Goal: Transaction & Acquisition: Obtain resource

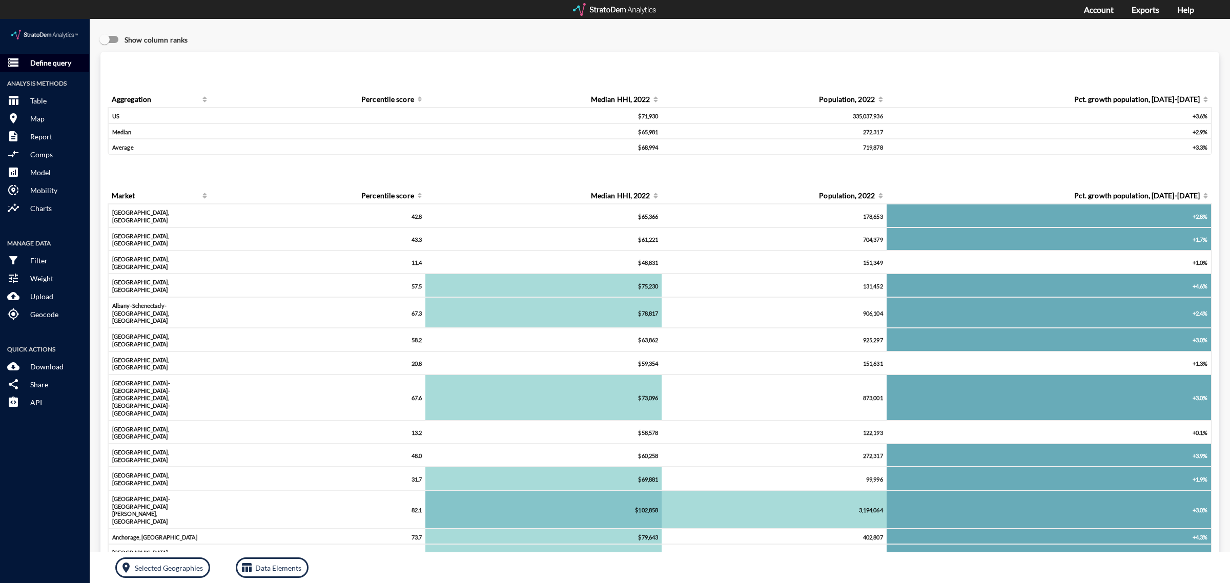
click p "Define query"
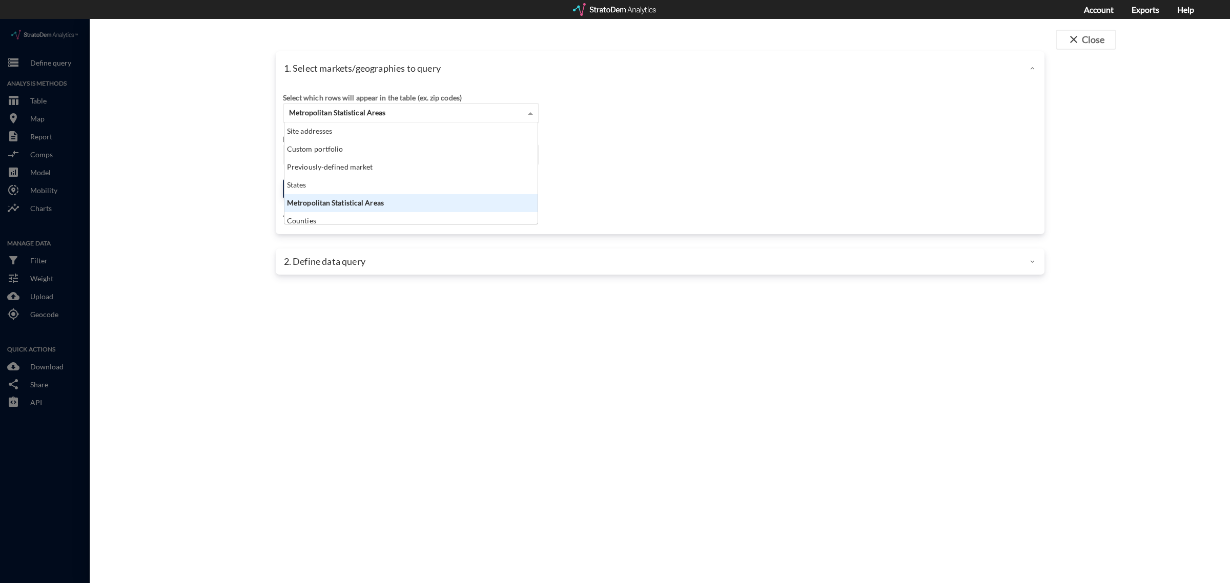
click div "Metropolitan Statistical Areas"
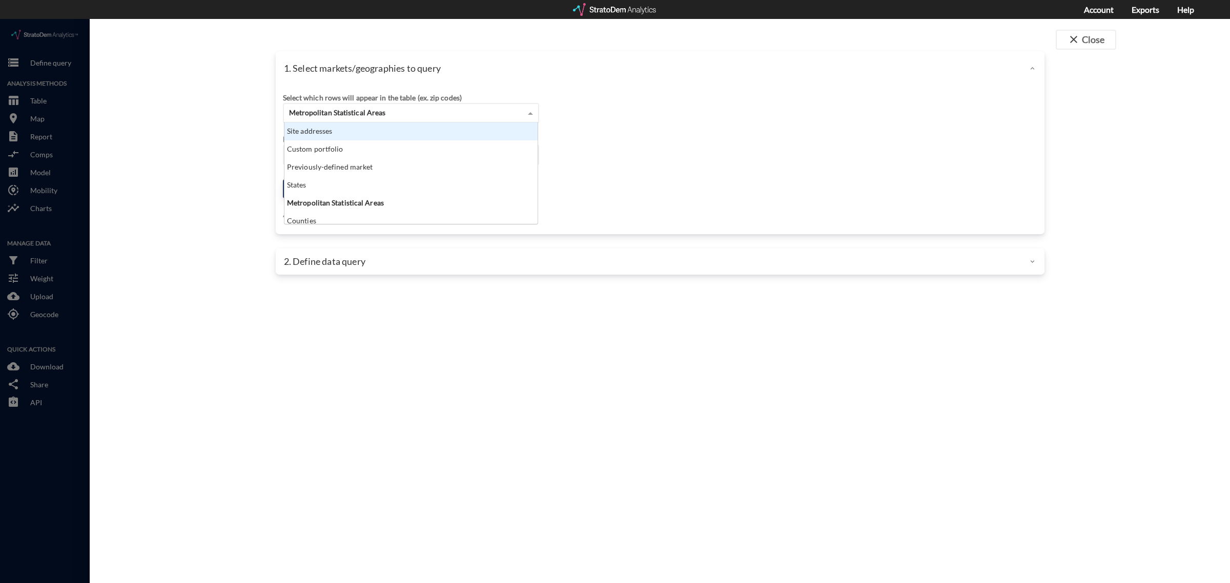
click div "Site addresses"
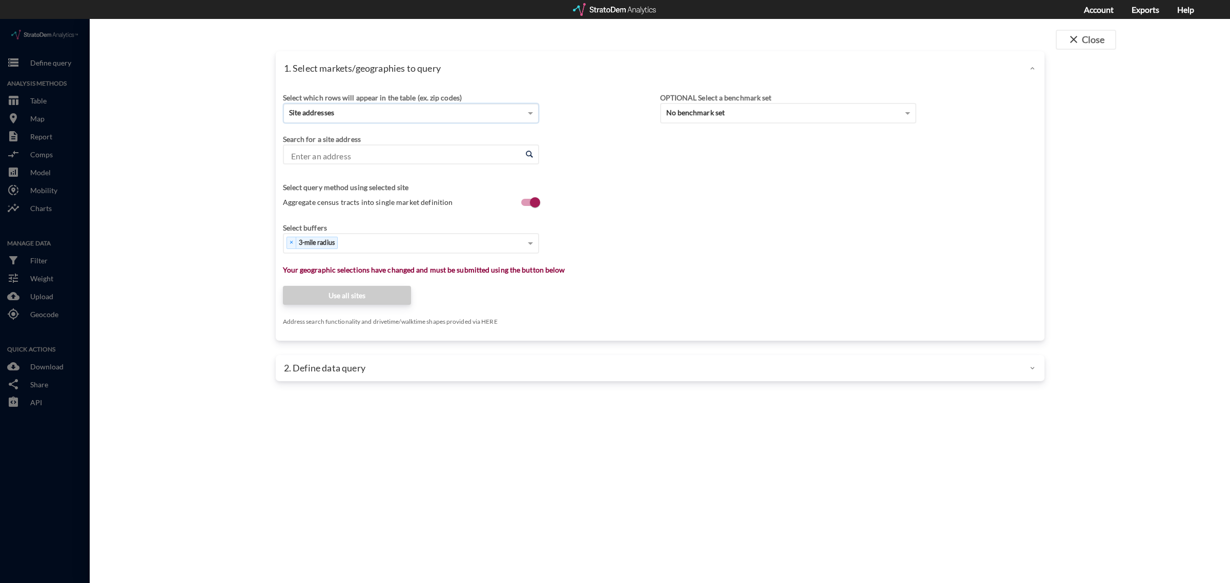
click input "Enter an address"
drag, startPoint x: 332, startPoint y: 122, endPoint x: 330, endPoint y: 131, distance: 9.6
click div "Search for a site address"
click input "Enter an address"
paste input "[STREET_ADDRESS]"
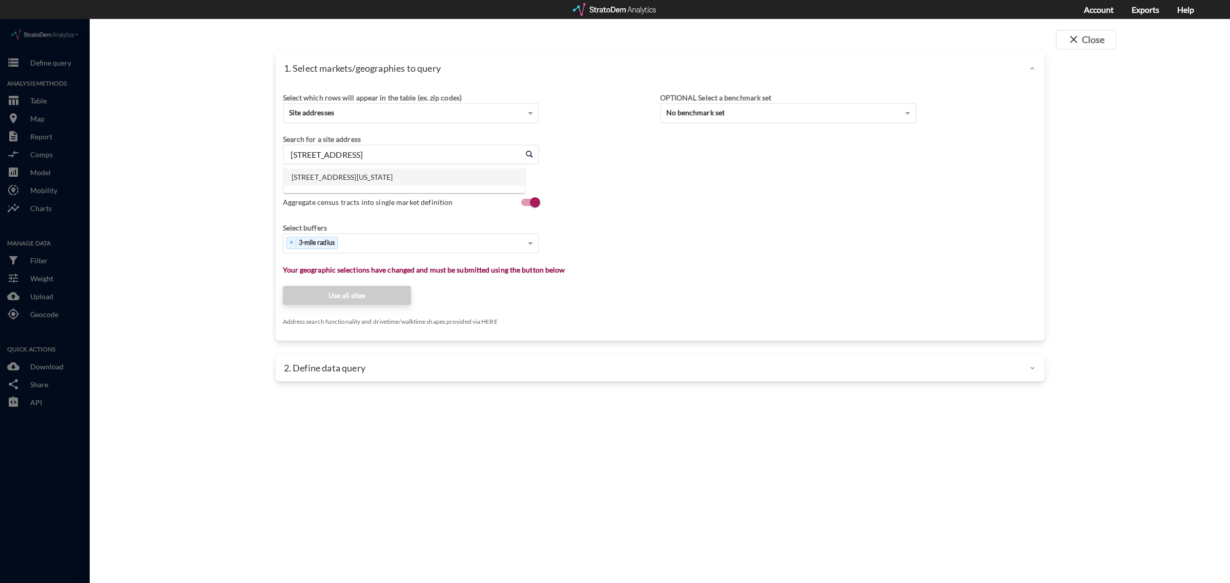
click li "[STREET_ADDRESS][US_STATE]"
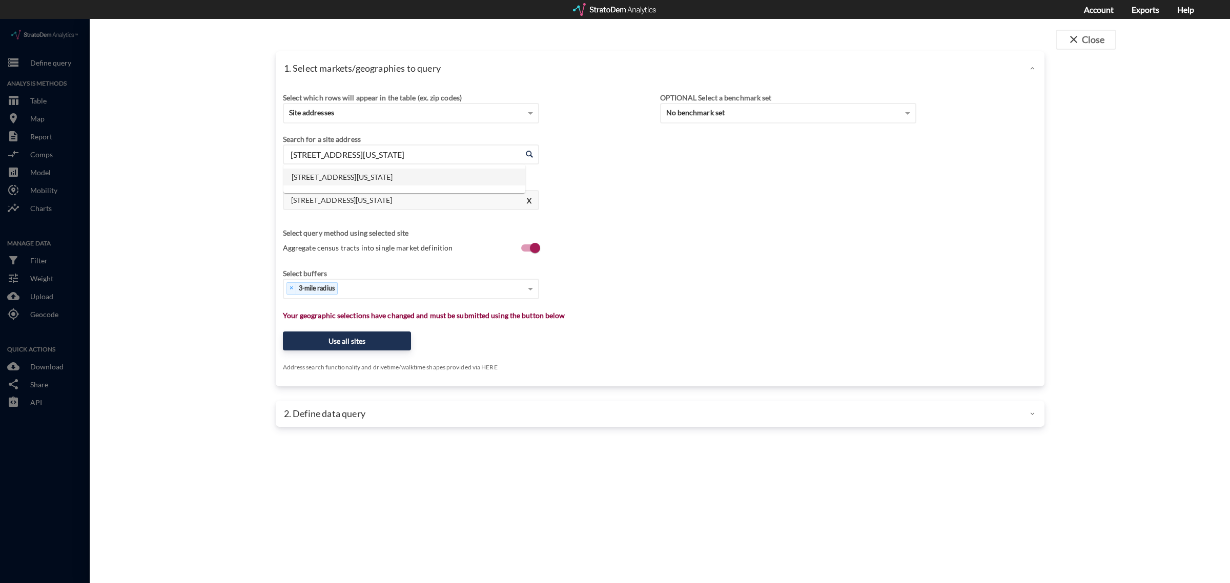
click input "[STREET_ADDRESS][US_STATE]"
paste input "[STREET_ADDRESS]"
click li "[STREET_ADDRESS][US_STATE]"
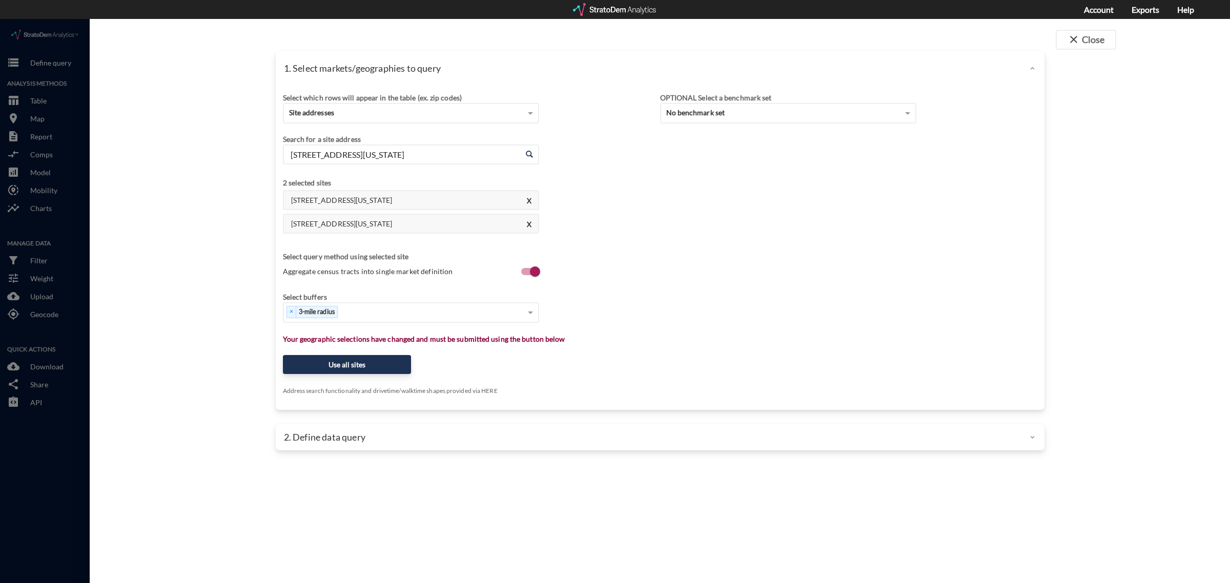
click input "[STREET_ADDRESS][US_STATE]"
paste input "[STREET_ADDRESS]"
click li "10375 US-17, [GEOGRAPHIC_DATA], [US_STATE]"
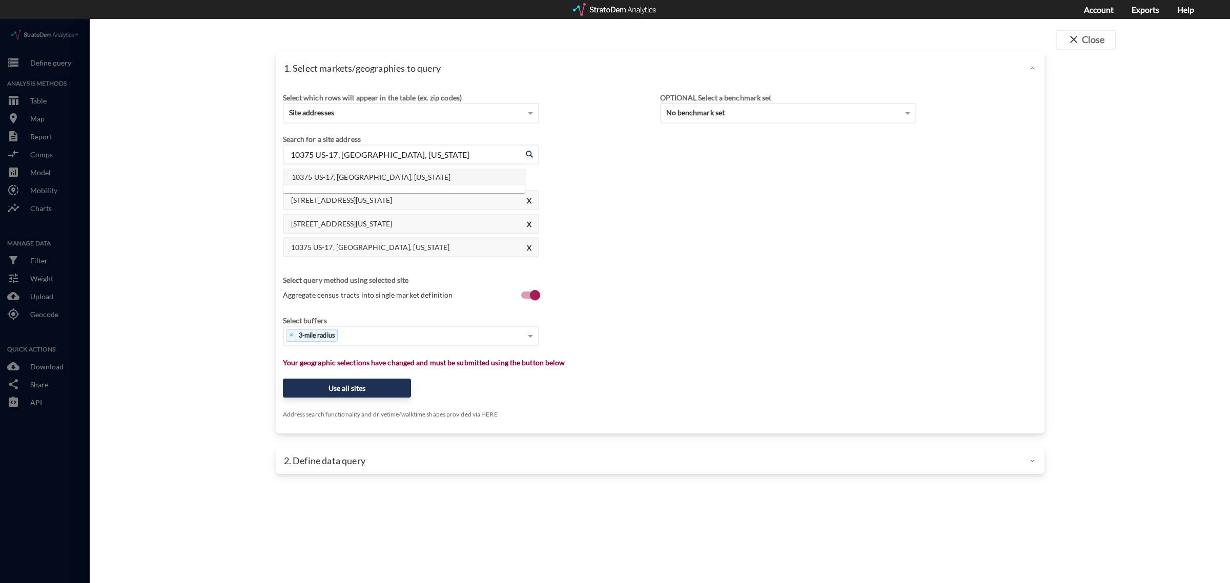
click input "10375 US-17, [GEOGRAPHIC_DATA], [US_STATE]"
paste input "[STREET_ADDRESS][PERSON_NAME]"
click li "[STREET_ADDRESS][PERSON_NAME][US_STATE]"
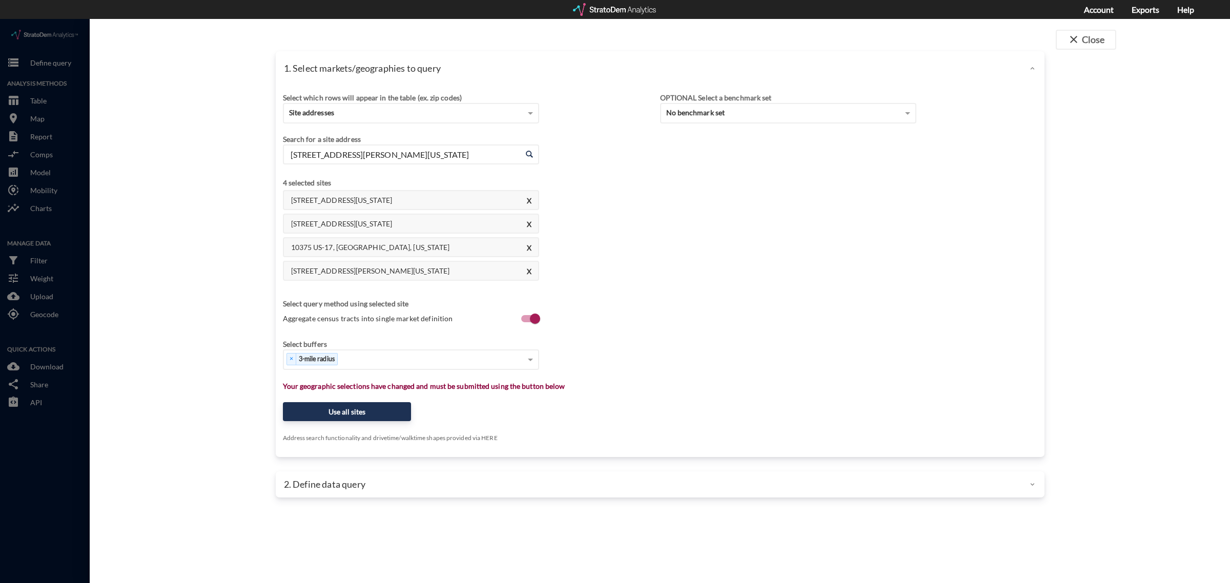
click input "[STREET_ADDRESS][PERSON_NAME][US_STATE]"
paste input "[STREET_ADDRESS]"
click li "[STREET_ADDRESS][US_STATE]"
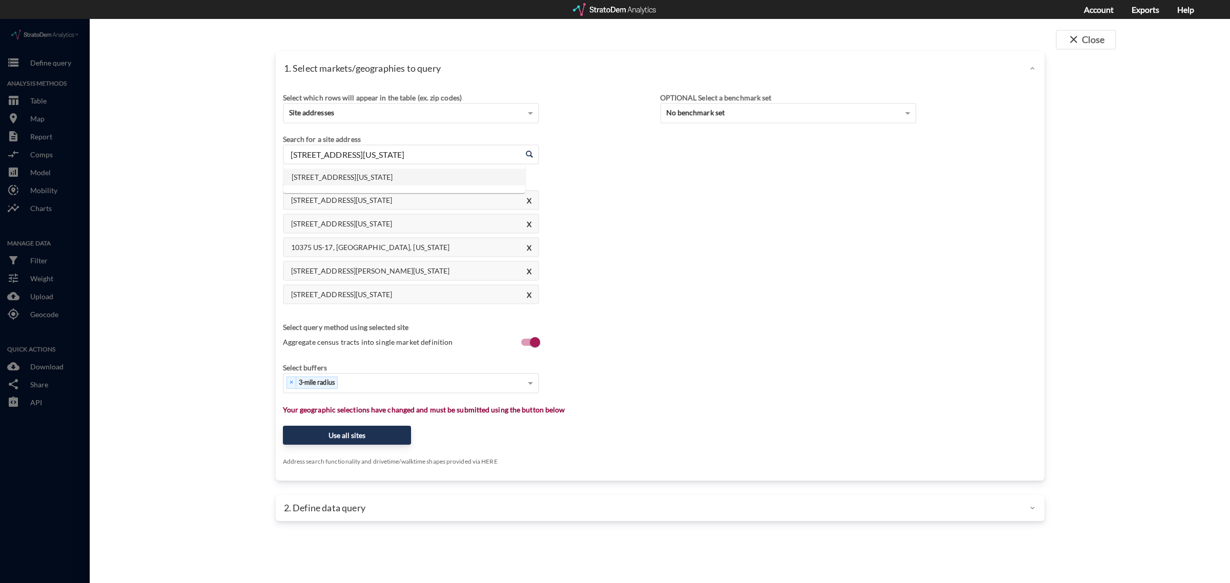
click input "[STREET_ADDRESS][US_STATE]"
paste input "[STREET_ADDRESS]"
click li "[STREET_ADDRESS][US_STATE]"
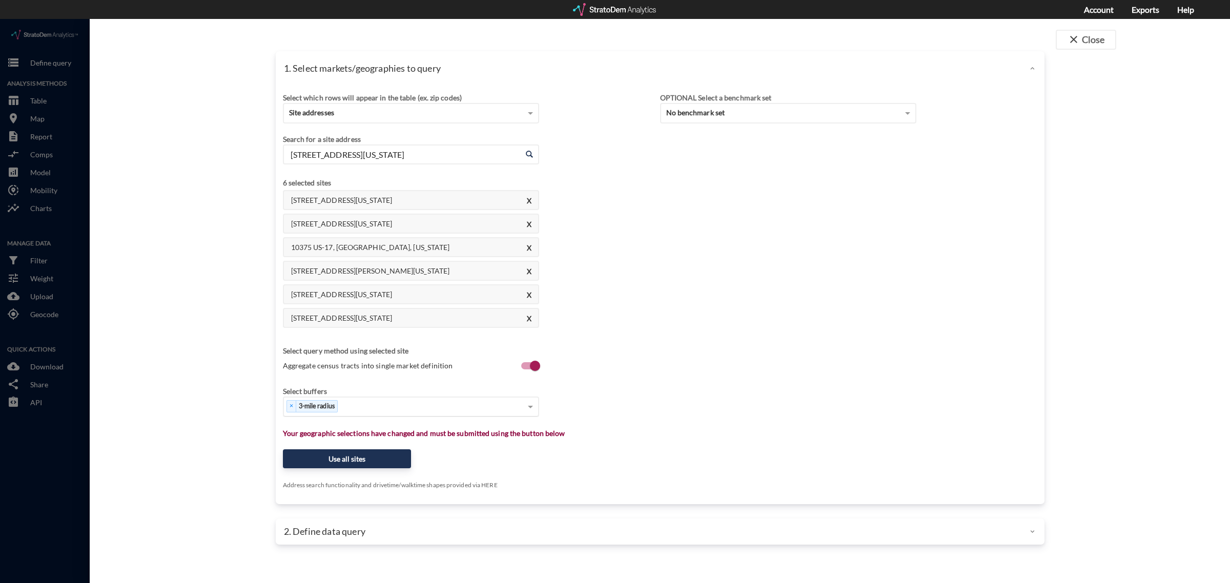
type input "[STREET_ADDRESS][US_STATE]"
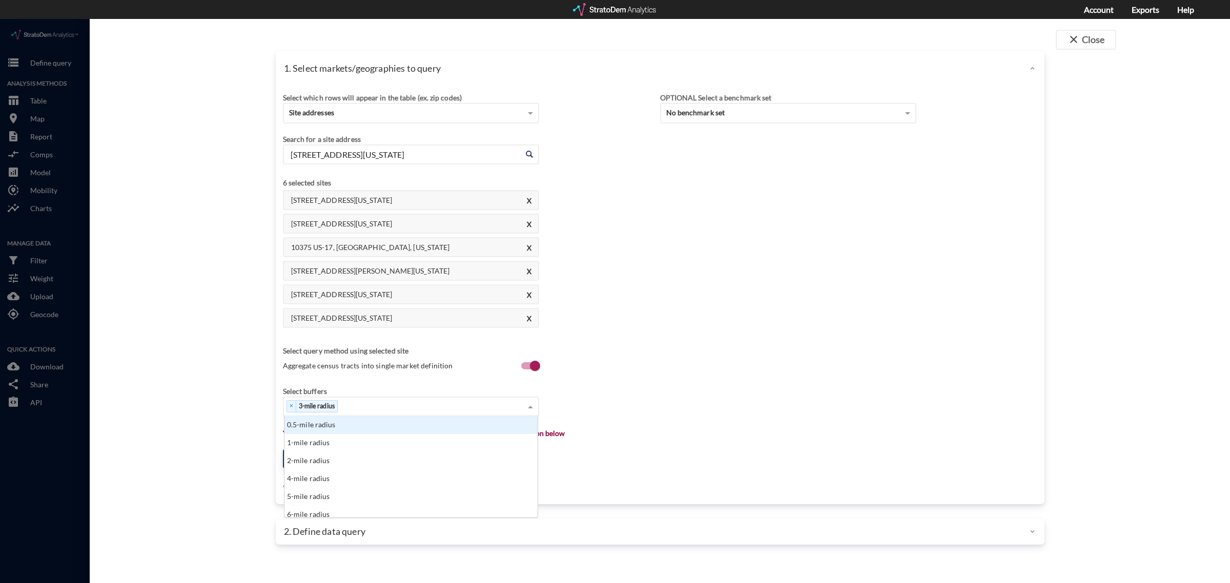
click div "× 3-mile radius"
click div "5-mile radius"
click div "× 3-mile radius × 5-mile radius"
click div "10-mile radius"
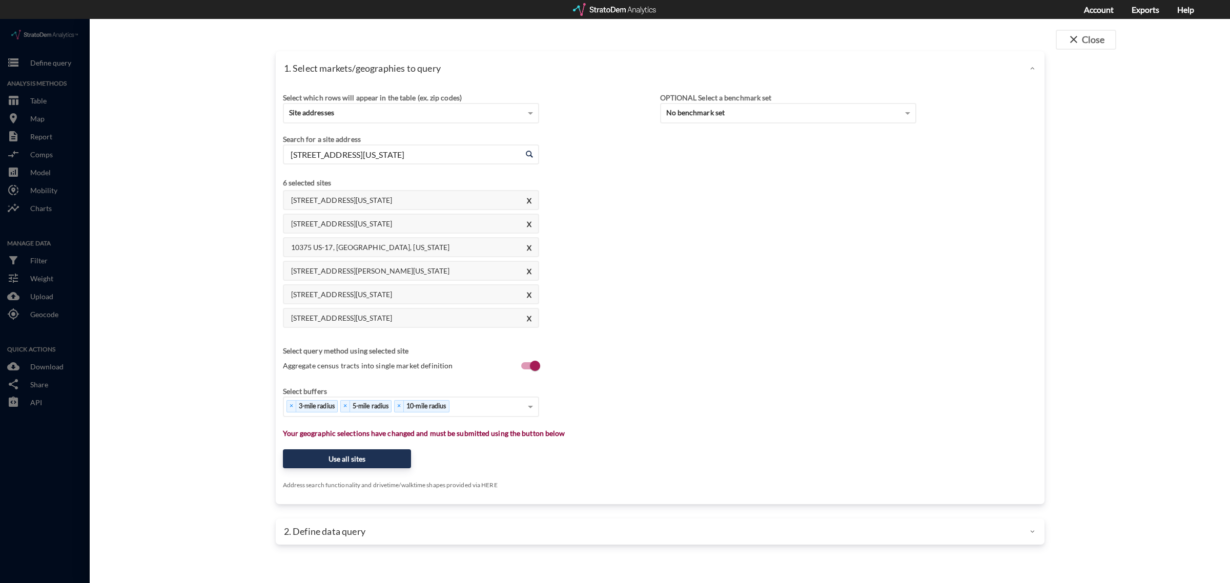
click div "Select which rows will appear in the table (ex. zip codes) Site addresses Selec…"
click button "Use all sites"
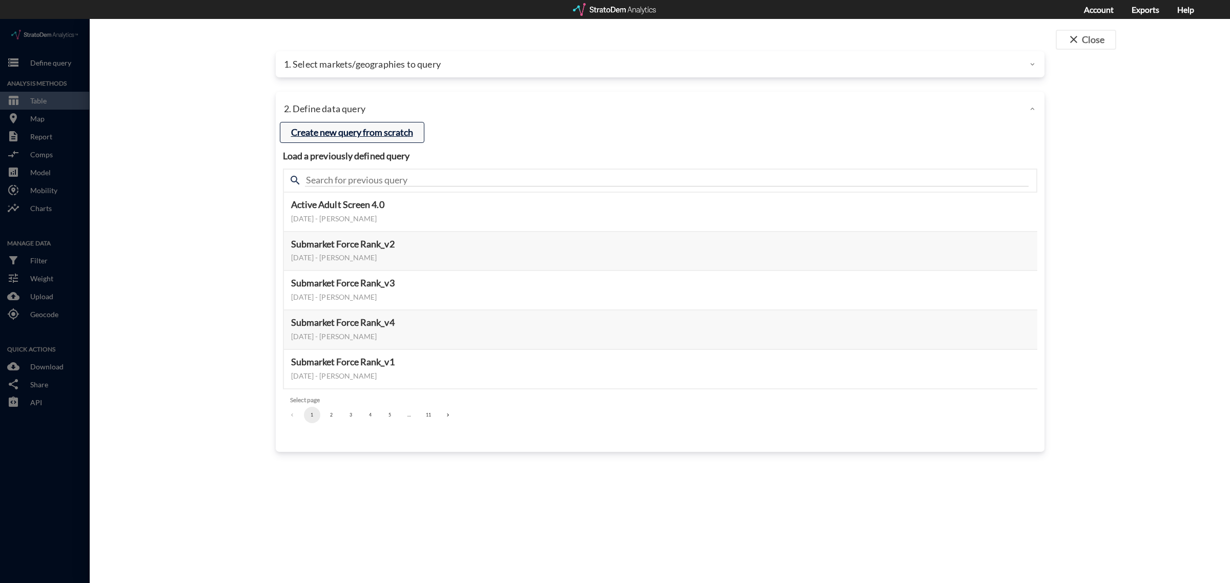
click button "Create new query from scratch"
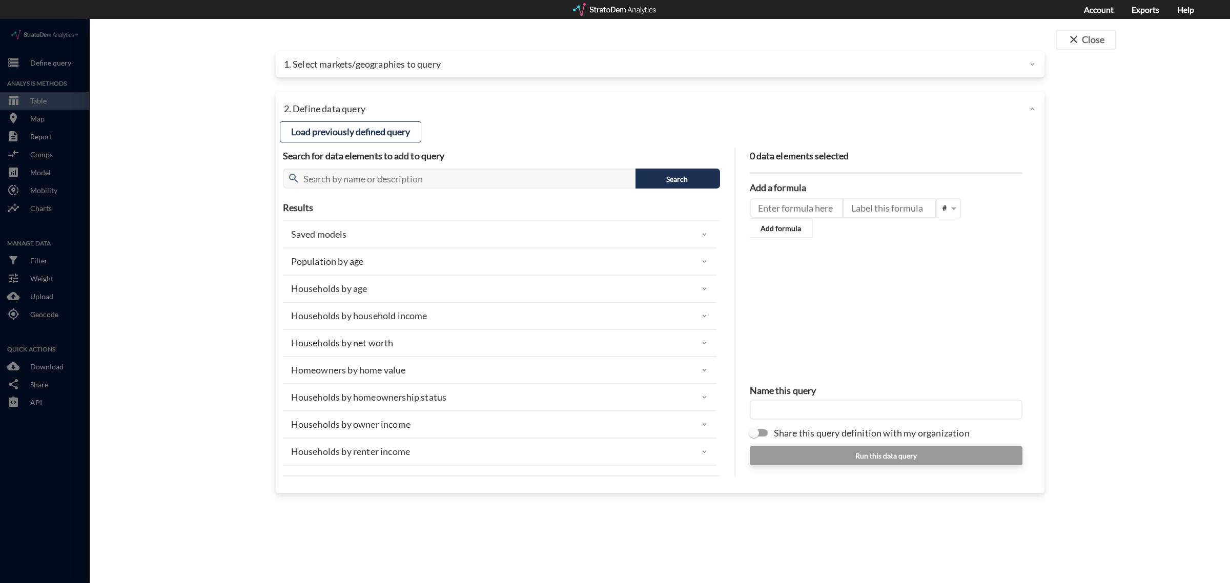
click p "Households by household income"
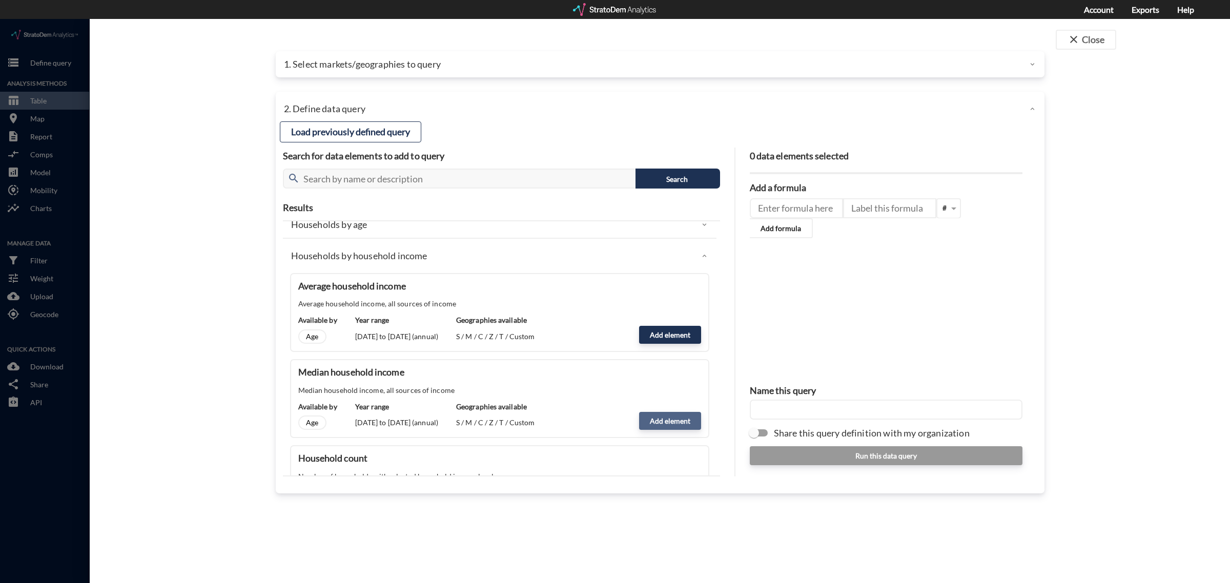
click button "Add element"
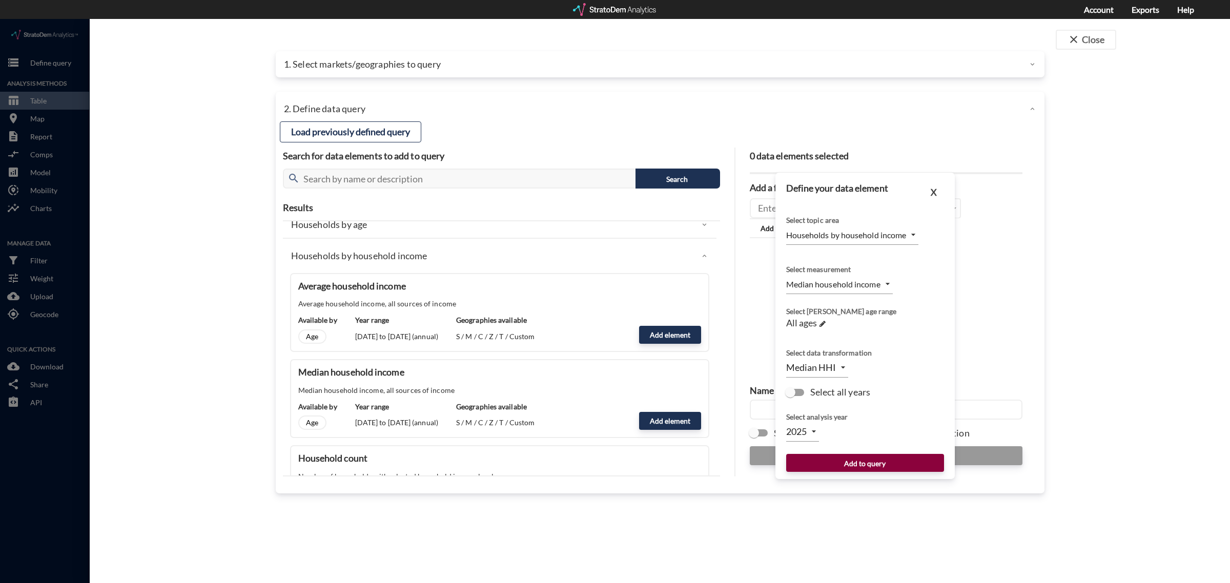
click button "Add to query"
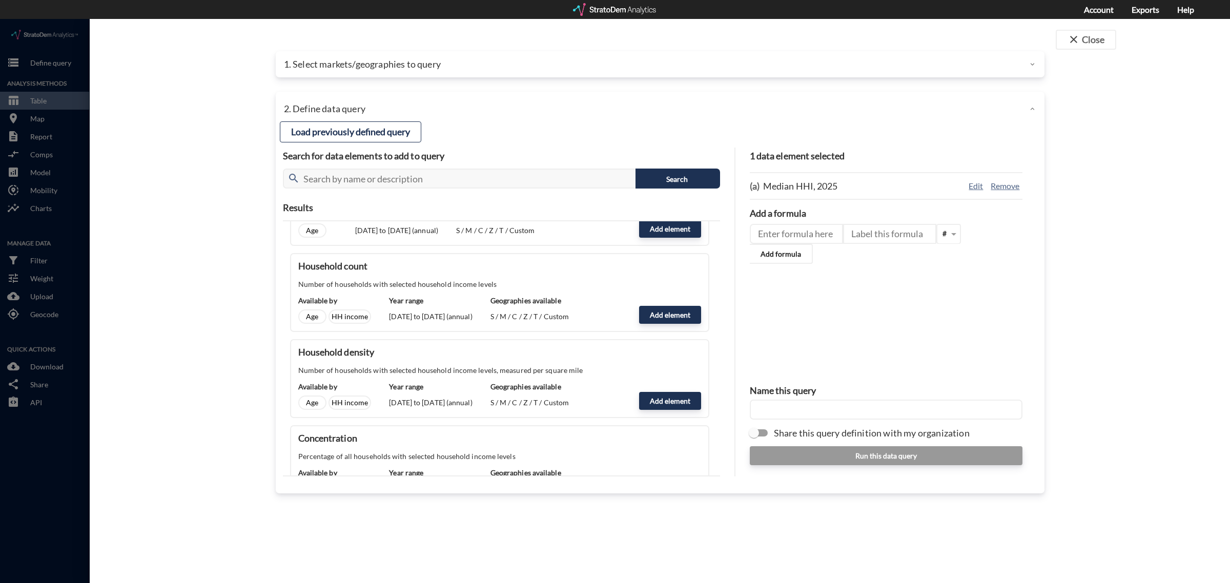
scroll to position [192, 0]
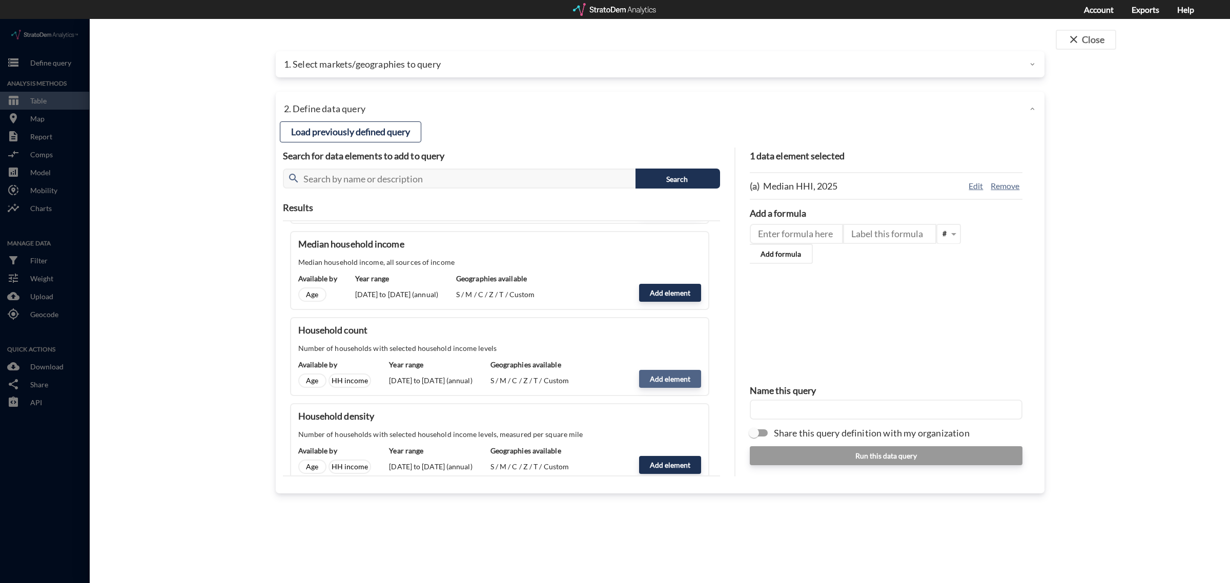
click button "Add element"
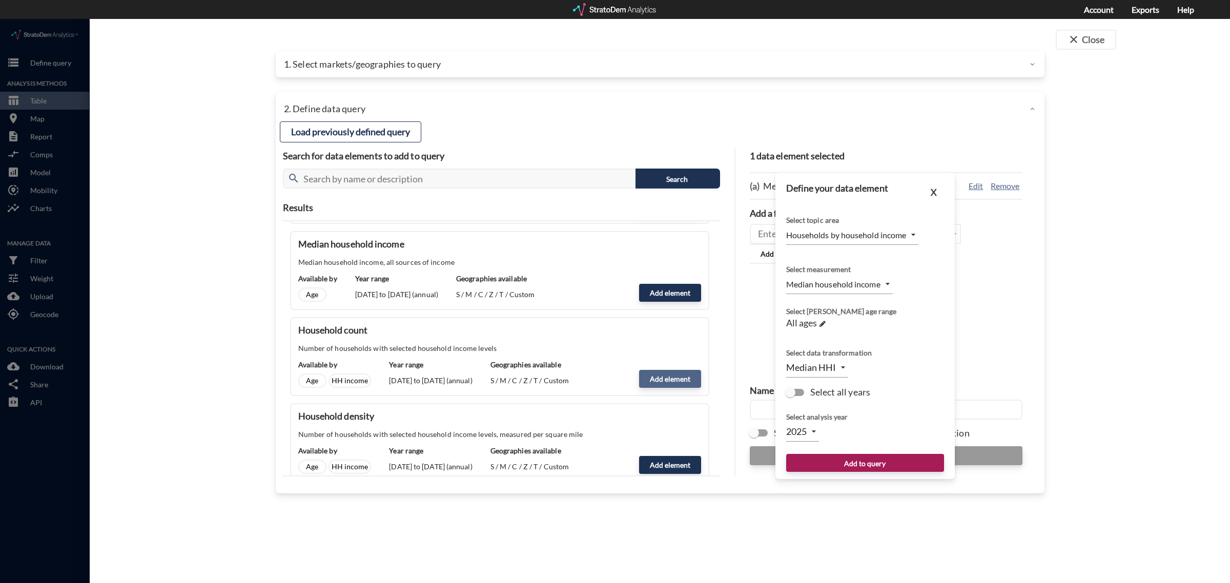
type input "COUNT"
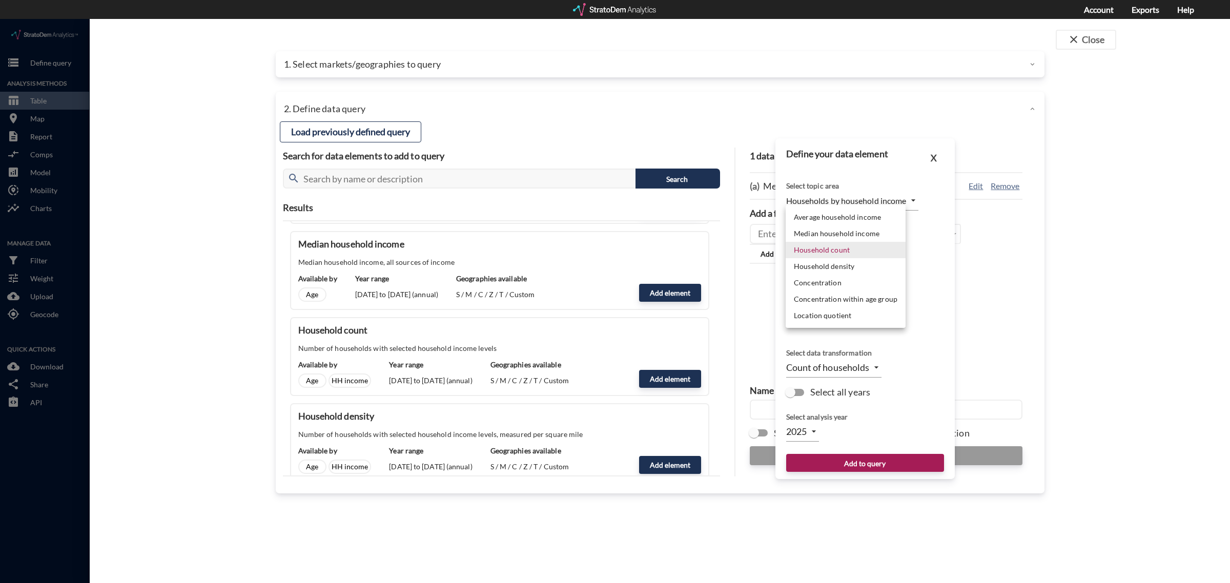
click body "/vantagepoint/us/-1 storage Define query Analysis Methods table_chart Table roo…"
click li "Household count"
click span
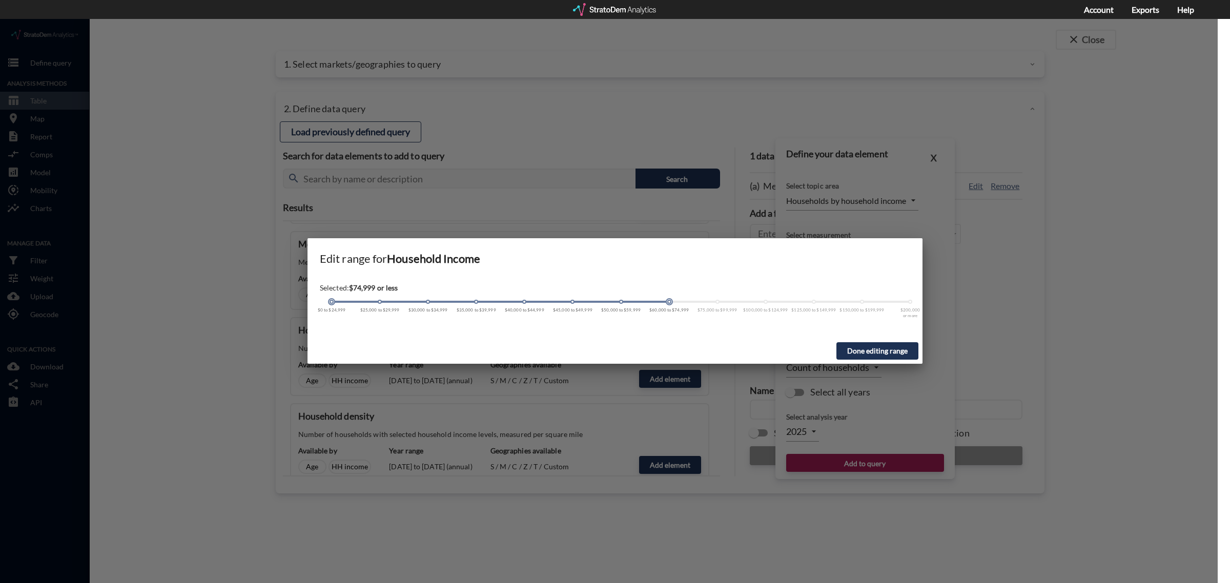
drag, startPoint x: 524, startPoint y: 284, endPoint x: 293, endPoint y: 290, distance: 231.7
click div "Edit range for Household Income Selected: $74,999 or less $0 to $24,999 $25,000…"
drag, startPoint x: 670, startPoint y: 282, endPoint x: 966, endPoint y: 284, distance: 296.7
click div "Edit range for Household Income Selected: All incomes $0 to $24,999 $25,000 to …"
click button "Done editing range"
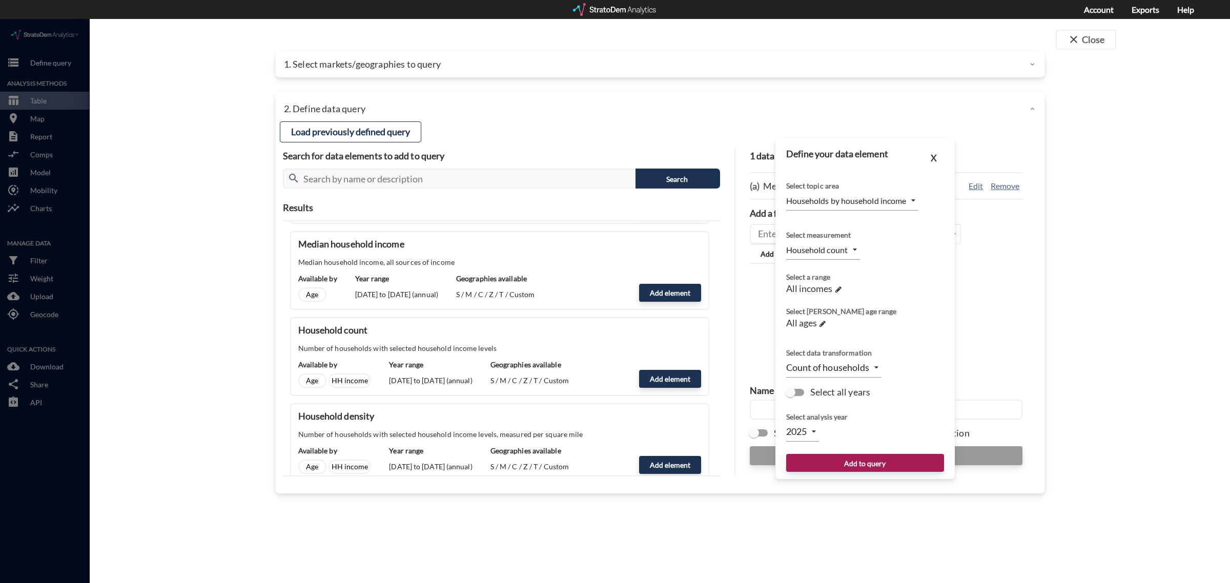
click body "/vantagepoint/us/-1 storage Define query Analysis Methods table_chart Table roo…"
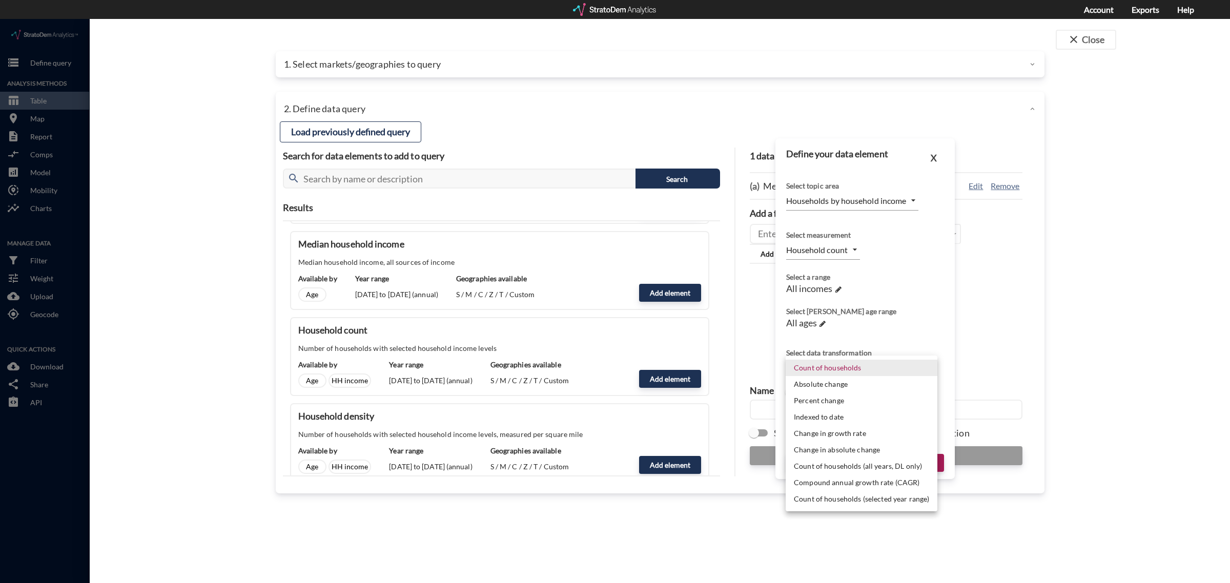
click li "Absolute change"
type input "ABS_CHANGE"
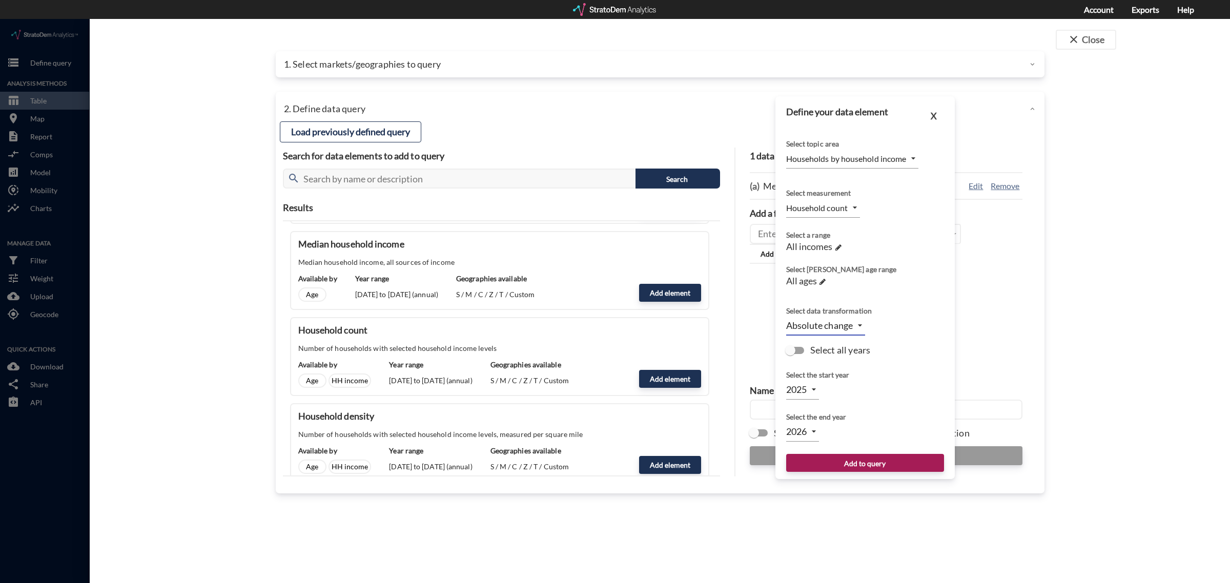
click body "/vantagepoint/us/-1 storage Define query Analysis Methods table_chart Table roo…"
click li "2029"
click body "/vantagepoint/us/-1 storage Define query Analysis Methods table_chart Table roo…"
click li "2030"
type input "2030"
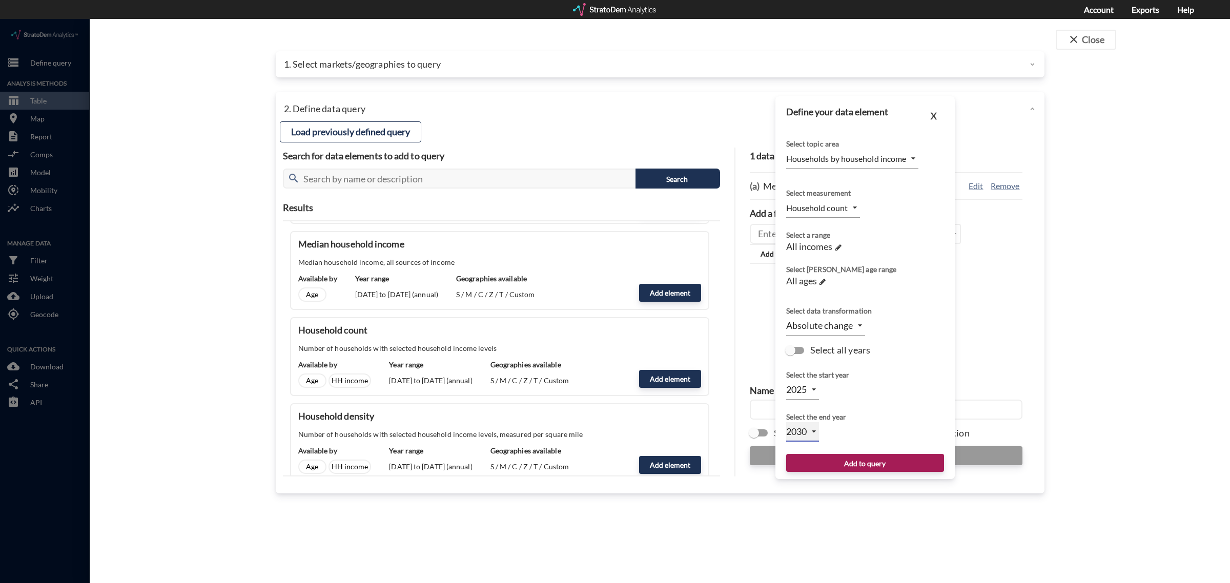
click div "Select the start year 2025 2025"
click div "Select the end year 2030 2030"
click button "Add to query"
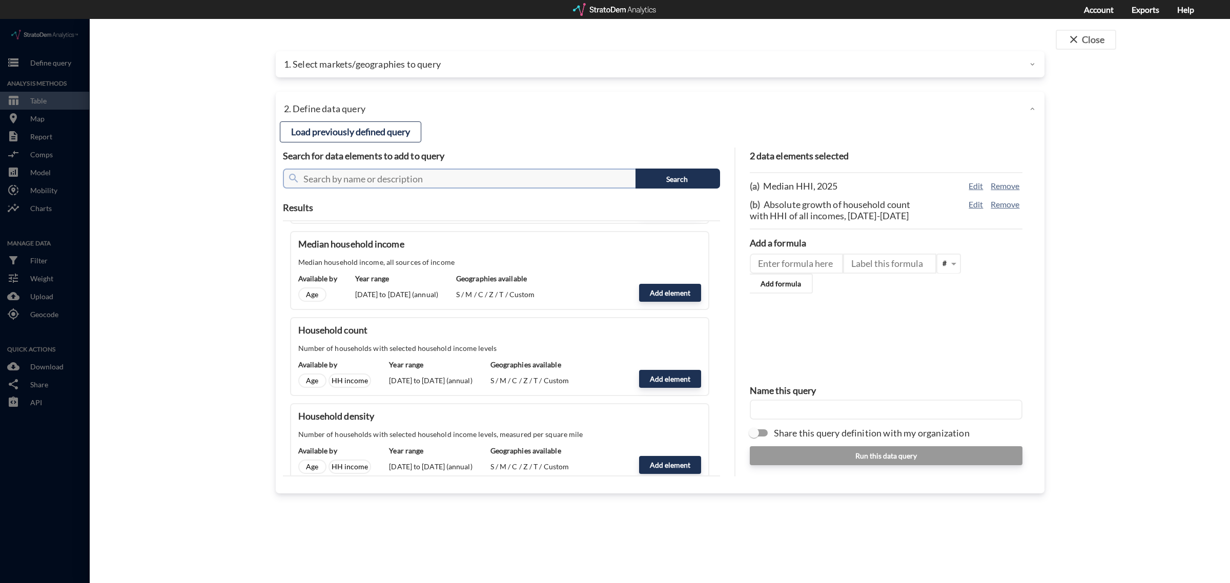
click input "text"
type input "Population"
click button "Search"
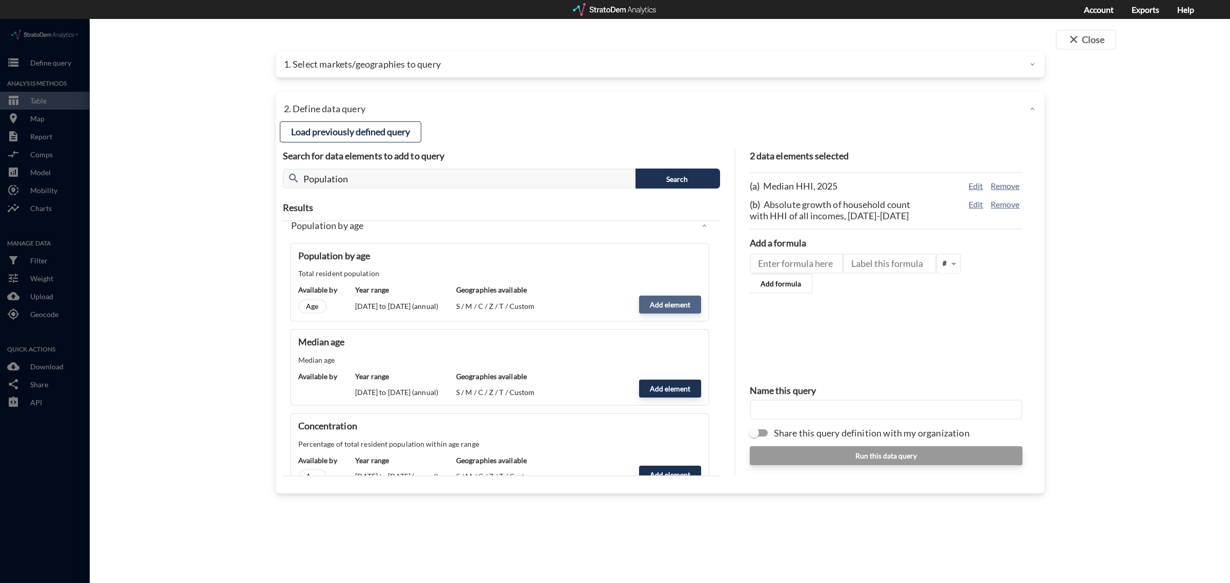
click button "Add element"
type input "POPULATION"
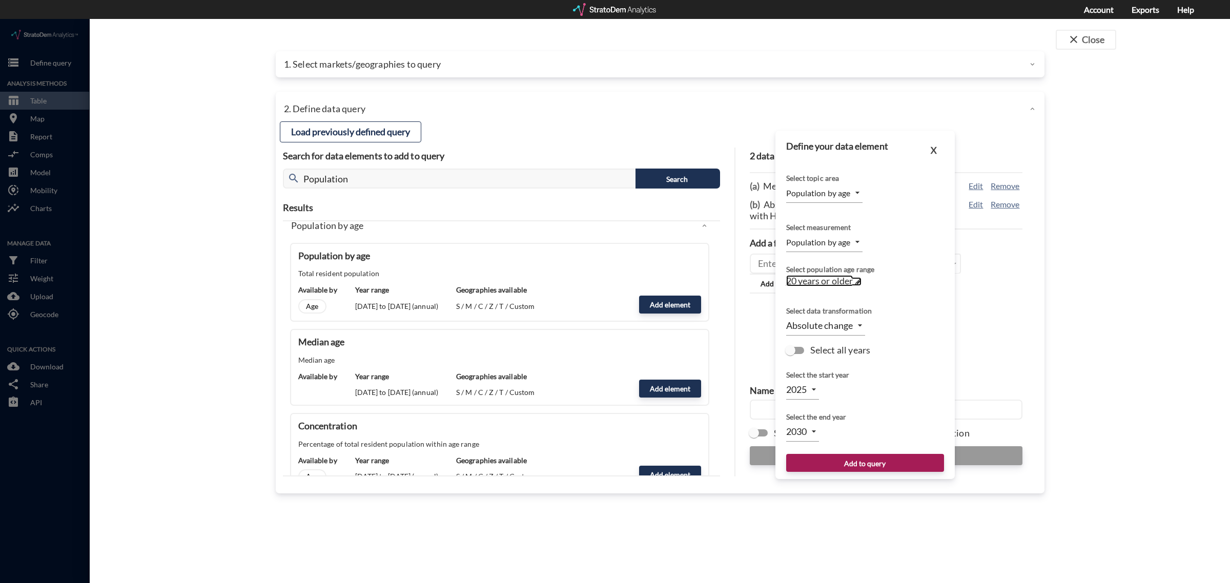
click span
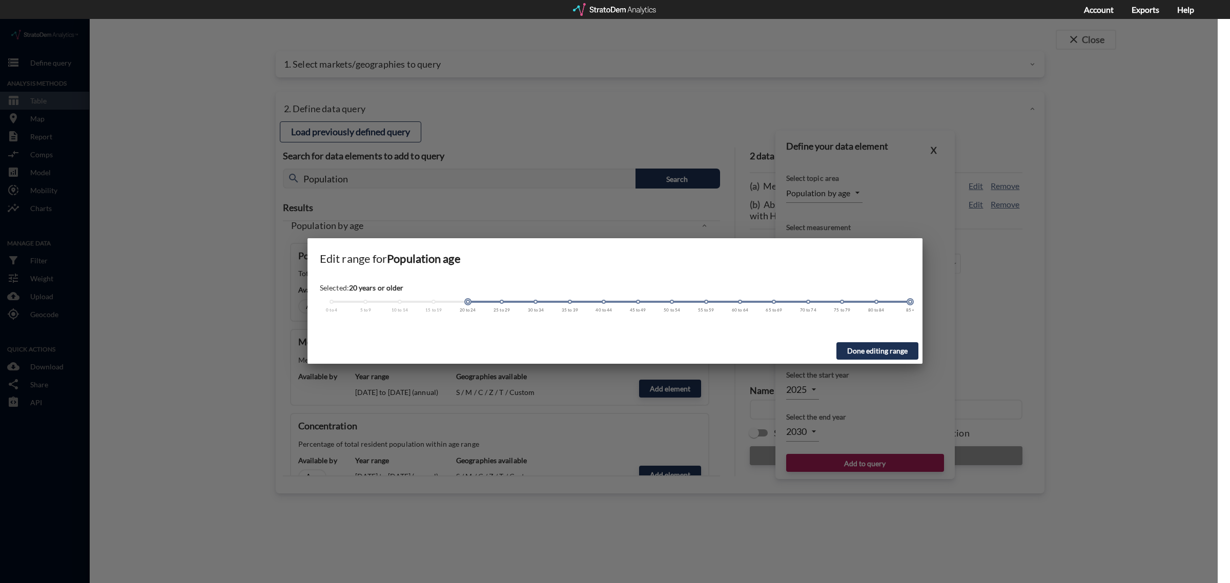
type input "2026"
drag, startPoint x: 467, startPoint y: 281, endPoint x: 305, endPoint y: 285, distance: 162.5
click div "Edit range for Population age Selected: All ages 0 to 4 5 to 9 10 to 14 15 to 1…"
click button "Done editing range"
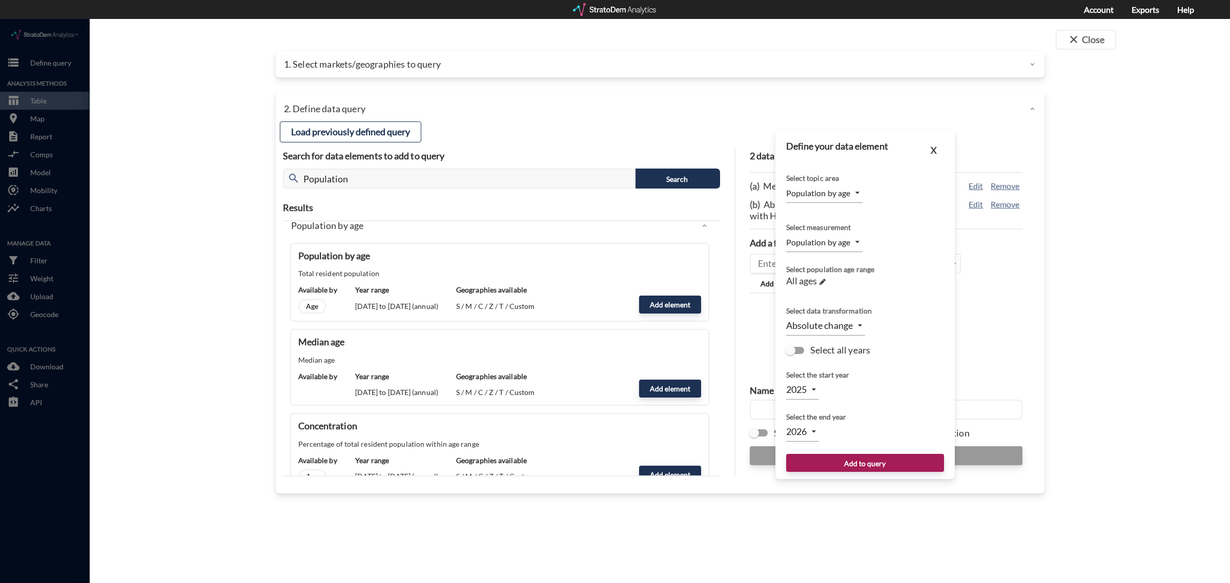
click body "/vantagepoint/us/-1 storage Define query Analysis Methods table_chart Table roo…"
click li "Population by age"
click body "/vantagepoint/us/-1 storage Define query Analysis Methods table_chart Table roo…"
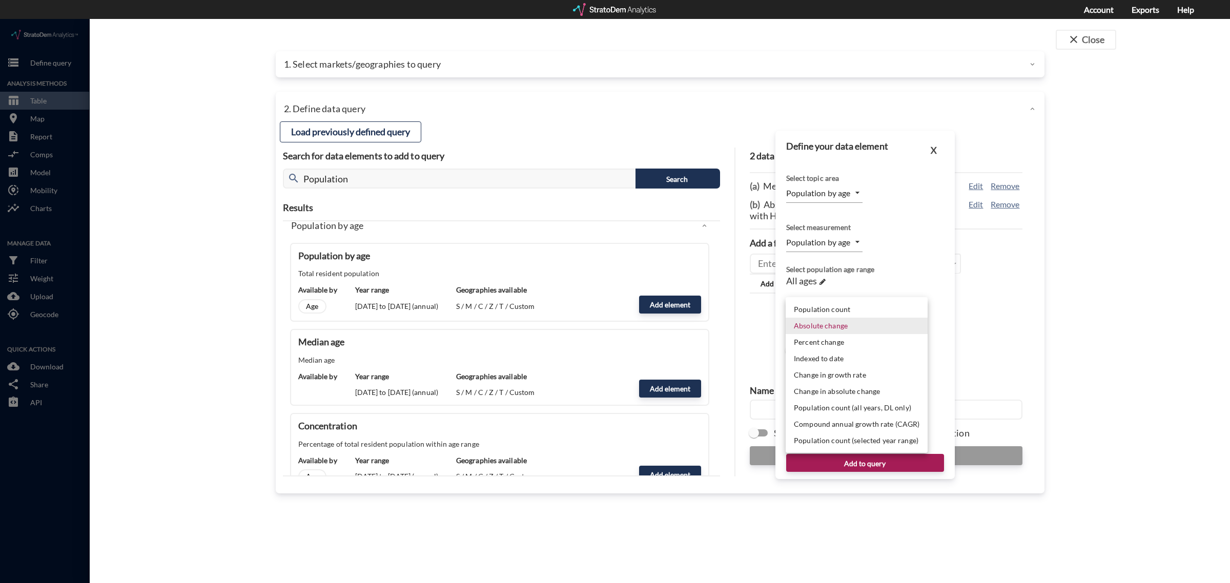
click li "Population count"
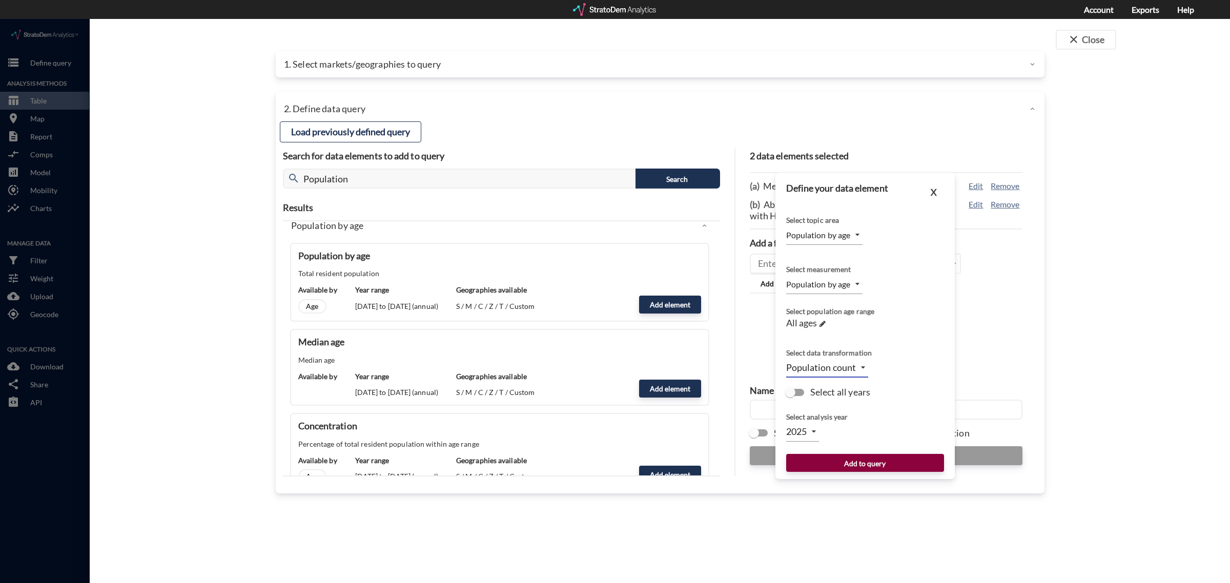
click button "Add to query"
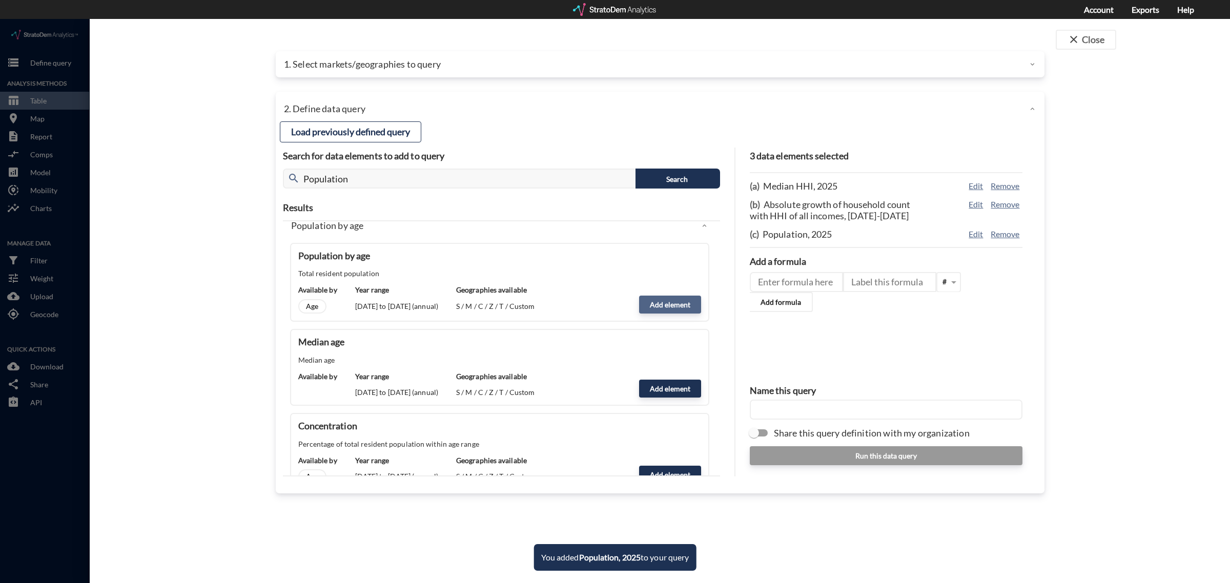
click button "Add element"
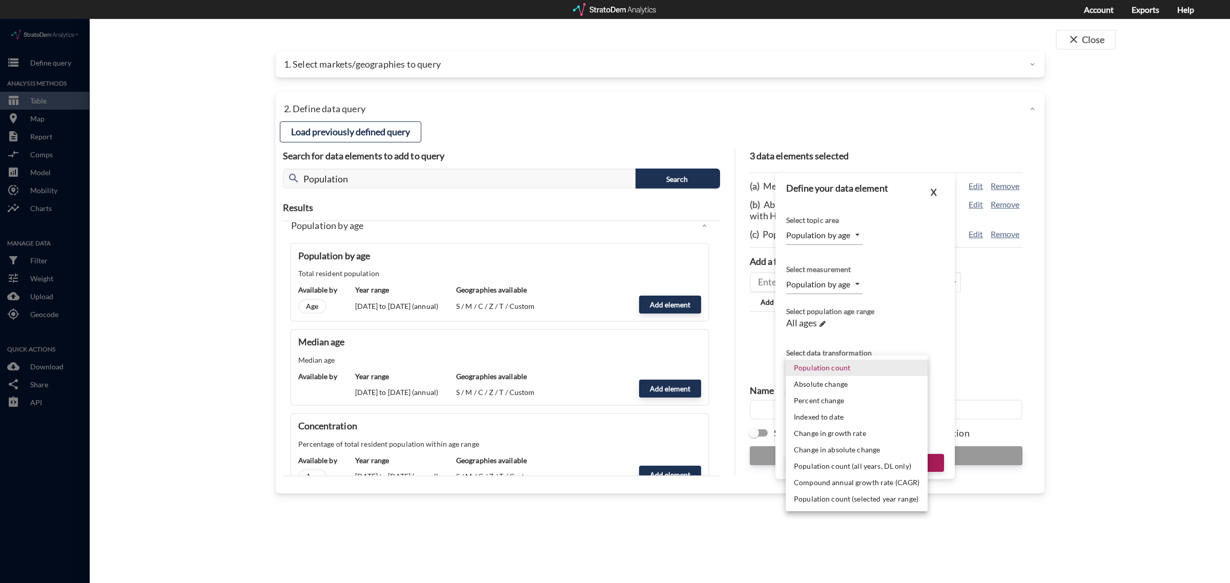
click body "/vantagepoint/us/-1 storage Define query Analysis Methods table_chart Table roo…"
click li "Compound annual growth rate (CAGR)"
type input "CAGR"
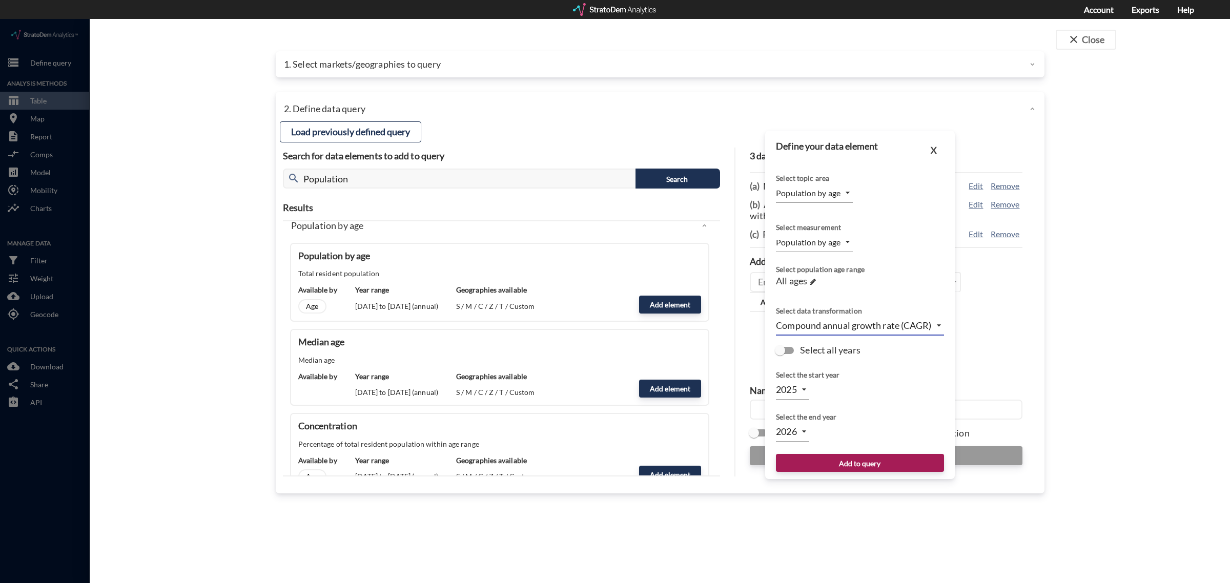
click body "/vantagepoint/us/-1 storage Define query Analysis Methods table_chart Table roo…"
click li "2030"
type input "2030"
click div "Select the end year 2030 2030"
click button "Add to query"
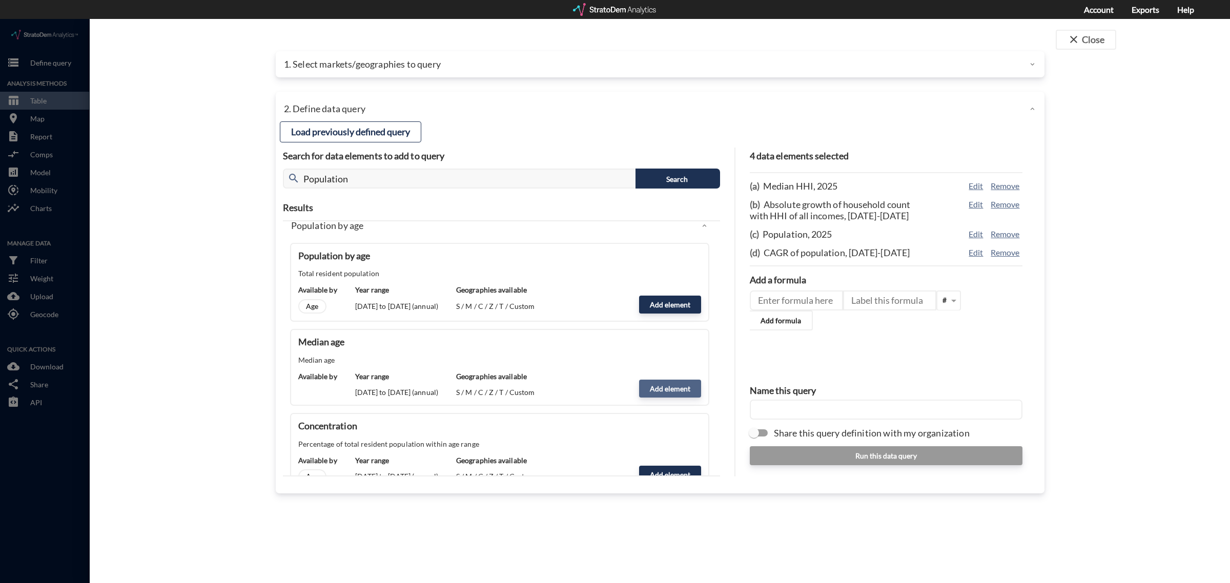
click button "Add element"
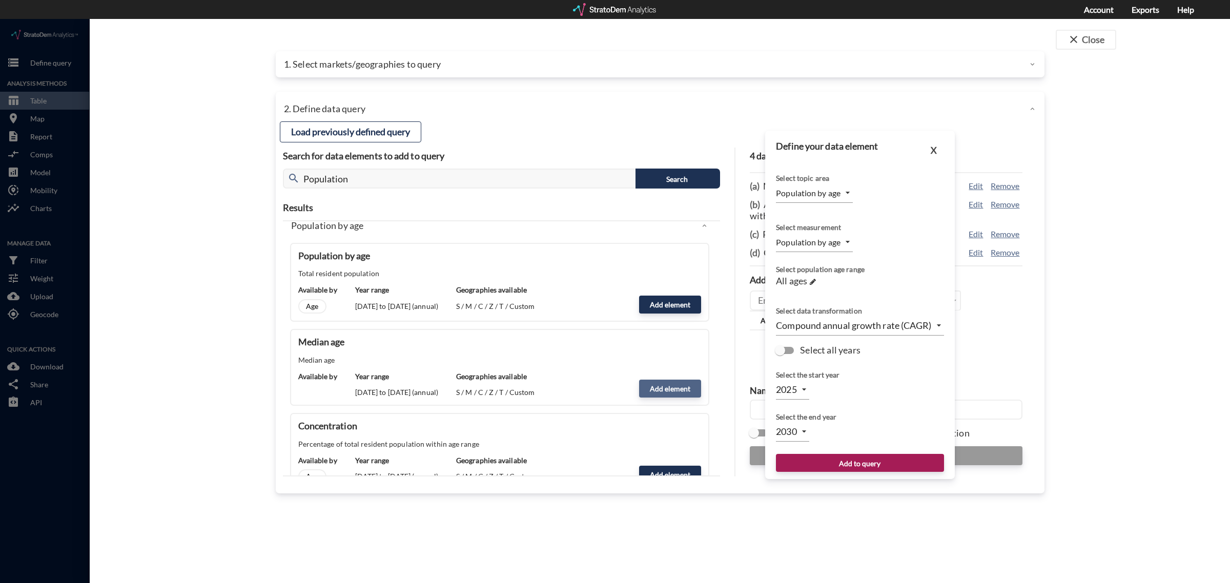
type input "MEDIAN"
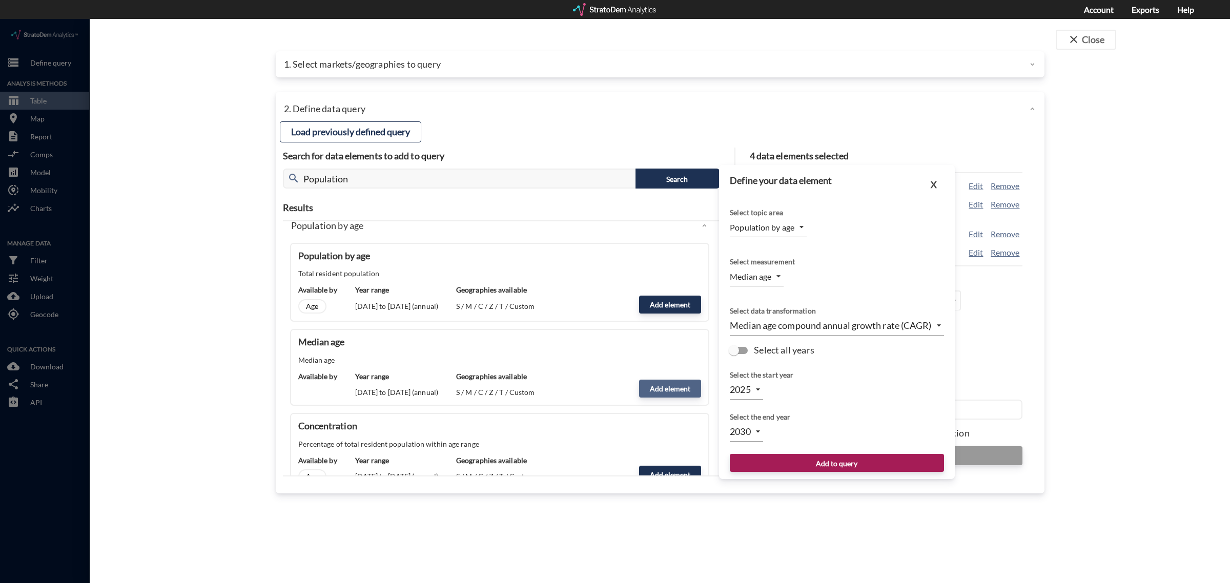
type input "2026"
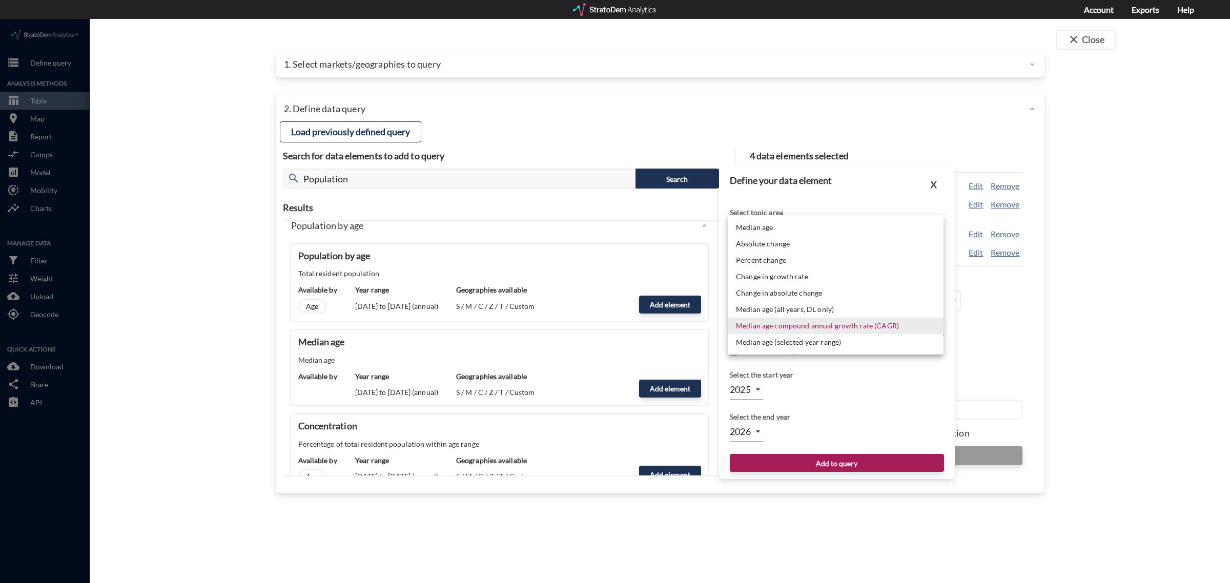
click body "/vantagepoint/us/-1 storage Define query Analysis Methods table_chart Table roo…"
click li "Median age"
type input "LEVEL"
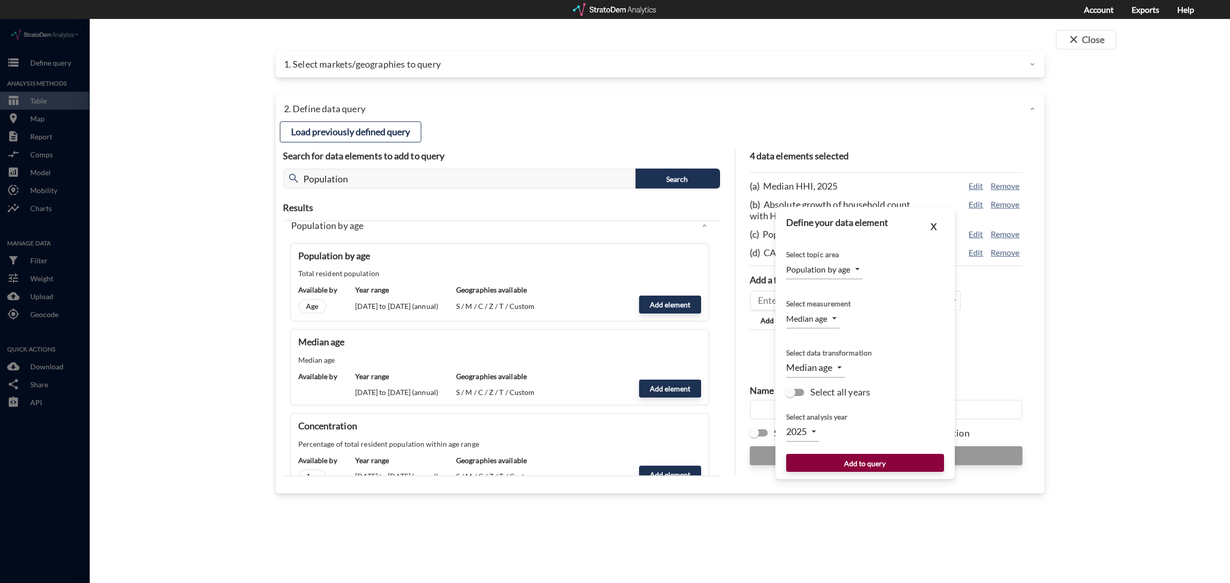
click button "Add to query"
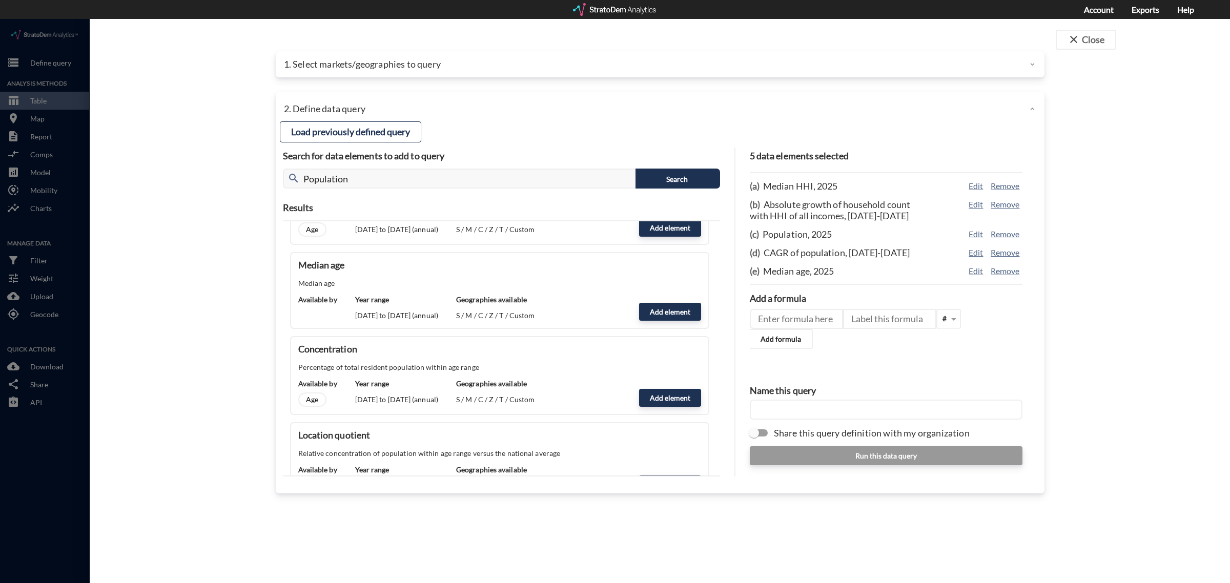
scroll to position [0, 0]
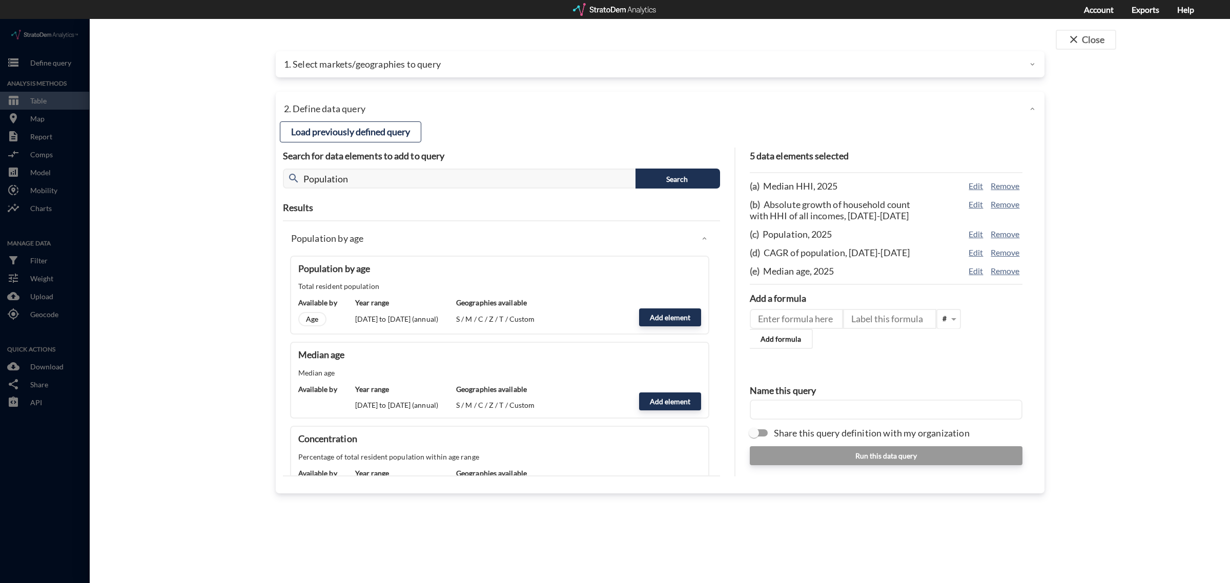
click div
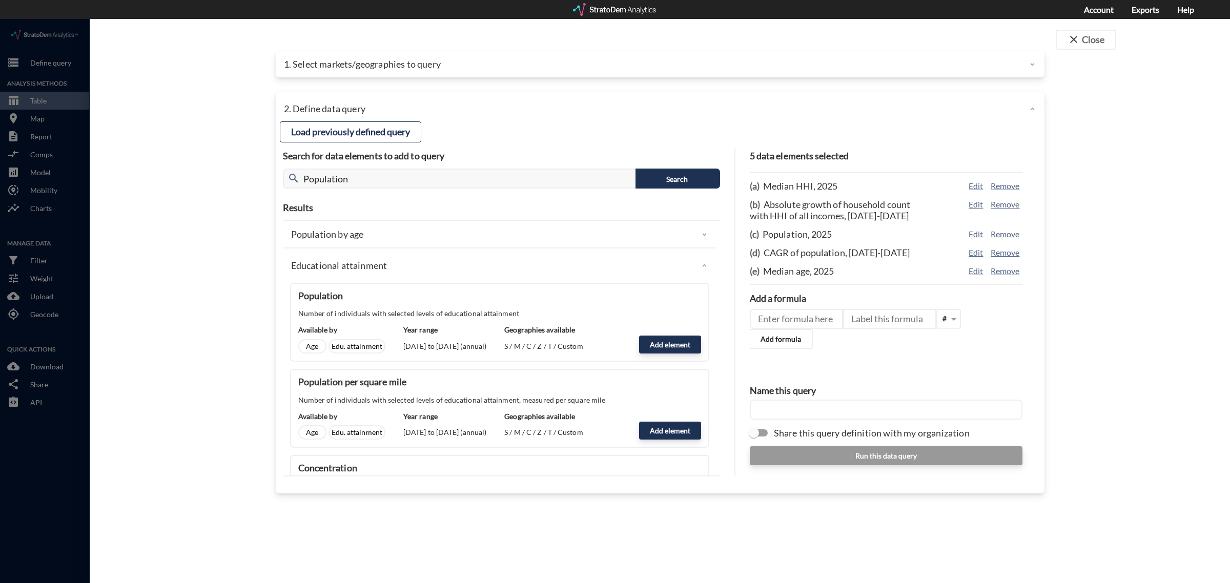
click div
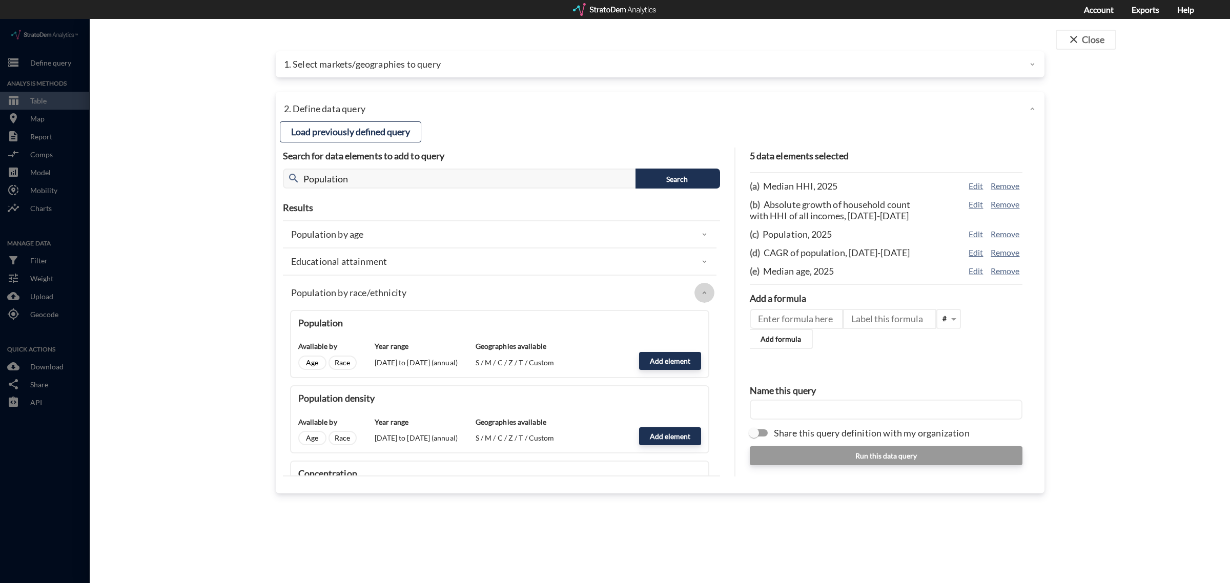
click div
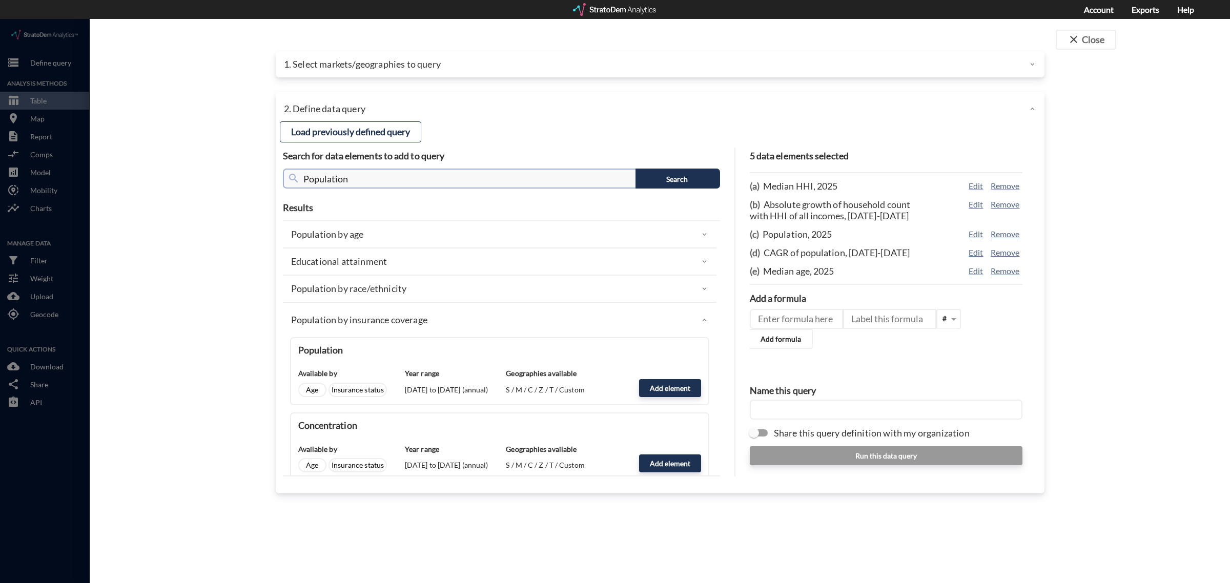
click input "Population"
type input "Migration"
click button "Search"
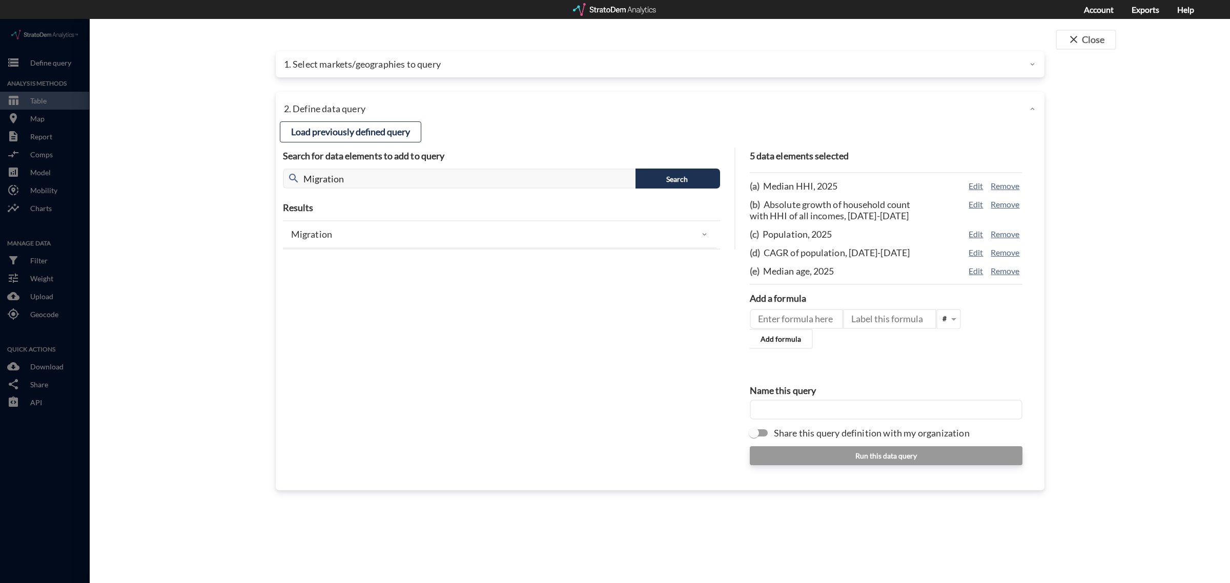
click div "Migration"
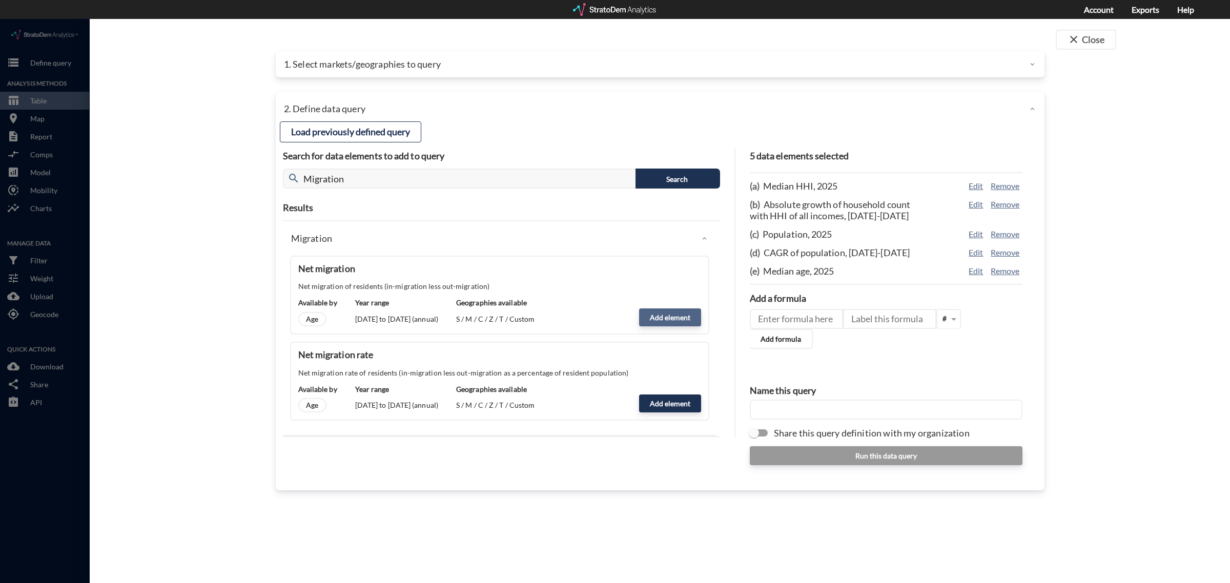
click button "Add element"
type input "MIGRATION"
type input "COUNT"
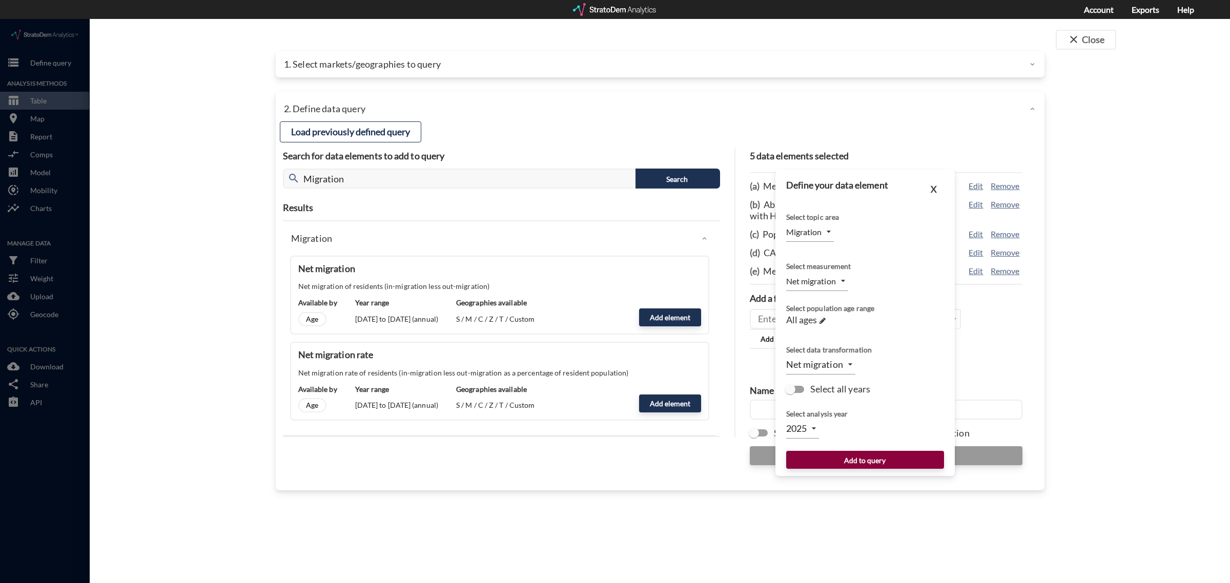
click button "Add to query"
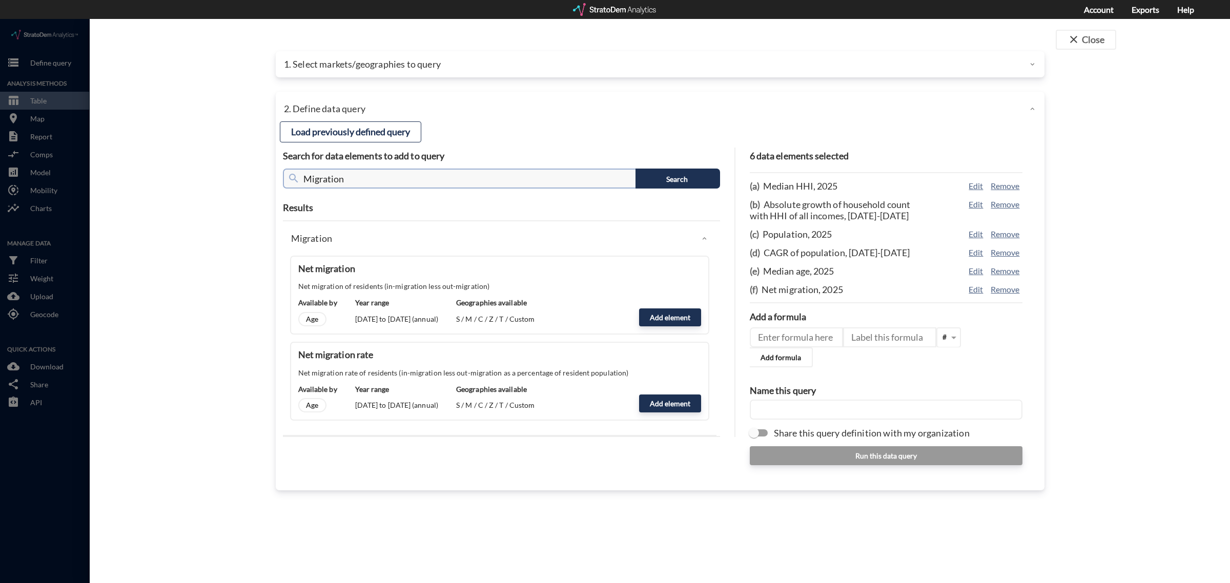
click input "Migration"
type input "Affordability"
click button "Search"
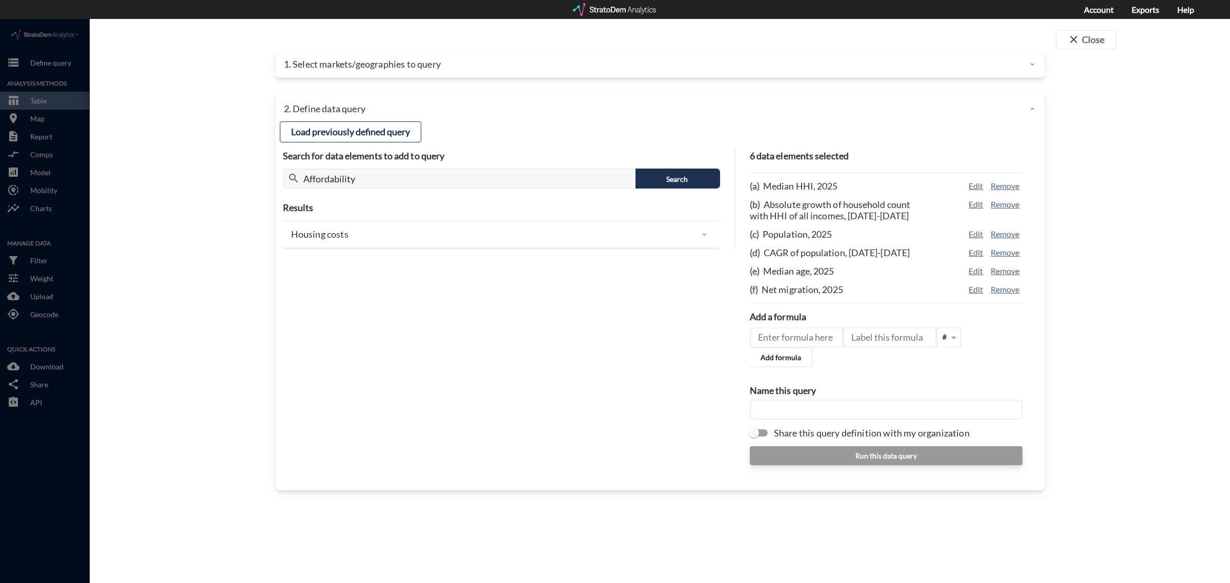
click div "Housing costs"
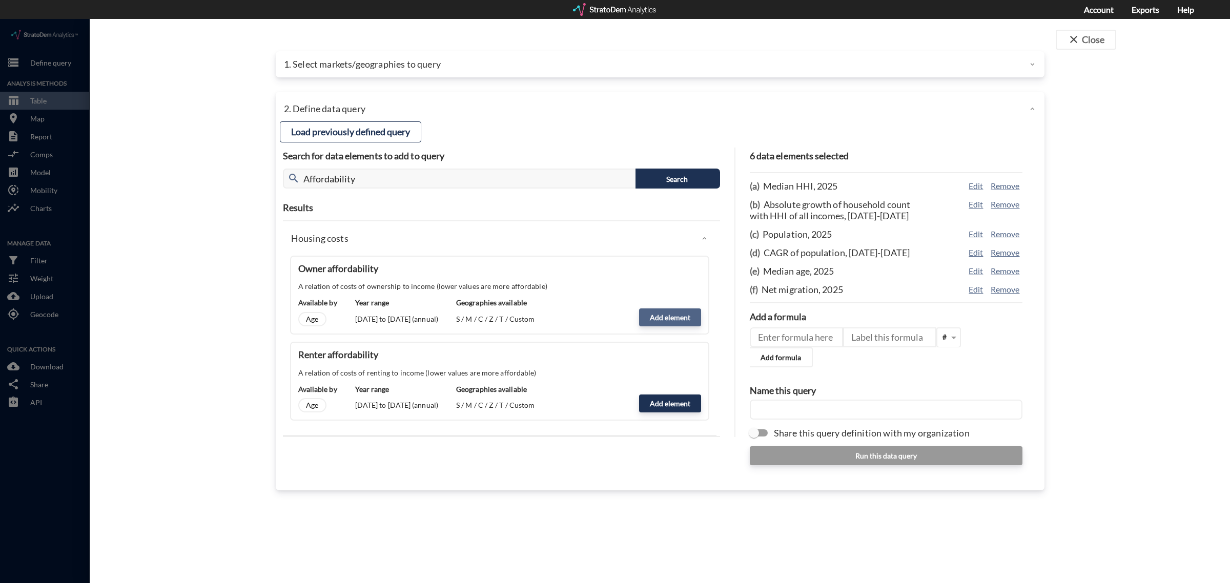
click button "Add element"
type input "HOUSING_COSTS"
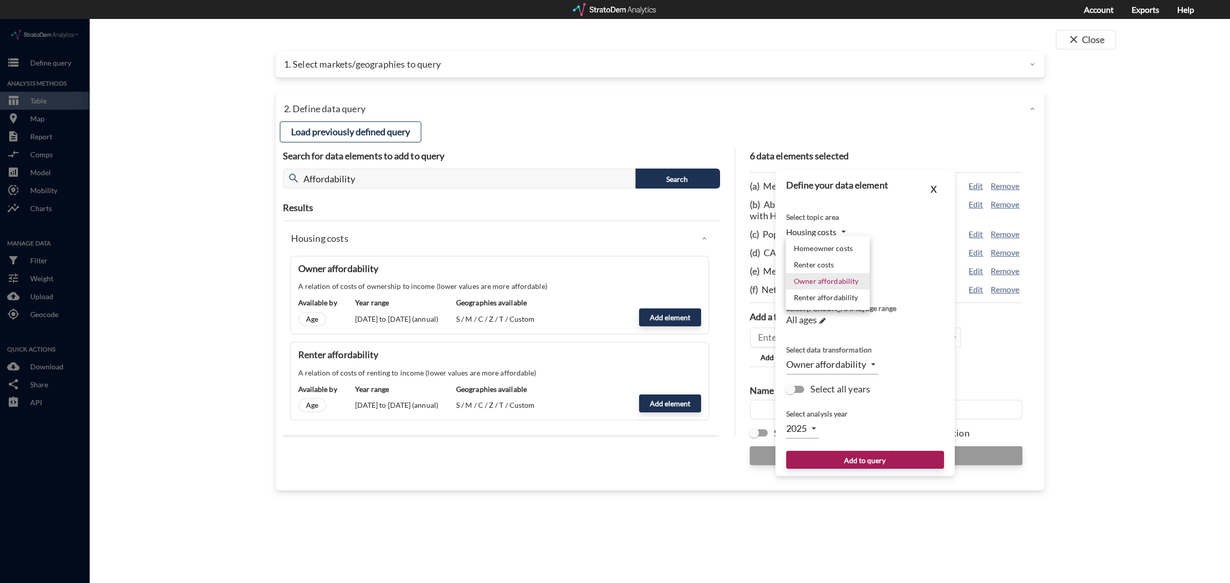
click body "/vantagepoint/us/-1 storage Define query Analysis Methods table_chart Table roo…"
click li "Owner affordability"
click button "Add to query"
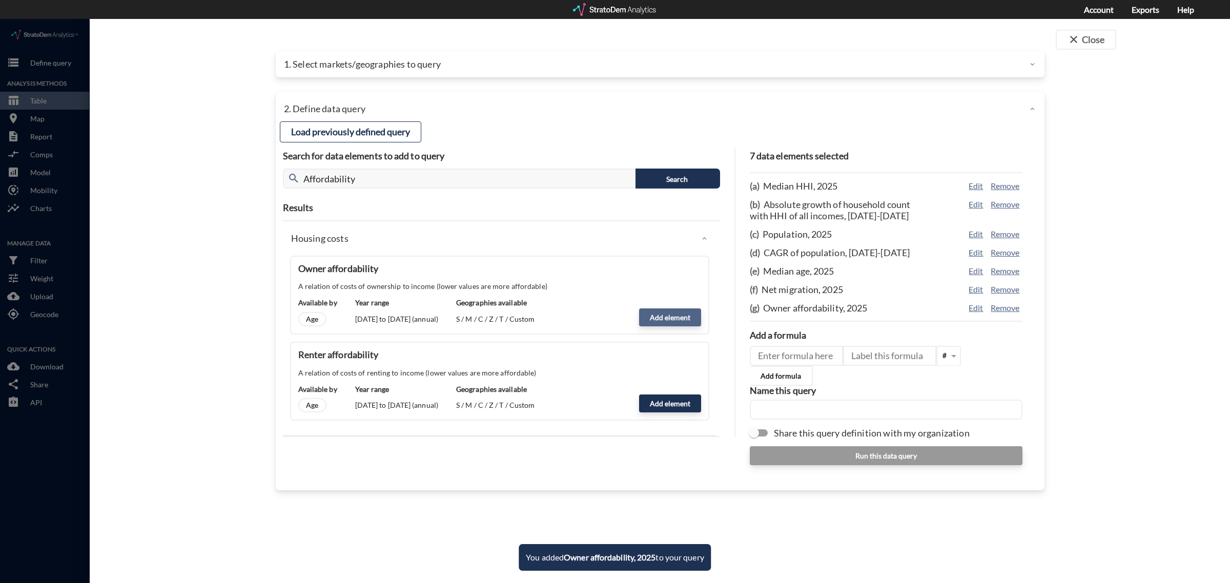
click button "Add element"
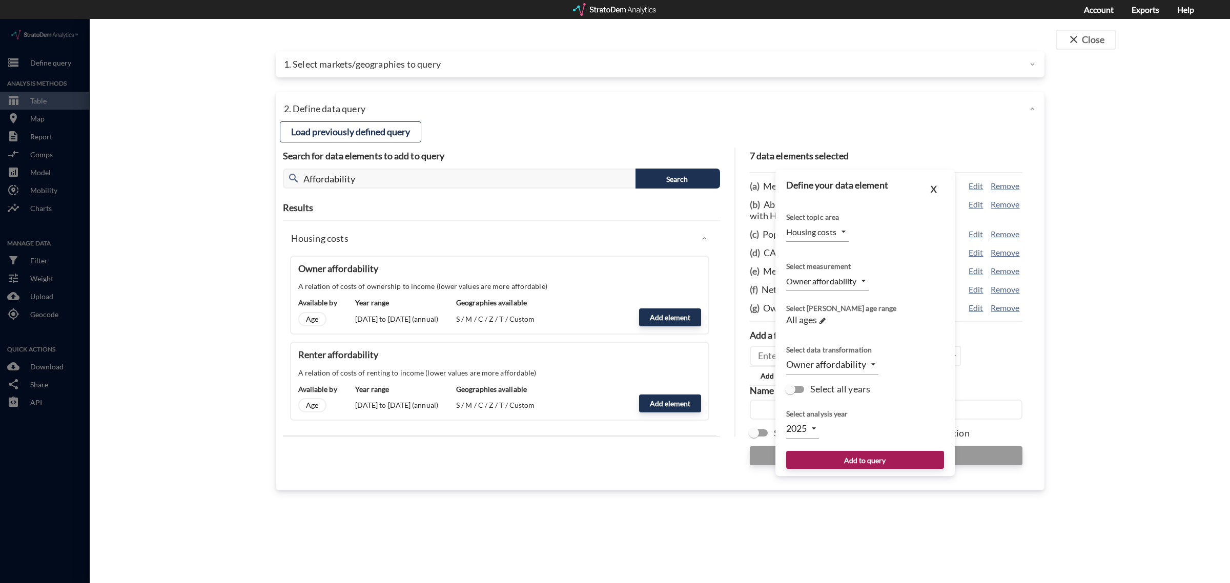
click body "/vantagepoint/us/-1 storage Define query Analysis Methods table_chart Table roo…"
click li "Homeowner costs"
type input "COSTS_OWNER"
click body "/vantagepoint/us/-1 storage Define query Analysis Methods table_chart Table roo…"
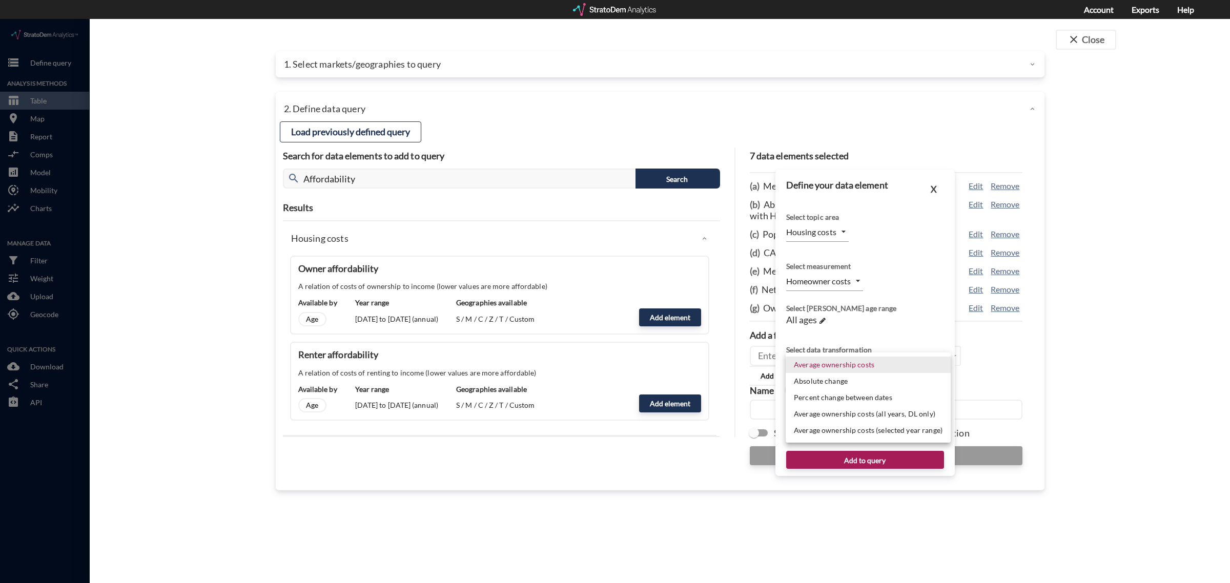
click li "Average ownership costs"
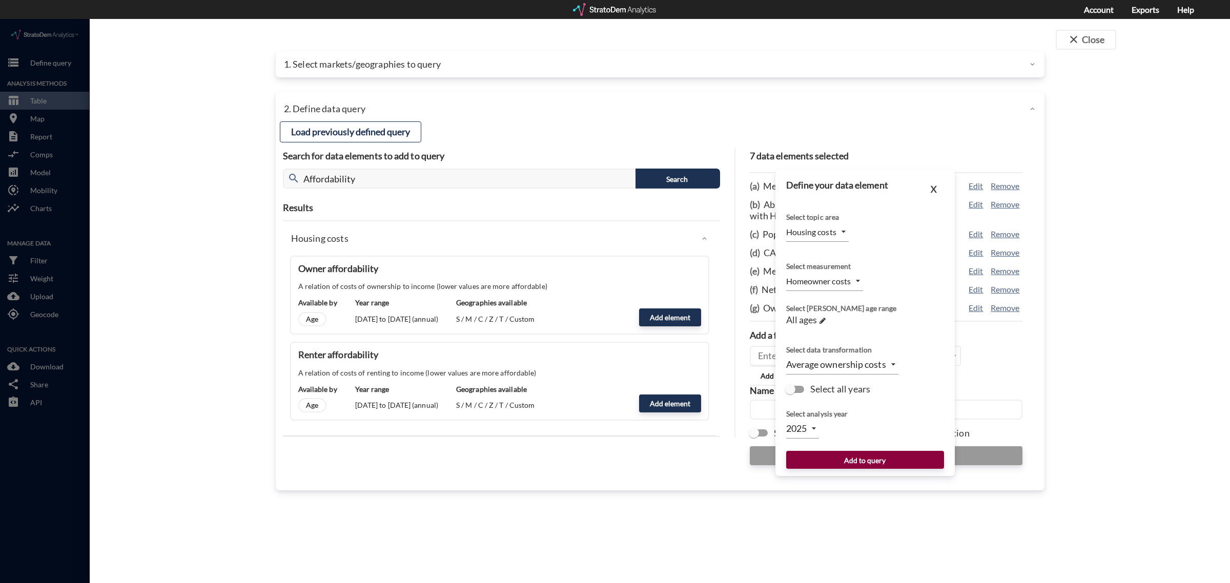
click button "Add to query"
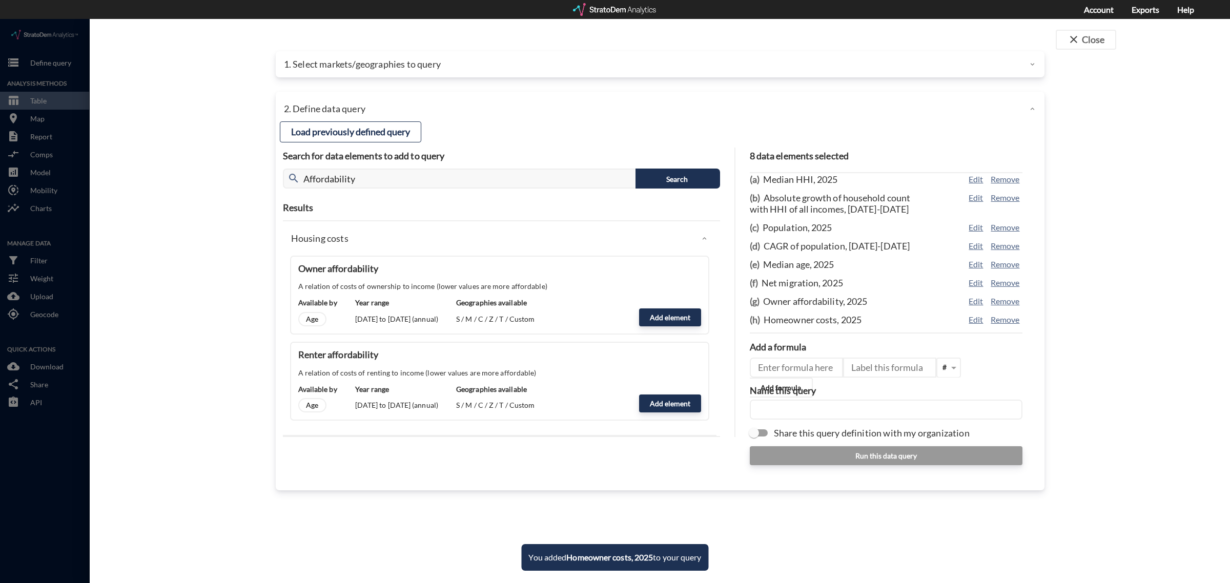
scroll to position [17, 0]
click input "Affordability"
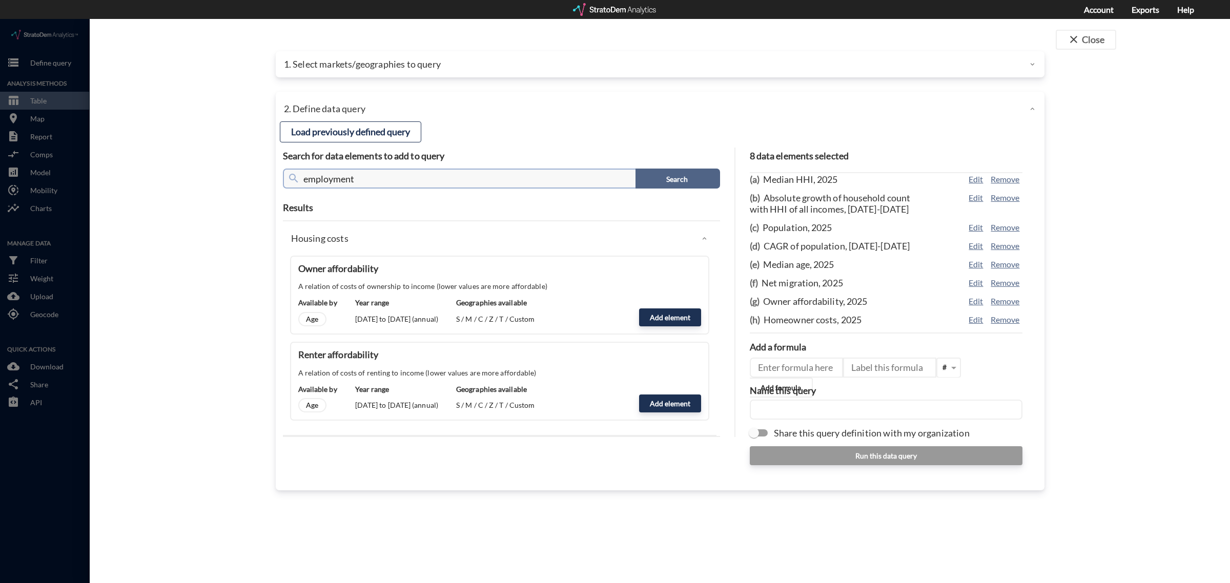
type input "employment"
click button "Search"
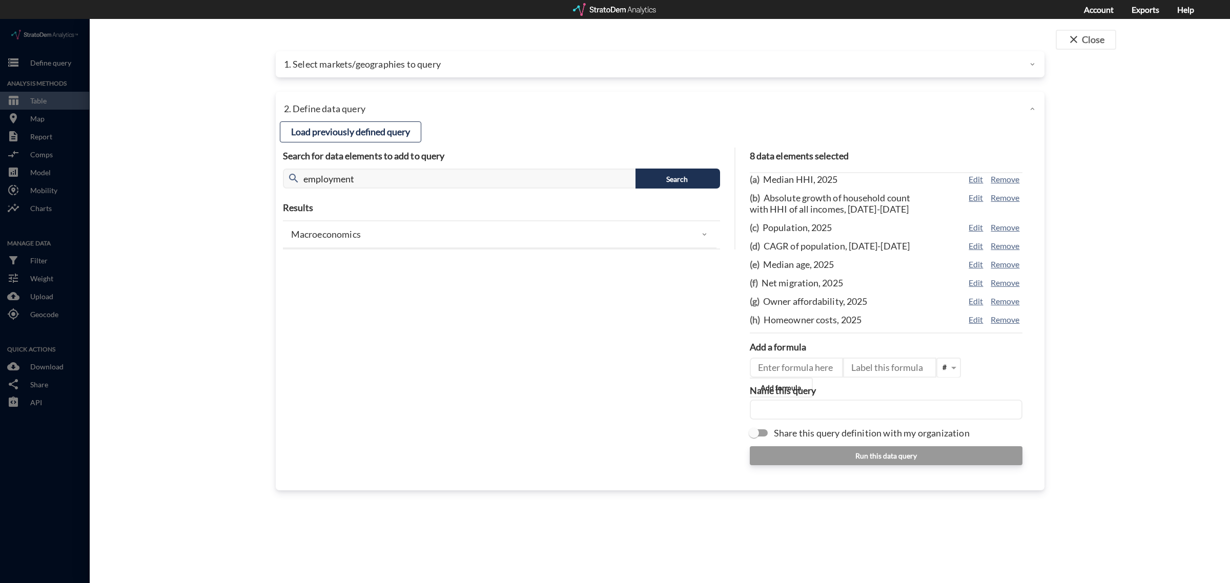
click div "Macroeconomics"
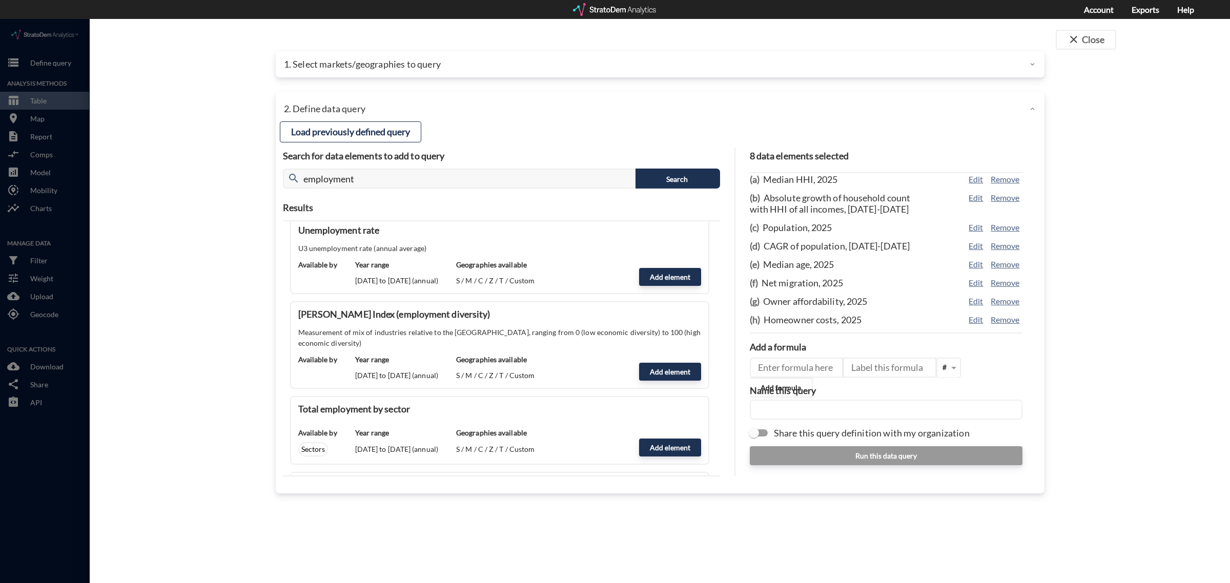
scroll to position [0, 0]
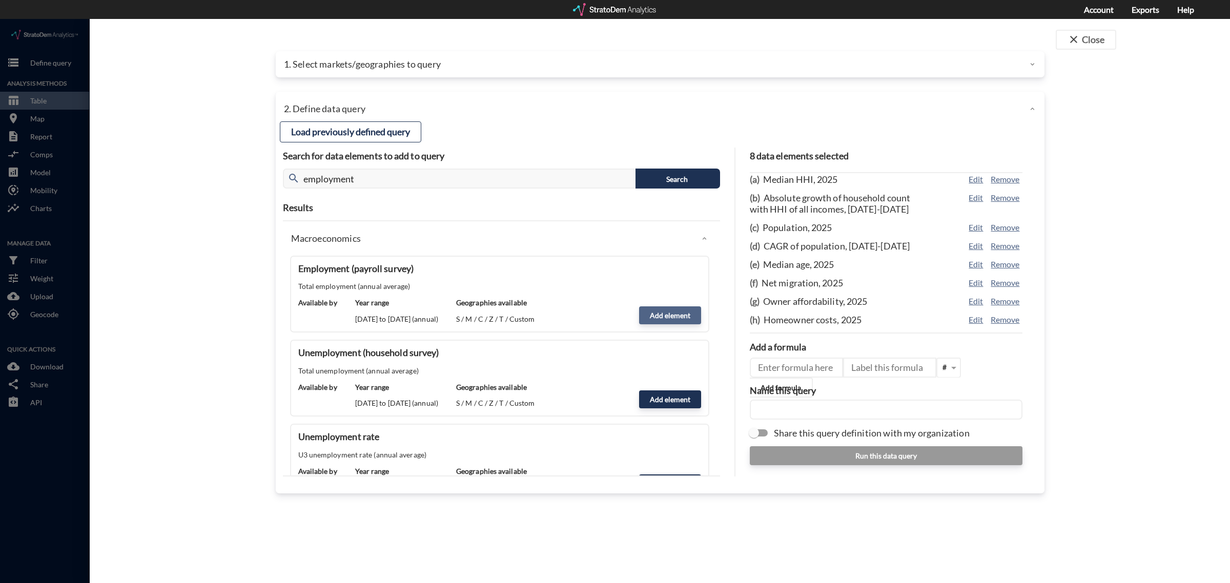
click button "Add element"
type input "MACROECONOMICS"
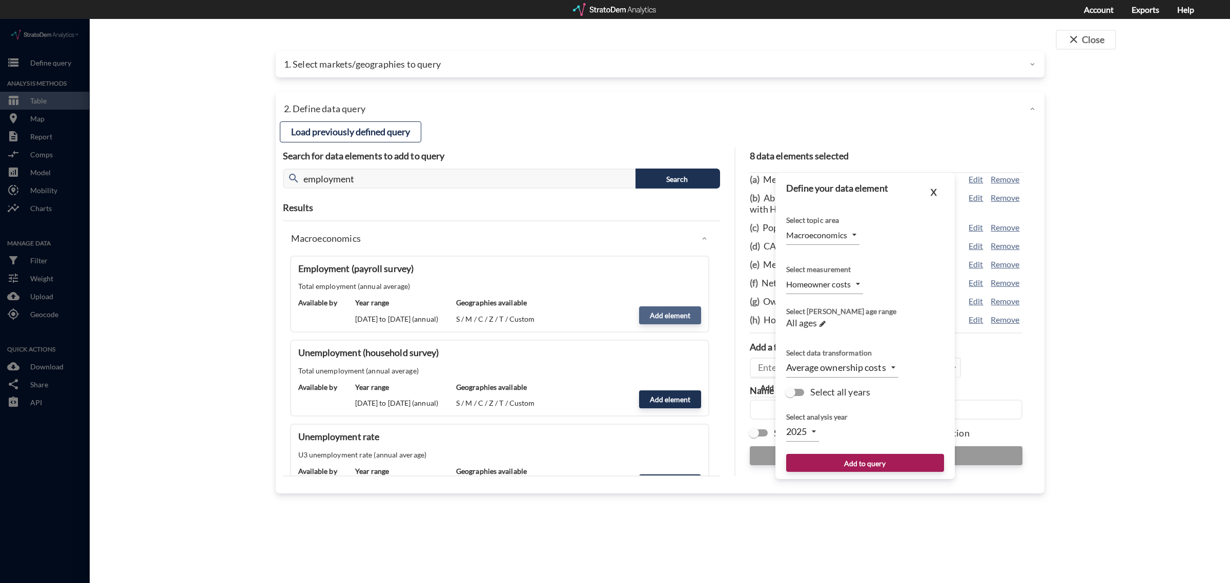
type input "EMPLOYMENT"
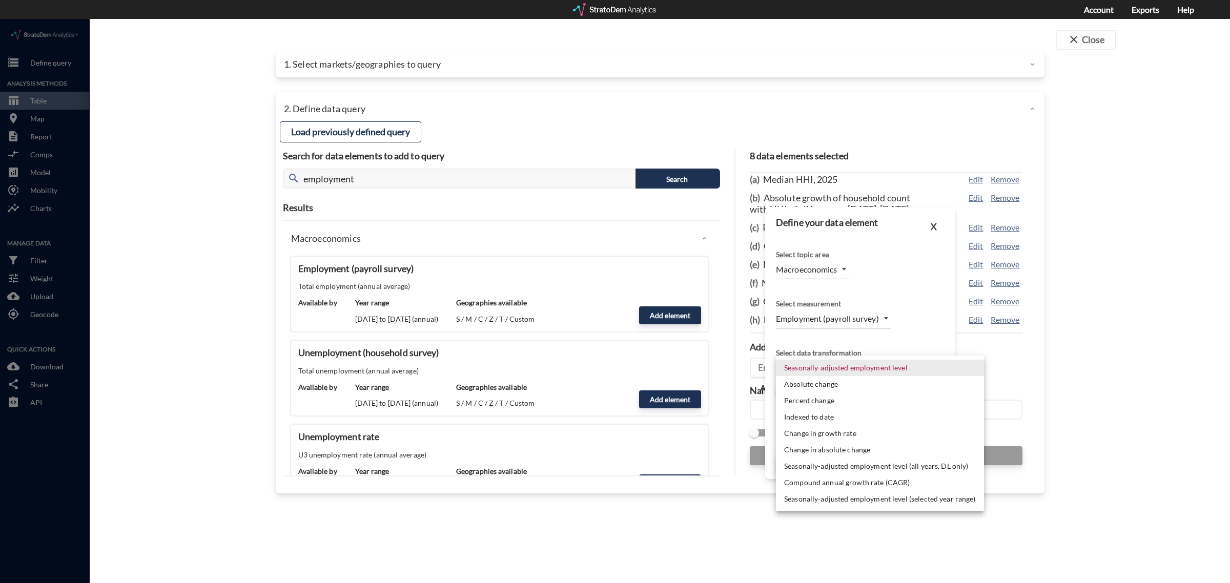
click body "/vantagepoint/us/-1 storage Define query Analysis Methods table_chart Table roo…"
click li "Absolute change"
type input "ABS_CHANGE"
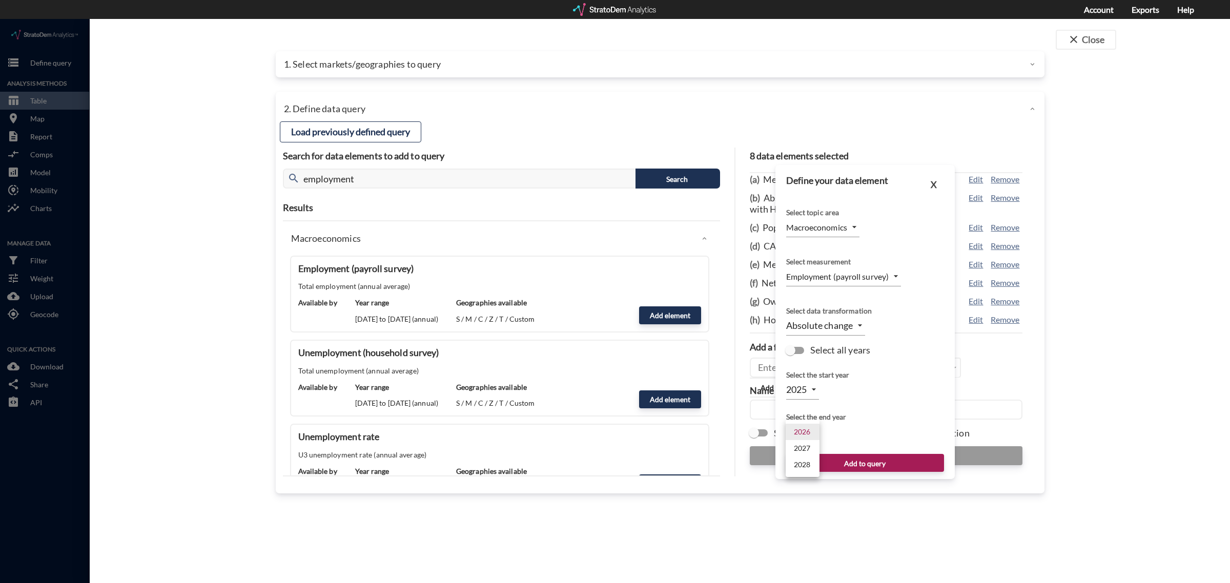
click body "/vantagepoint/us/-1 storage Define query Analysis Methods table_chart Table roo…"
click li "2028"
type input "2028"
click div "Select the end year"
click button "Add to query"
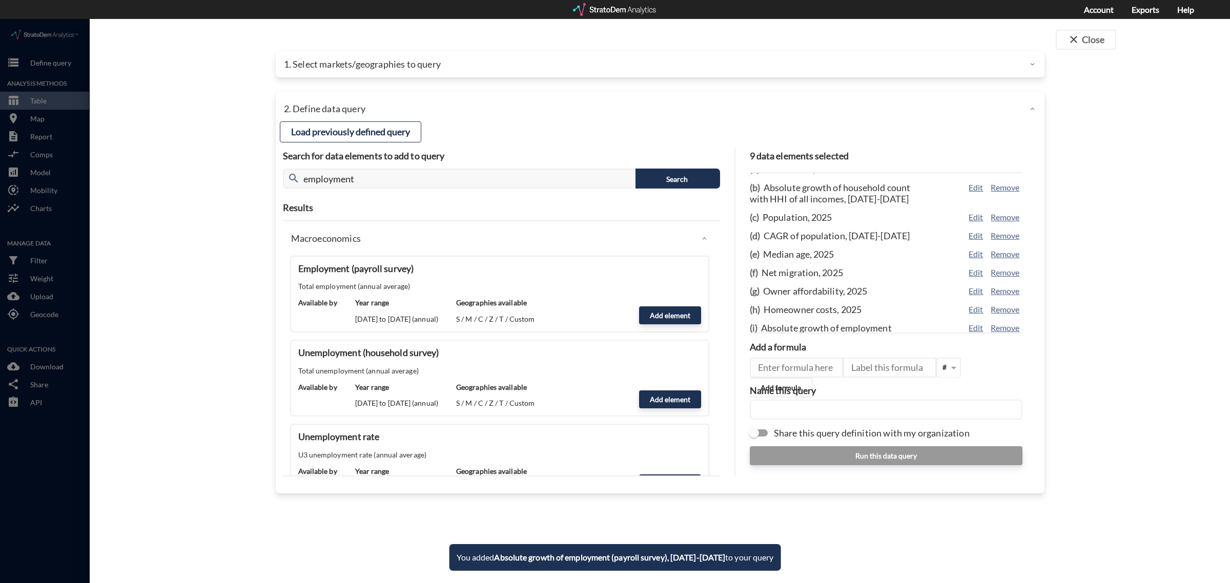
scroll to position [47, 0]
click input "text"
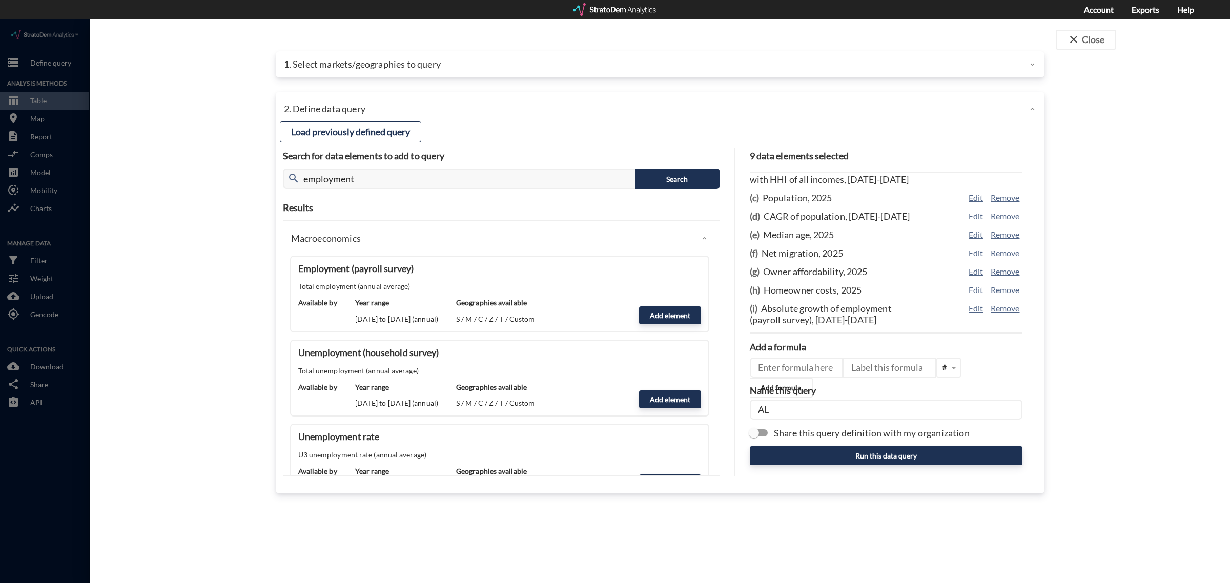
type input "A"
type input "Land Screener V1"
click button "Run this data query"
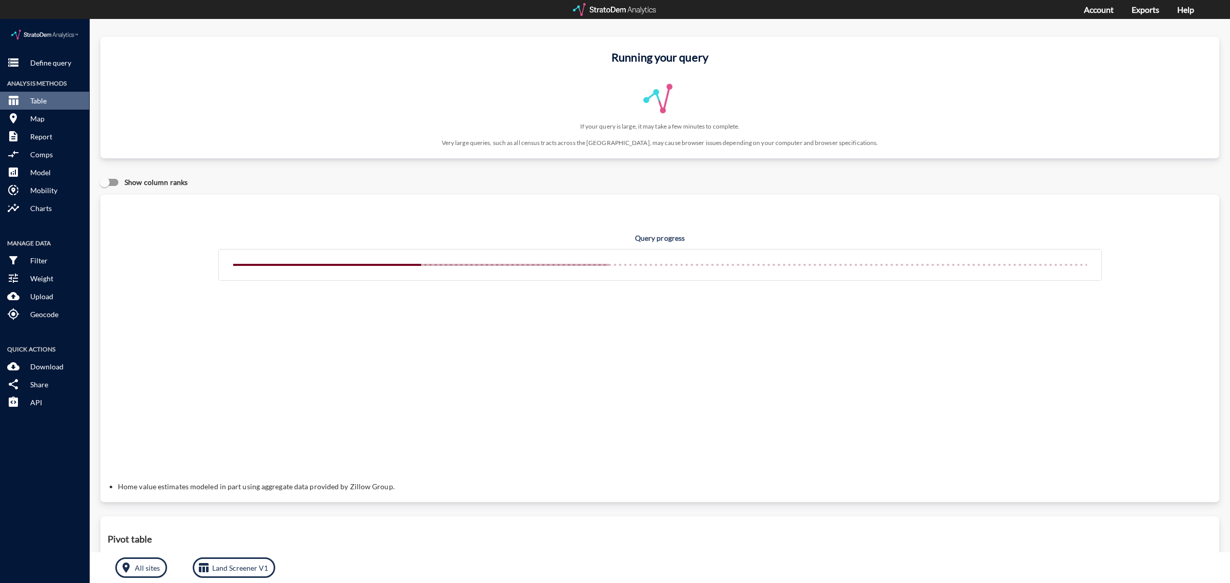
click p "Manage Data"
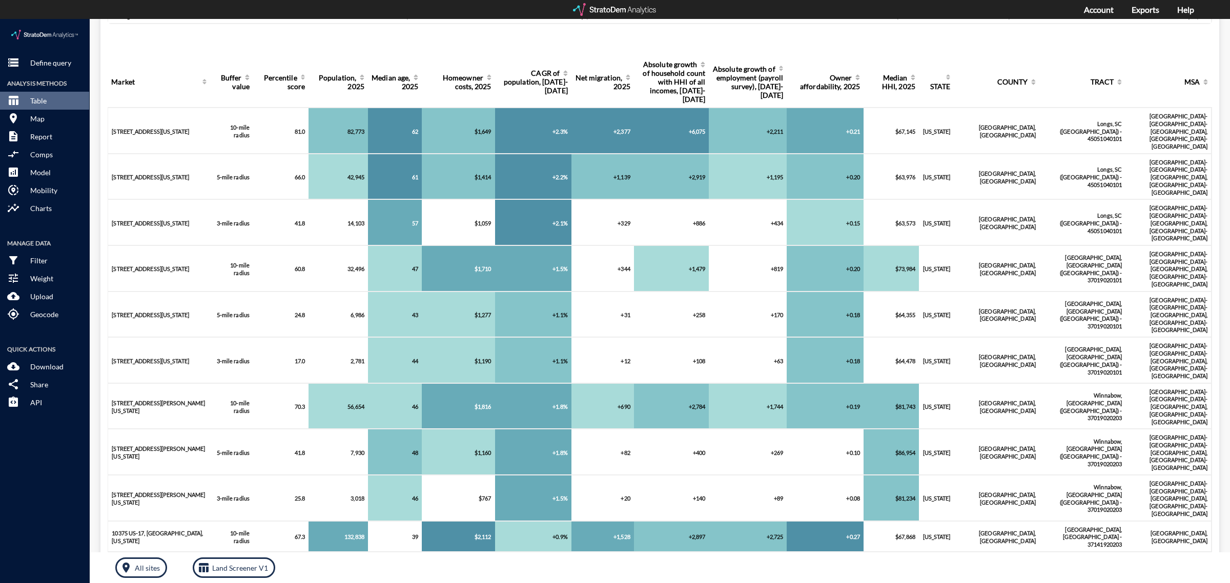
scroll to position [64, 0]
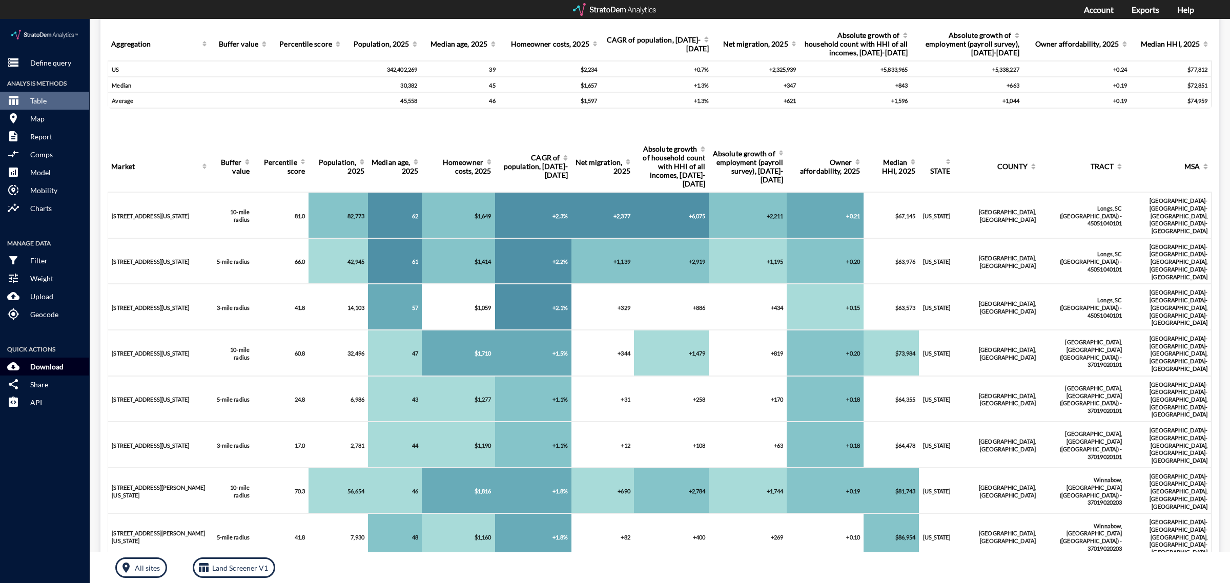
click p "Download"
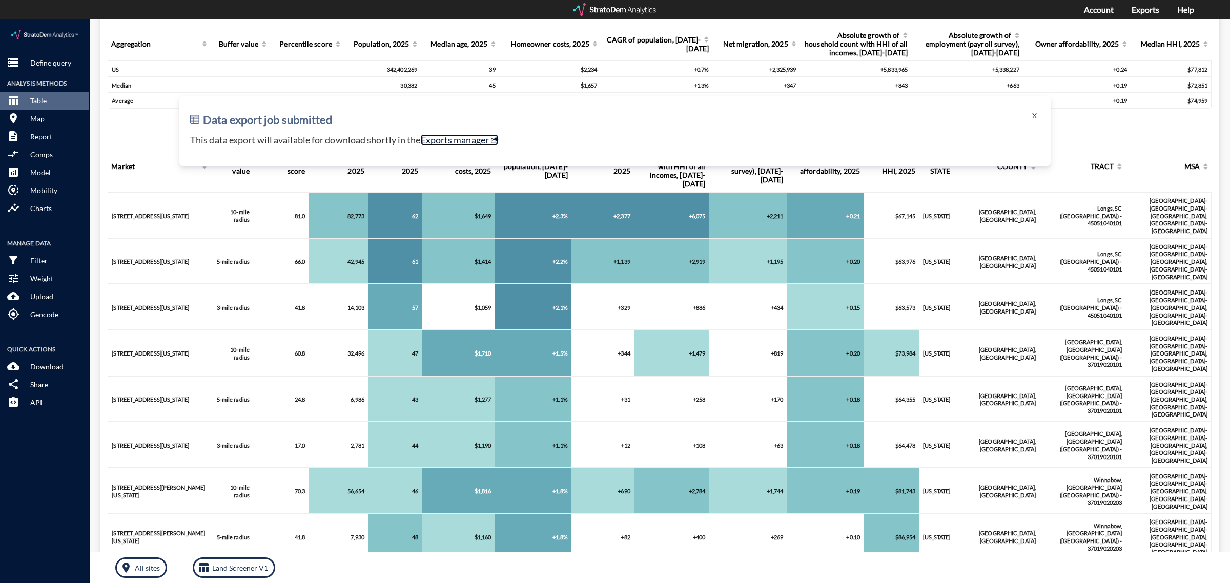
click link "Exports manager"
click button "X"
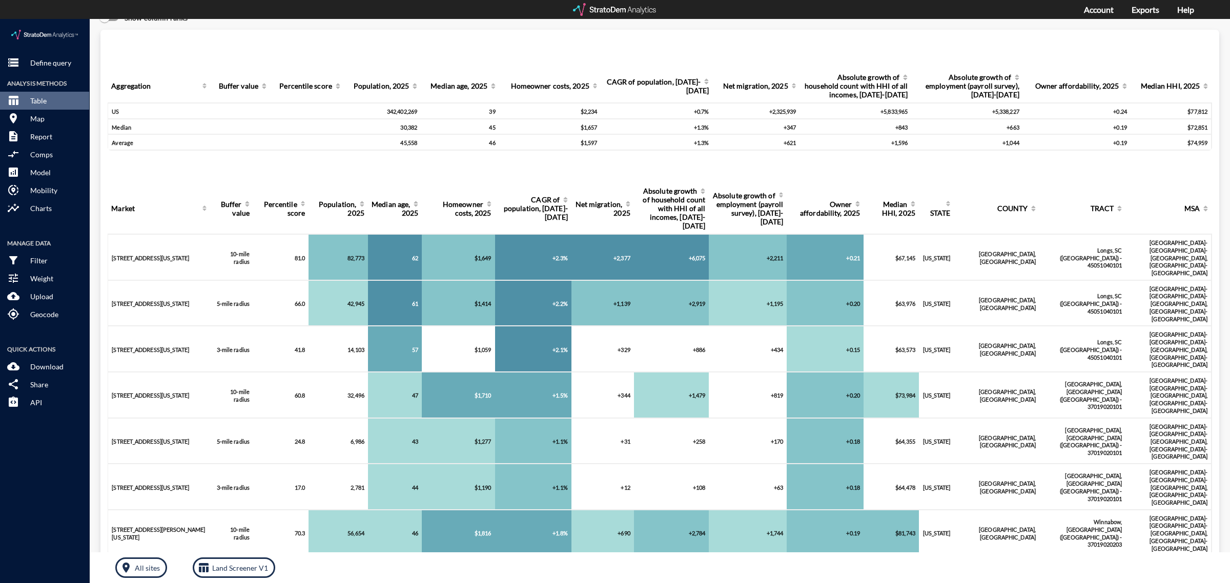
scroll to position [0, 0]
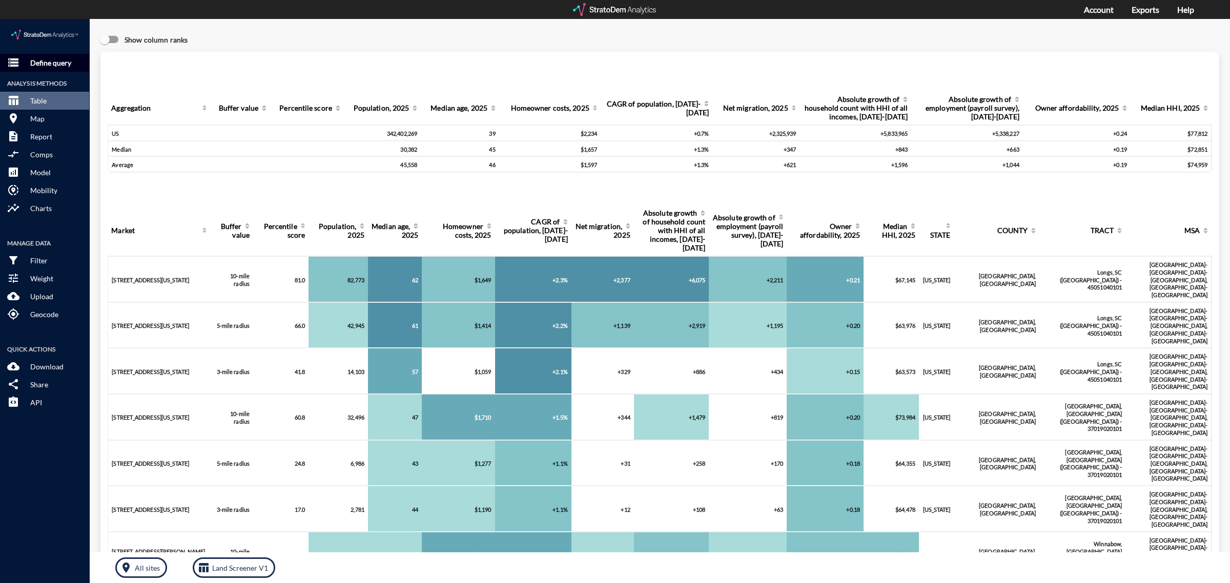
click p "Define query"
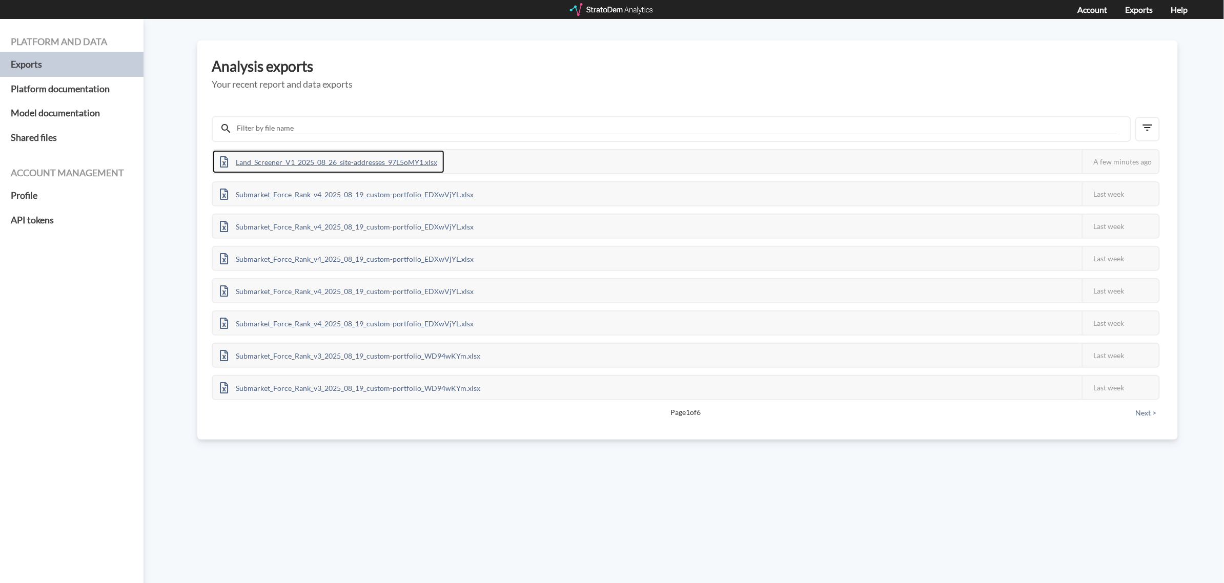
click at [355, 155] on div "Land_Screener_V1_2025_08_26_site-addresses_97L5oMY1.xlsx" at bounding box center [329, 161] width 232 height 23
click at [643, 445] on div "Platform and data Exports Platform documentation Model documentation Shared fil…" at bounding box center [612, 301] width 1224 height 564
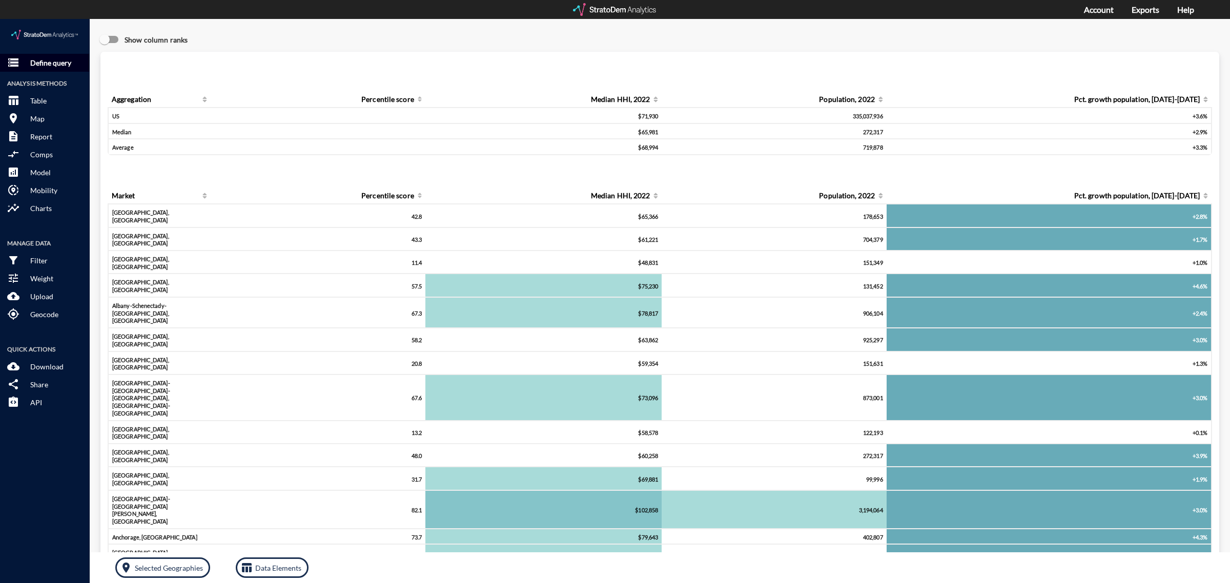
click button "storage Define query"
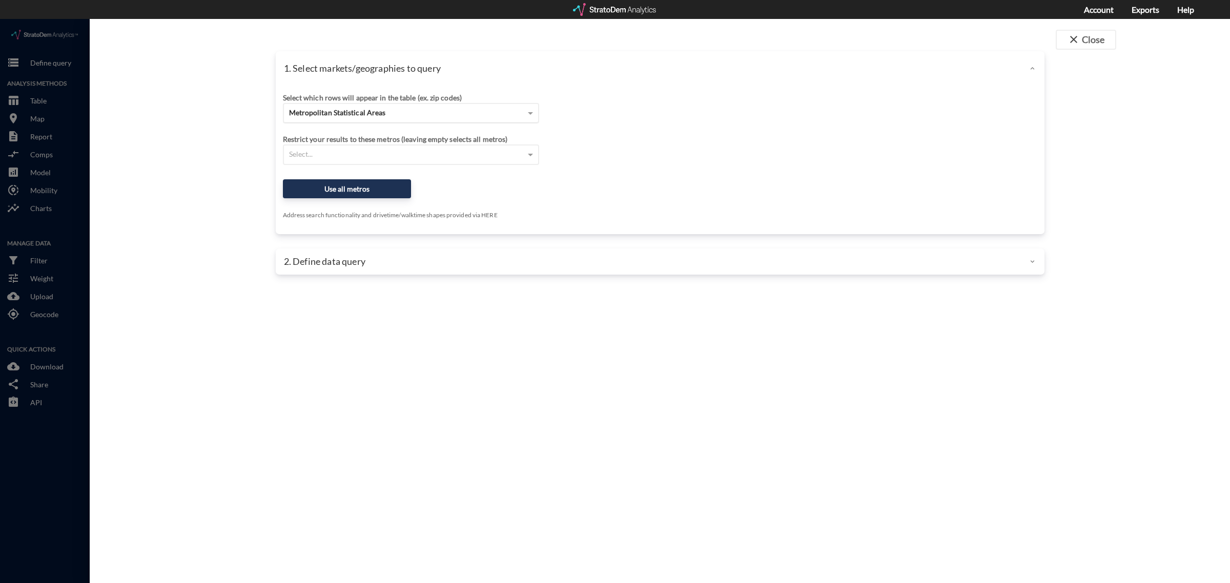
click span "Metropolitan Statistical Areas"
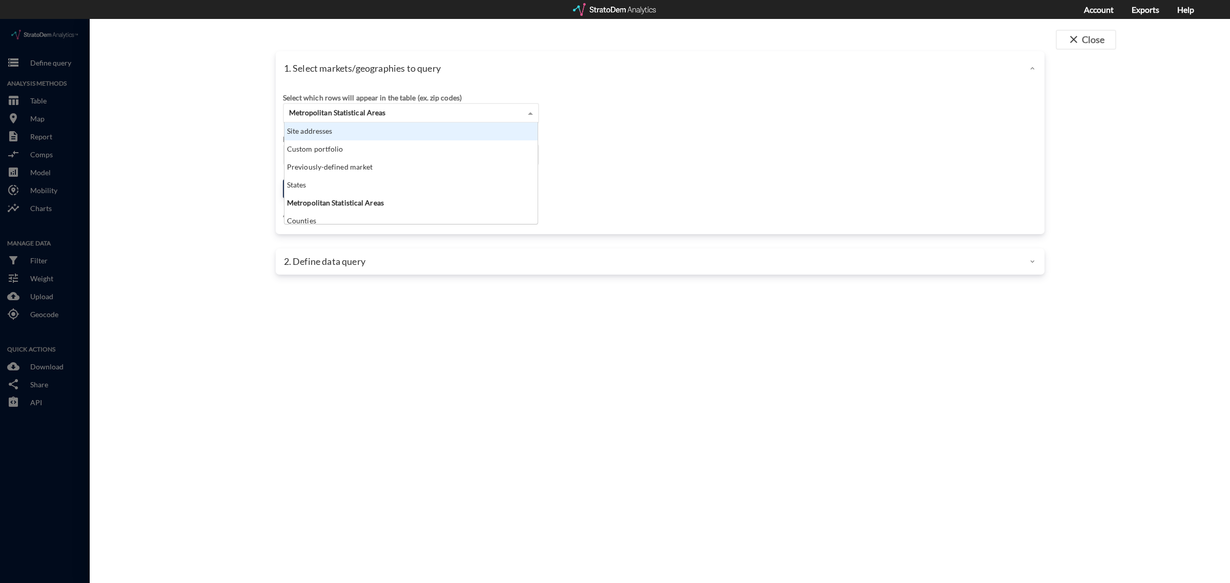
scroll to position [92, 248]
click div "Site addresses"
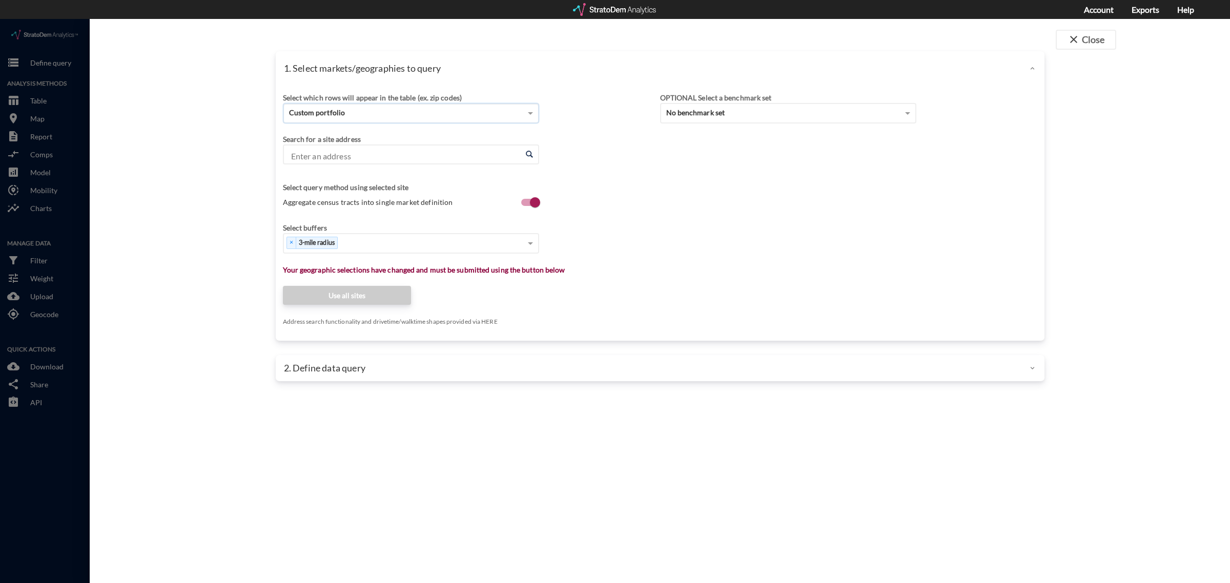
paste input "894 Trout St, Georgetown, SC 29440"
type input "894 Trout St, Georgetown, SC 29440"
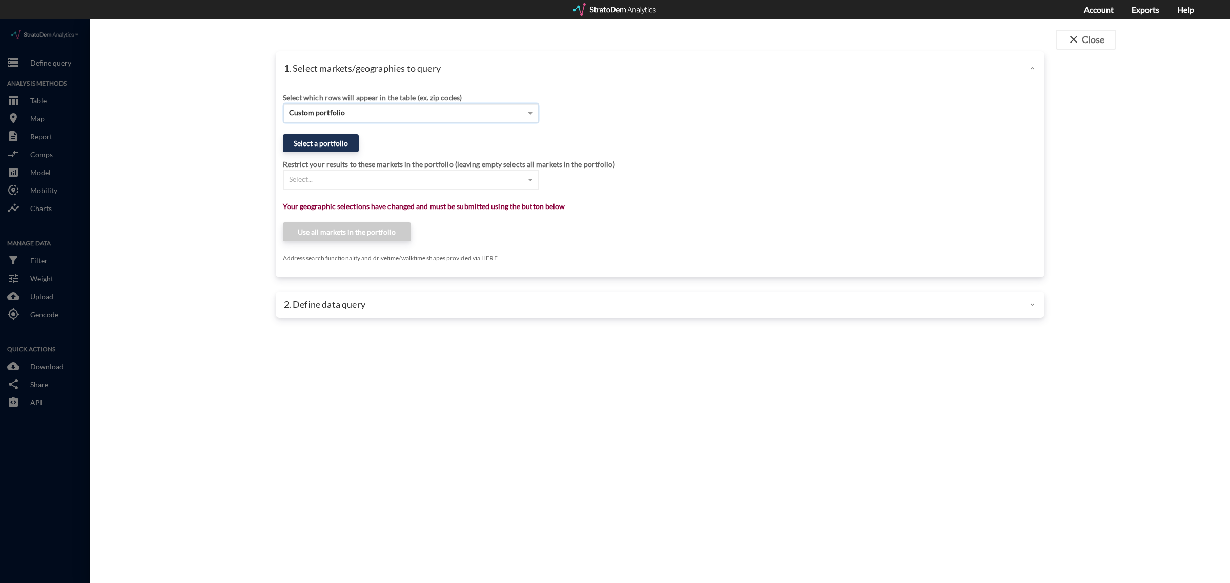
click div "Custom portfolio"
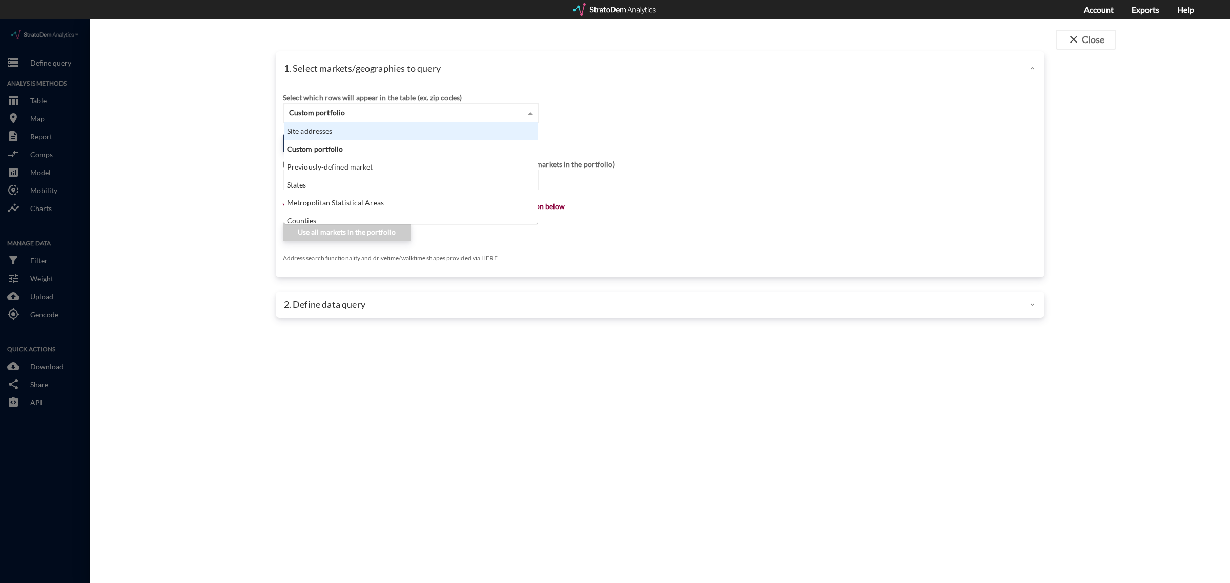
click div "Site addresses"
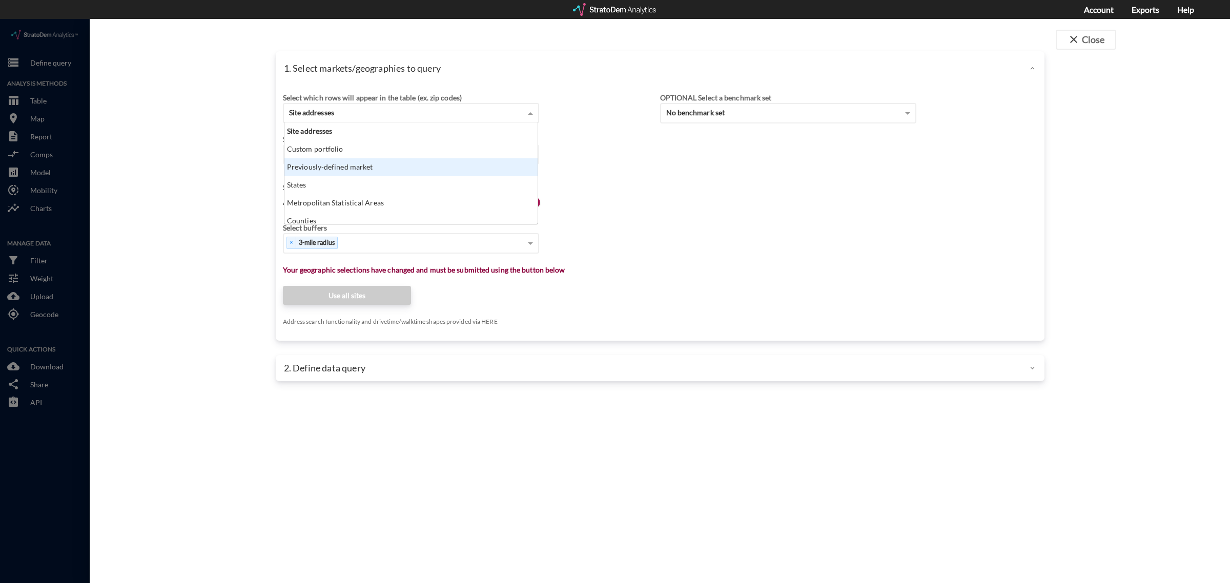
click div "Site addresses Custom portfolio Previously-defined market States Metropolitan S…"
paste input "894 Trout St, Georgetown, SC 29440"
type input "894 Trout St, Georgetown, SC 29440"
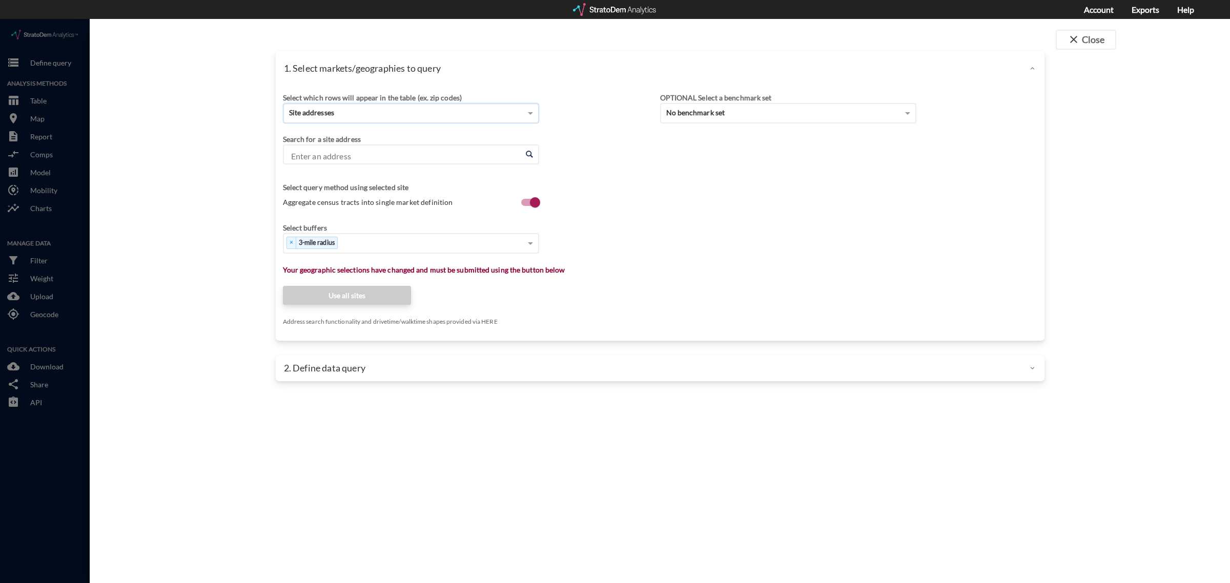
click div "Site addresses"
click div "Select which rows will appear in the table (ex. zip codes) Site addresses Selec…"
click input "Enter an address"
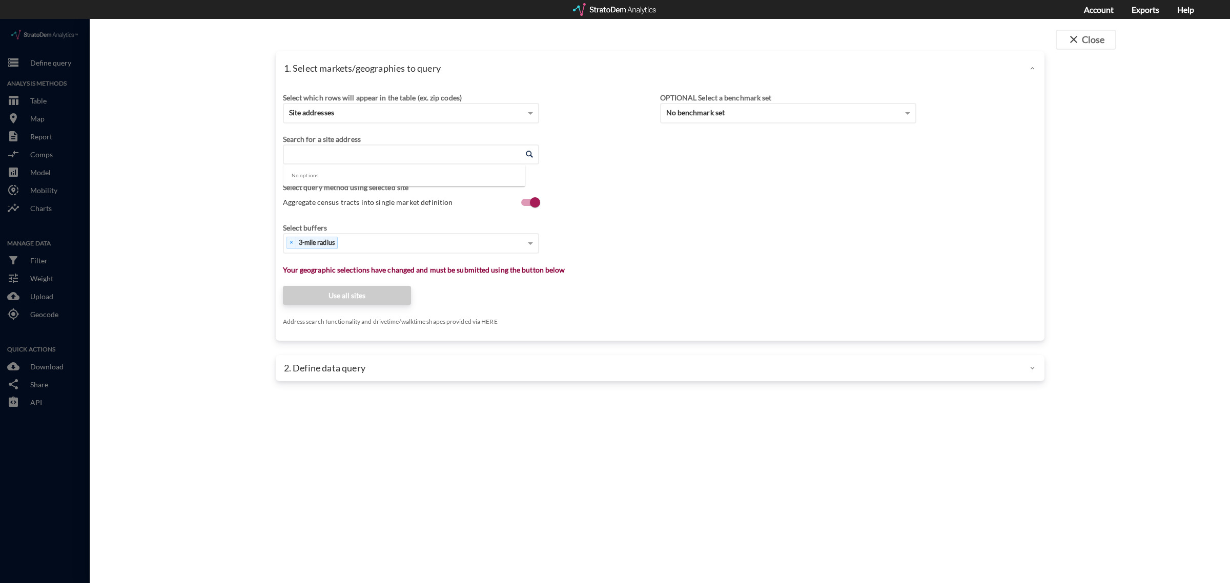
paste input "894 Trout St, Georgetown, SC 29440"
click li "894 Trout St, Georgetown, South Carolina"
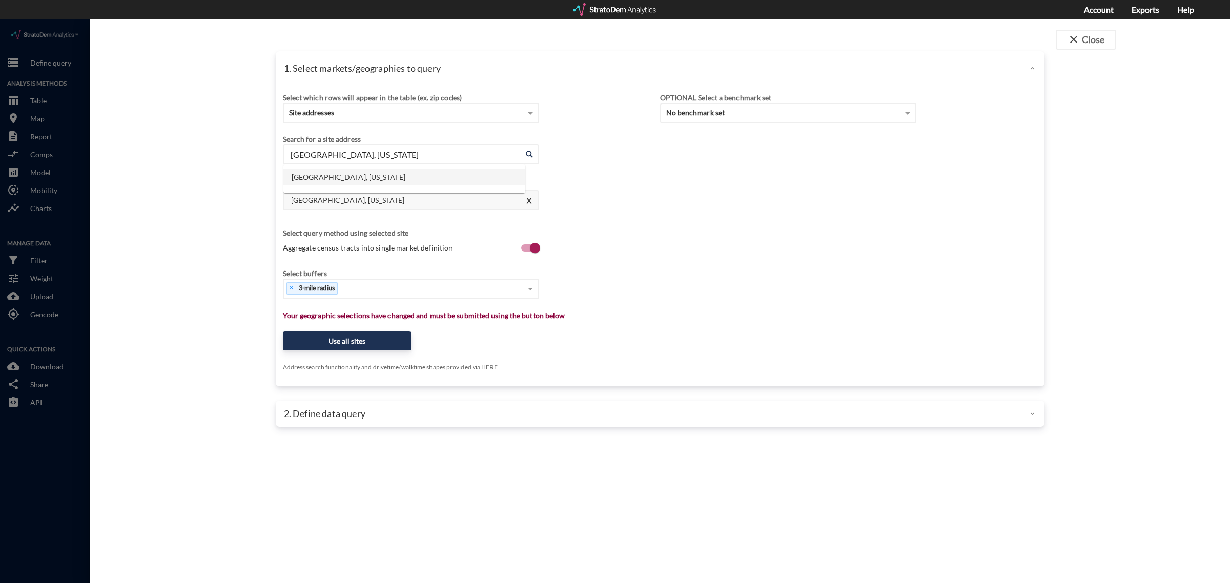
click input "894 Trout St, Georgetown, South Carolina"
paste input "225 2 Churches Rd, Harleyville, SC 29448"
click li "225 Two Churches Rd, Harleyville, South Carolina"
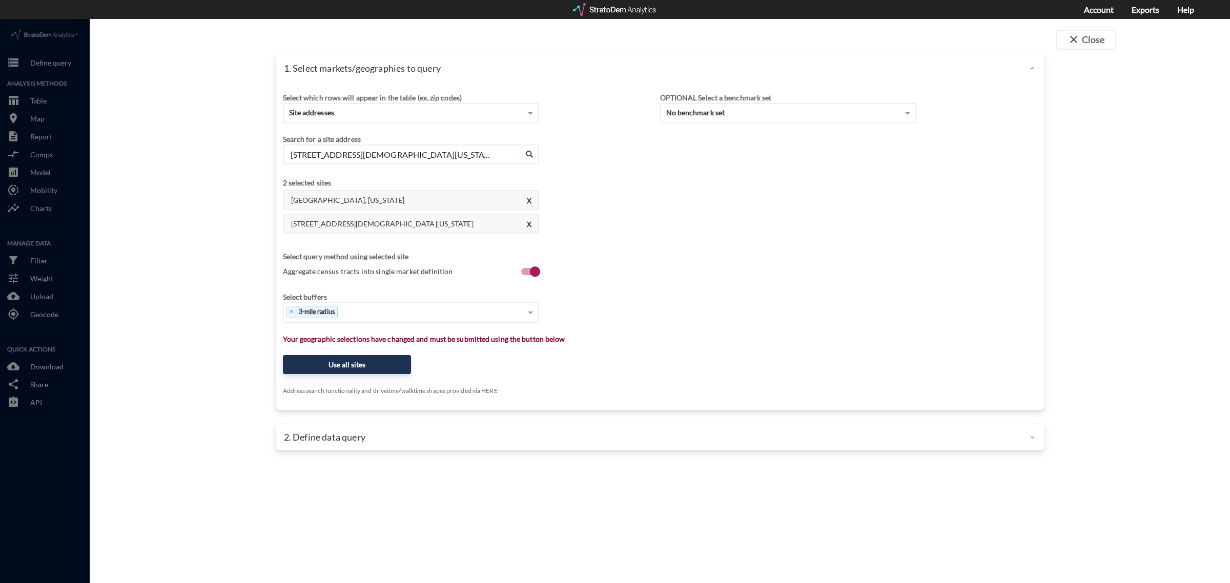
click input "225 Two Churches Rd, Harleyville, South Carolina"
paste input "4027 US-78, Dorchester, SC 29437"
click li "4027 US-78, Dorchester, South Carolina"
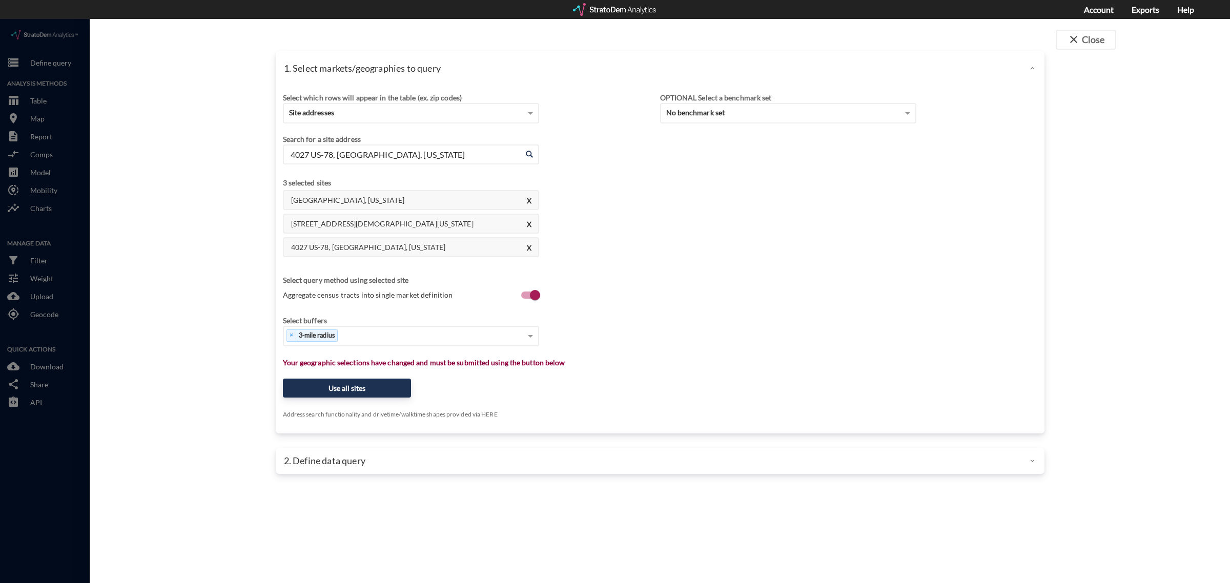
click input "4027 US-78, Dorchester, South Carolina"
paste input "59 Cane Branch Rd, Walterboro, SC 29488"
click li "59 Cane Branch Rd, Walterboro, South Carolina"
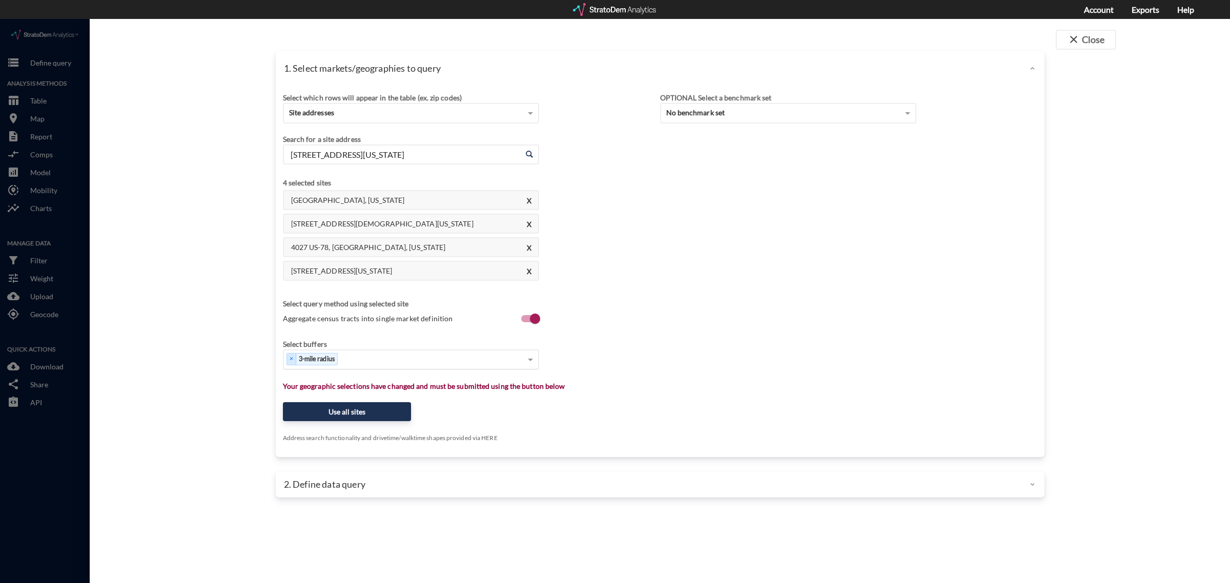
type input "59 Cane Branch Rd, Walterboro, South Carolina"
click div "Select..."
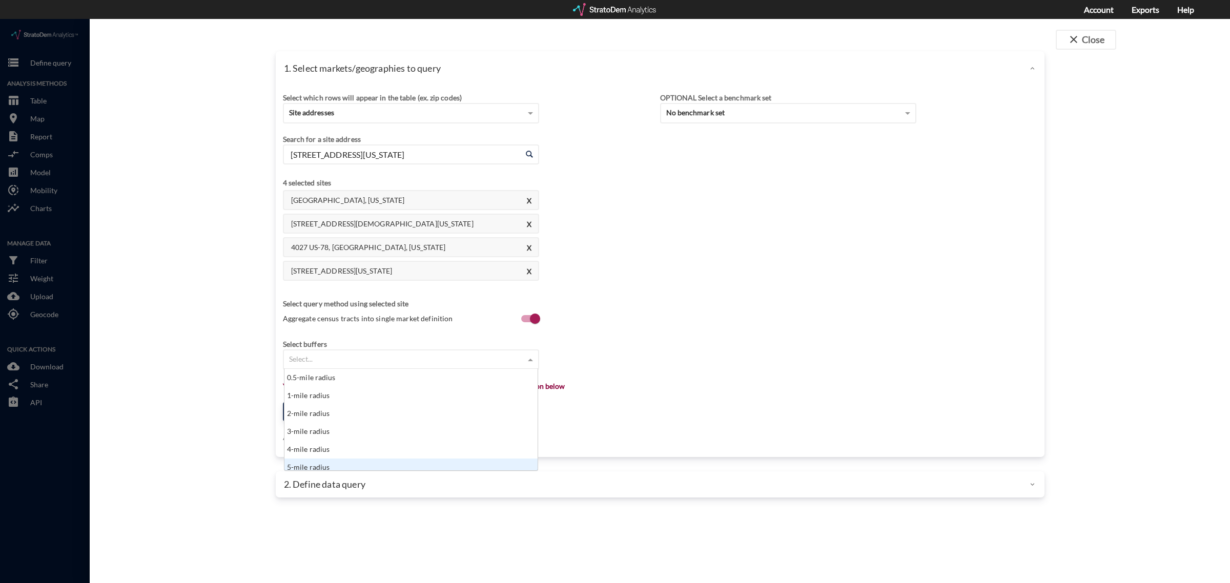
scroll to position [5, 0]
click div "5-mile radius"
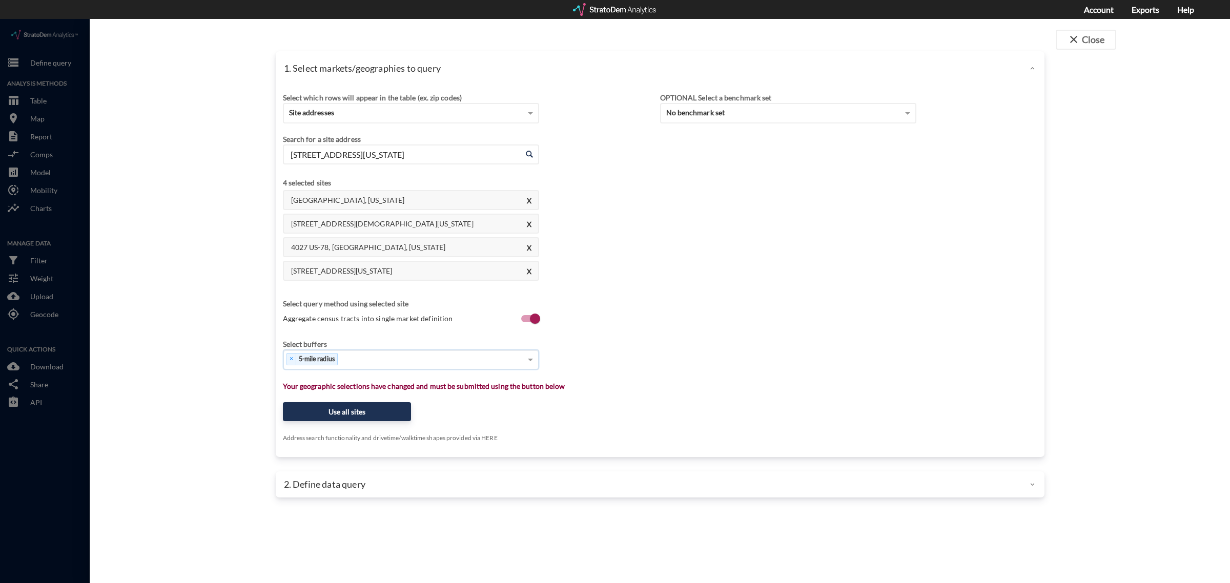
click div "× 5-mile radius"
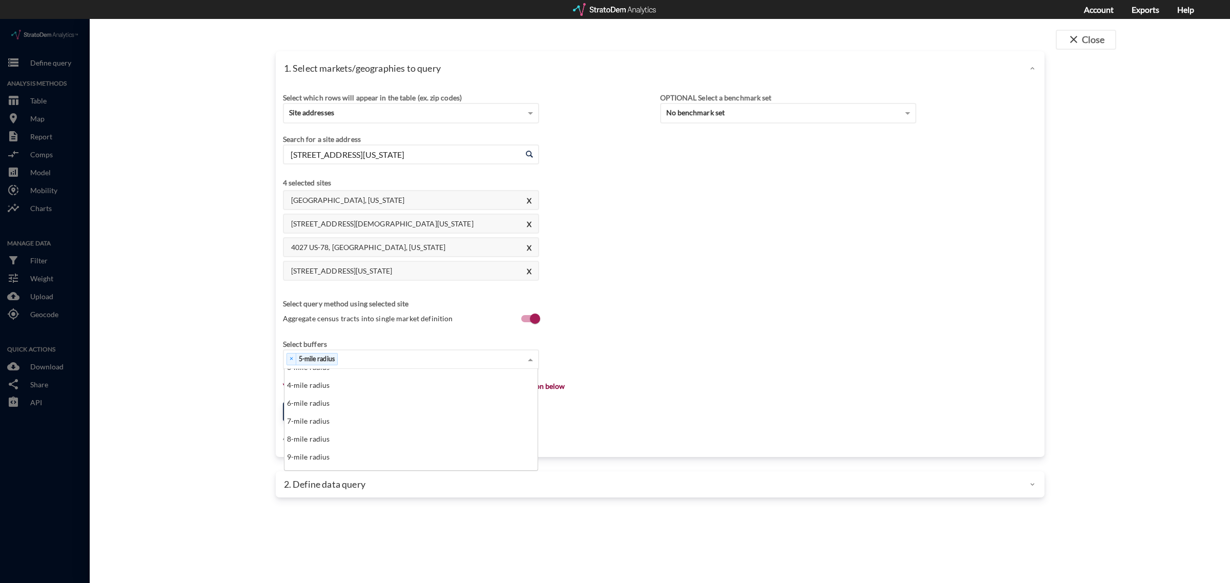
scroll to position [128, 0]
click div "10-mile radius"
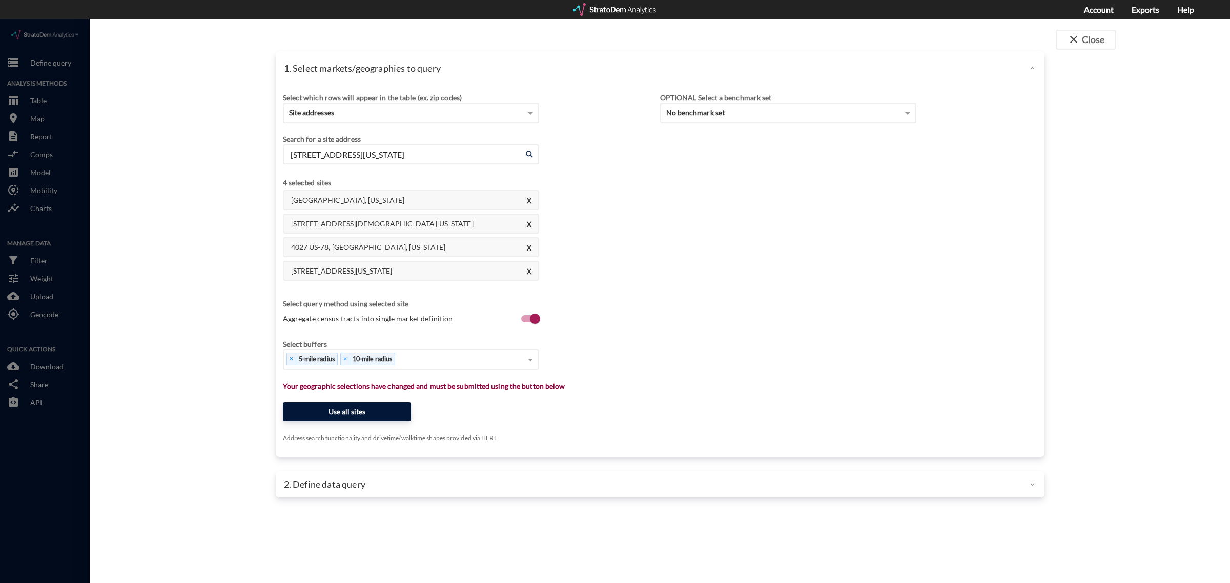
click button "Use all sites"
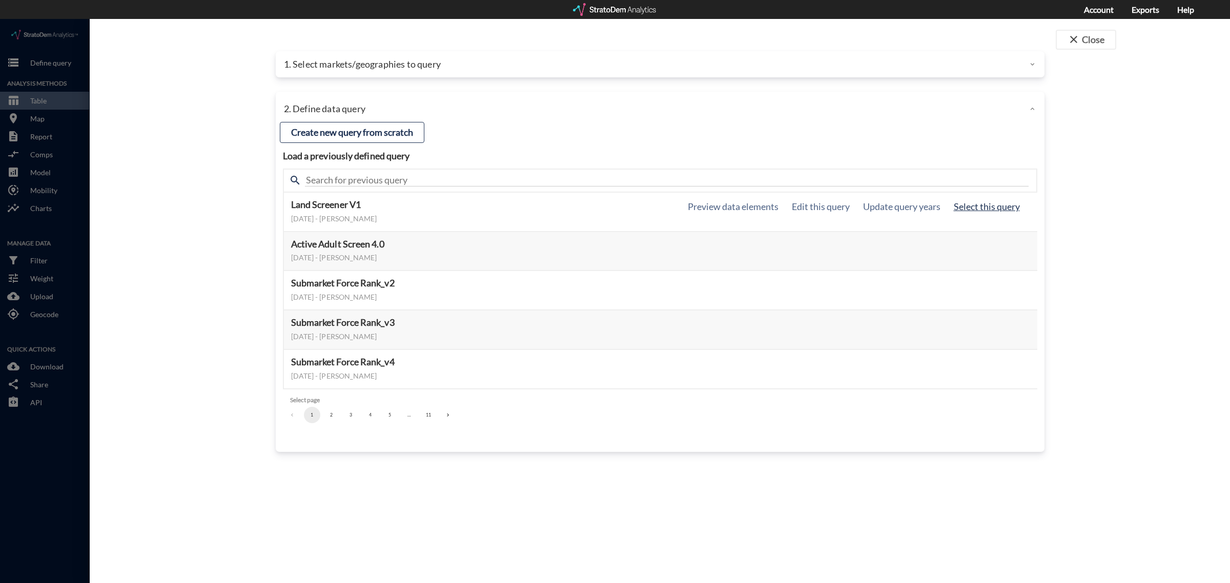
click button "Select this query"
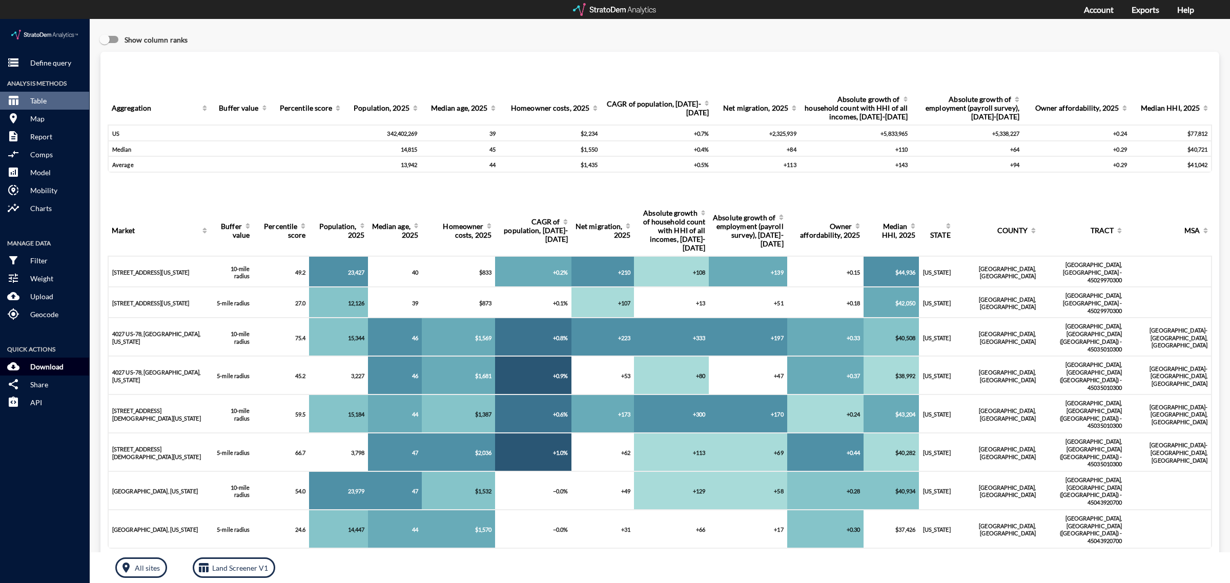
click p "Download"
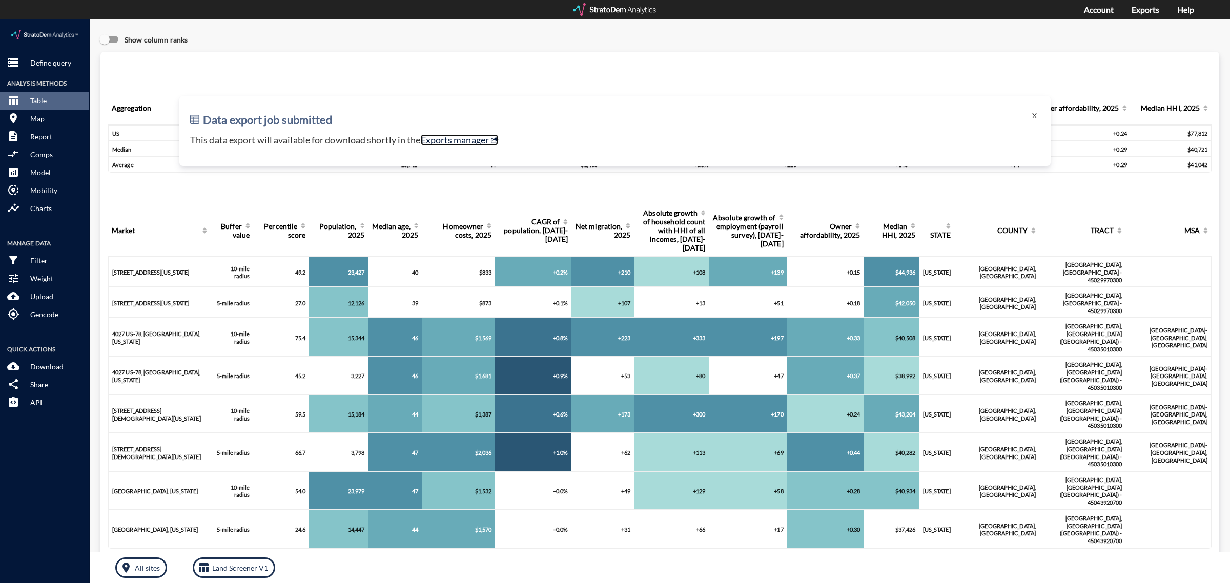
click link "Exports manager"
click button "X"
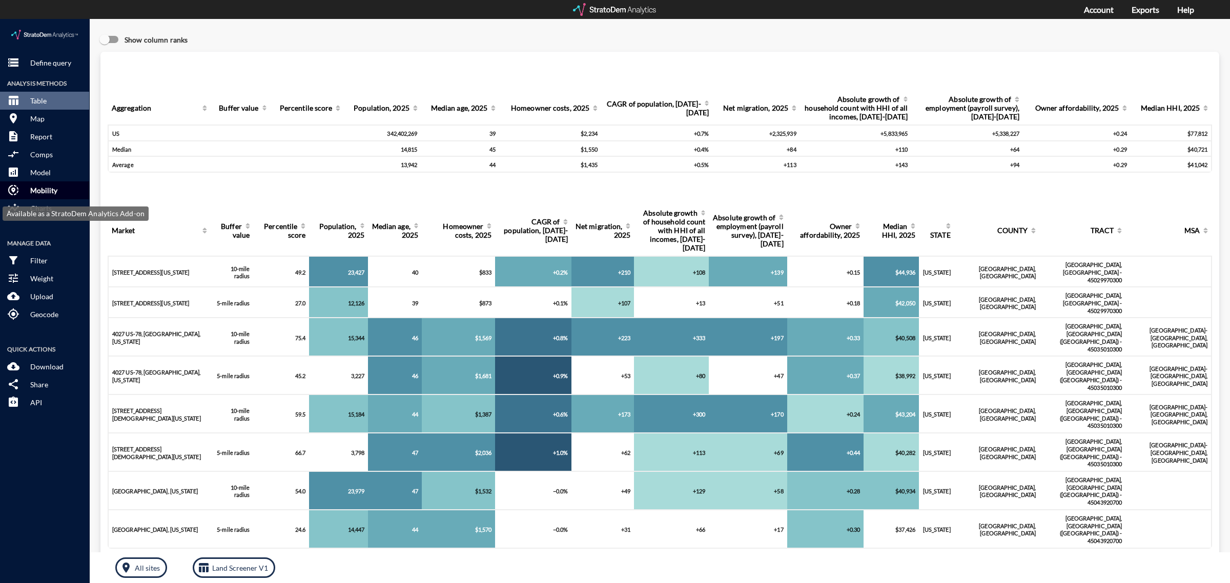
click p "Mobility"
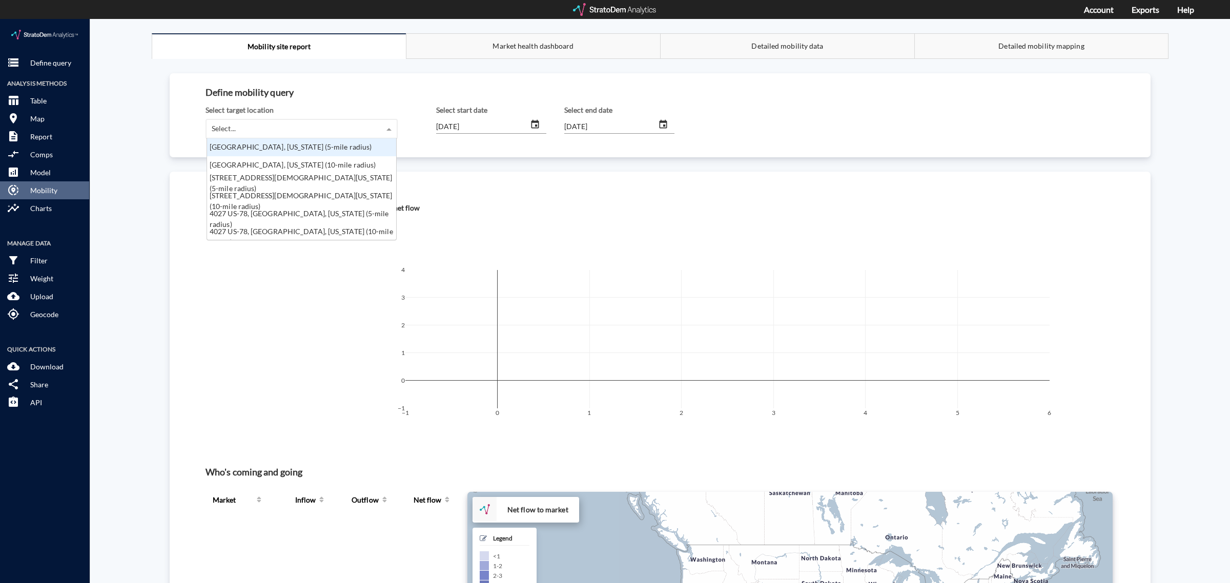
click span
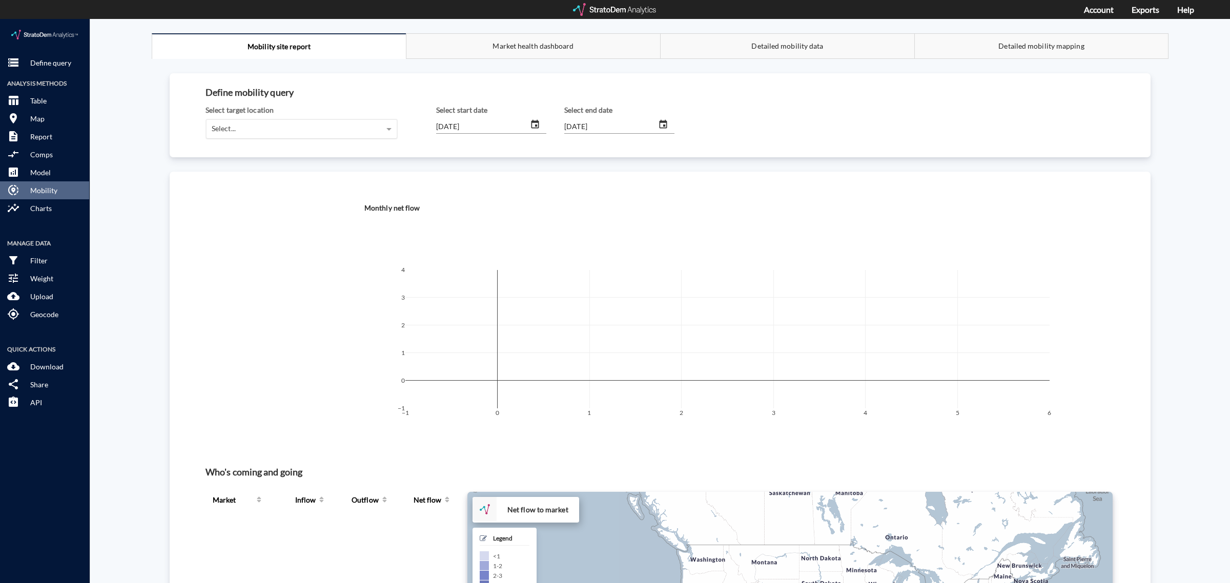
click div "Select..."
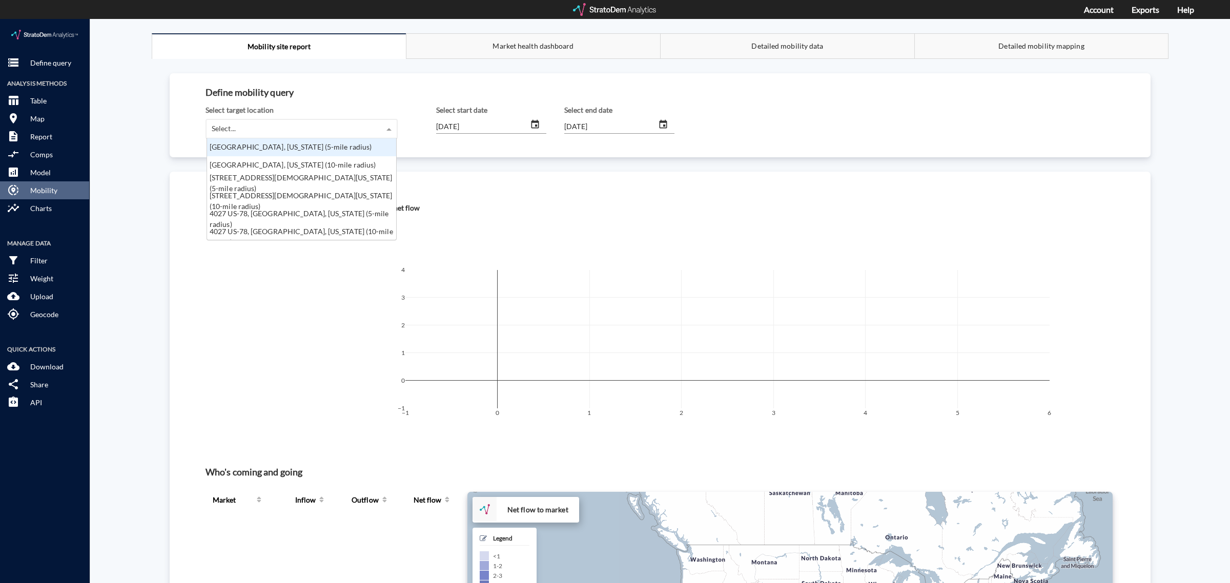
click div "894 Trout St, Georgetown, South Carolina (5-mile radius)"
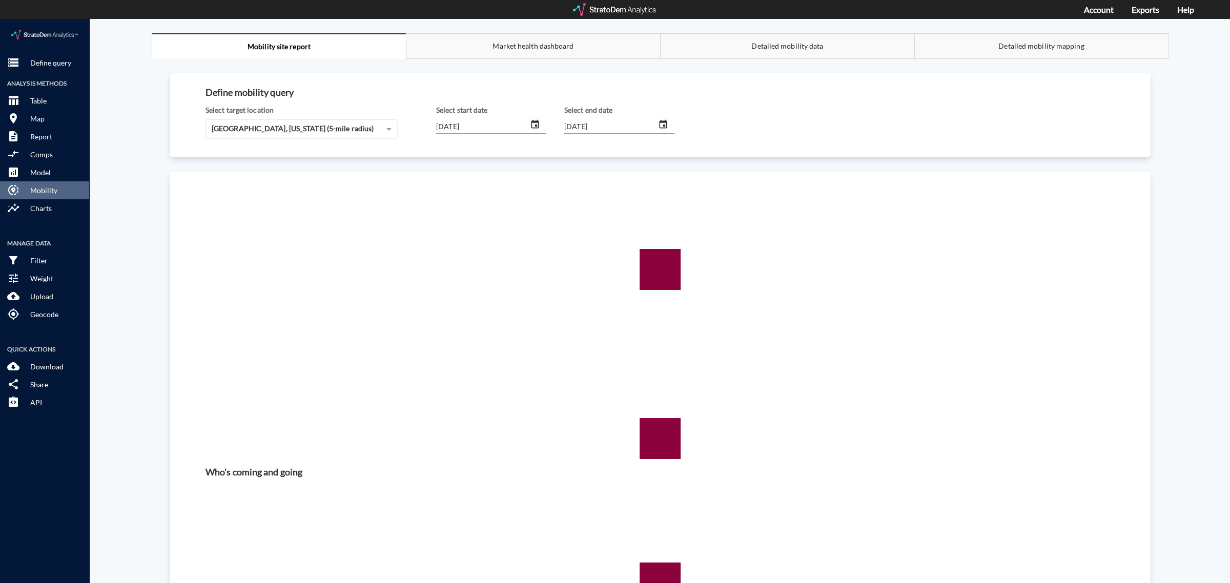
click input "[DATE]"
type input "[DATE]"
click input "[DATE]"
type input "[DATE]"
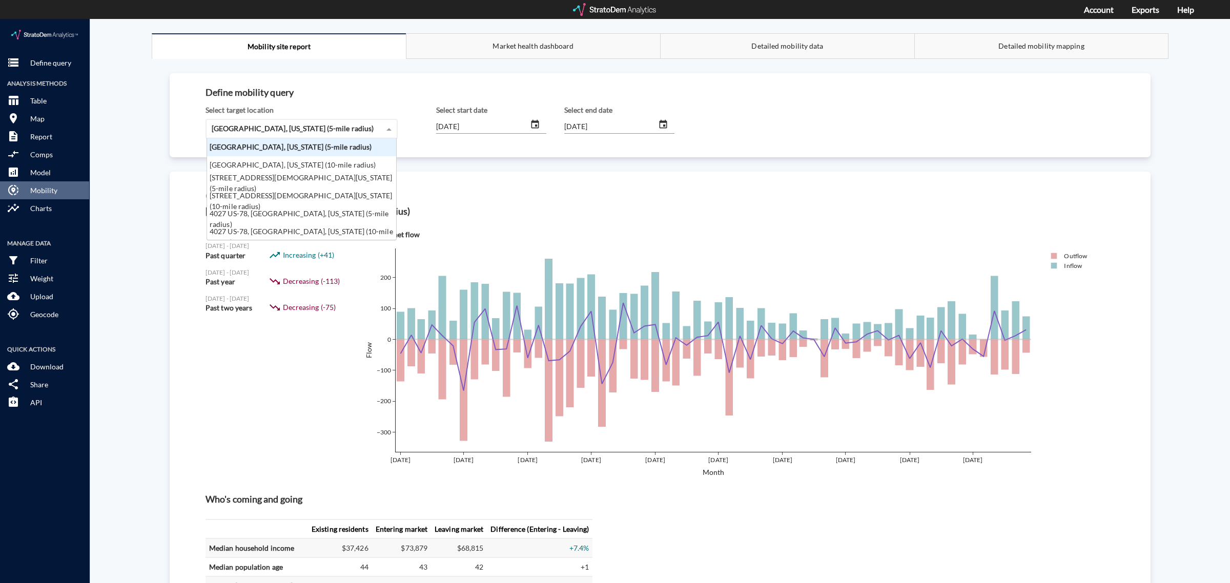
click span "894 Trout St, Georgetown, South Carolina (5-mile radius)"
click div "894 Trout St, Georgetown, South Carolina (10-mile radius)"
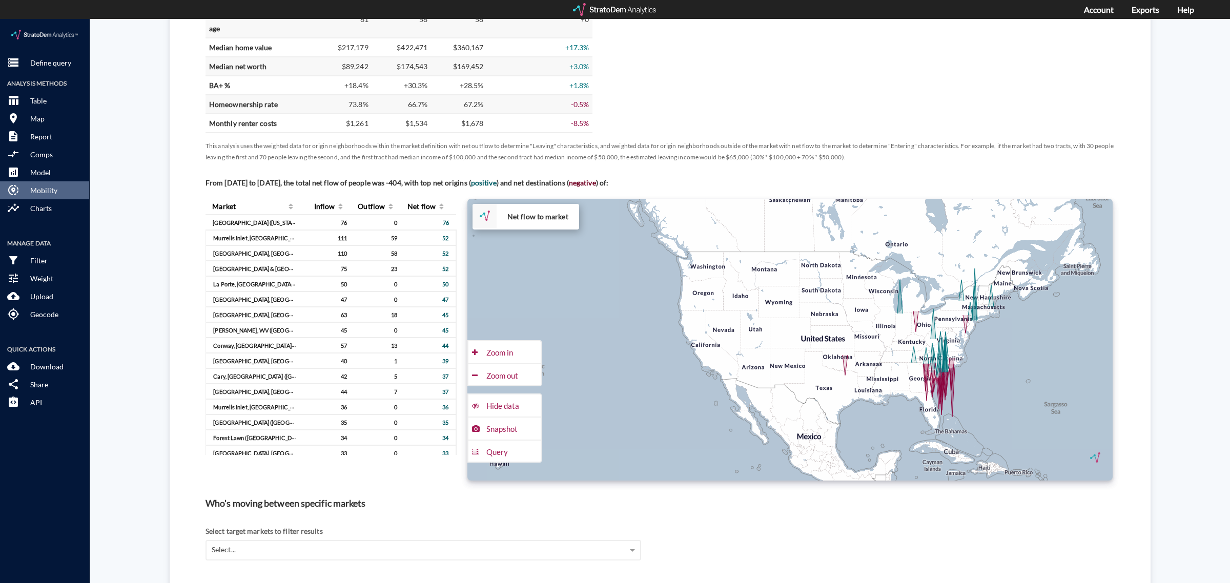
scroll to position [577, 0]
click div "Zoom in"
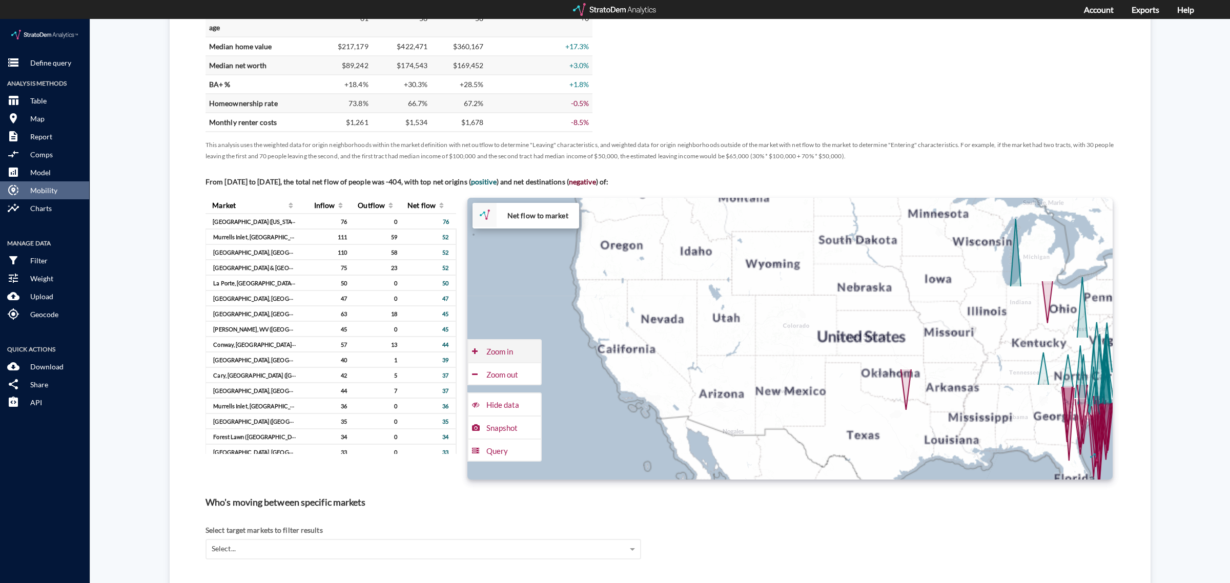
scroll to position [92, 183]
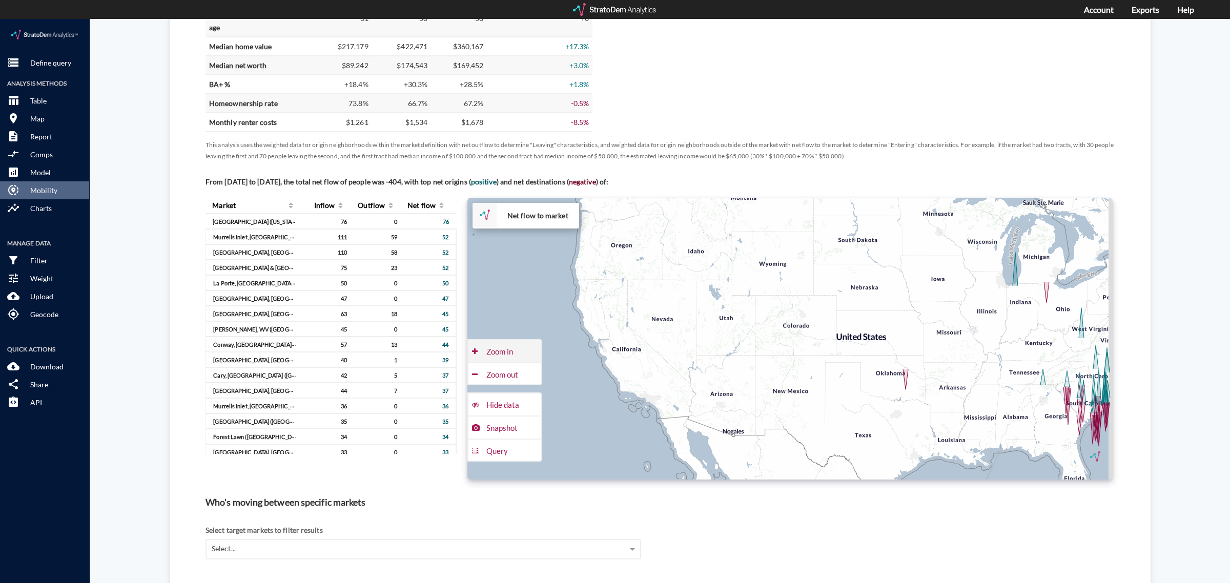
click div "Zoom in"
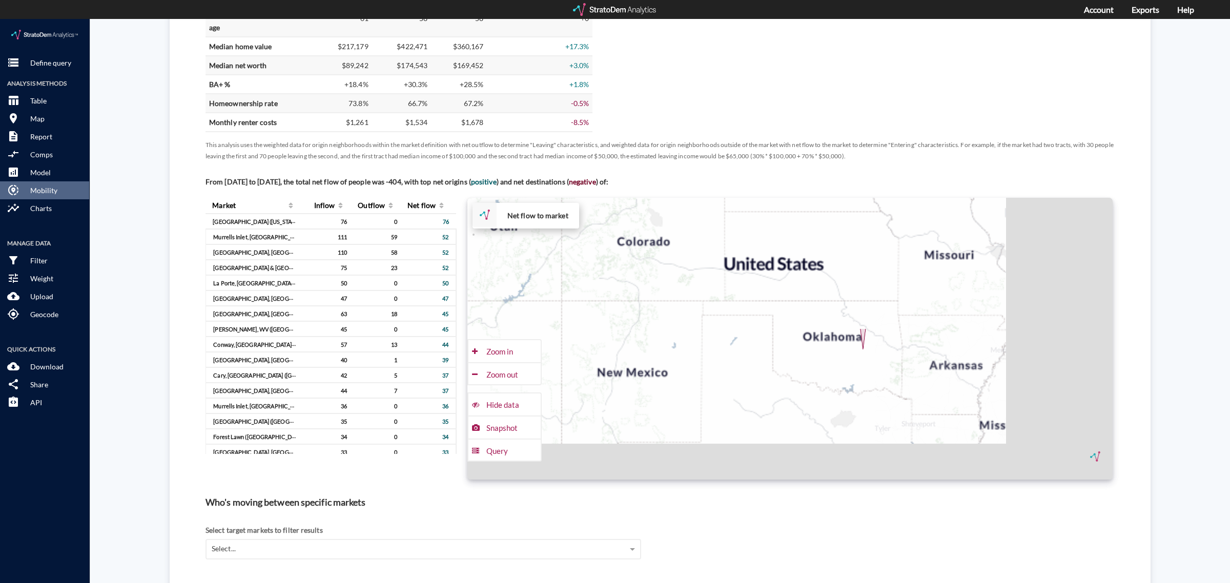
drag, startPoint x: 897, startPoint y: 342, endPoint x: 521, endPoint y: 203, distance: 401.1
click div "+ − Net flow to market CUSTOMIZE DATA Draw a polygon Draw a rectangle Draw a ma…"
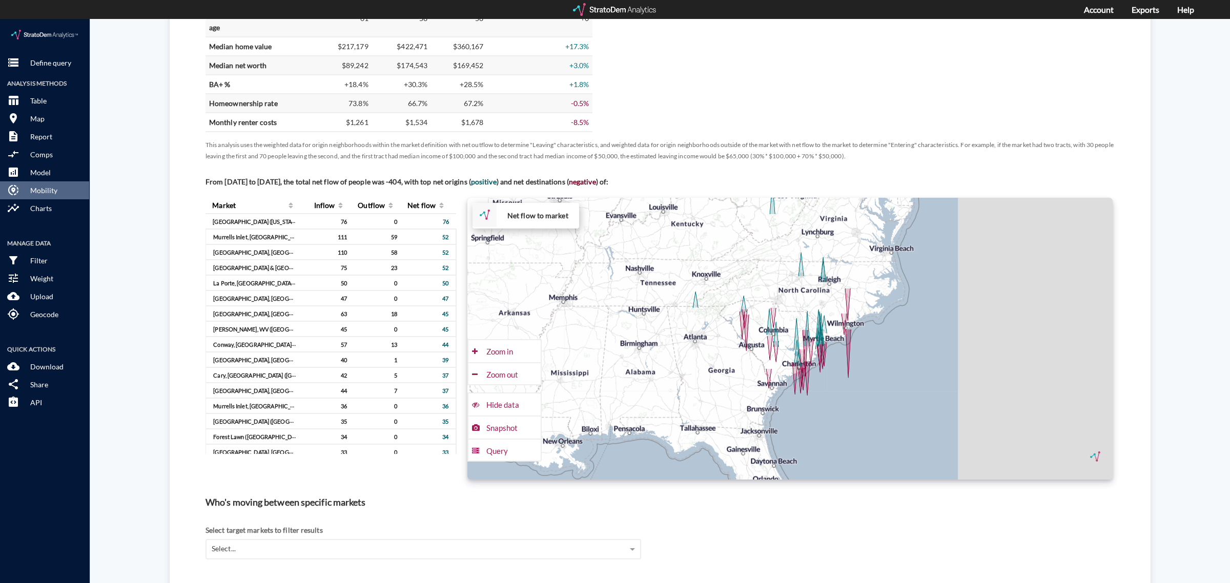
drag, startPoint x: 928, startPoint y: 287, endPoint x: 687, endPoint y: 300, distance: 241.7
click div "+ − Net flow to market CUSTOMIZE DATA Draw a polygon Draw a rectangle Draw a ma…"
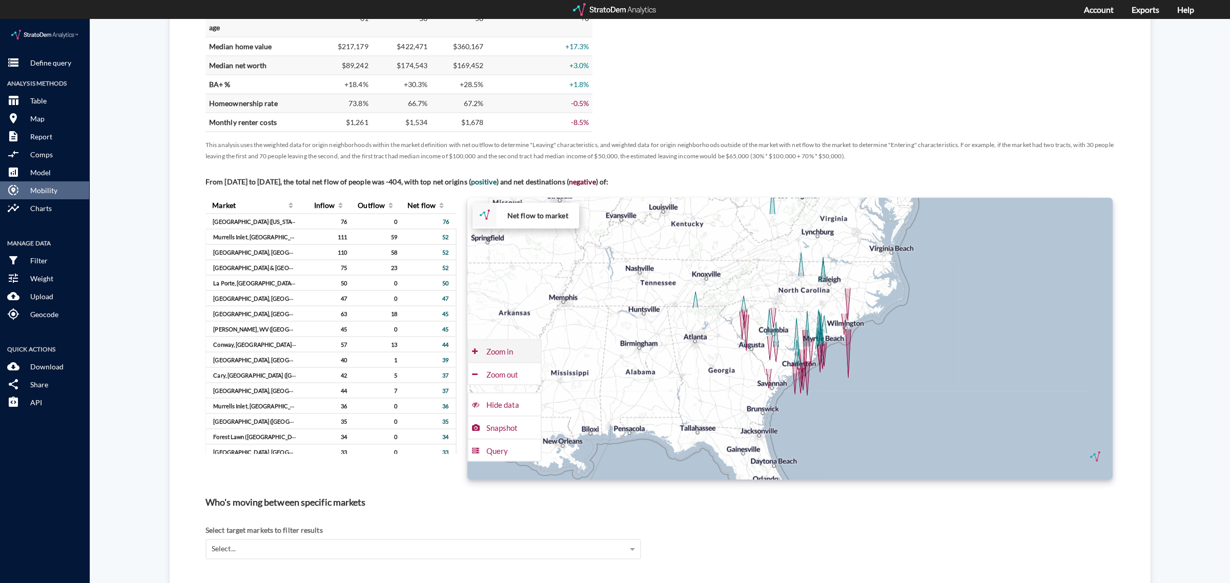
click div "Zoom in"
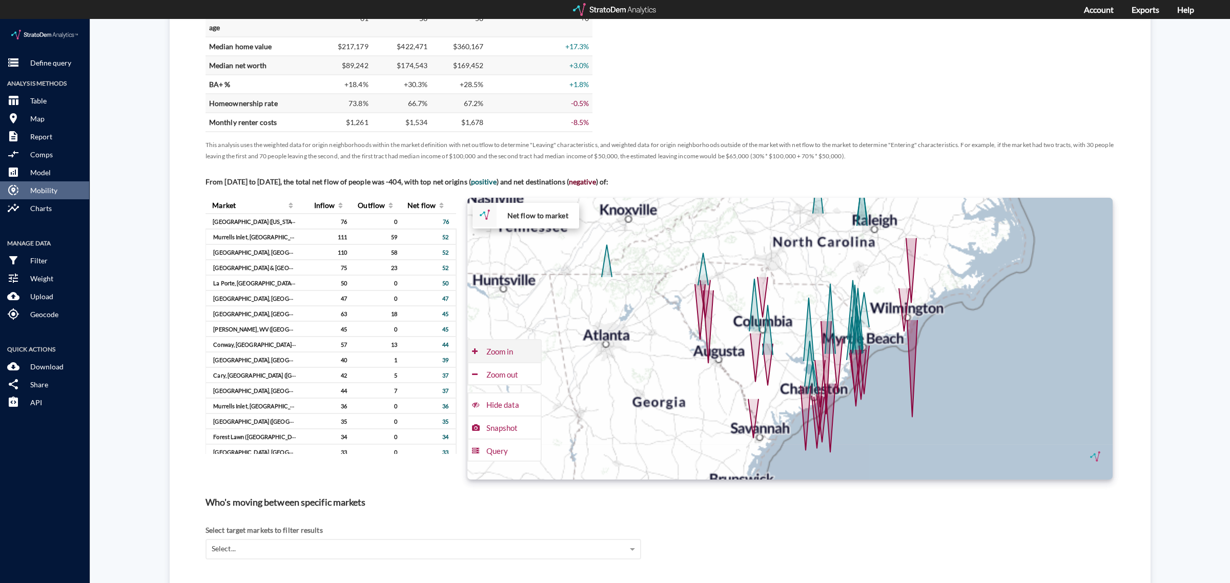
click div "Zoom in"
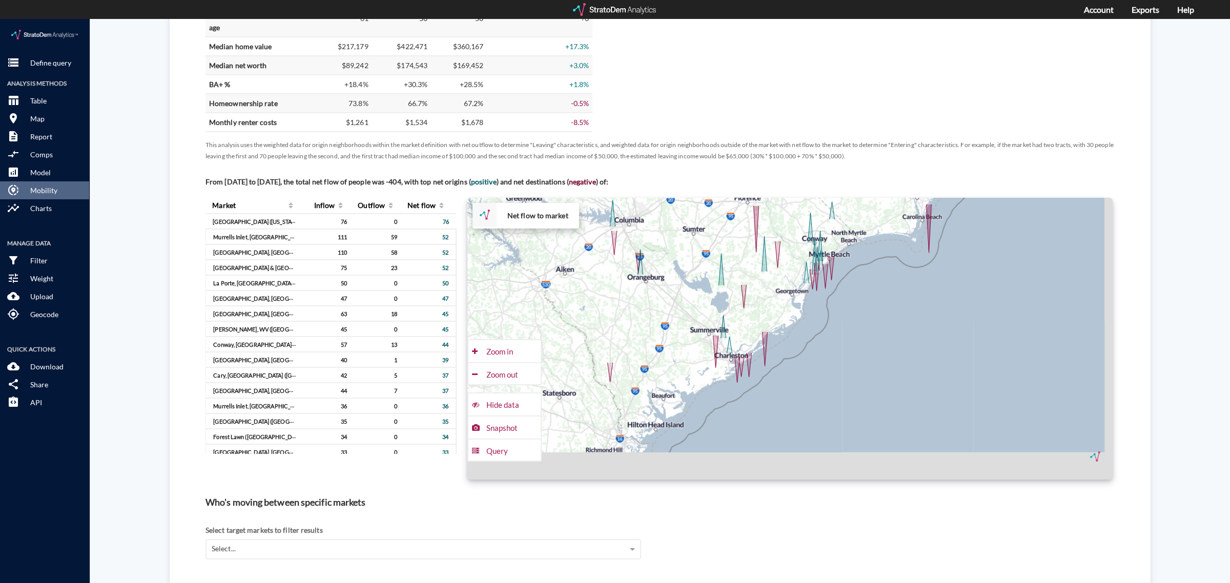
drag, startPoint x: 804, startPoint y: 383, endPoint x: 690, endPoint y: 284, distance: 150.4
click div "+ − Net flow to market CUSTOMIZE DATA Draw a polygon Draw a rectangle Draw a ma…"
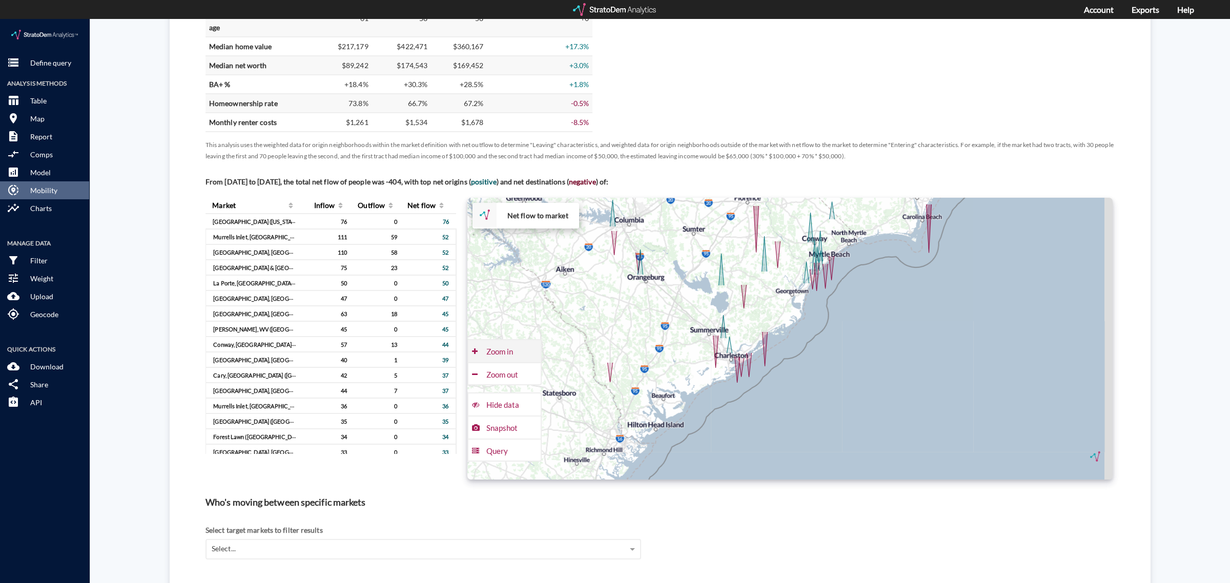
click div "Zoom in"
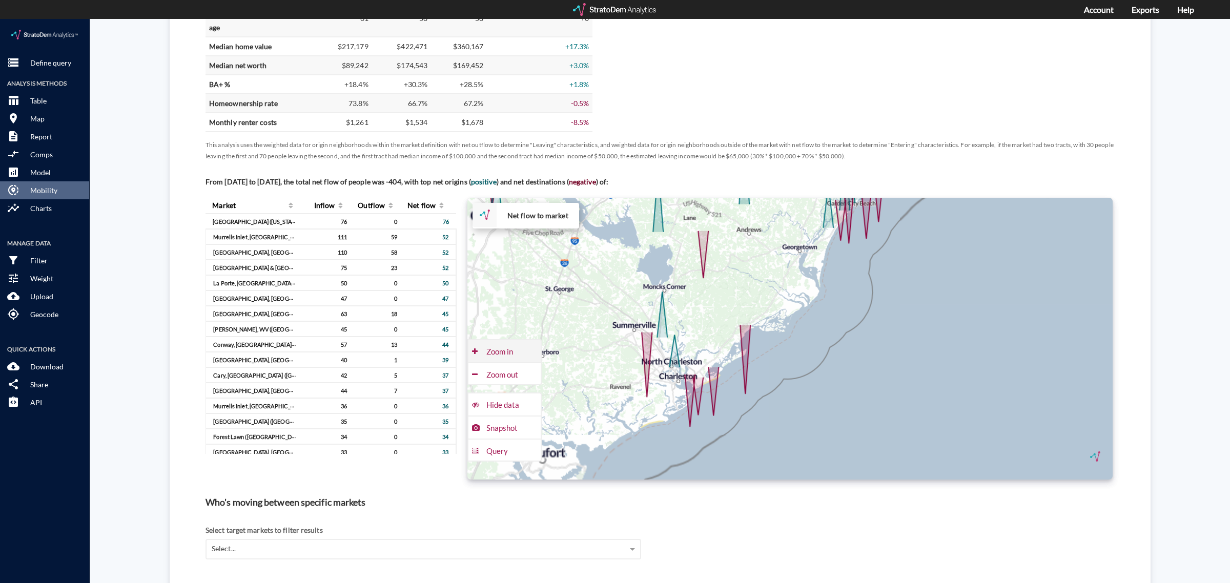
click div "Zoom in"
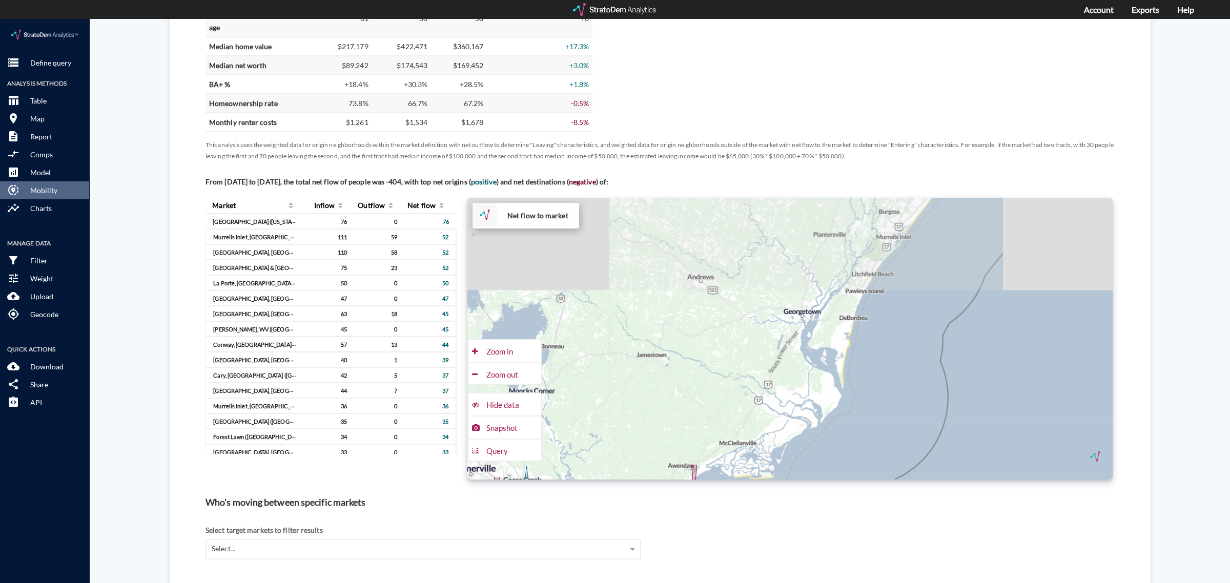
drag, startPoint x: 790, startPoint y: 218, endPoint x: 770, endPoint y: 384, distance: 166.7
click div "+ − Net flow to market CUSTOMIZE DATA Draw a polygon Draw a rectangle Draw a ma…"
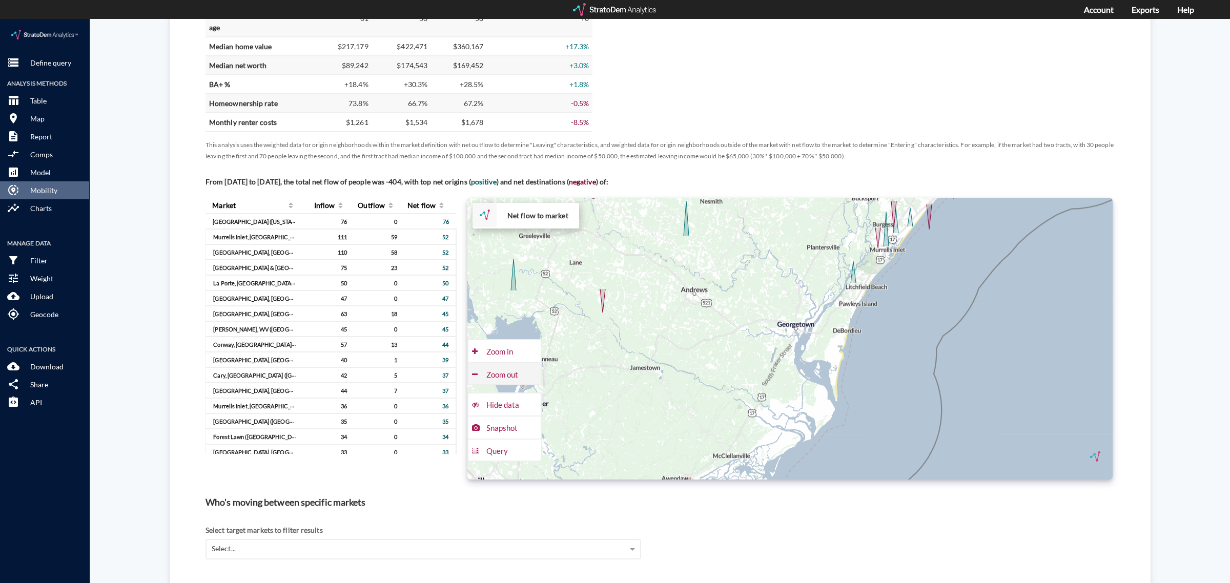
click div "Zoom out"
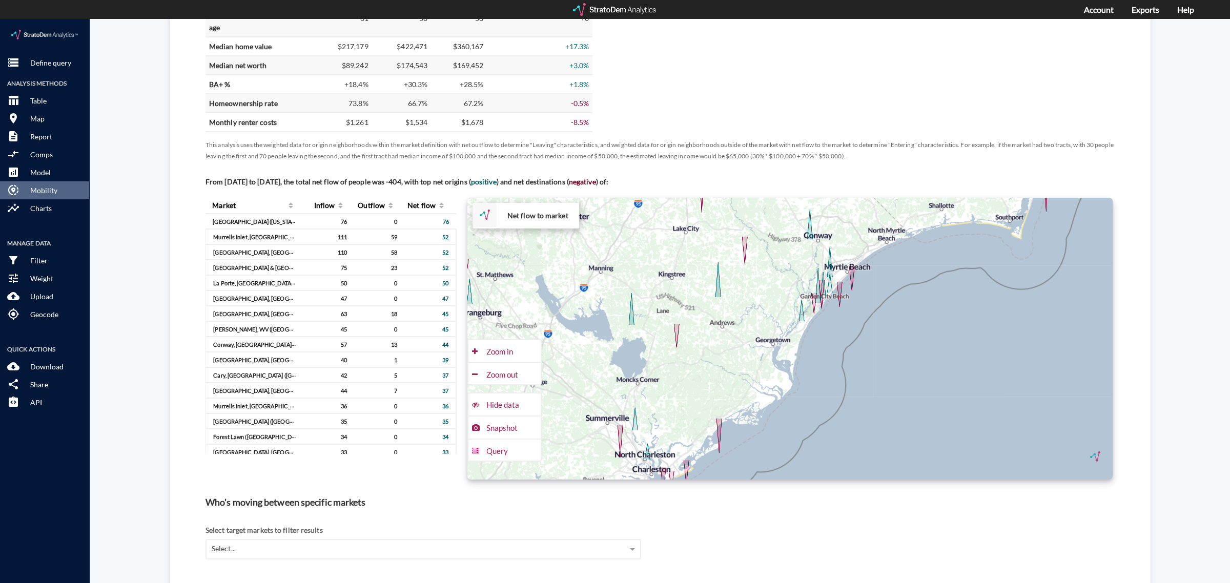
drag, startPoint x: 756, startPoint y: 320, endPoint x: 734, endPoint y: 337, distance: 27.8
click div "+ − Net flow to market CUSTOMIZE DATA Draw a polygon Draw a rectangle Draw a ma…"
click button "description Report"
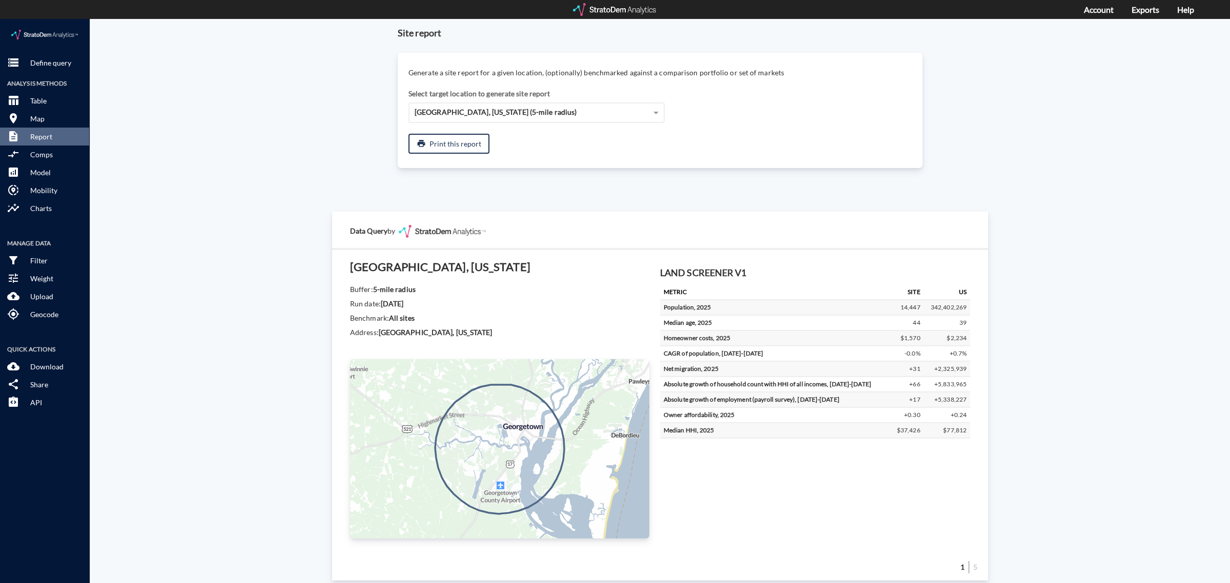
scroll to position [0, 0]
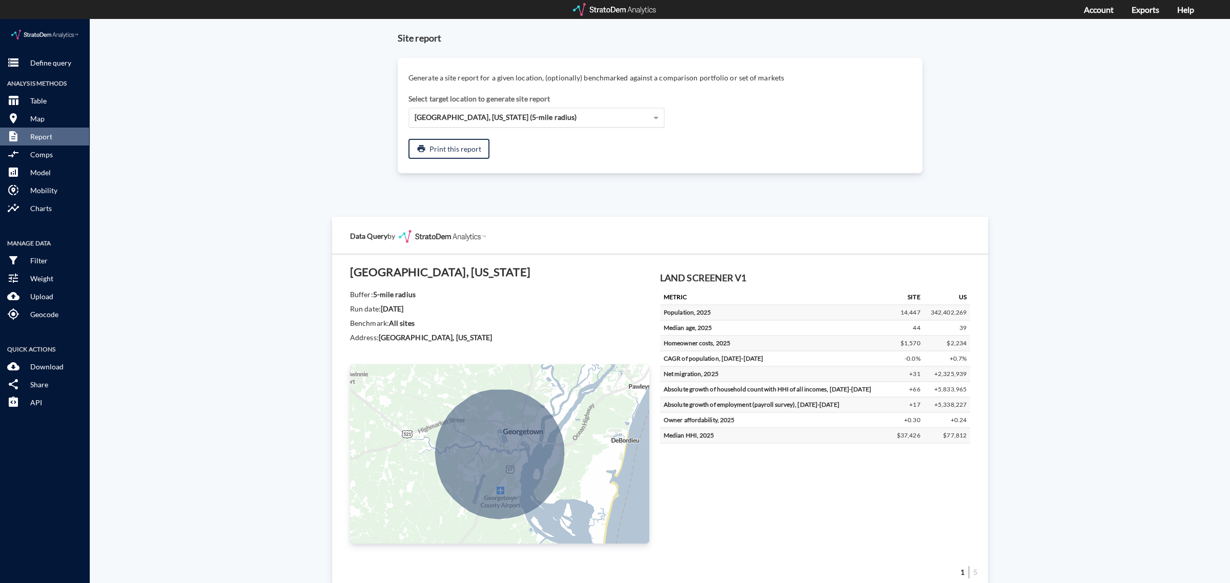
click span "894 Trout St, Georgetown, South Carolina (5-mile radius)"
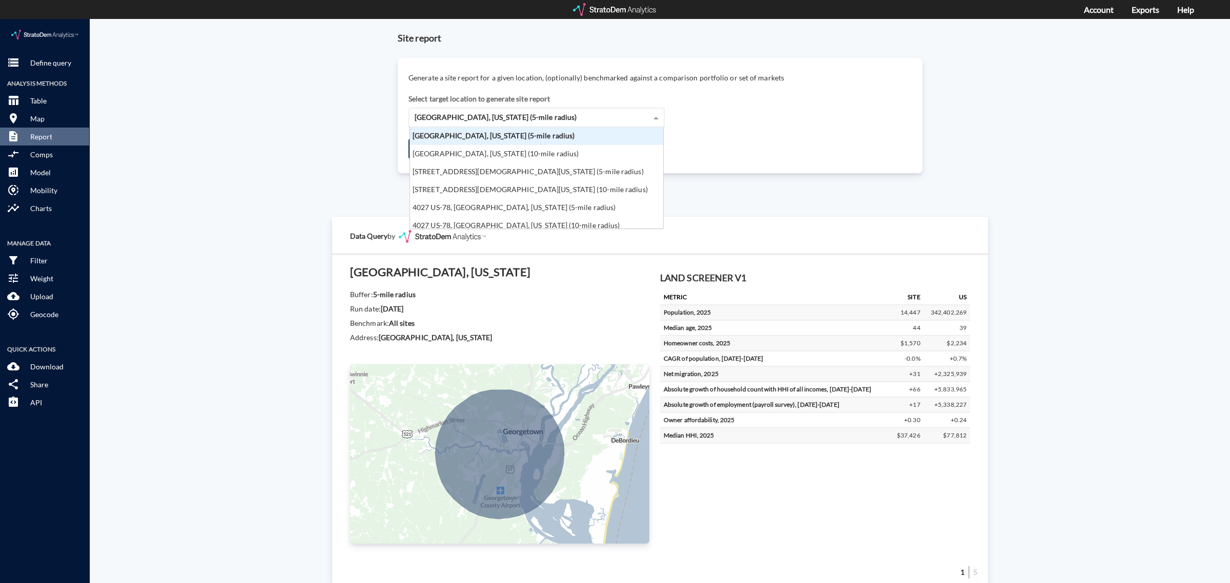
scroll to position [92, 248]
click div "894 Trout St, Georgetown, South Carolina (10-mile radius)"
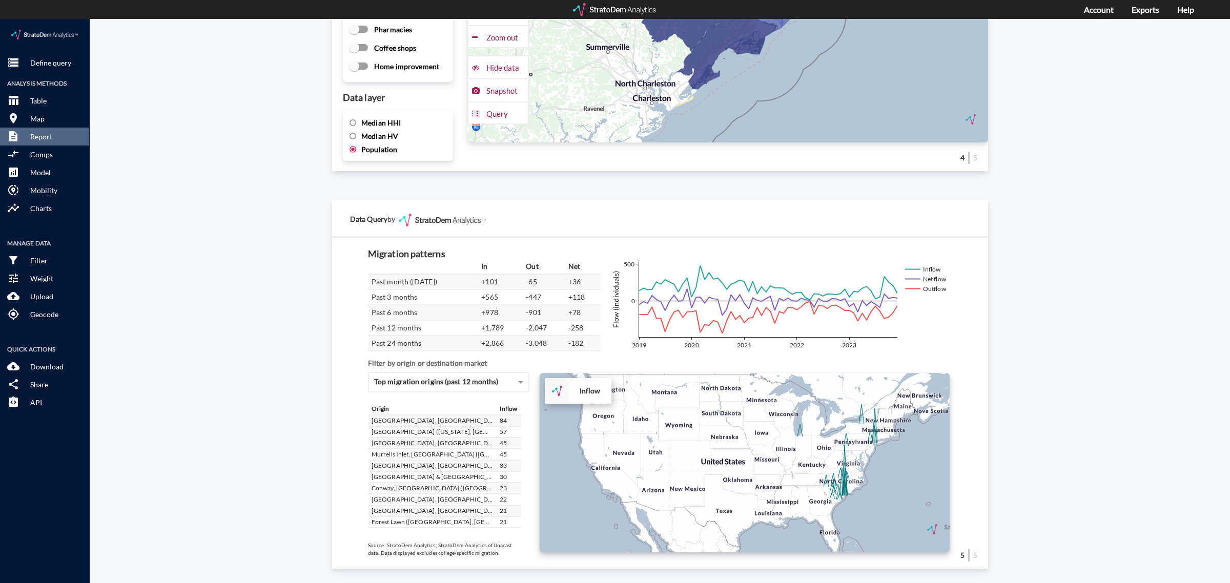
scroll to position [128, 0]
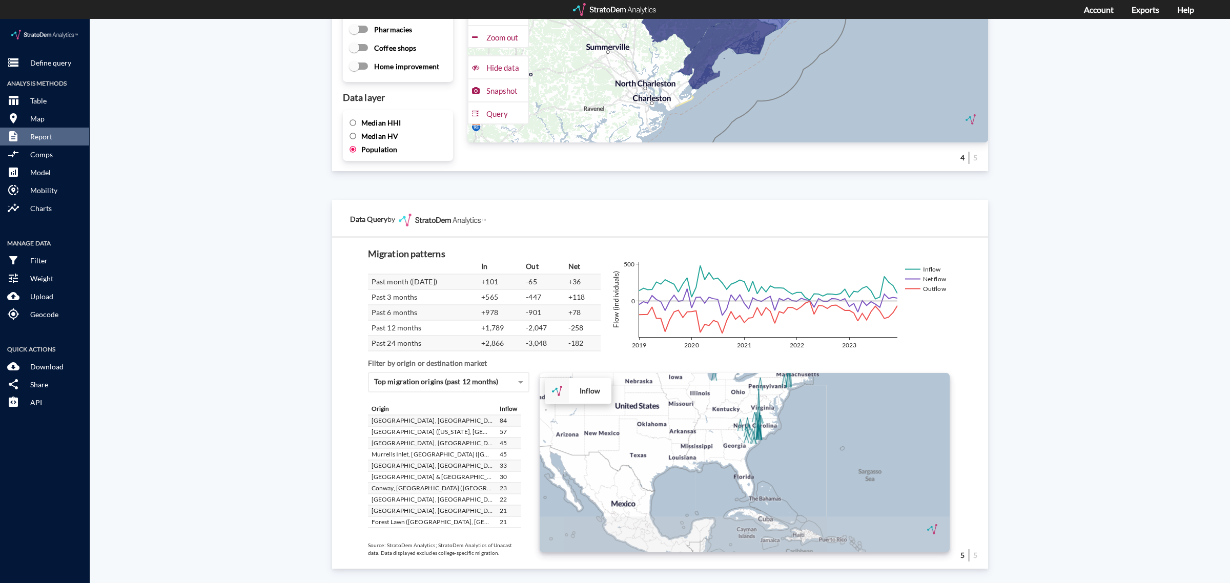
drag, startPoint x: 770, startPoint y: 454, endPoint x: 683, endPoint y: 397, distance: 104.5
click div "+ − Inflow CUSTOMIZE DATA Draw a polygon Draw a rectangle Draw a marker Edit la…"
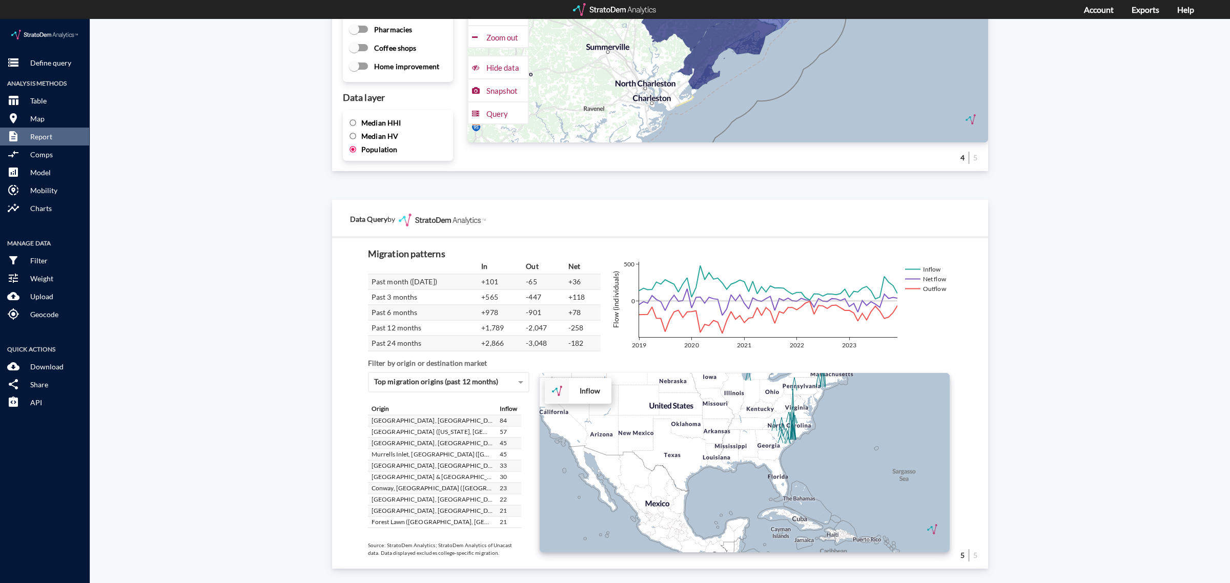
click div "+ − Inflow CUSTOMIZE DATA Draw a polygon Draw a rectangle Draw a marker Edit la…"
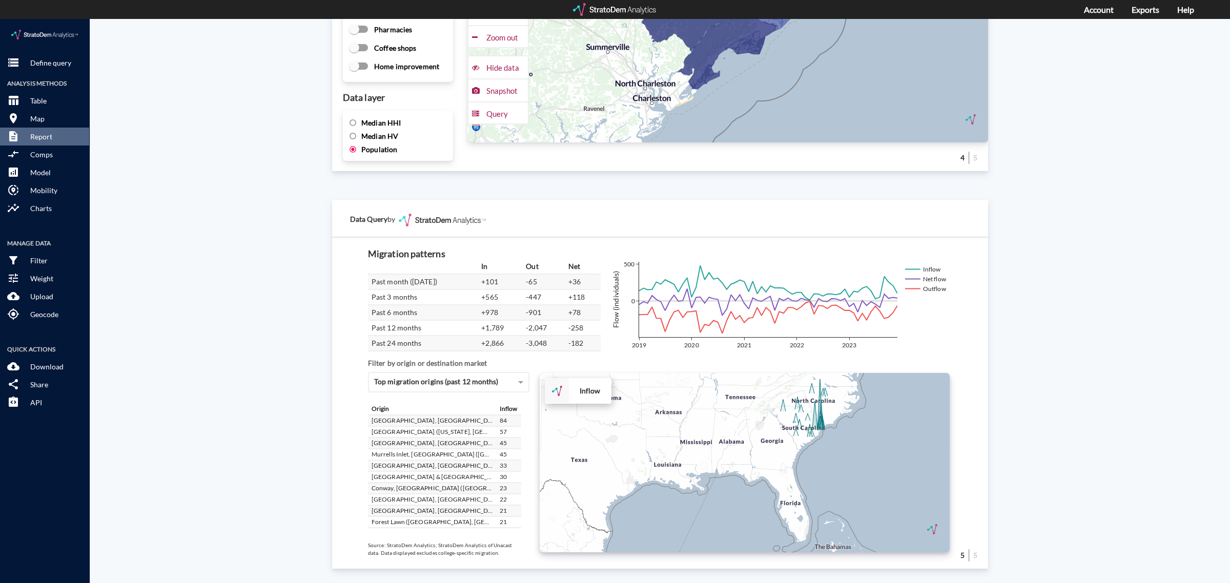
click div "+ − Inflow CUSTOMIZE DATA Draw a polygon Draw a rectangle Draw a marker Edit la…"
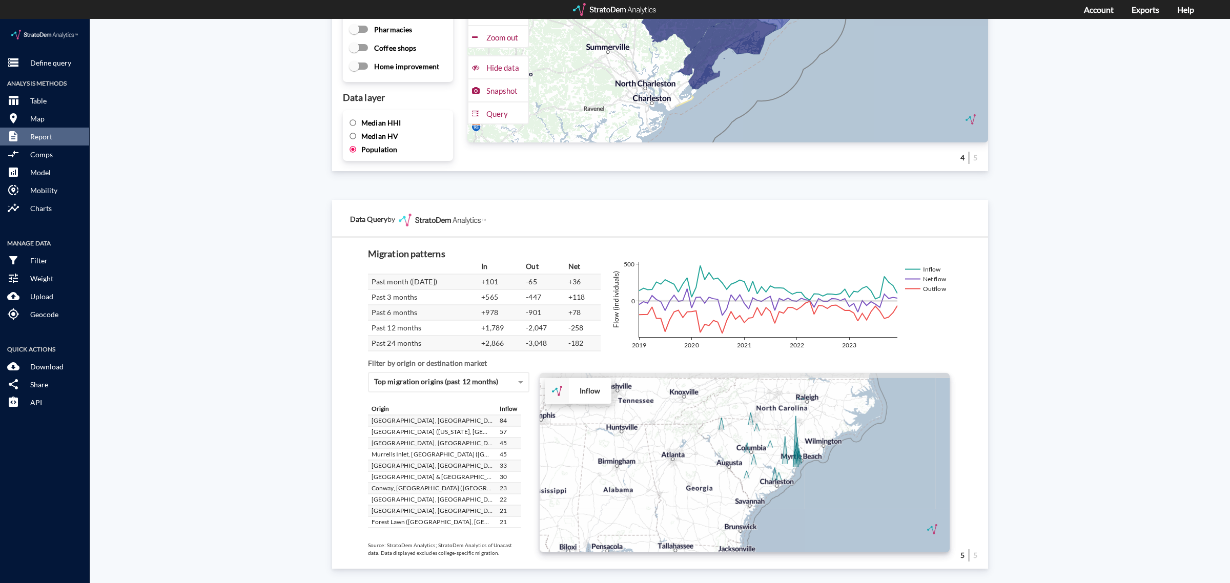
drag, startPoint x: 780, startPoint y: 399, endPoint x: 710, endPoint y: 443, distance: 82.6
click div "+ − Inflow CUSTOMIZE DATA Draw a polygon Draw a rectangle Draw a marker Edit la…"
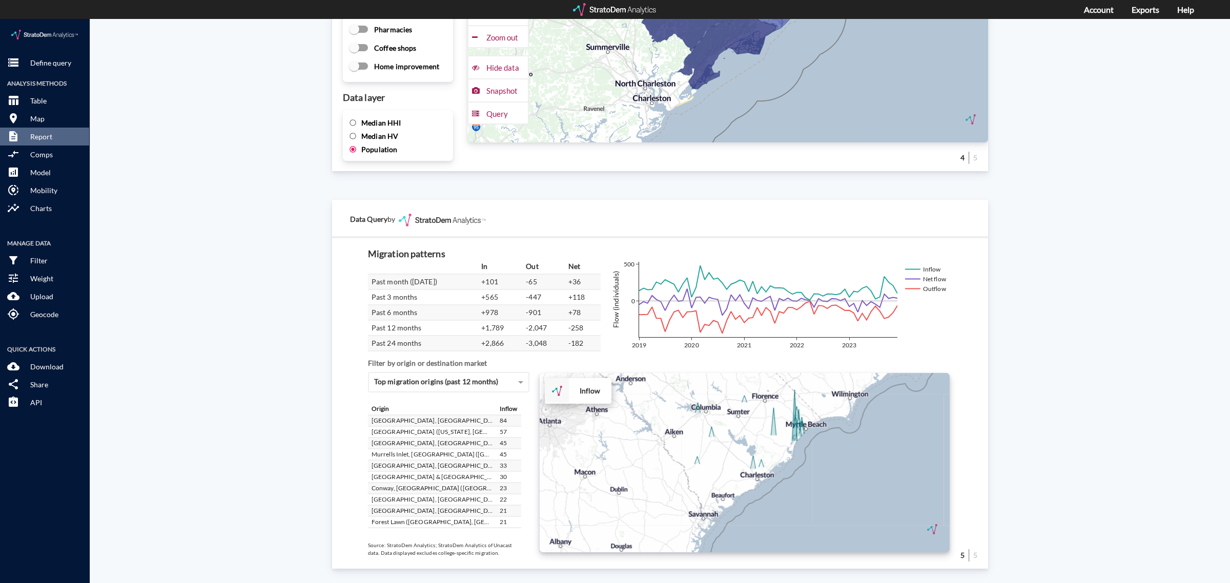
click div "+ − Inflow CUSTOMIZE DATA Draw a polygon Draw a rectangle Draw a marker Edit la…"
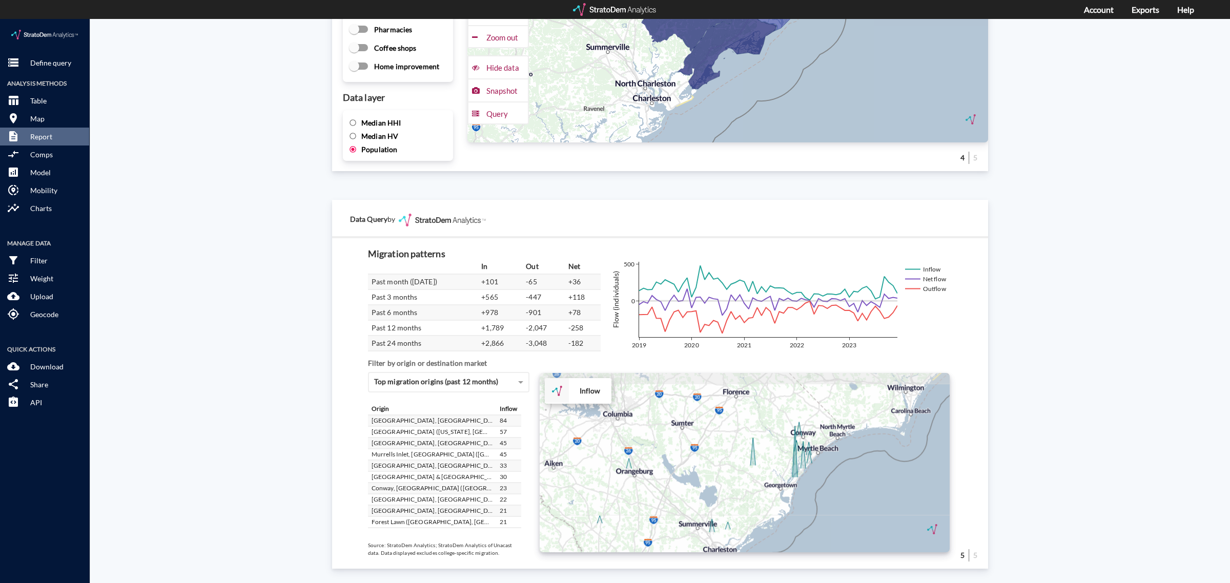
drag, startPoint x: 772, startPoint y: 418, endPoint x: 770, endPoint y: 476, distance: 57.9
click div "+ − Inflow CUSTOMIZE DATA Draw a polygon Draw a rectangle Draw a marker Edit la…"
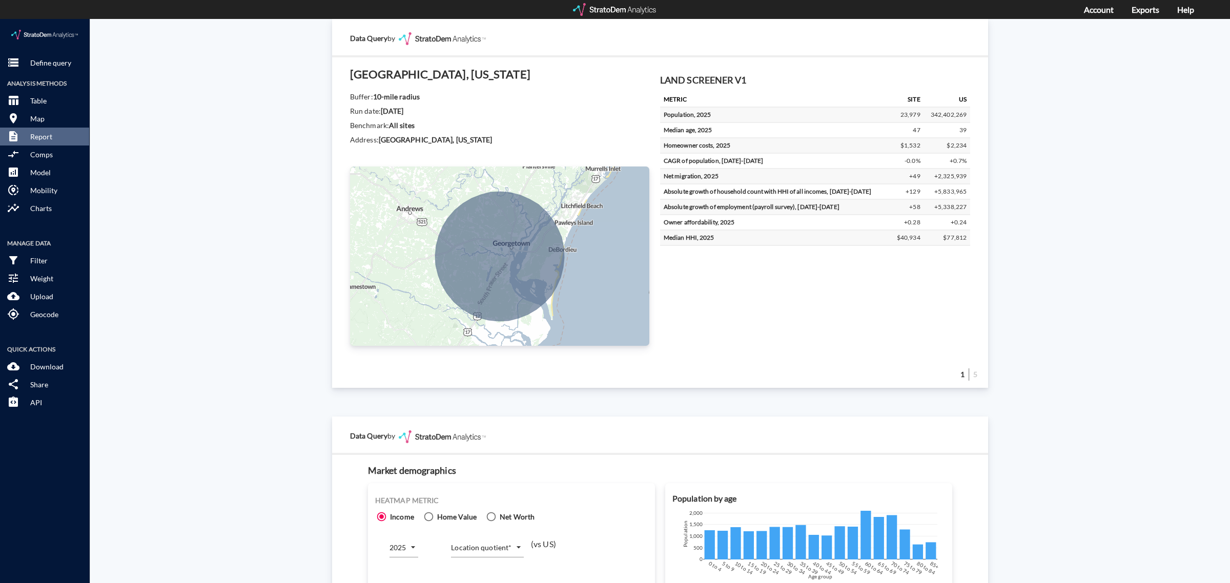
scroll to position [15, 0]
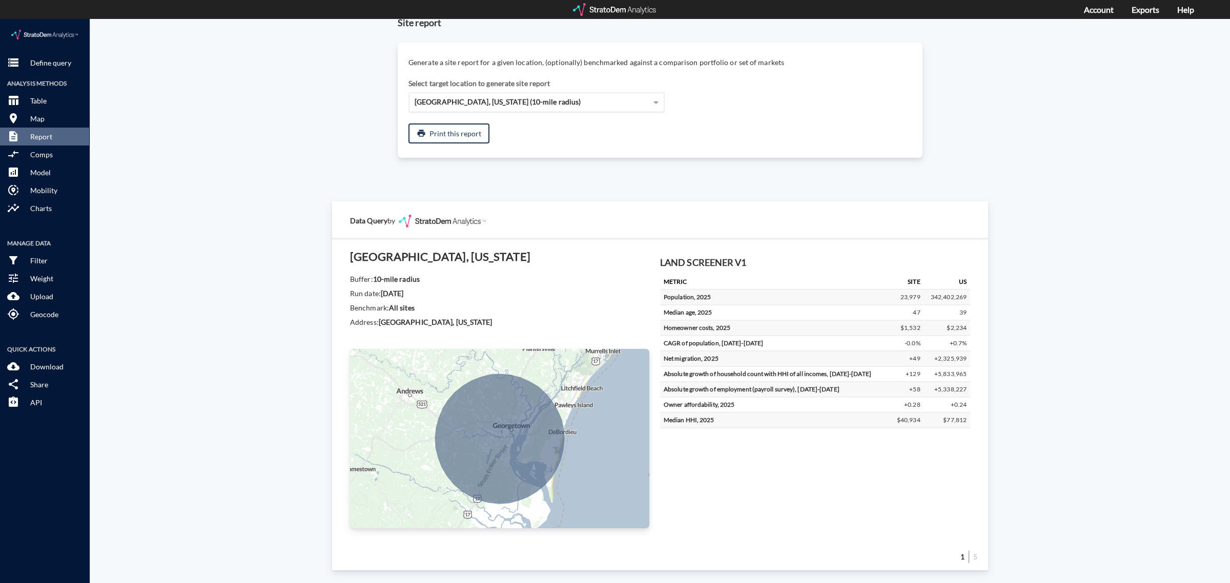
click span "894 Trout St, Georgetown, South Carolina (10-mile radius)"
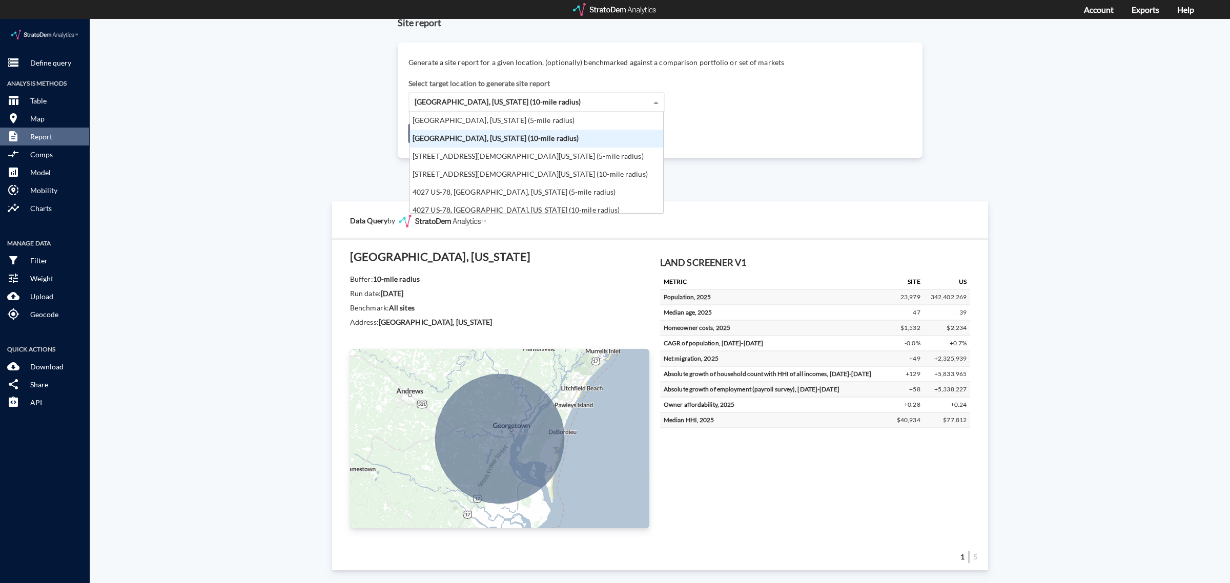
scroll to position [92, 248]
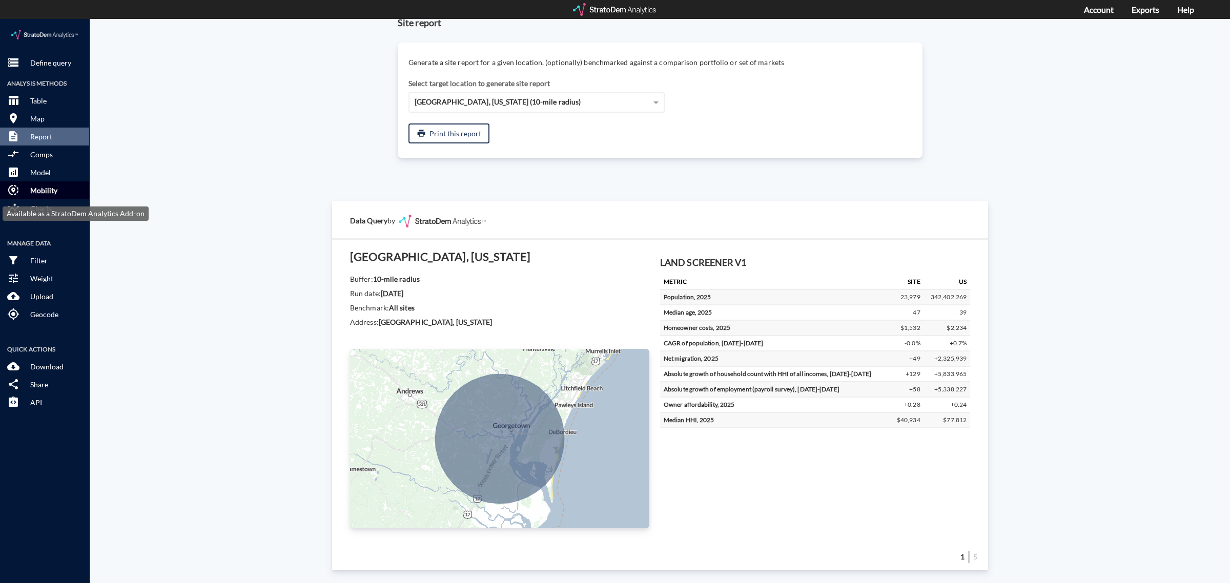
click p "Mobility"
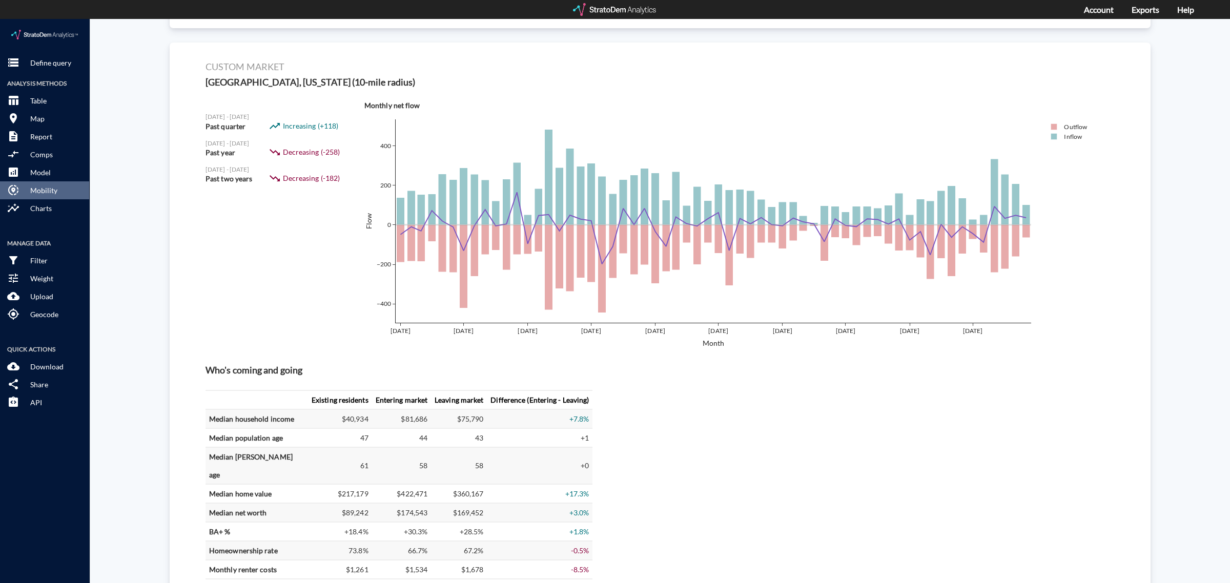
scroll to position [0, 0]
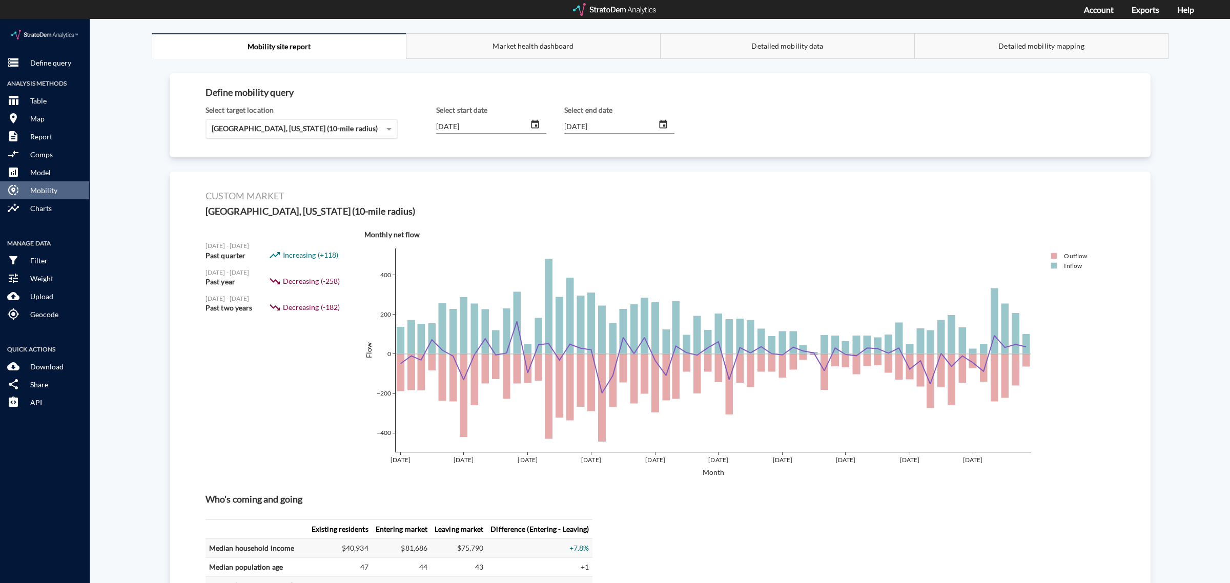
click span "894 Trout St, Georgetown, South Carolina (10-mile radius)"
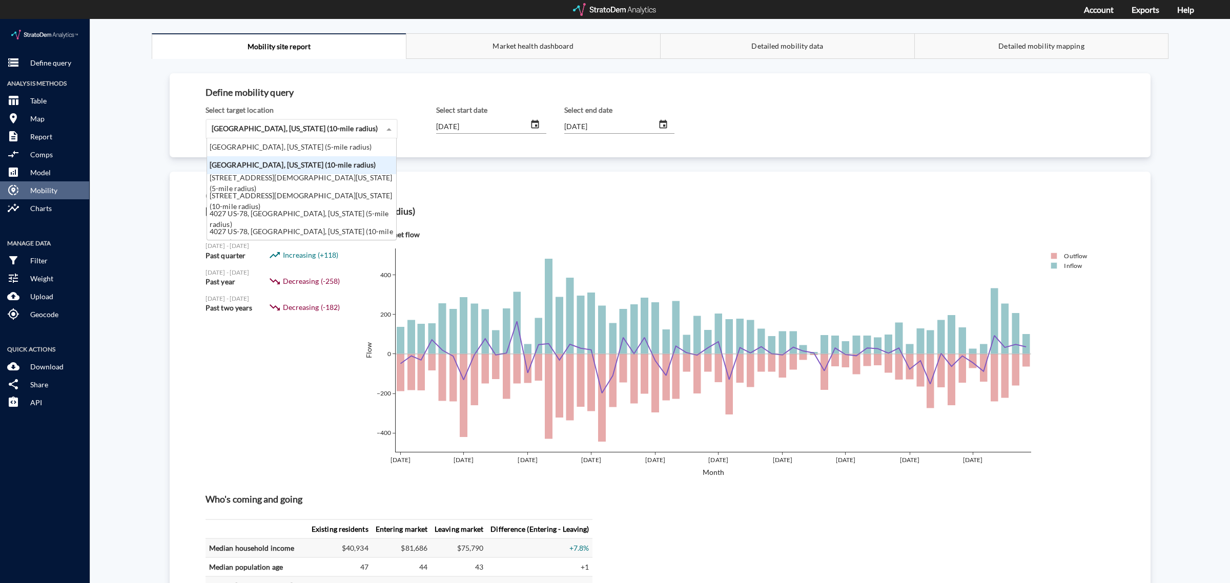
scroll to position [92, 183]
click div "894 Trout St, Georgetown, South Carolina (5-mile radius)"
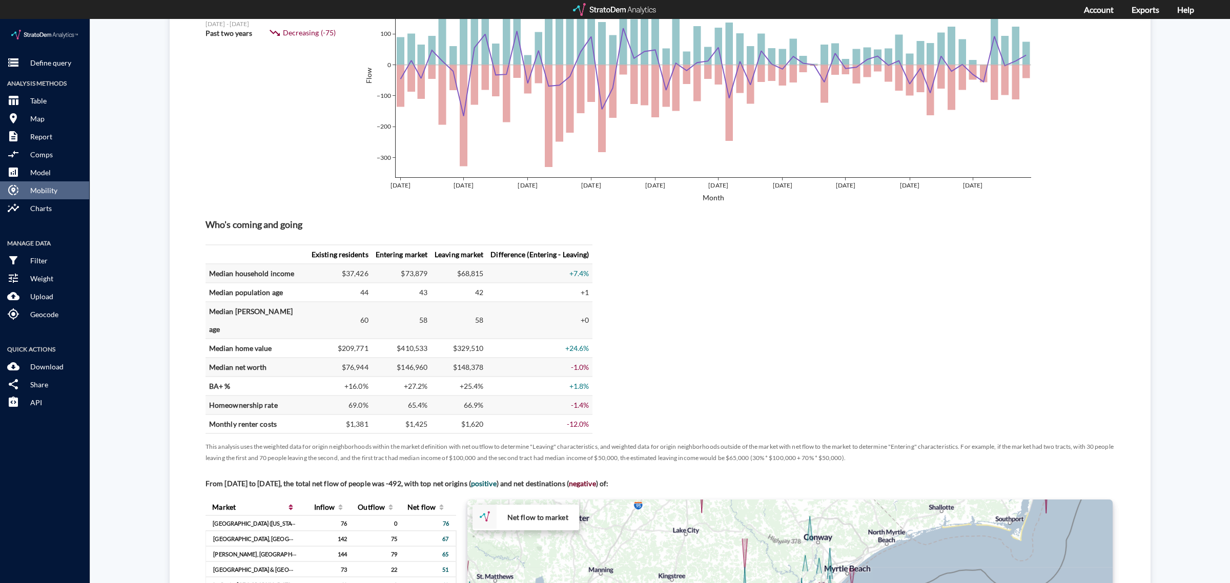
scroll to position [256, 0]
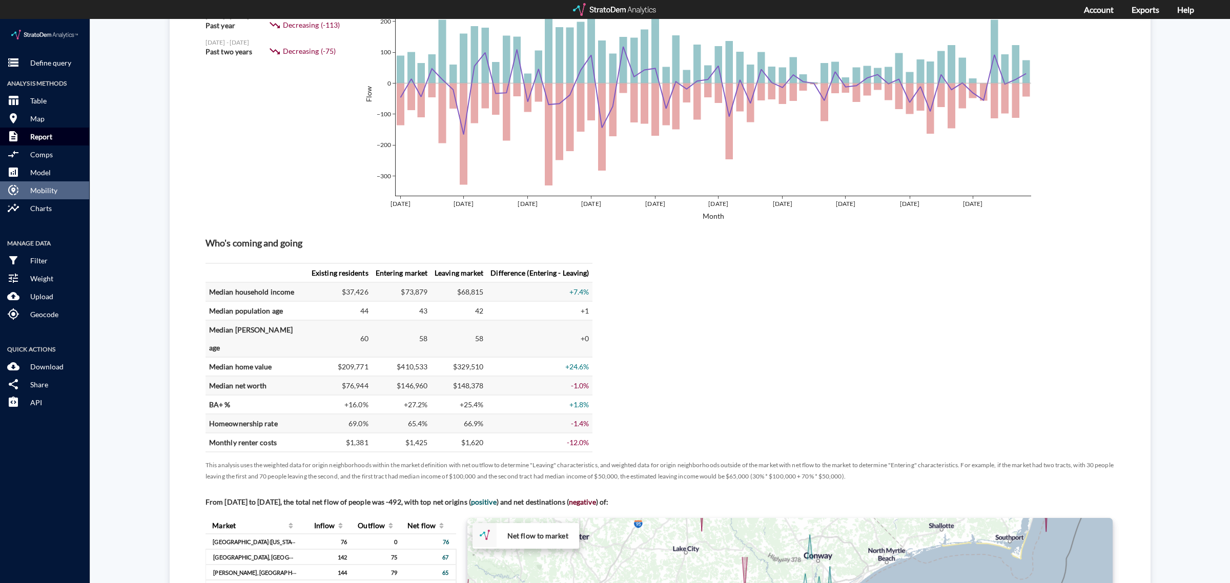
click p "Report"
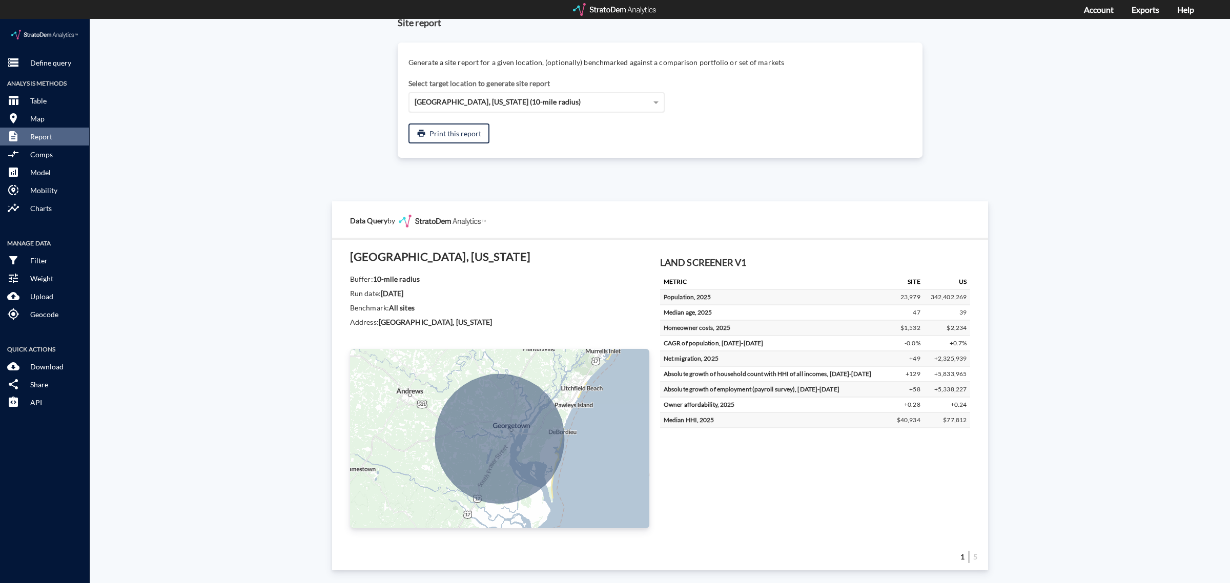
click span "894 Trout St, Georgetown, South Carolina (10-mile radius)"
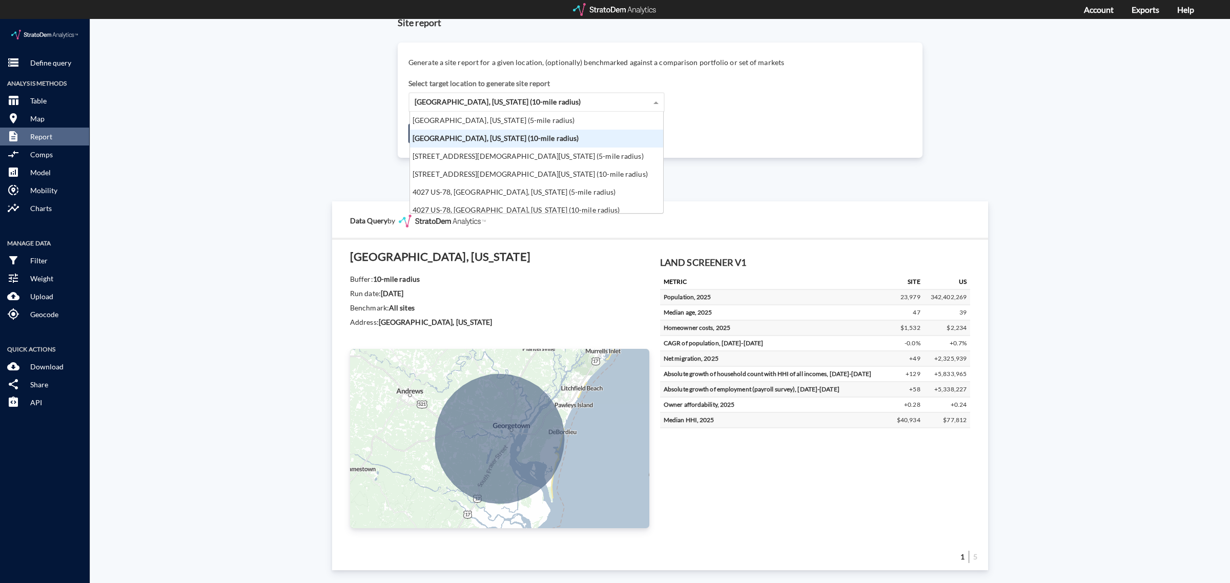
scroll to position [92, 248]
click div "894 Trout St, Georgetown, South Carolina (5-mile radius)"
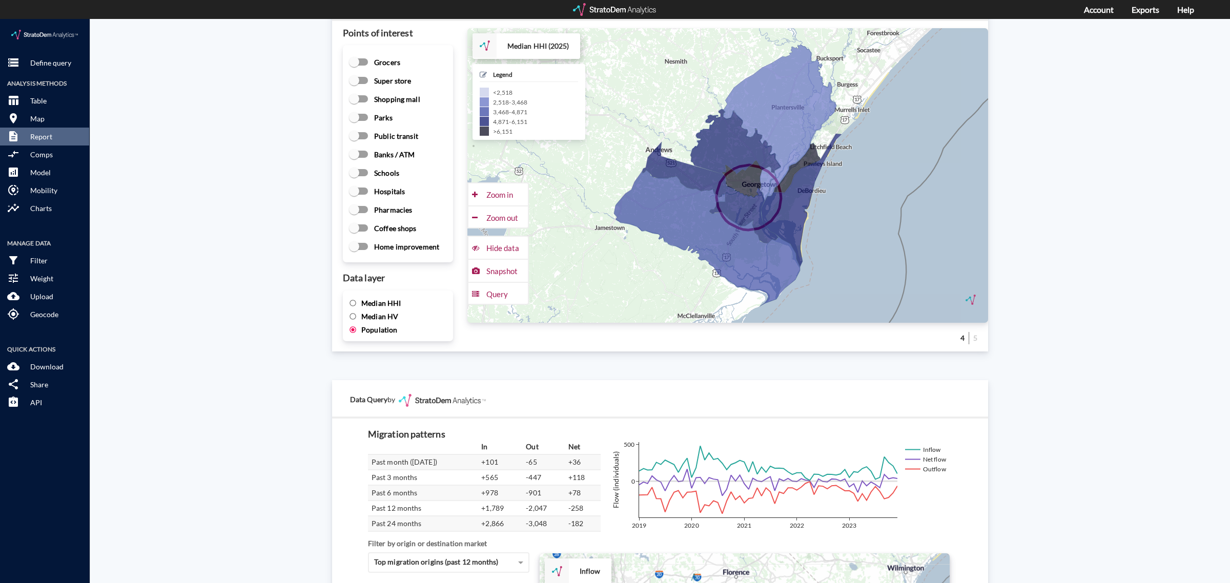
scroll to position [1617, 0]
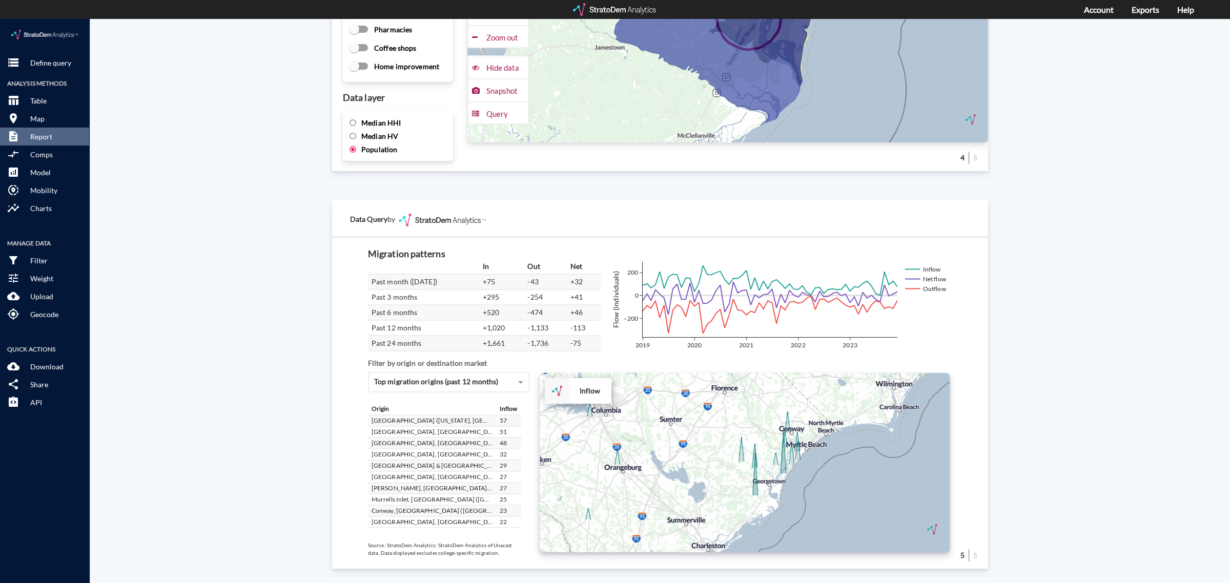
drag, startPoint x: 702, startPoint y: 448, endPoint x: 684, endPoint y: 441, distance: 19.3
click div "+ − Inflow CUSTOMIZE DATA Draw a polygon Draw a rectangle Draw a marker Edit la…"
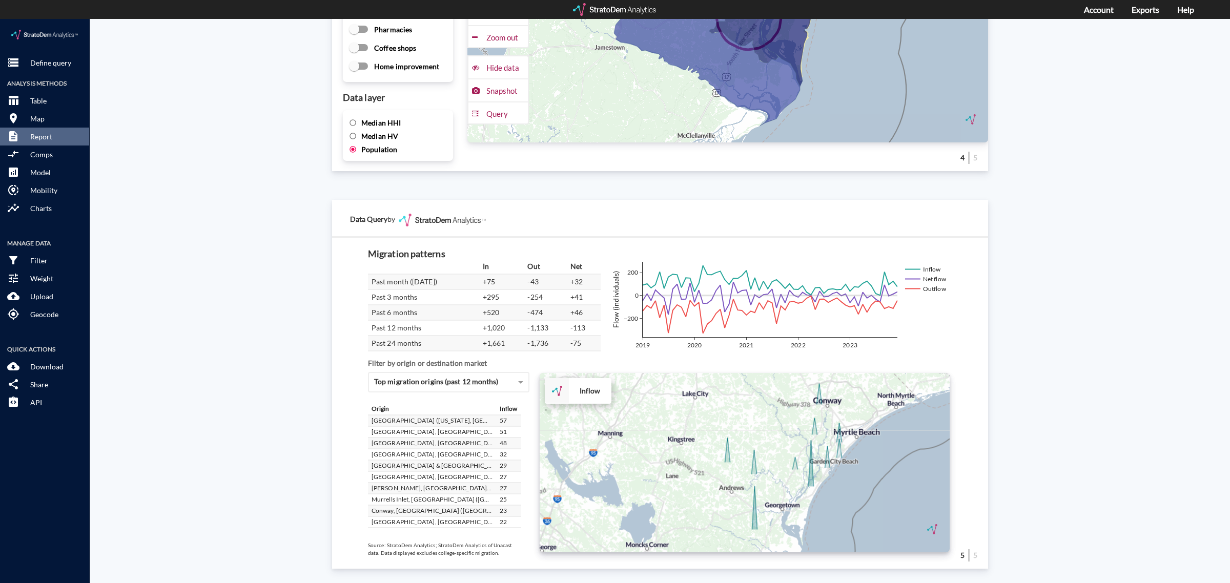
drag, startPoint x: 701, startPoint y: 450, endPoint x: 649, endPoint y: 469, distance: 55.1
click div "+ − Inflow CUSTOMIZE DATA Draw a polygon Draw a rectangle Draw a marker Edit la…"
click div "Site report Generate a site report for a given location, (optionally) benchmark…"
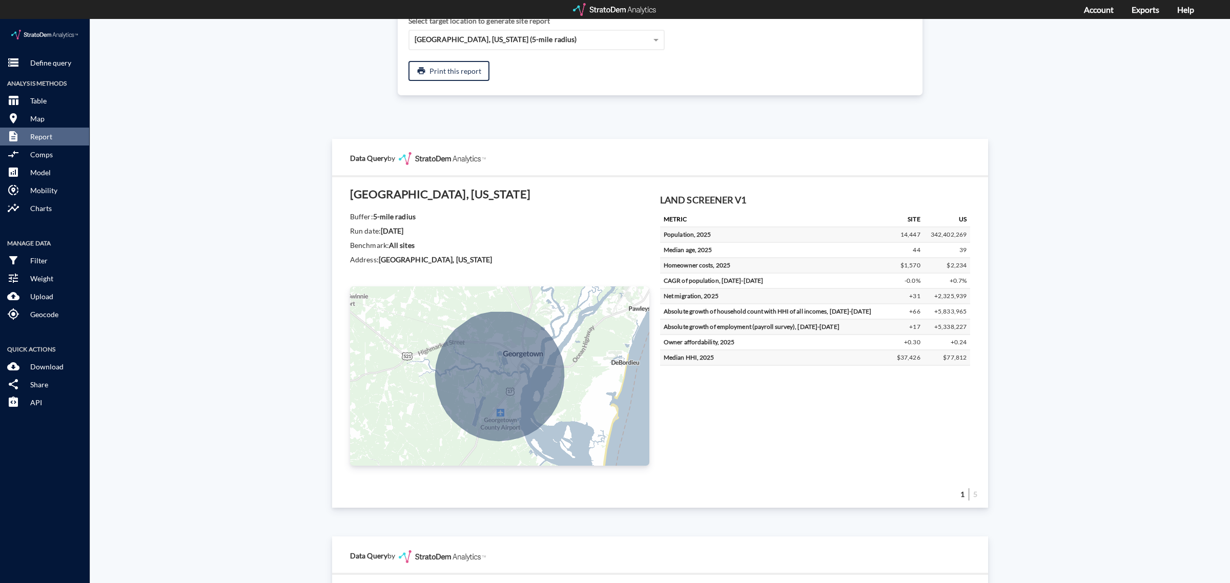
scroll to position [0, 0]
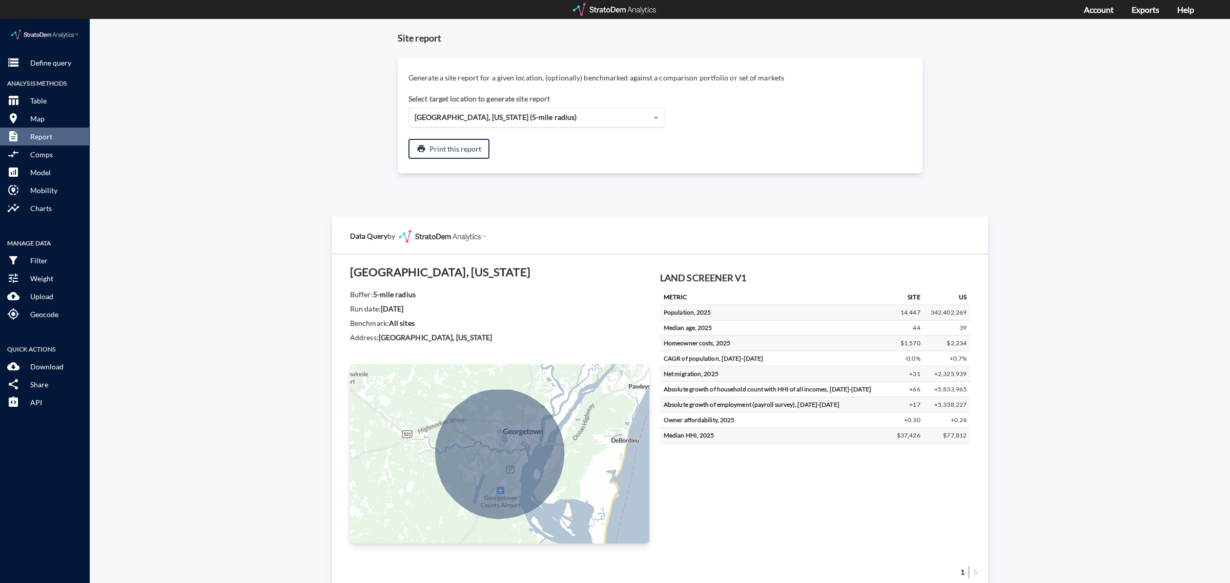
click span "894 Trout St, Georgetown, South Carolina (5-mile radius)"
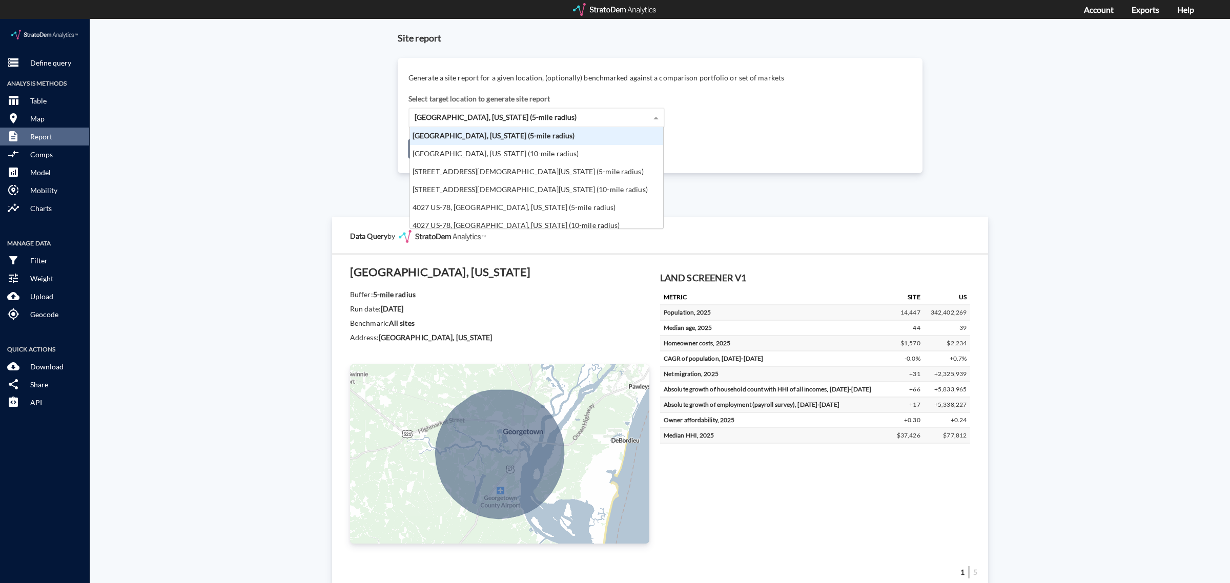
scroll to position [92, 248]
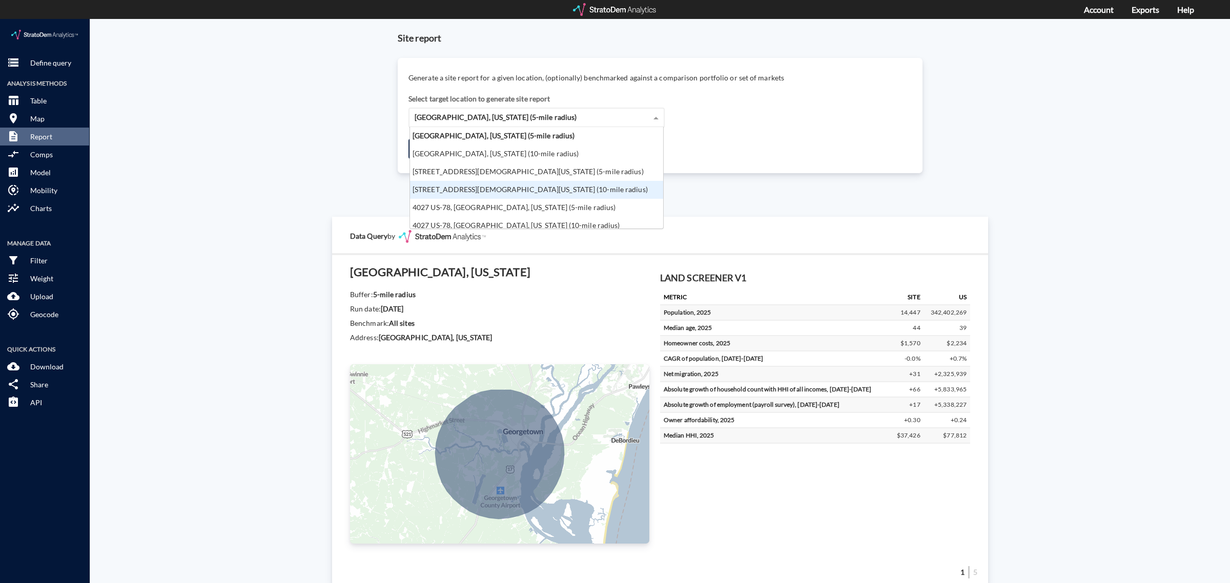
click div "225 Two Churches Rd, Harleyville, South Carolina (10-mile radius)"
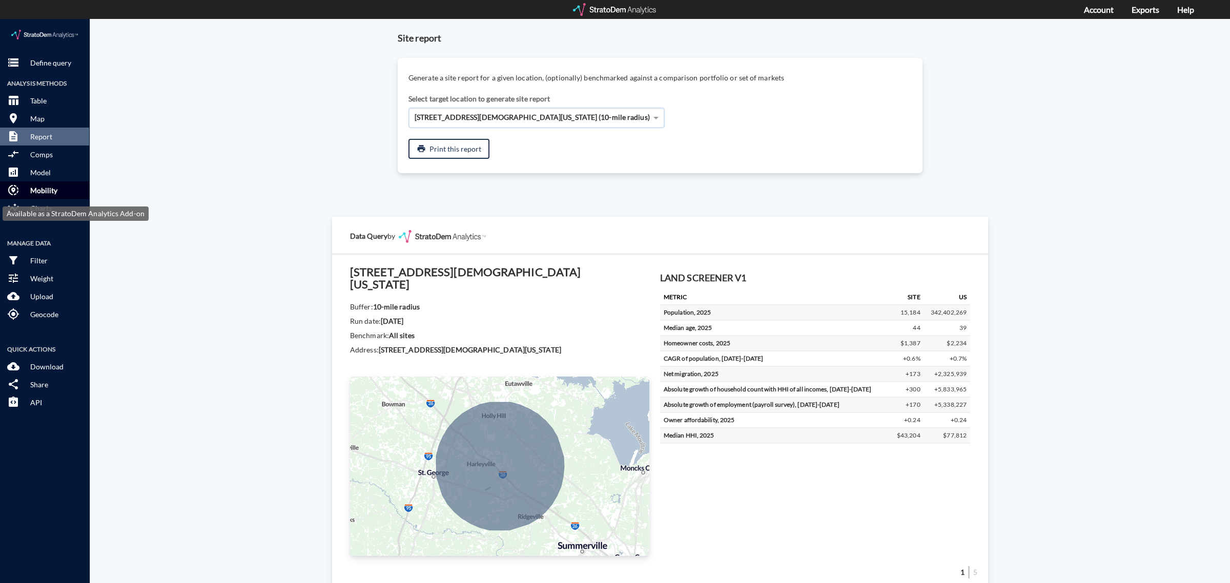
click p "Mobility"
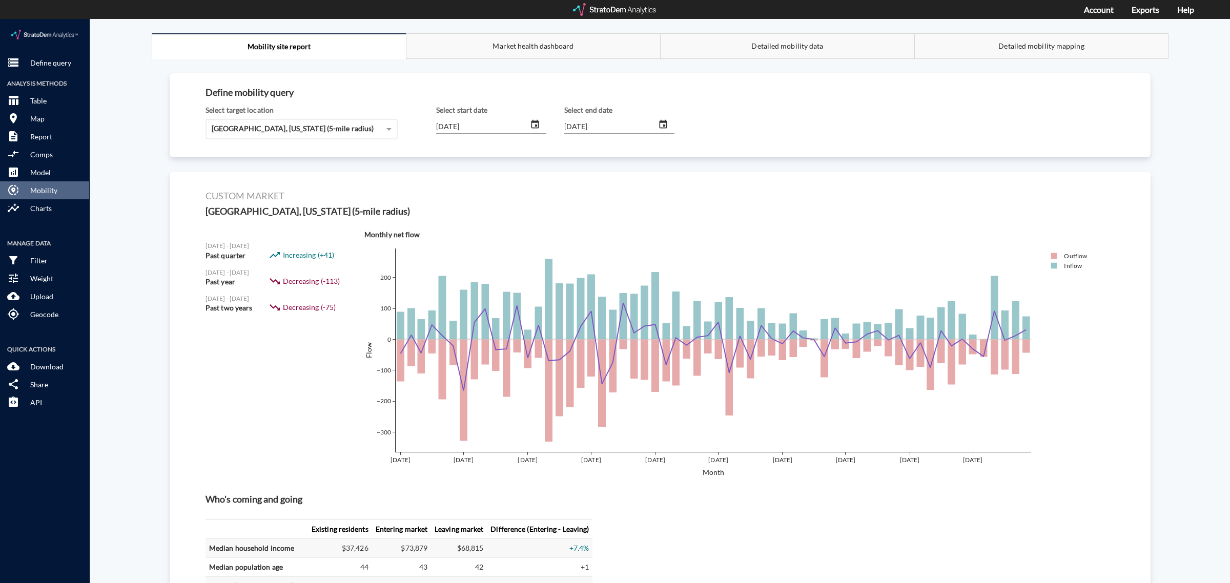
scroll to position [0, 0]
click span "894 Trout St, Georgetown, South Carolina (5-mile radius)"
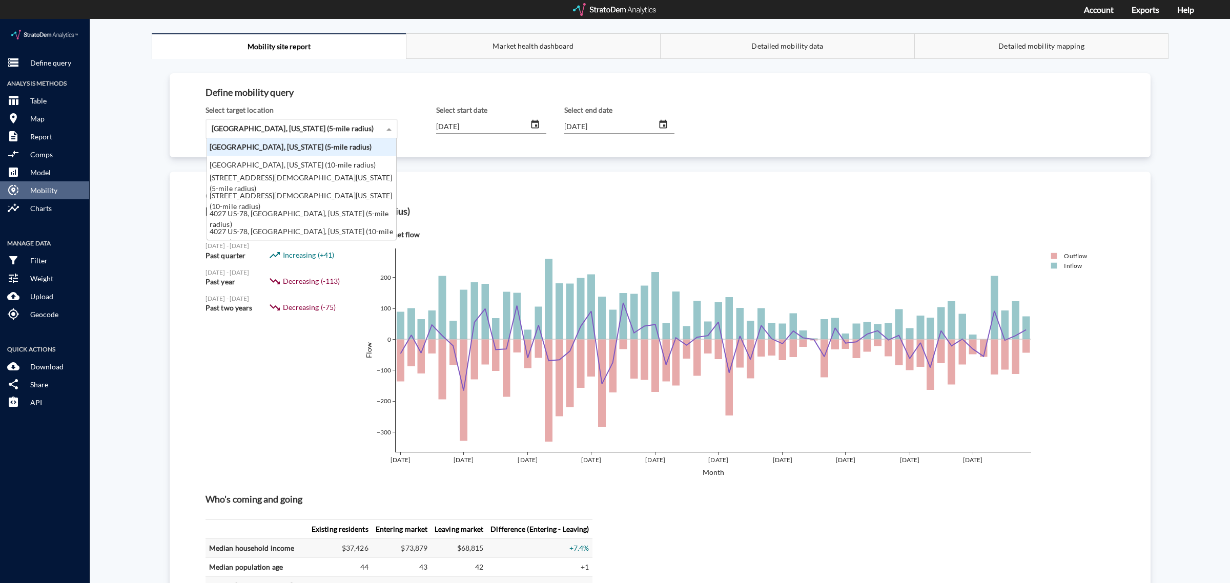
scroll to position [92, 183]
click div "225 Two Churches Rd, Harleyville, South Carolina (10-mile radius)"
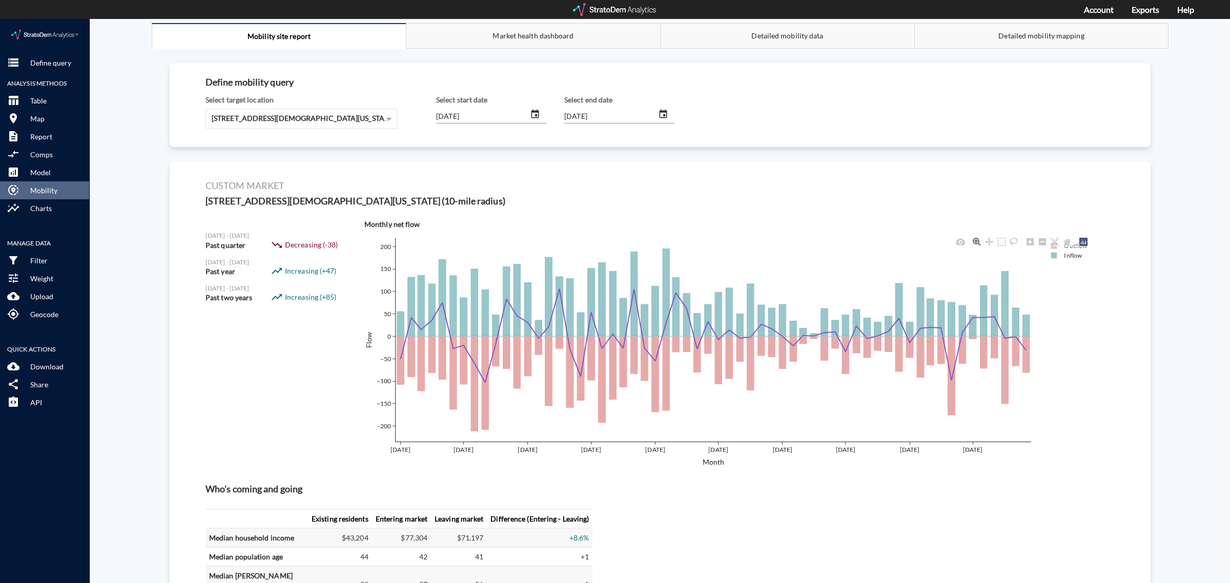
scroll to position [0, 0]
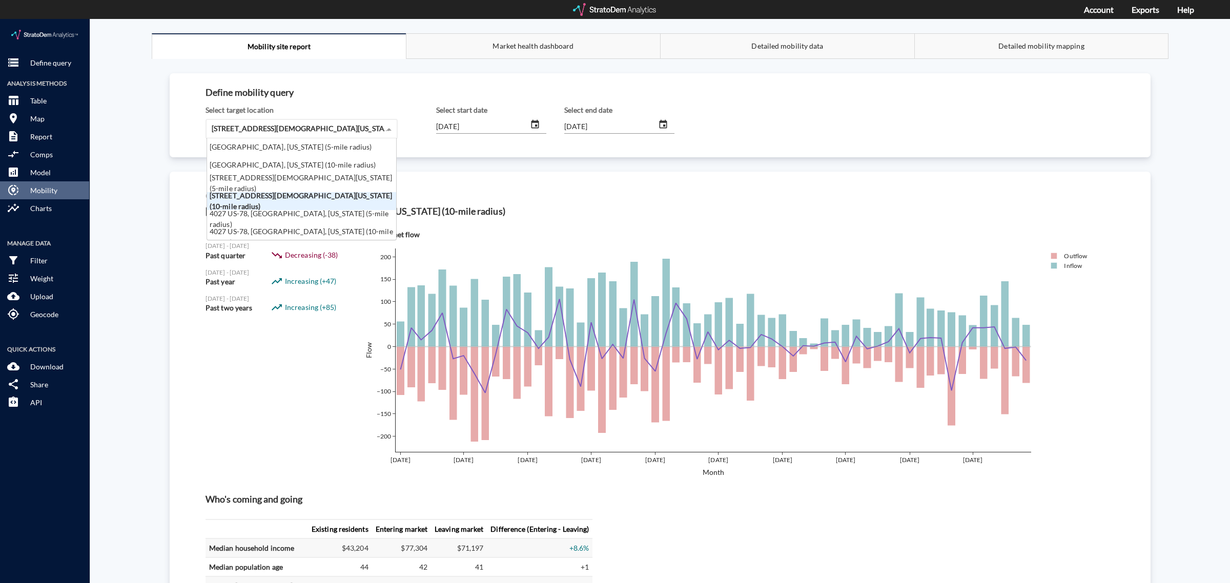
click span "225 Two Churches Rd, Harleyville, South Carolina (10-mile radius)"
click div "225 Two Churches Rd, Harleyville, South Carolina (5-mile radius)"
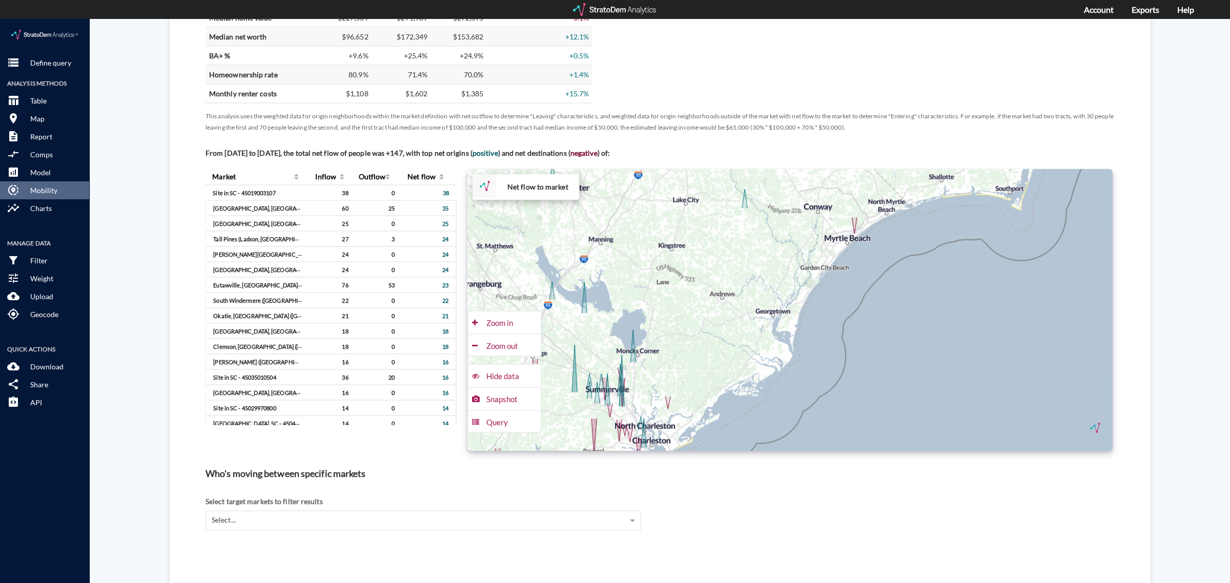
scroll to position [289, 0]
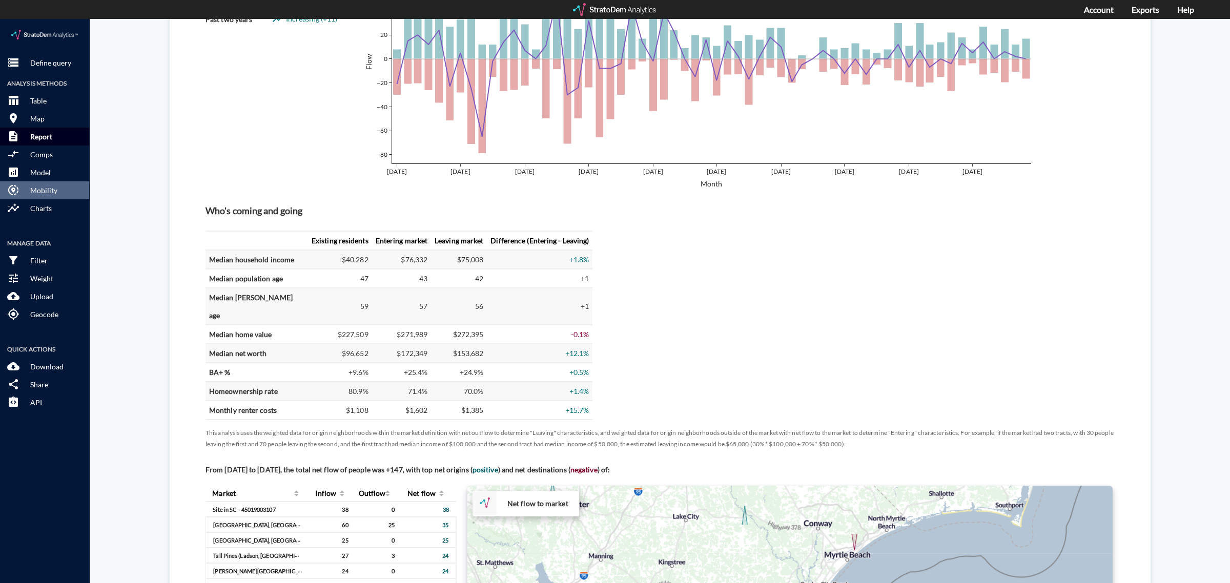
click button "description Report"
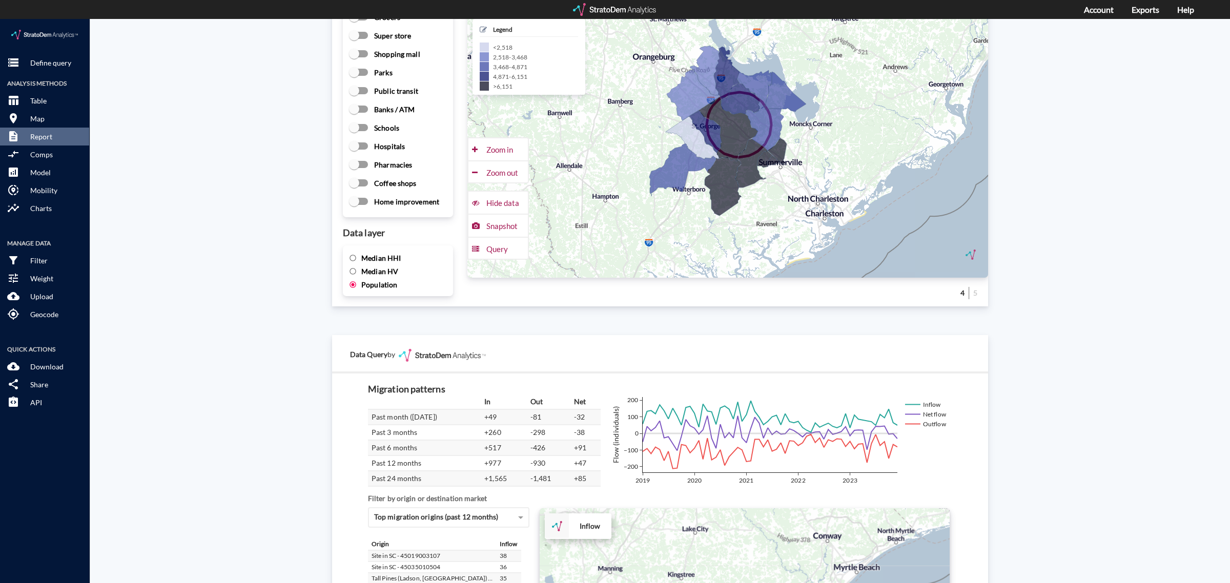
scroll to position [1617, 0]
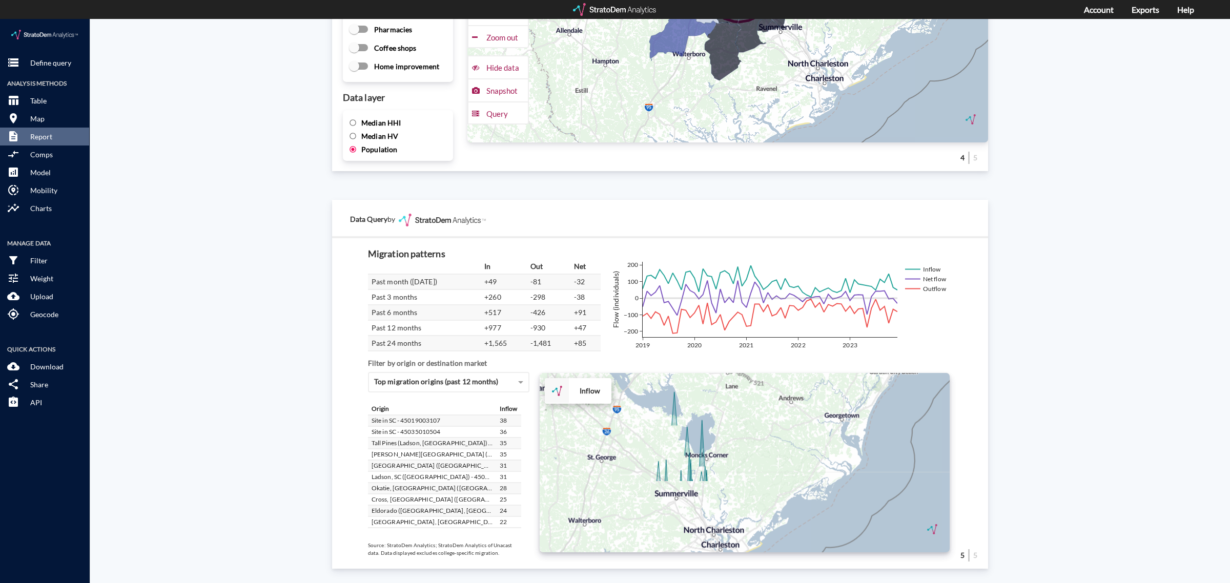
drag, startPoint x: 723, startPoint y: 482, endPoint x: 782, endPoint y: 390, distance: 109.7
click div "+ − Inflow CUSTOMIZE DATA Draw a polygon Draw a rectangle Draw a marker Edit la…"
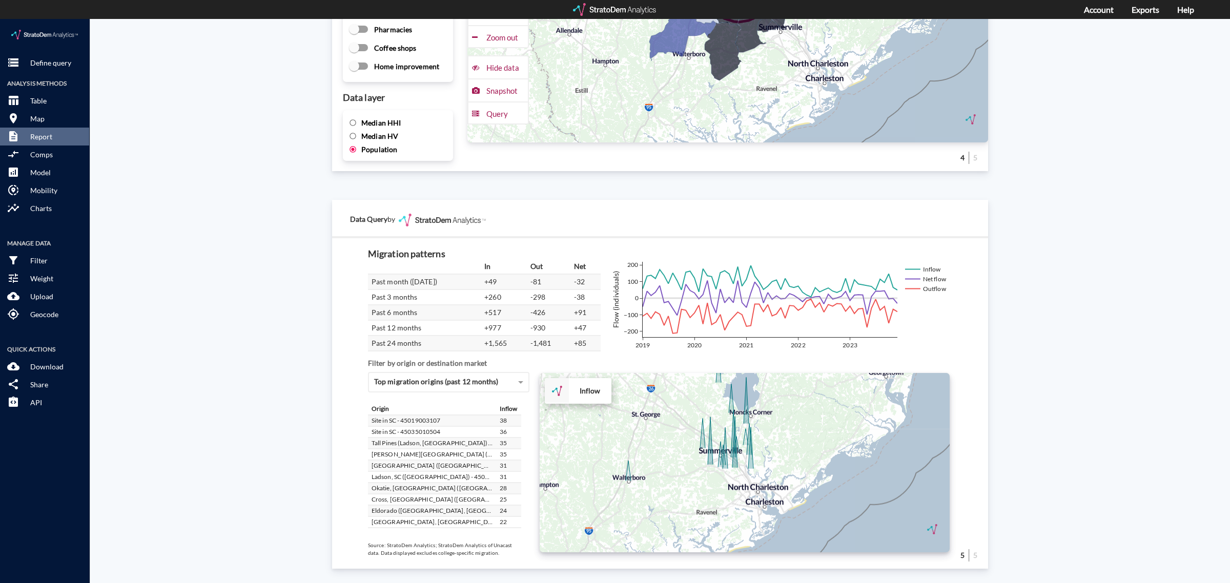
drag, startPoint x: 711, startPoint y: 496, endPoint x: 755, endPoint y: 451, distance: 62.7
click div "+ − Inflow CUSTOMIZE DATA Draw a polygon Draw a rectangle Draw a marker Edit la…"
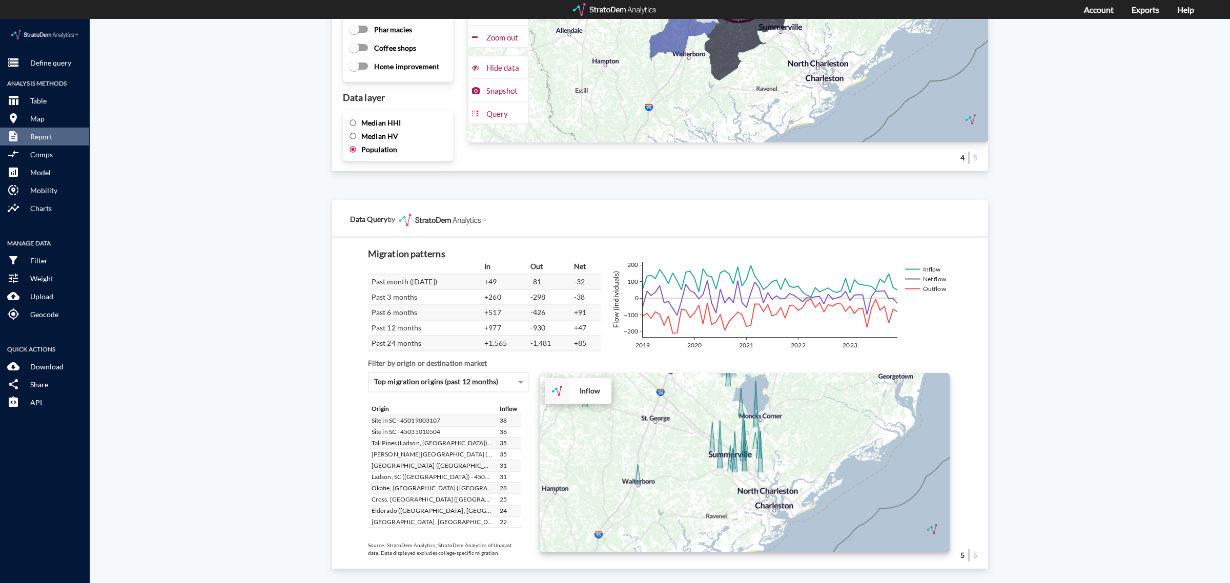
drag, startPoint x: 716, startPoint y: 464, endPoint x: 728, endPoint y: 469, distance: 12.4
click div "+ − Inflow CUSTOMIZE DATA Draw a polygon Draw a rectangle Draw a marker Edit la…"
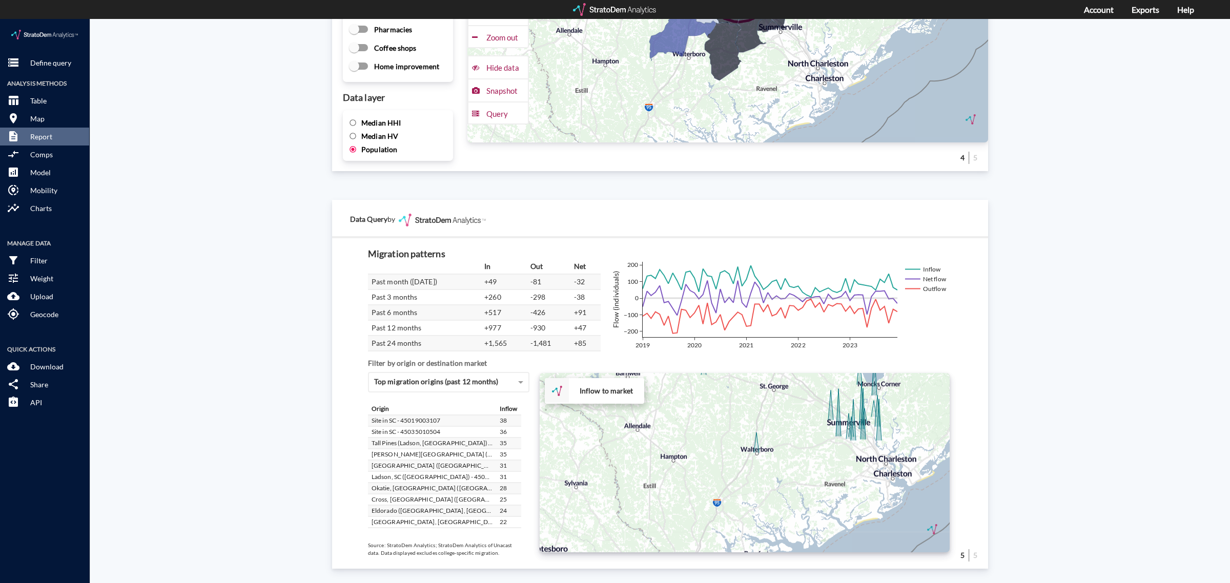
drag, startPoint x: 695, startPoint y: 458, endPoint x: 818, endPoint y: 420, distance: 128.4
click div "+ − Inflow to market CUSTOMIZE DATA Draw a polygon Draw a rectangle Draw a mark…"
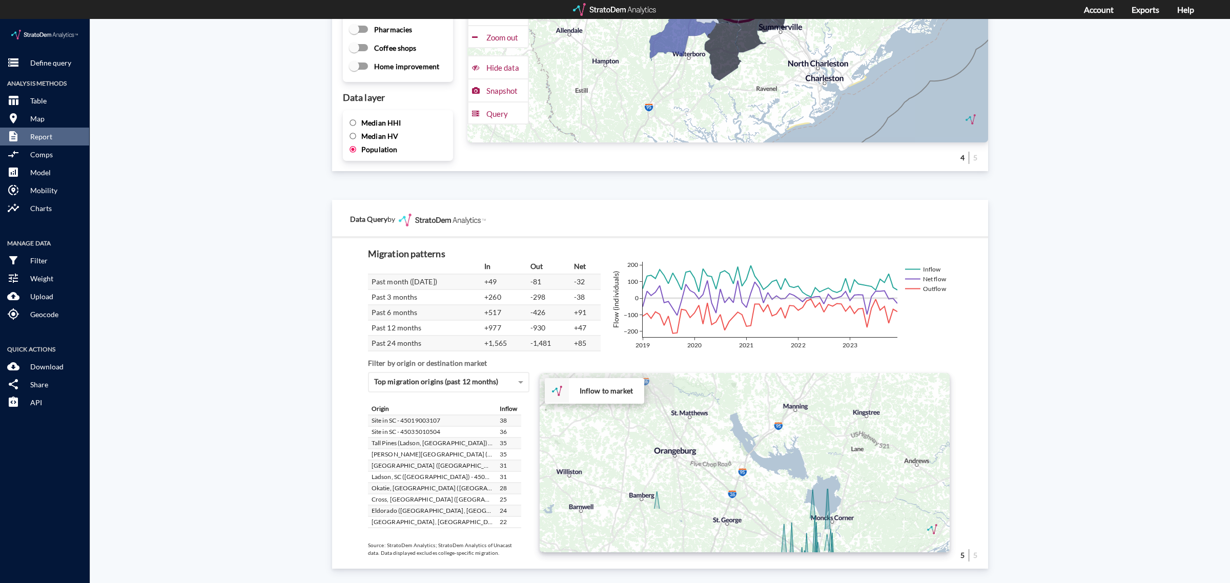
drag, startPoint x: 742, startPoint y: 378, endPoint x: 697, endPoint y: 522, distance: 150.4
click div "+ − Inflow to market CUSTOMIZE DATA Draw a polygon Draw a rectangle Draw a mark…"
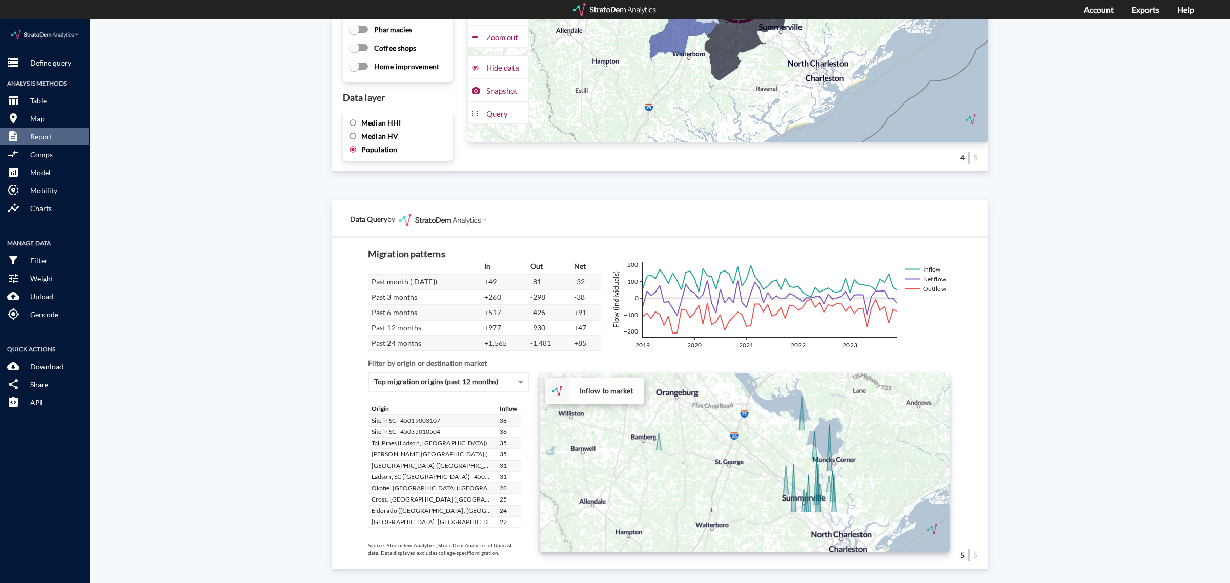
drag, startPoint x: 700, startPoint y: 504, endPoint x: 701, endPoint y: 443, distance: 61.0
click div "+ − Inflow to market CUSTOMIZE DATA Draw a polygon Draw a rectangle Draw a mark…"
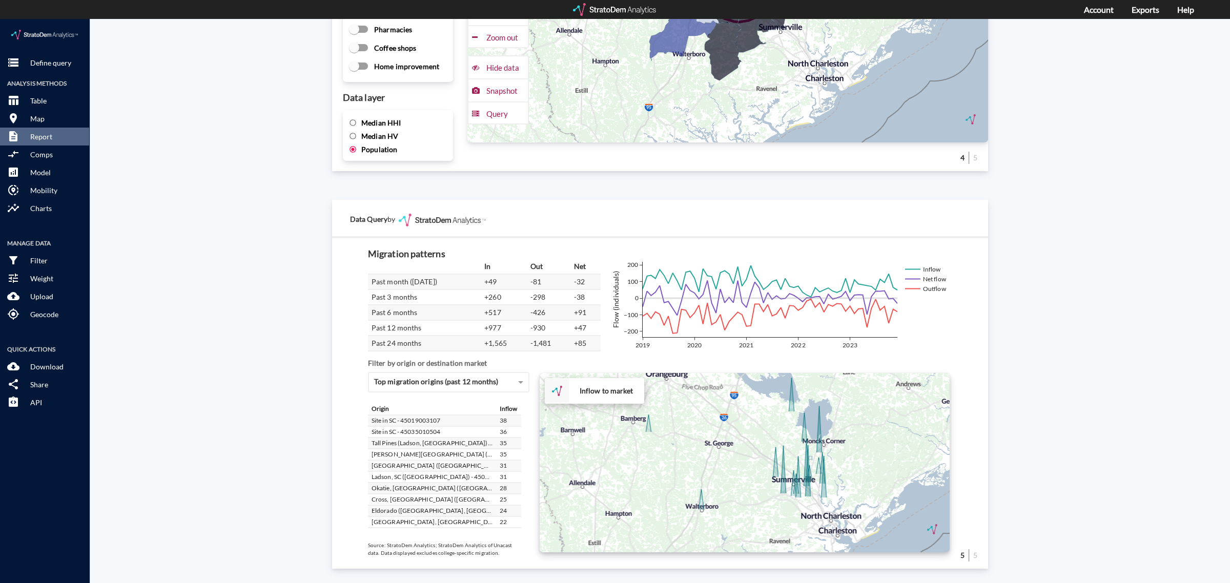
drag, startPoint x: 751, startPoint y: 454, endPoint x: 741, endPoint y: 445, distance: 13.8
click div "+ − Inflow to market CUSTOMIZE DATA Draw a polygon Draw a rectangle Draw a mark…"
click button "insights Charts"
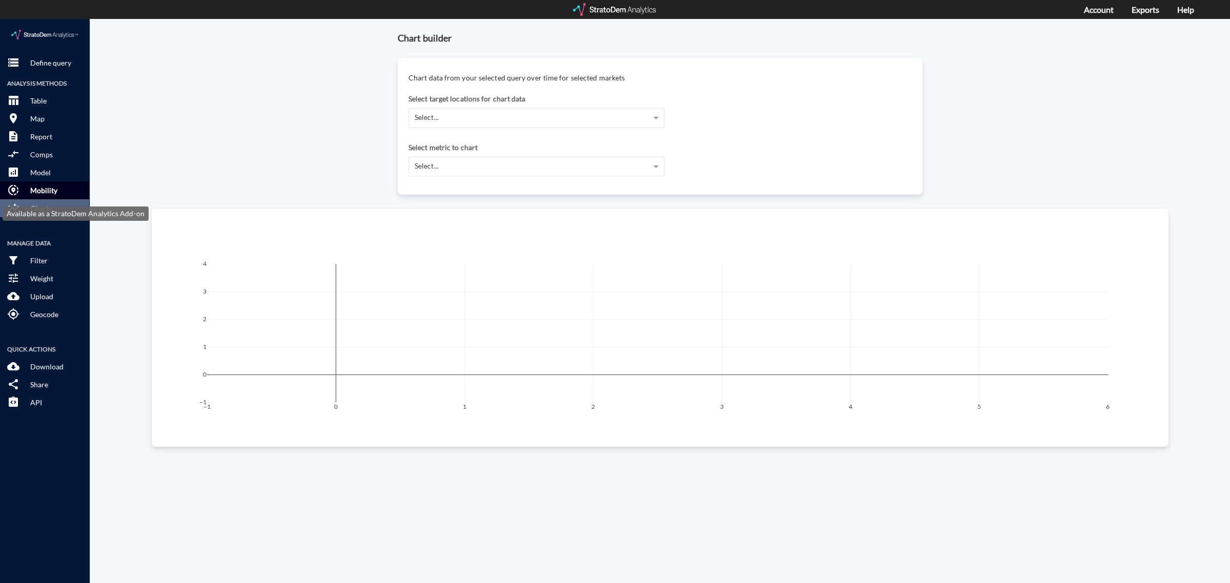
click button "share_location Mobility"
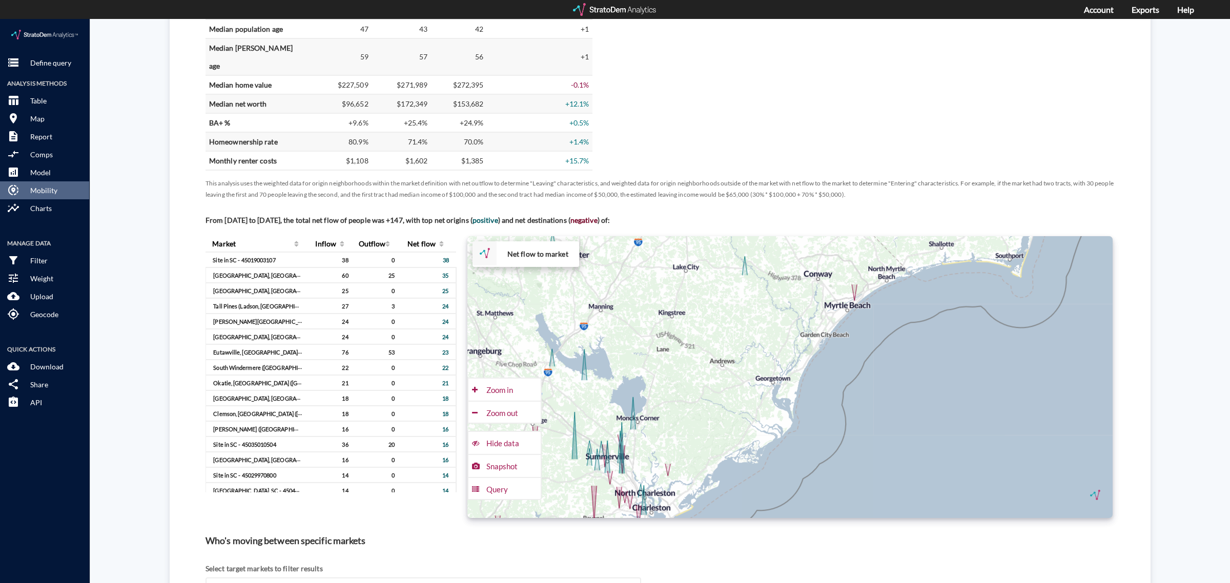
scroll to position [545, 0]
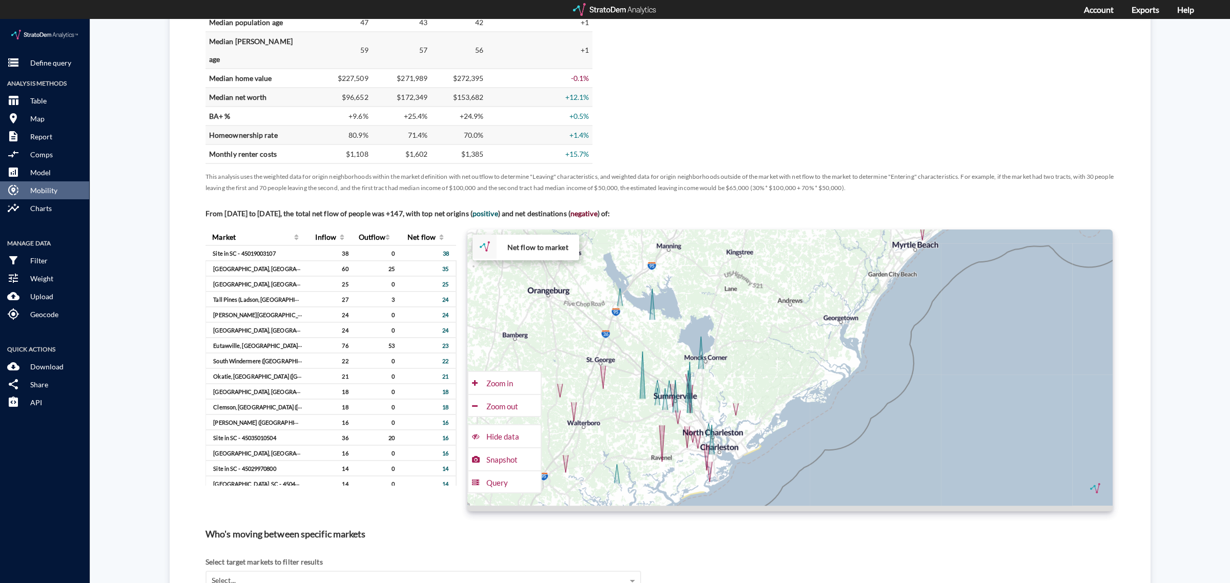
drag, startPoint x: 752, startPoint y: 364, endPoint x: 827, endPoint y: 309, distance: 93.1
click div "+ − Net flow to market CUSTOMIZE DATA Draw a polygon Draw a rectangle Draw a ma…"
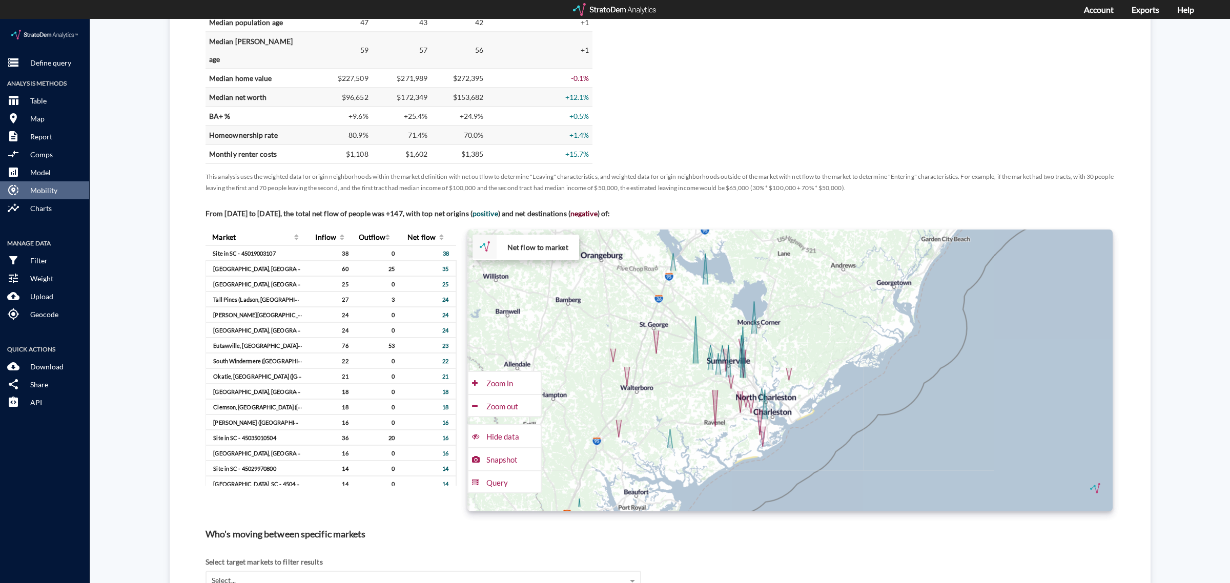
drag, startPoint x: 790, startPoint y: 351, endPoint x: 795, endPoint y: 346, distance: 6.9
click div "+ − Net flow to market CUSTOMIZE DATA Draw a polygon Draw a rectangle Draw a ma…"
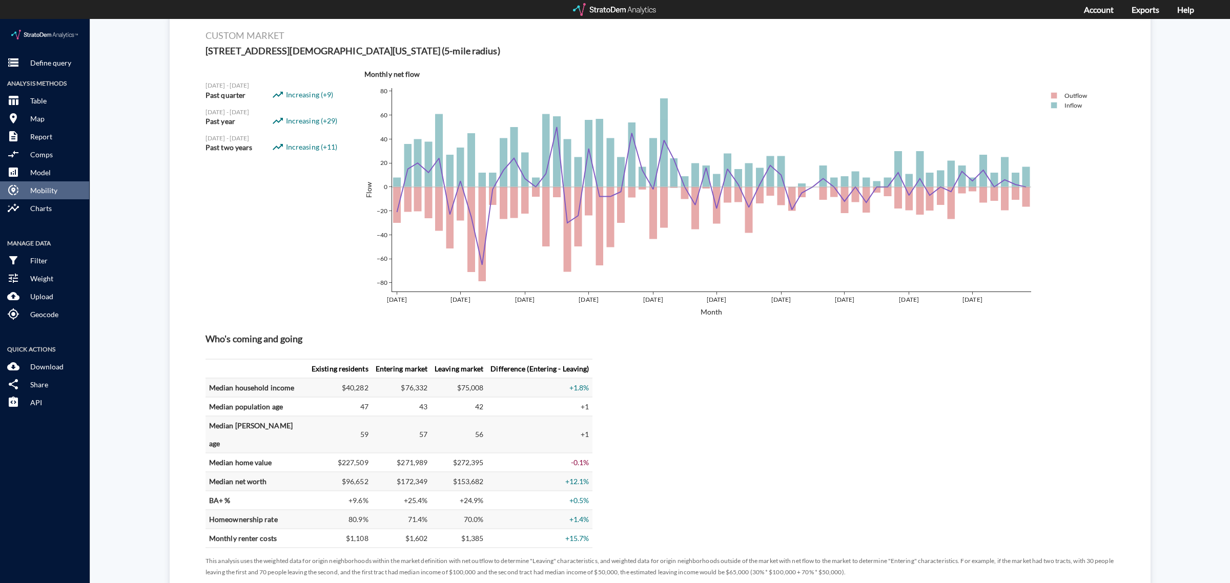
scroll to position [0, 0]
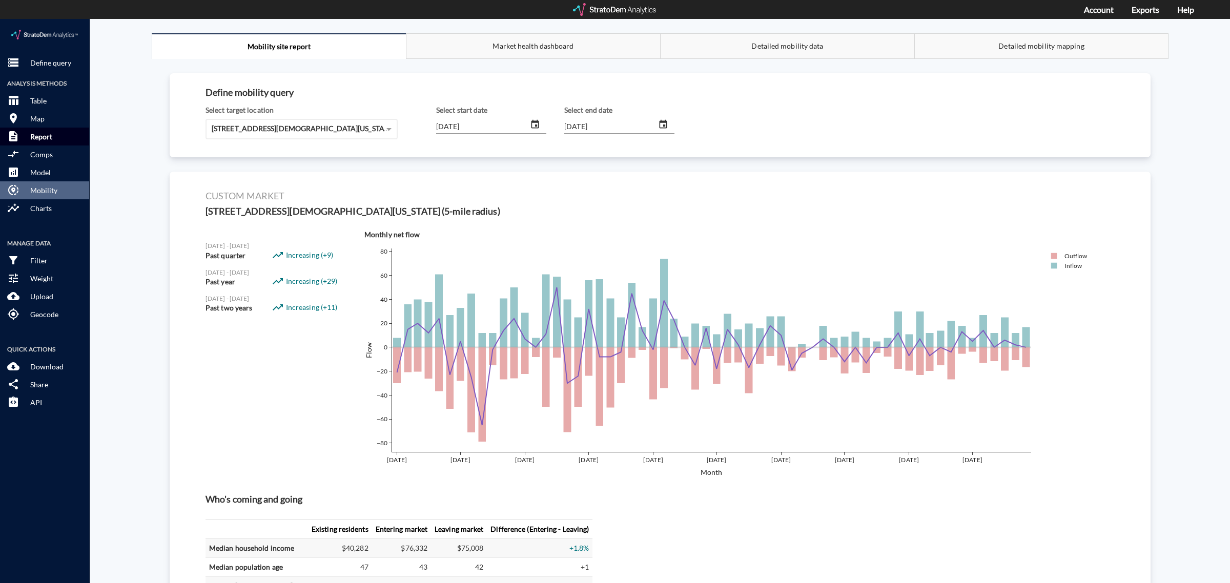
click p "Report"
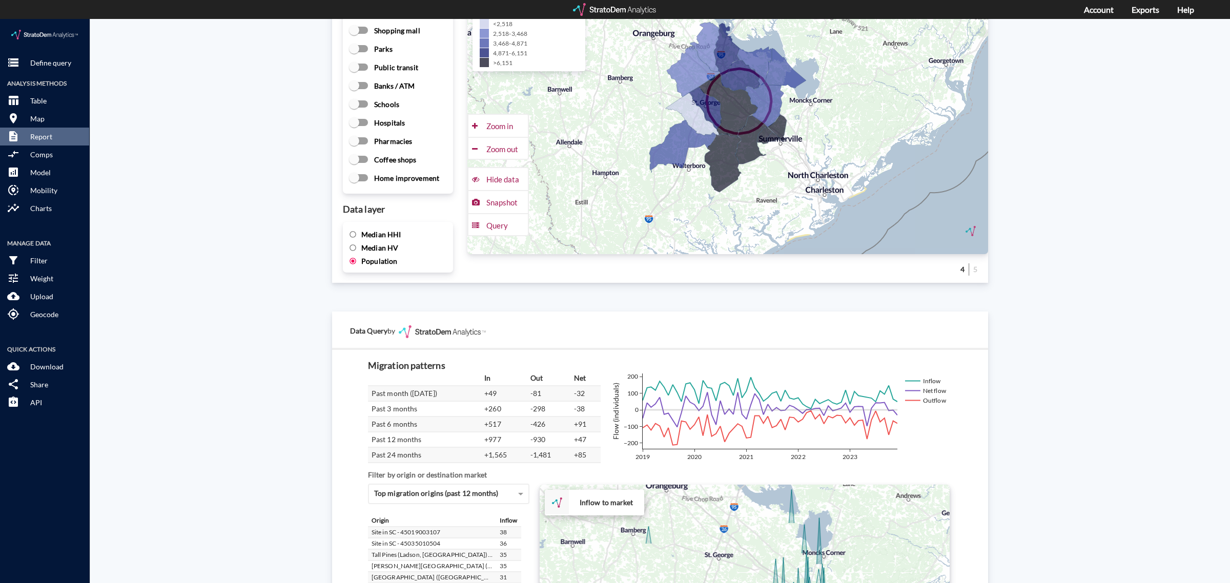
scroll to position [1617, 0]
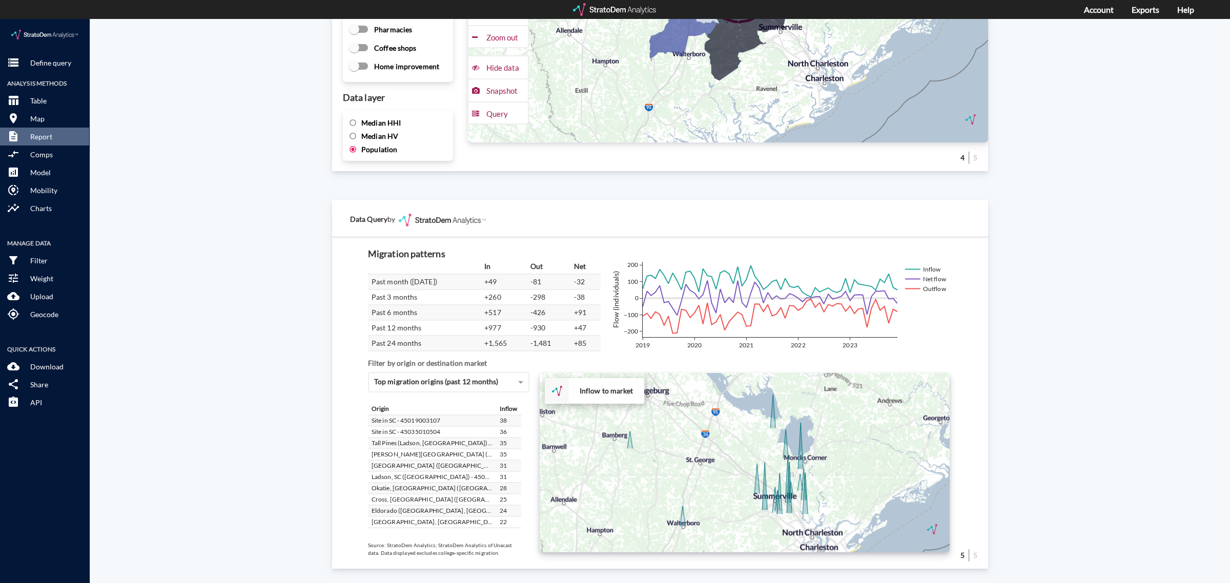
drag, startPoint x: 682, startPoint y: 415, endPoint x: 664, endPoint y: 436, distance: 27.6
click div "+ − Inflow to market CUSTOMIZE DATA Draw a polygon Draw a rectangle Draw a mark…"
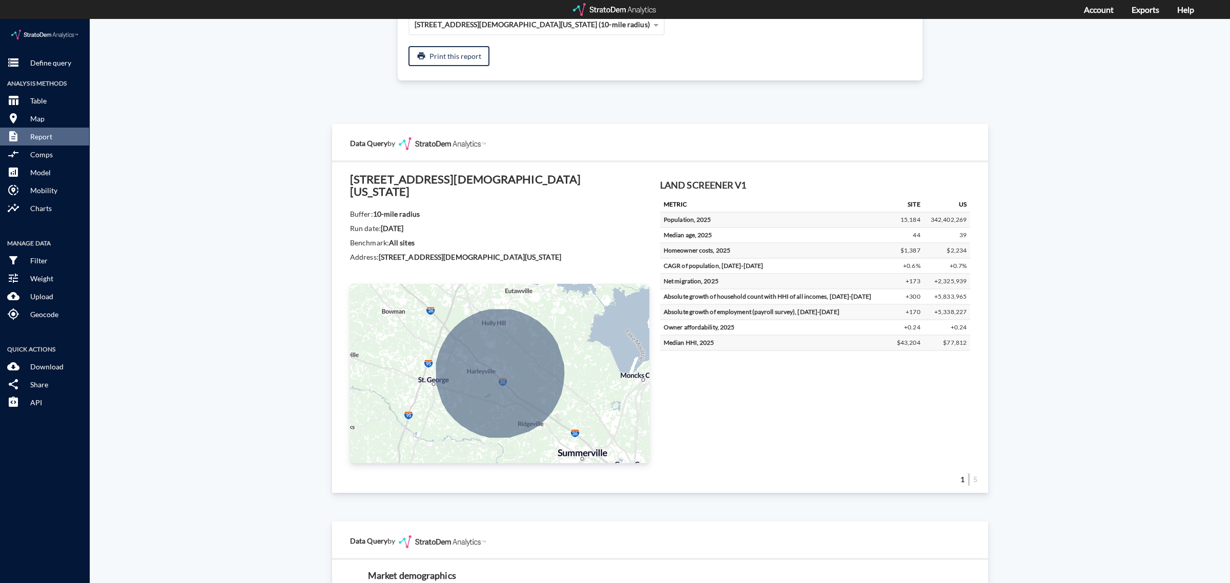
scroll to position [0, 0]
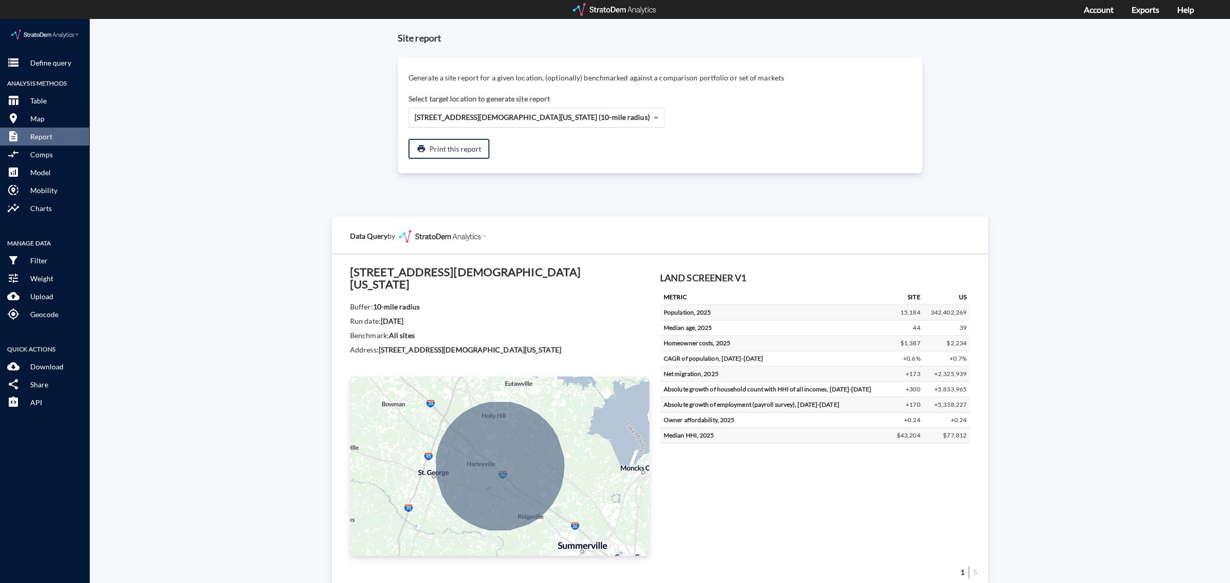
click span "225 Two Churches Rd, Harleyville, South Carolina (10-mile radius)"
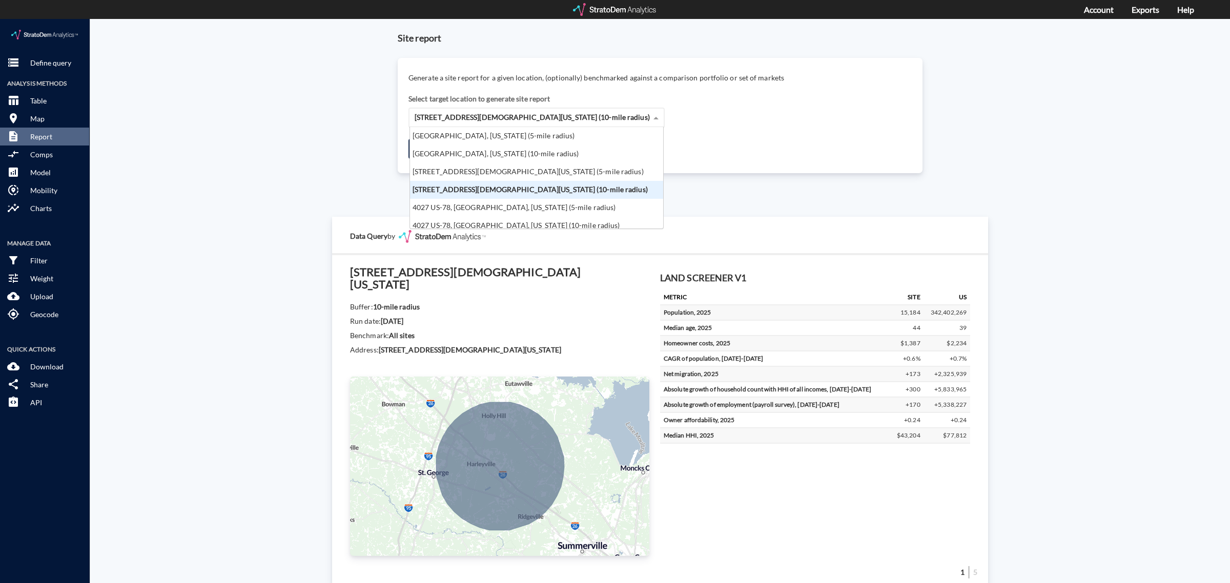
scroll to position [92, 248]
click div "225 Two Churches Rd, Harleyville, South Carolina (5-mile radius)"
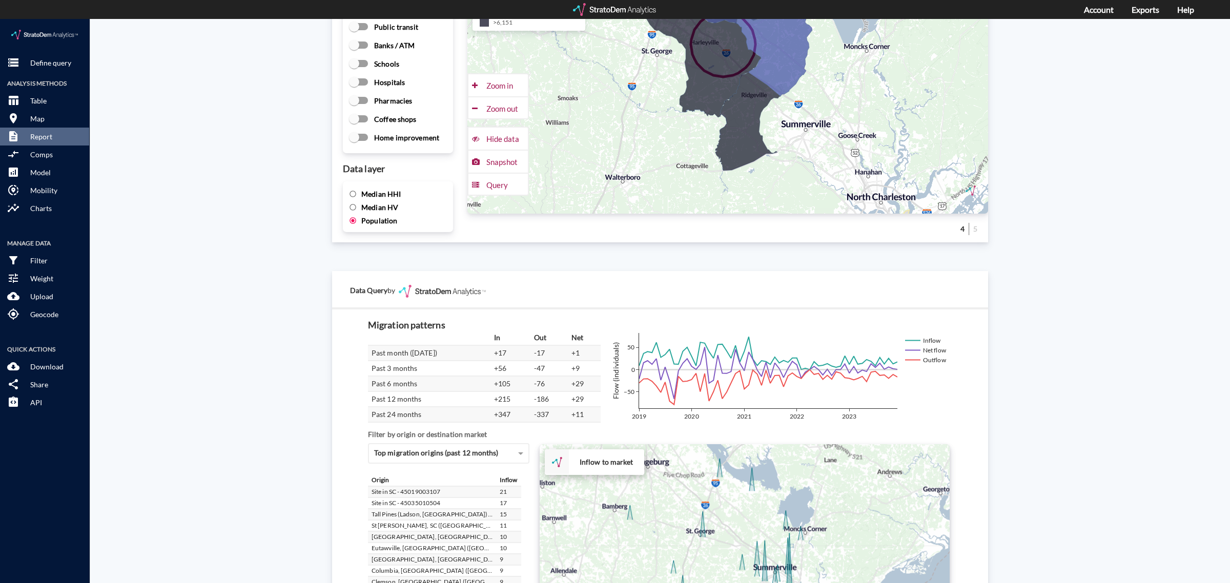
scroll to position [1617, 0]
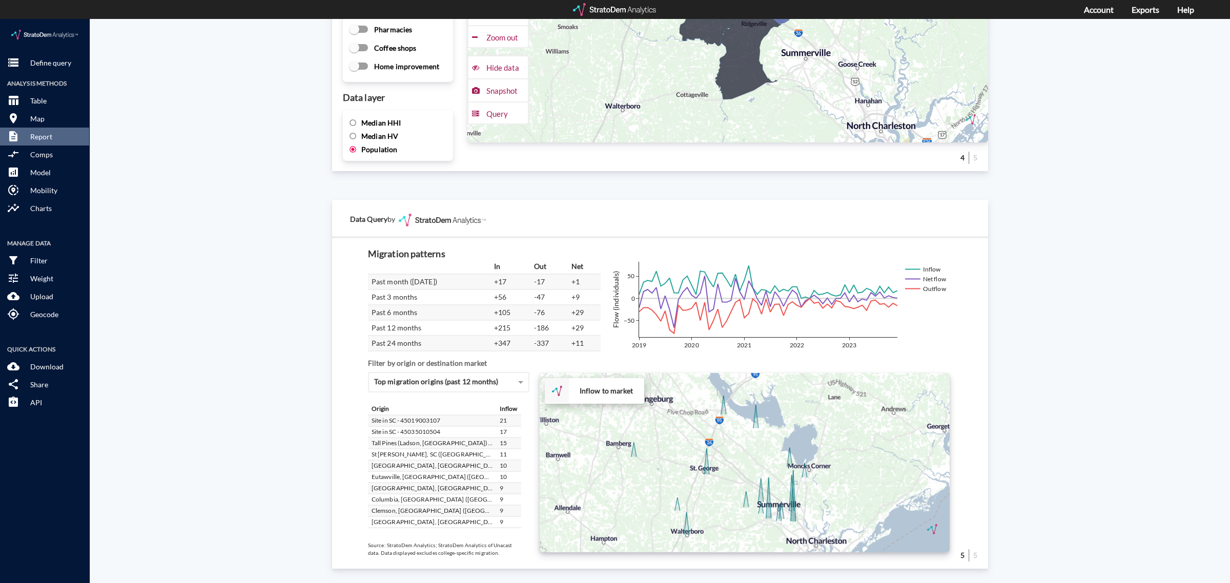
drag, startPoint x: 626, startPoint y: 441, endPoint x: 632, endPoint y: 450, distance: 11.3
click div "+ − Inflow to market CUSTOMIZE DATA Draw a polygon Draw a rectangle Draw a mark…"
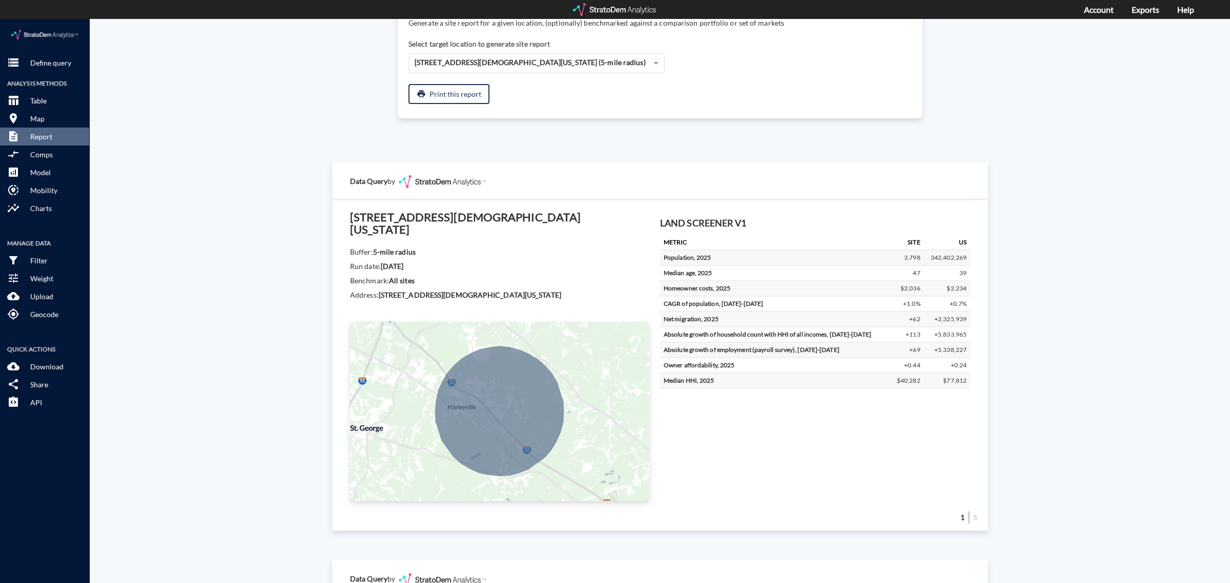
scroll to position [0, 0]
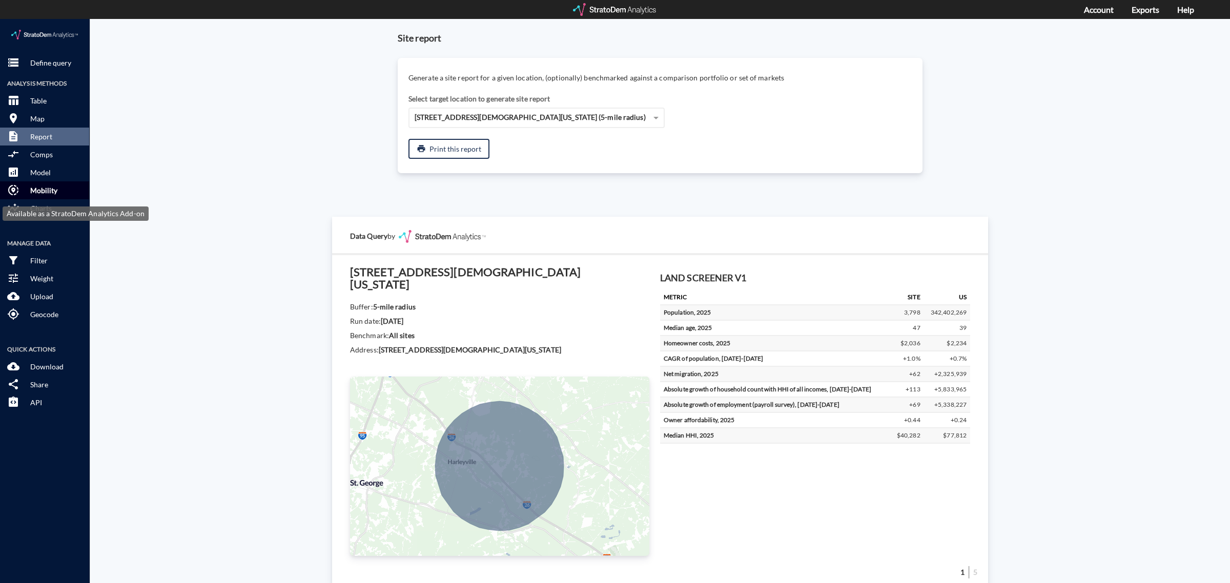
click p "Mobility"
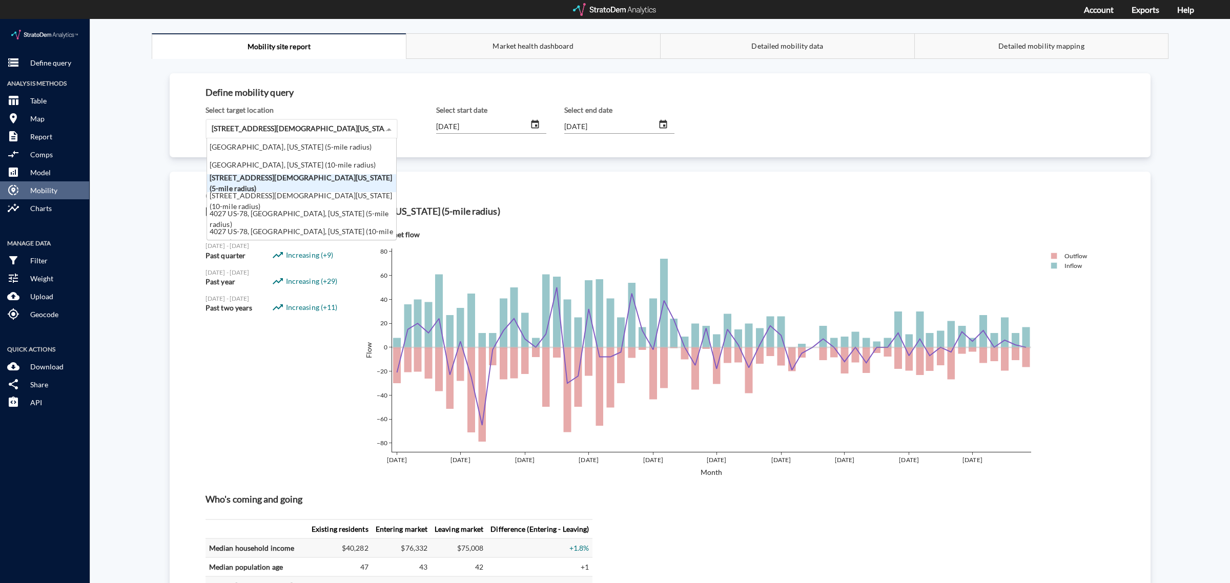
click span "225 Two Churches Rd, Harleyville, South Carolina (5-mile radius)"
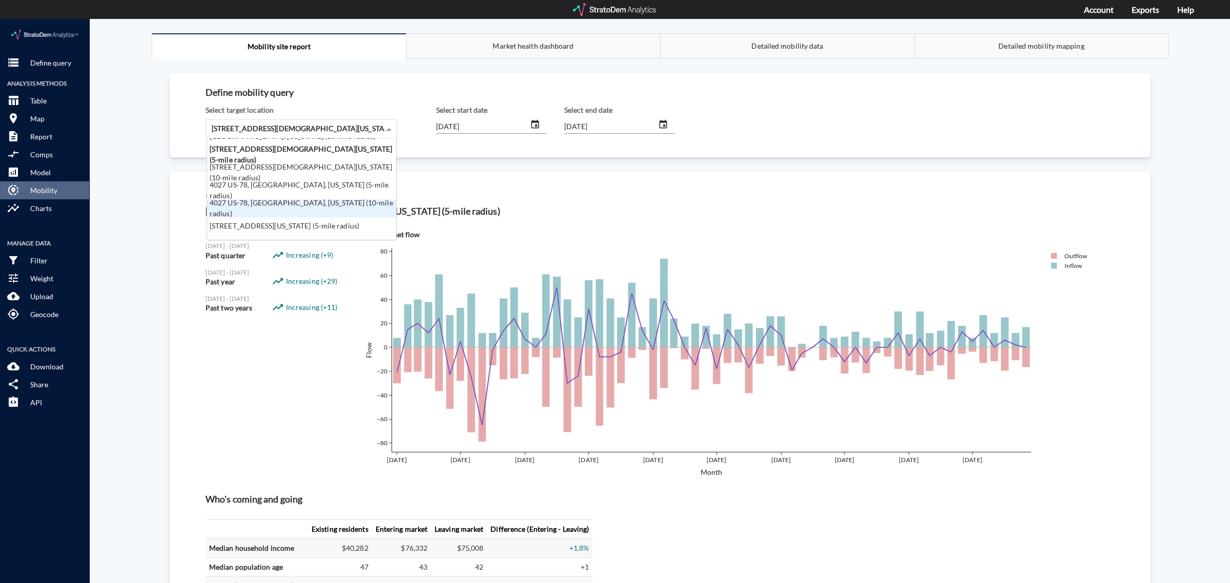
scroll to position [41, 0]
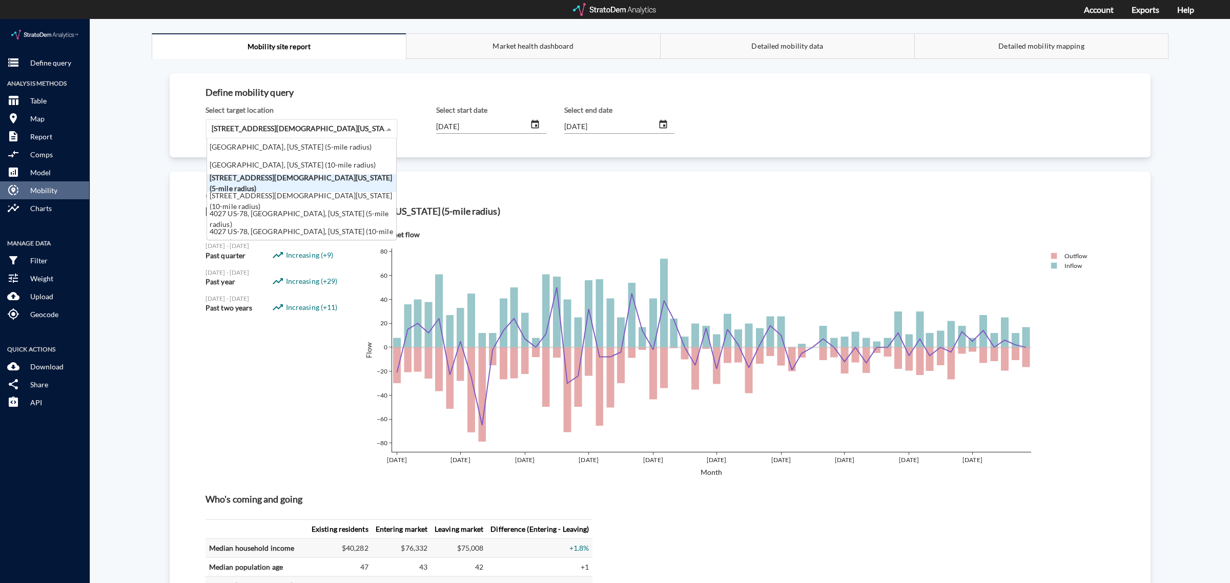
click div "225 Two Churches Rd, Harleyville, South Carolina (5-mile radius)"
click div "4027 US-78, Dorchester, South Carolina (10-mile radius)"
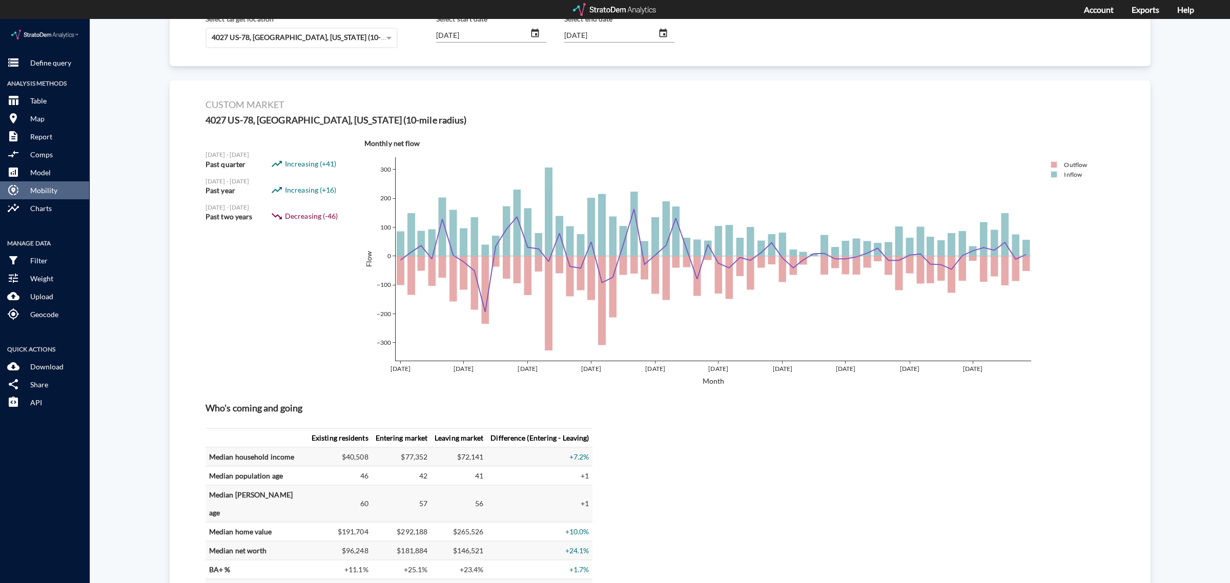
scroll to position [0, 0]
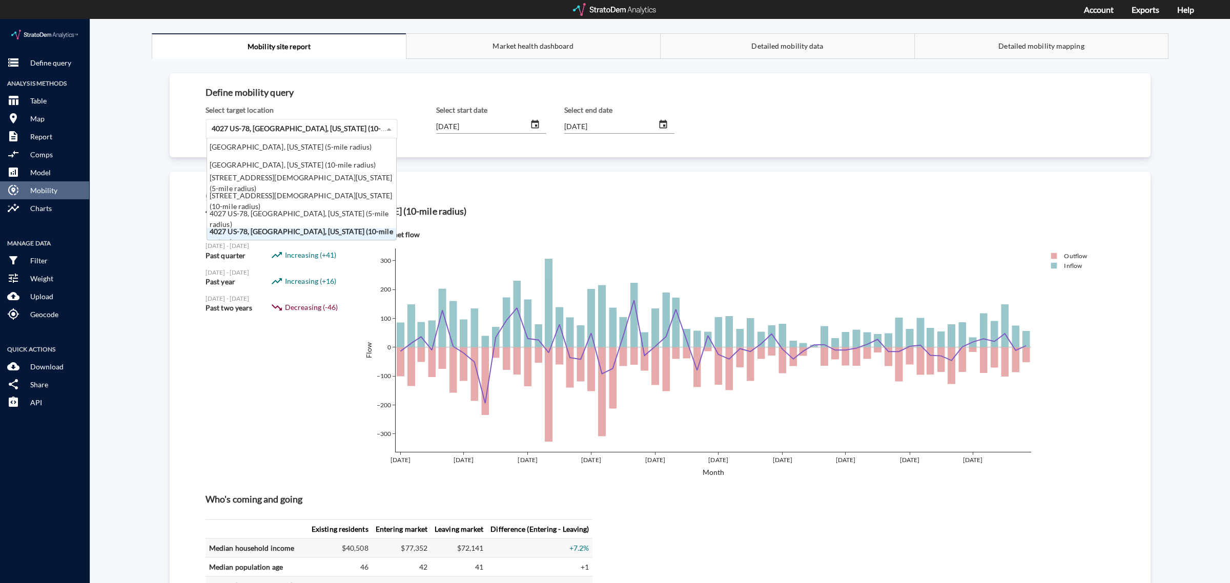
click div "4027 US-78, Dorchester, South Carolina (10-mile radius)"
click div "4027 US-78, Dorchester, South Carolina (5-mile radius)"
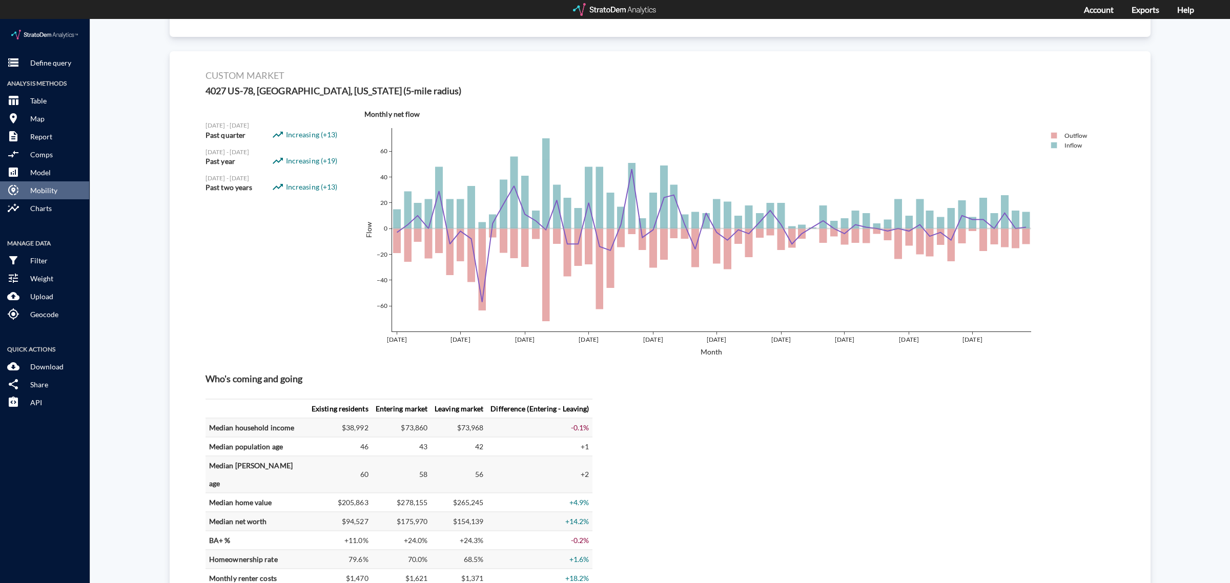
scroll to position [192, 0]
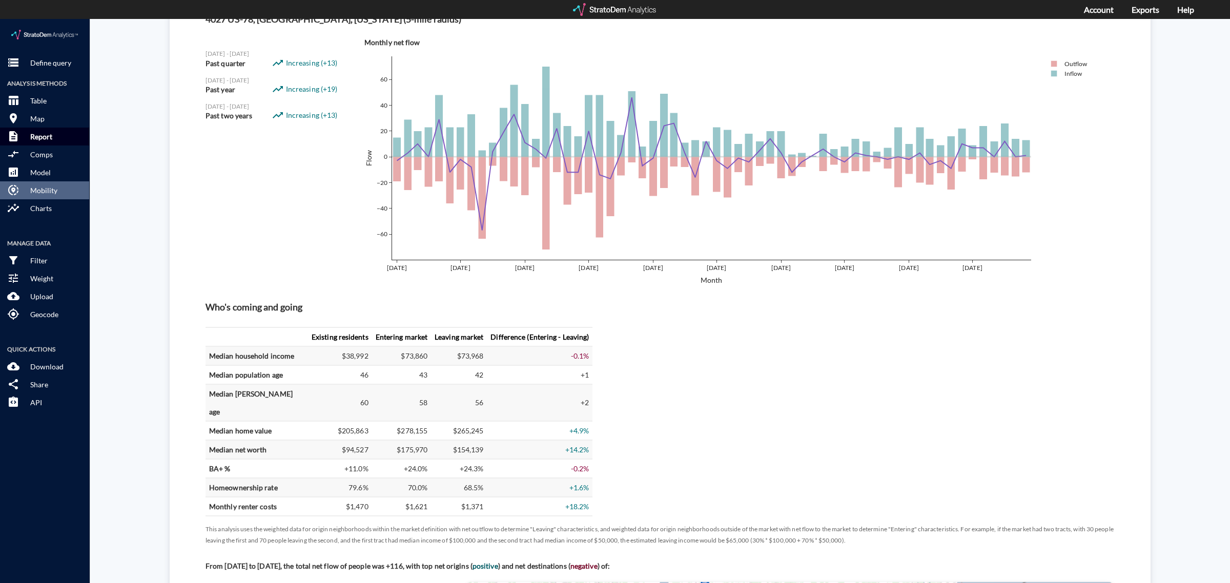
click button "description Report"
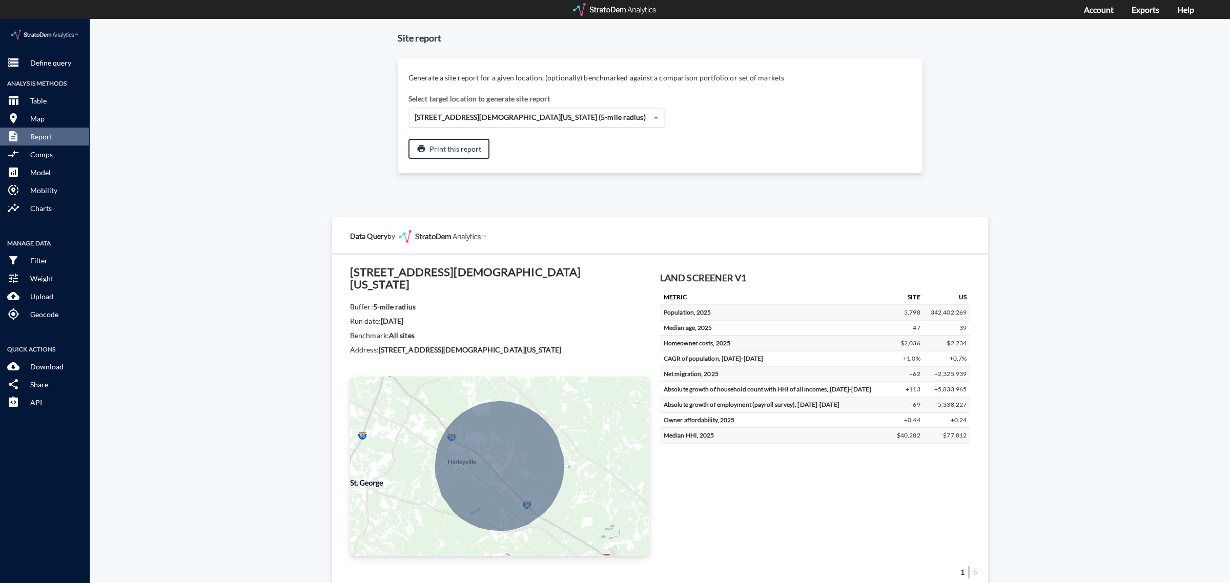
click div "225 Two Churches Rd, Harleyville, South Carolina (5-mile radius)"
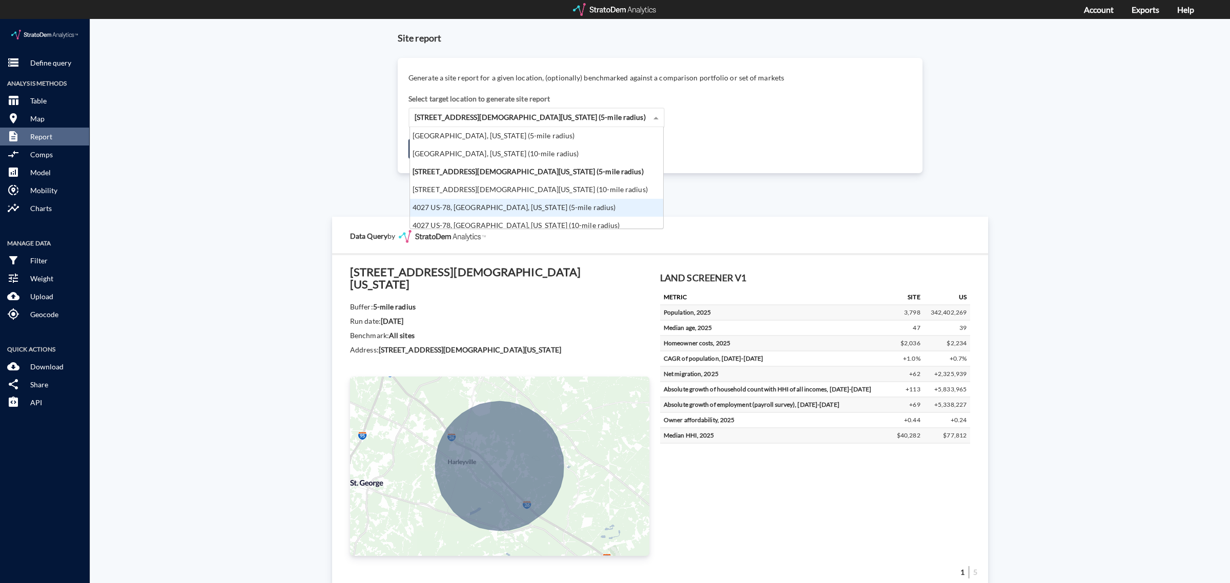
scroll to position [5, 0]
click div "4027 US-78, Dorchester, South Carolina (10-mile radius)"
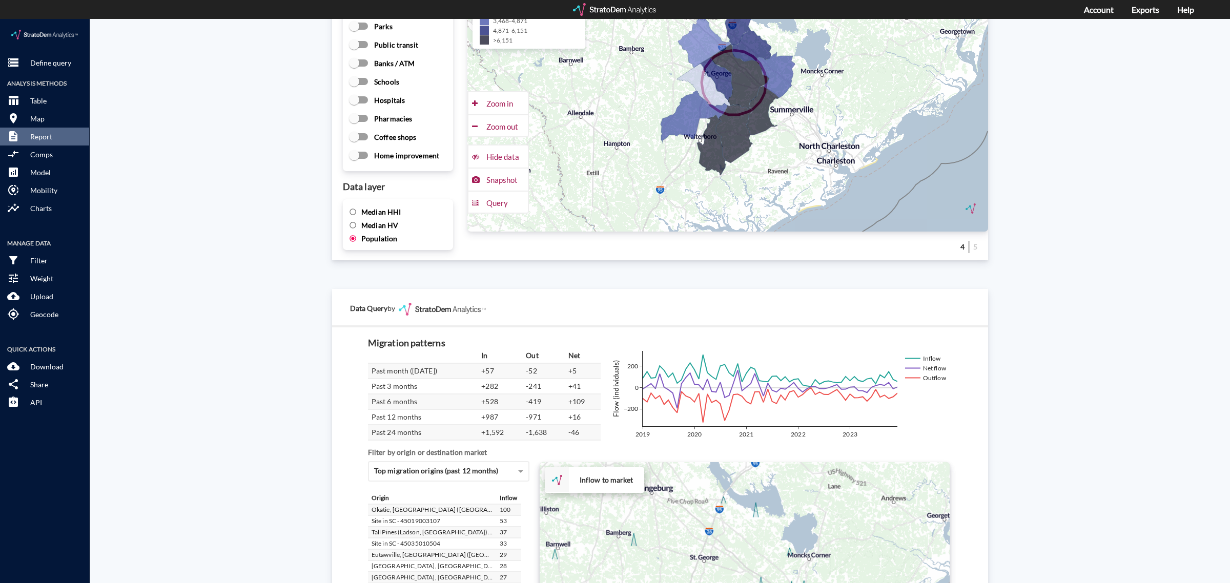
scroll to position [1617, 0]
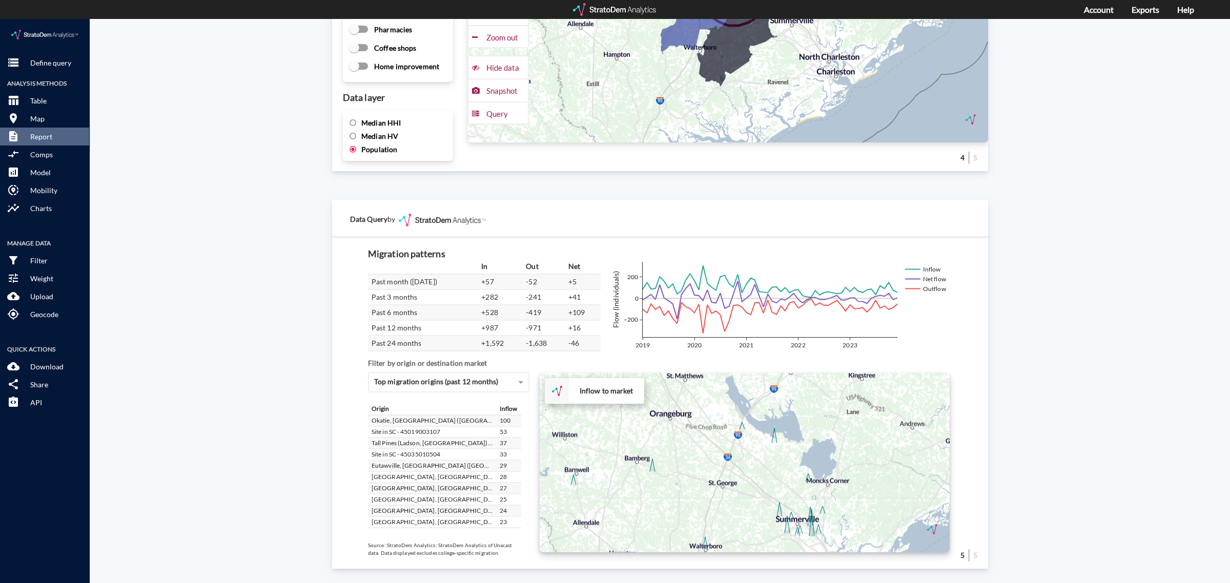
drag, startPoint x: 692, startPoint y: 437, endPoint x: 713, endPoint y: 451, distance: 25.0
click div "+ − Inflow to market CUSTOMIZE DATA Draw a polygon Draw a rectangle Draw a mark…"
click div "Site report Generate a site report for a given location, (optionally) benchmark…"
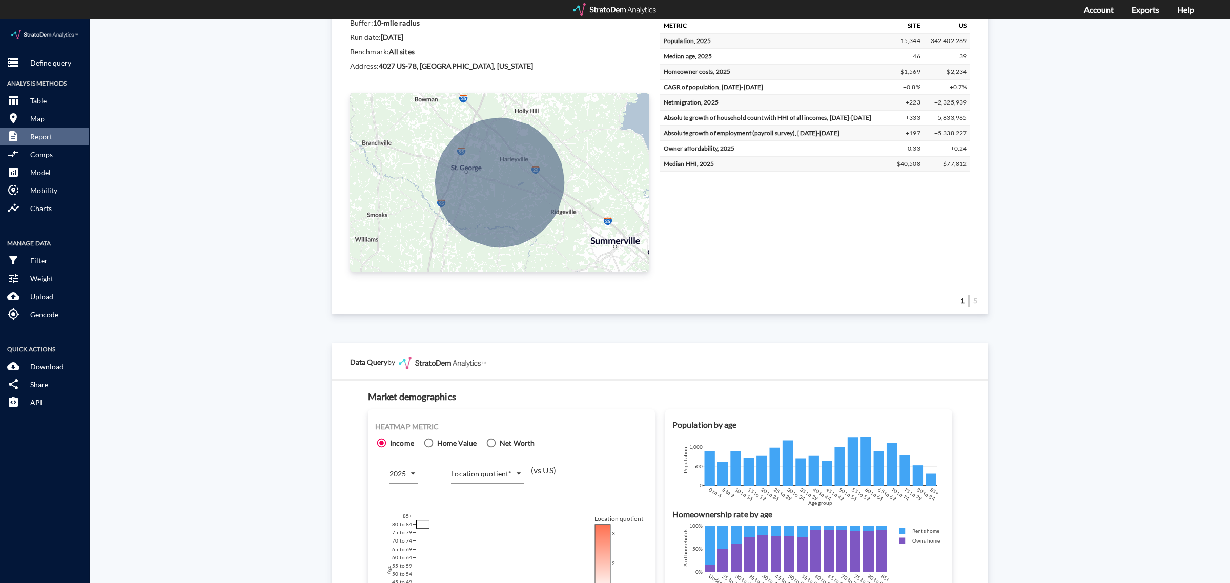
scroll to position [0, 0]
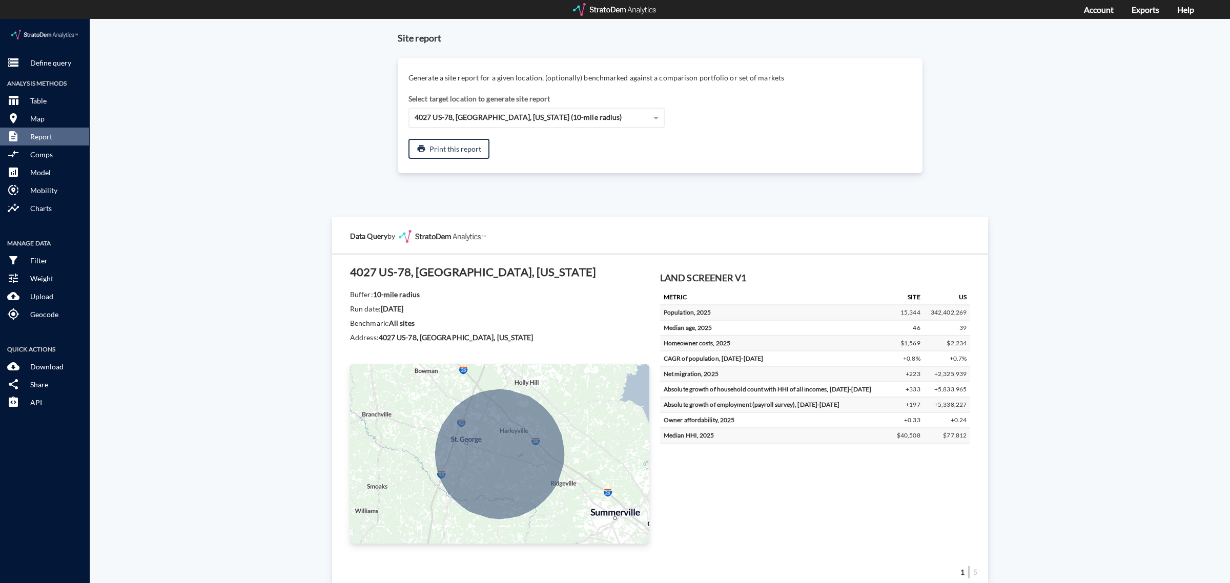
click div "4027 US-78, Dorchester, South Carolina (10-mile radius)"
click span "4027 US-78, Dorchester, South Carolina (10-mile radius)"
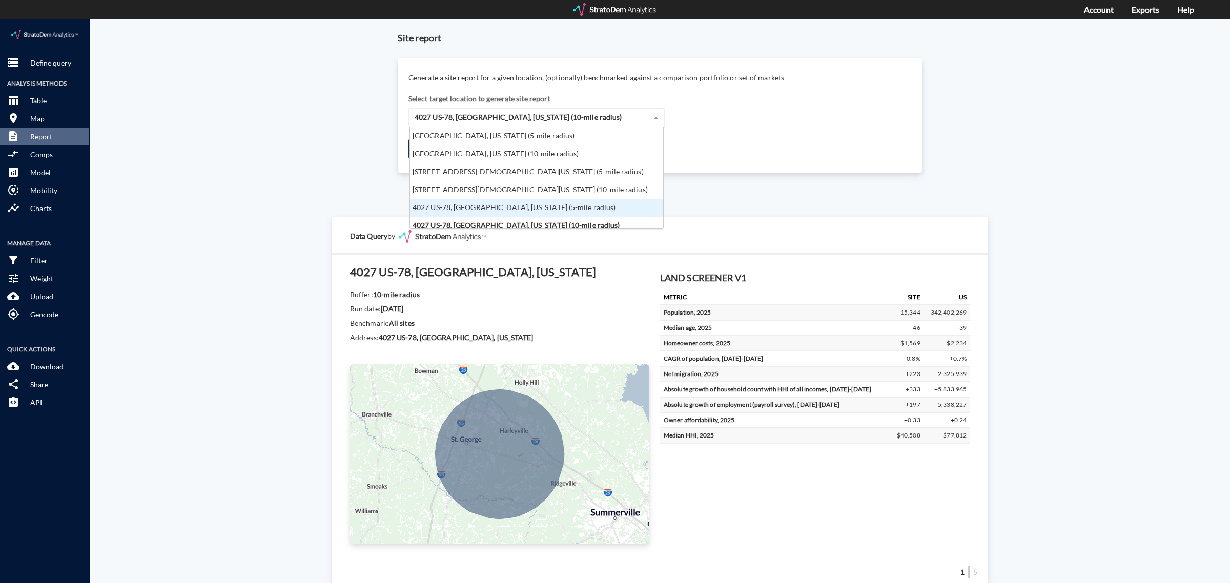
click div "4027 US-78, Dorchester, South Carolina (5-mile radius)"
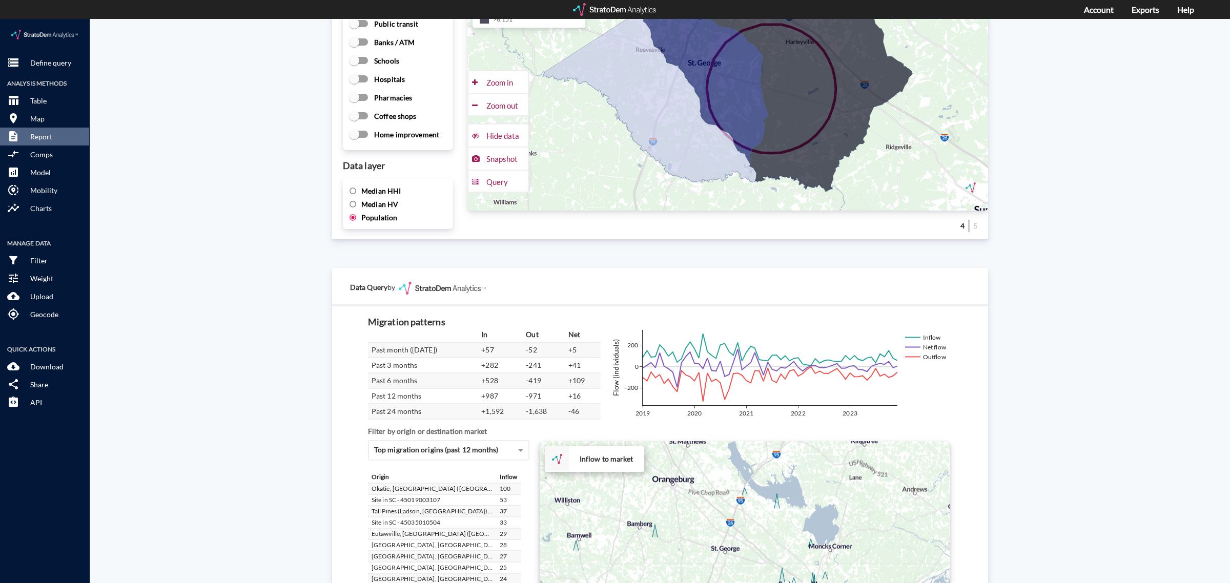
scroll to position [1617, 0]
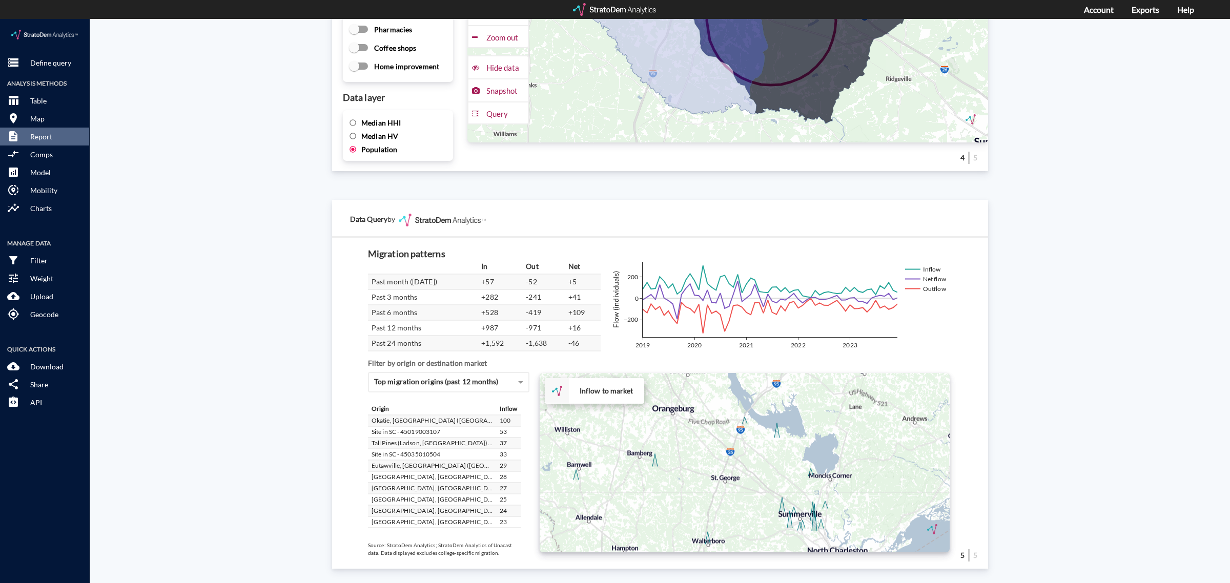
drag, startPoint x: 690, startPoint y: 450, endPoint x: 690, endPoint y: 444, distance: 6.7
click div "+ − Inflow to market CUSTOMIZE DATA Draw a polygon Draw a rectangle Draw a mark…"
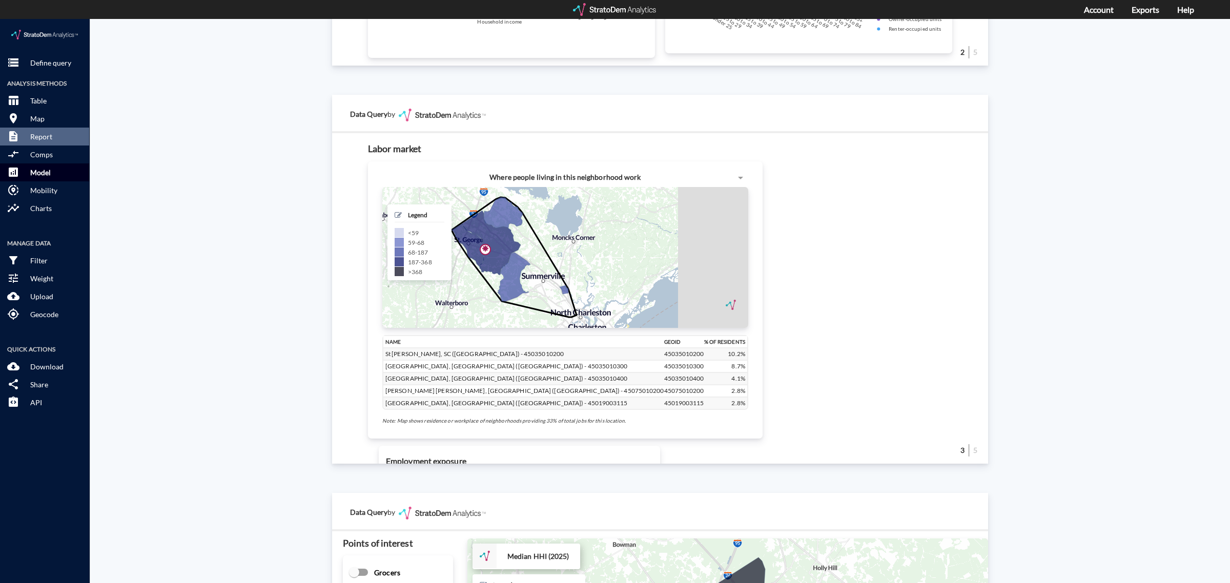
scroll to position [720, 0]
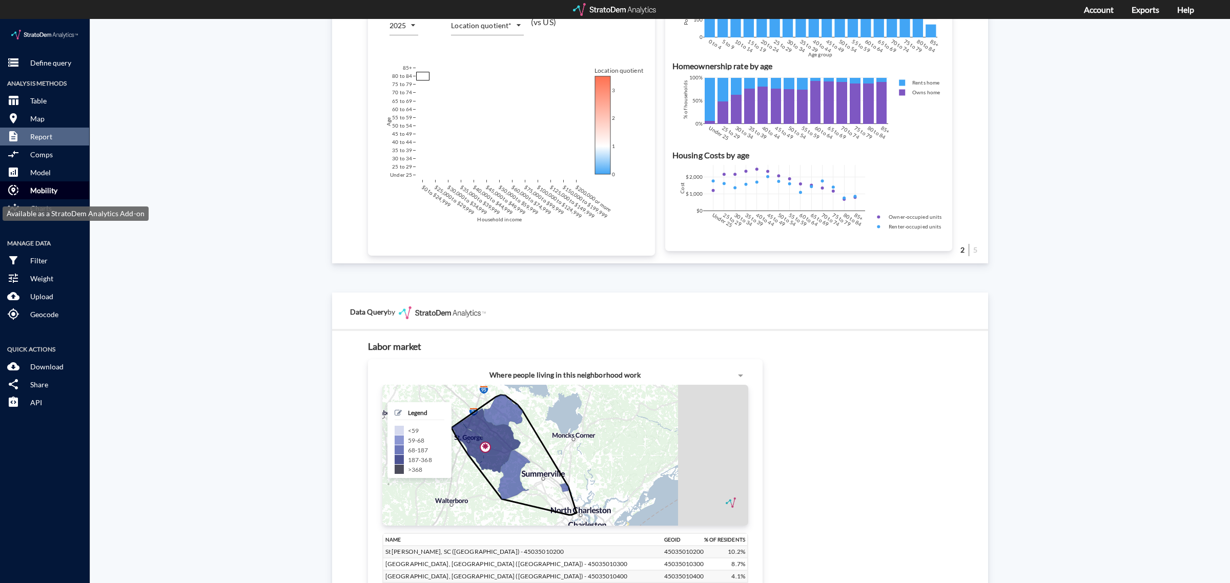
click p "Mobility"
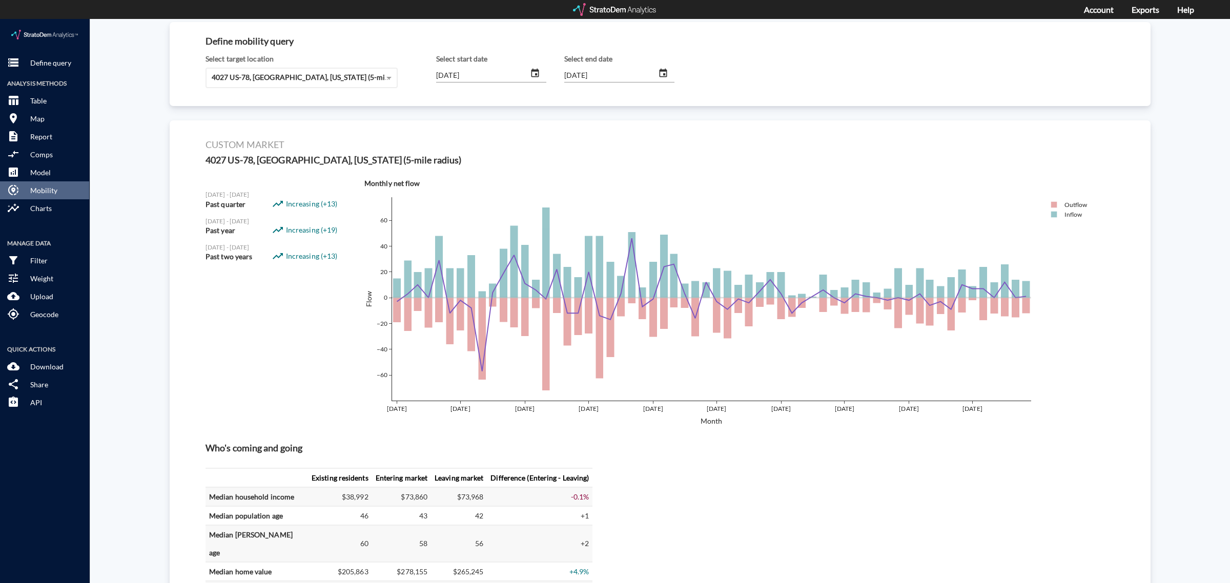
scroll to position [0, 0]
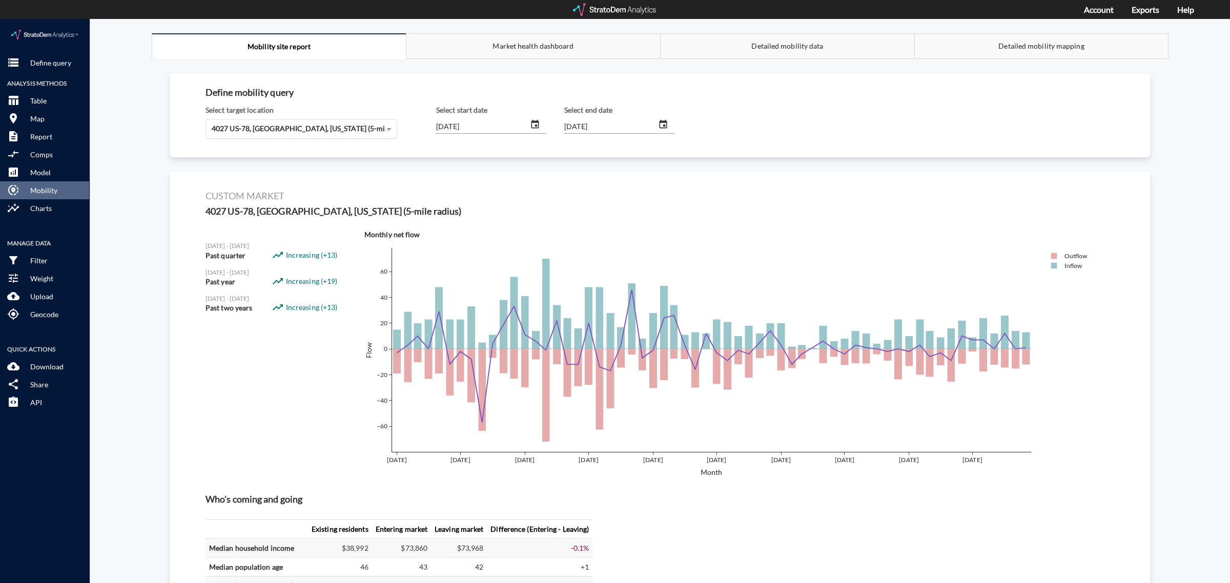
click span "4027 US-78, Dorchester, South Carolina (5-mile radius)"
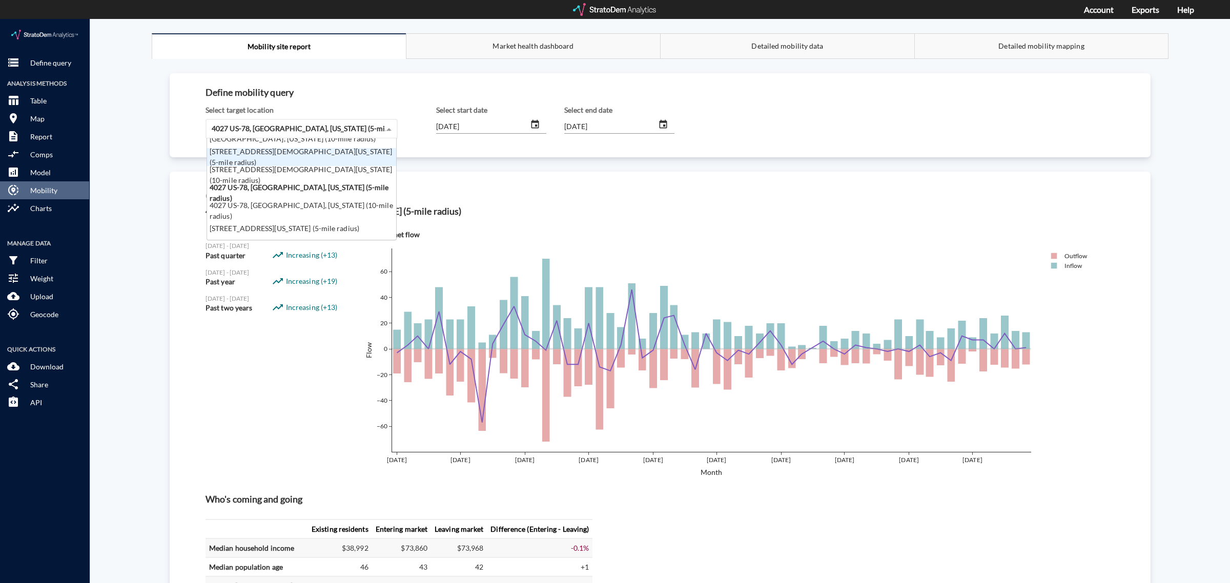
scroll to position [41, 0]
click div "59 Cane Branch Rd, Walterboro, South Carolina (10-mile radius)"
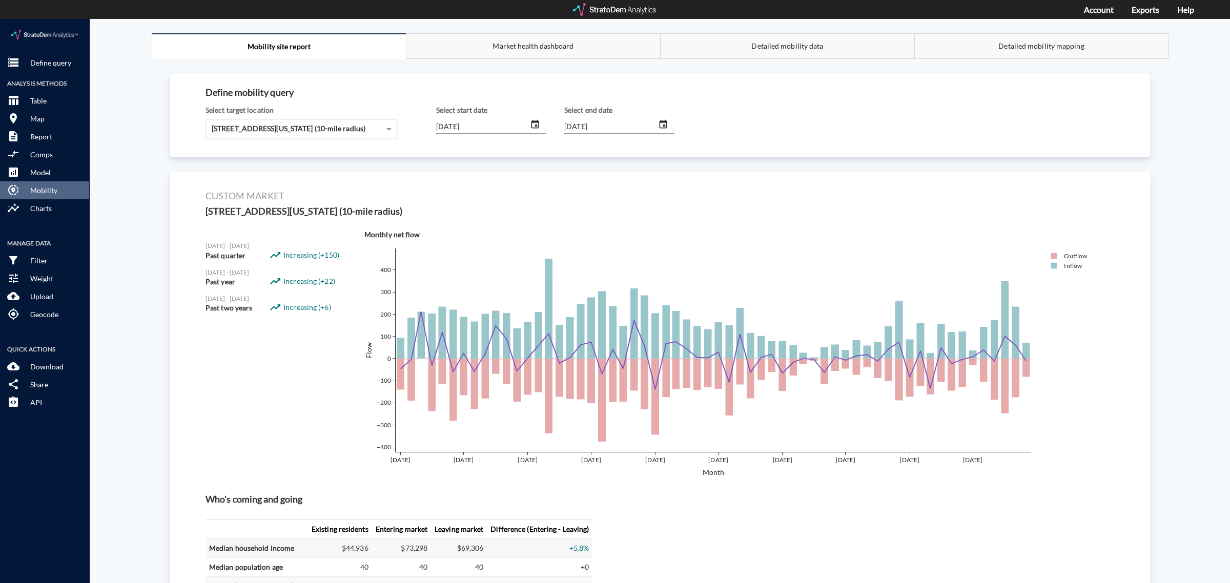
scroll to position [0, 0]
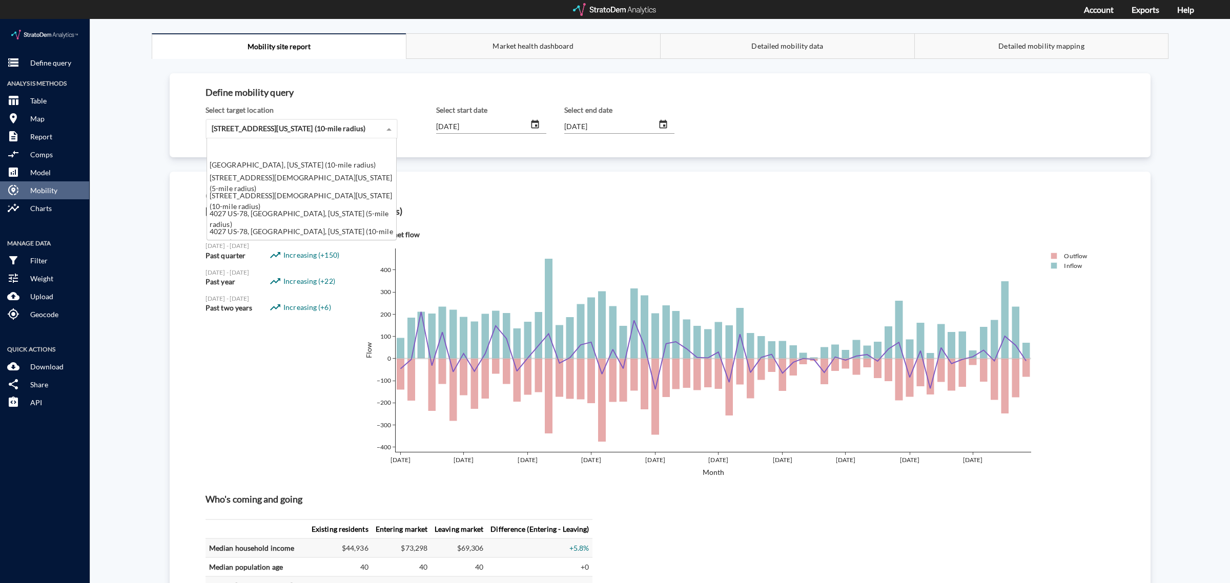
click div "59 Cane Branch Rd, Walterboro, South Carolina (10-mile radius)"
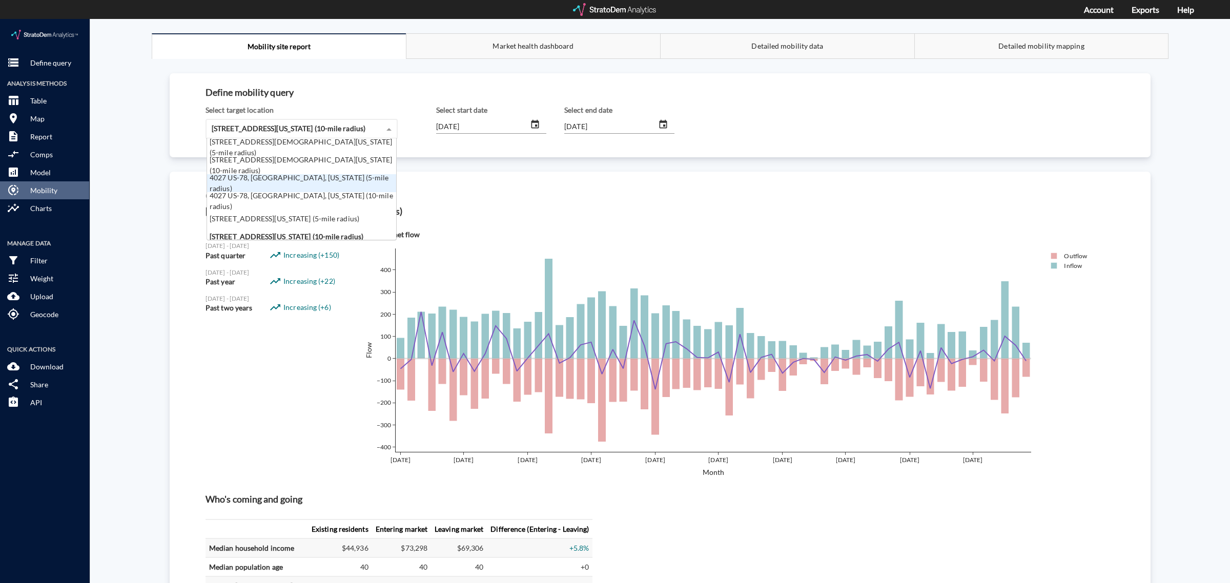
scroll to position [41, 0]
click div "59 Cane Branch Rd, Walterboro, South Carolina (5-mile radius)"
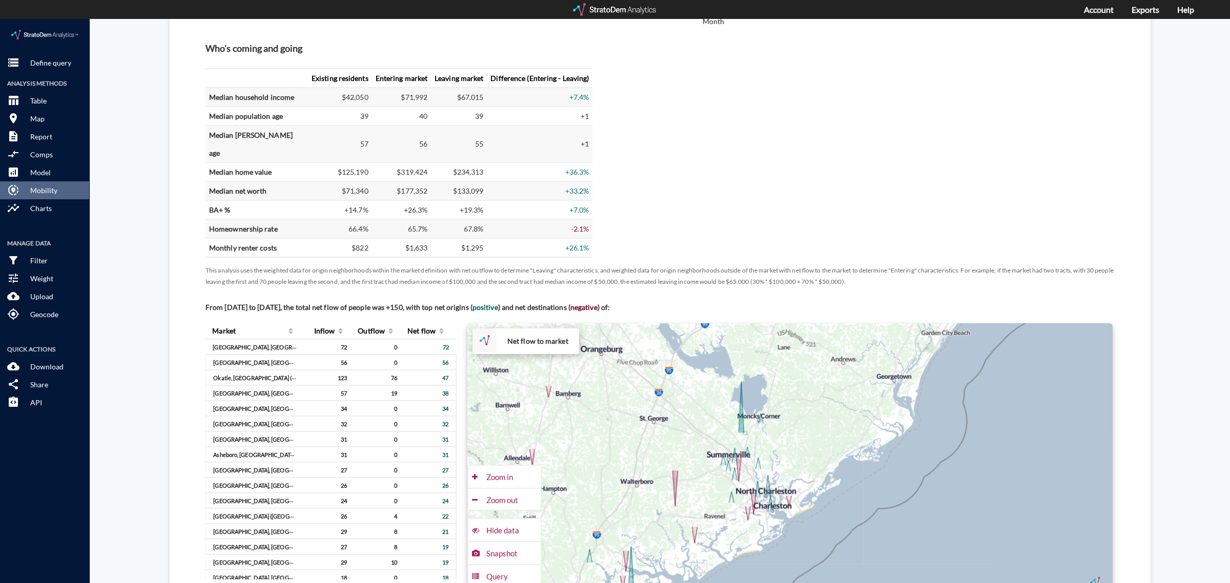
scroll to position [384, 0]
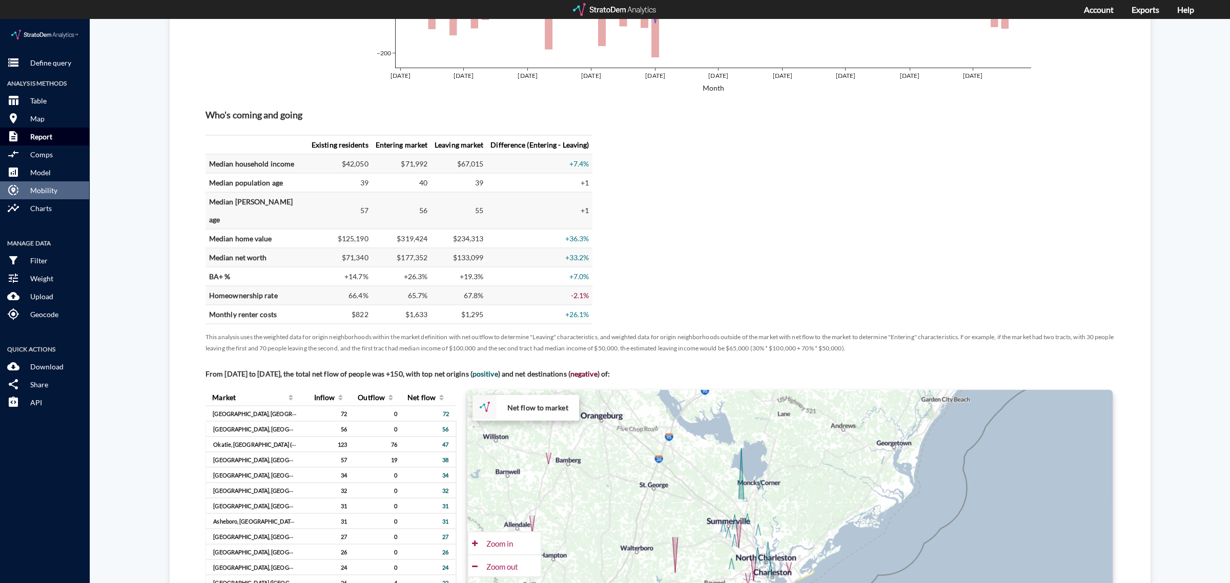
click p "Report"
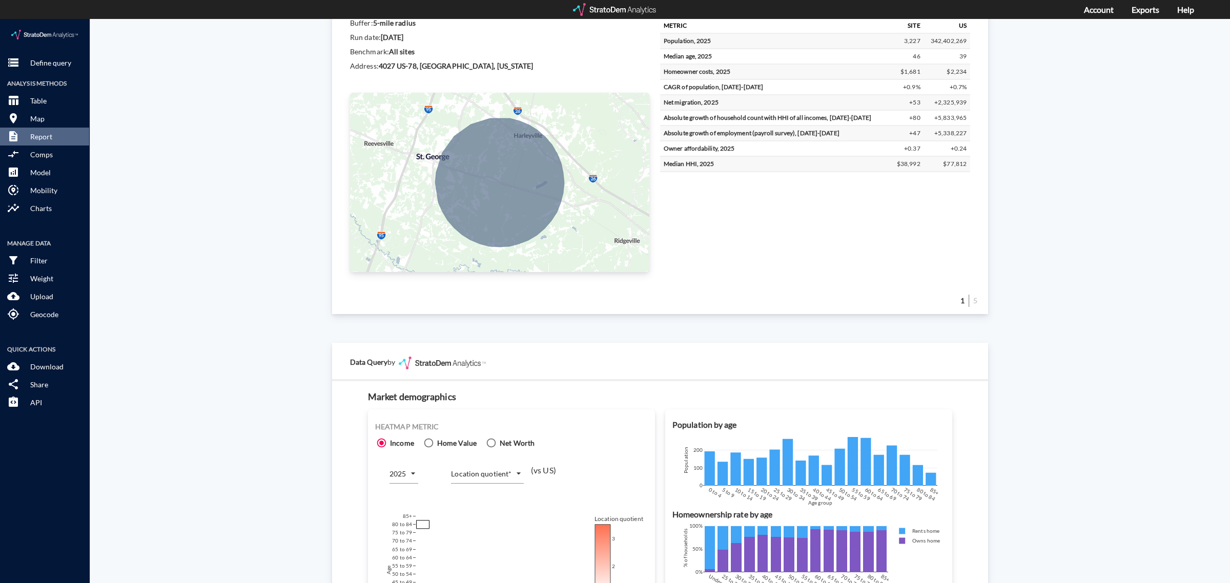
scroll to position [0, 0]
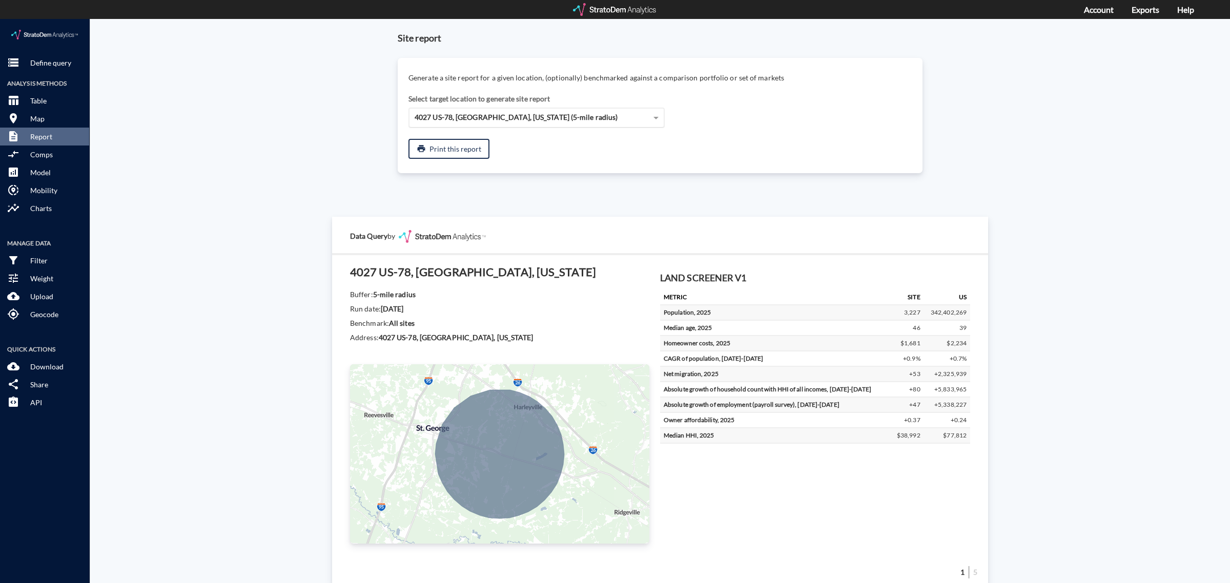
click span "4027 US-78, Dorchester, South Carolina (5-mile radius)"
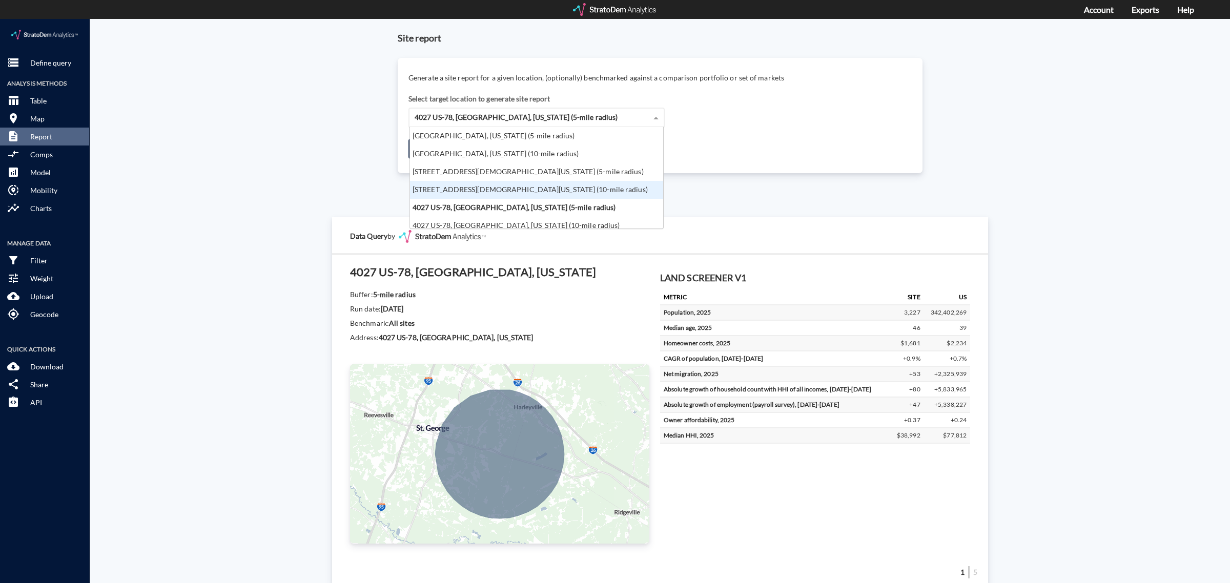
scroll to position [41, 0]
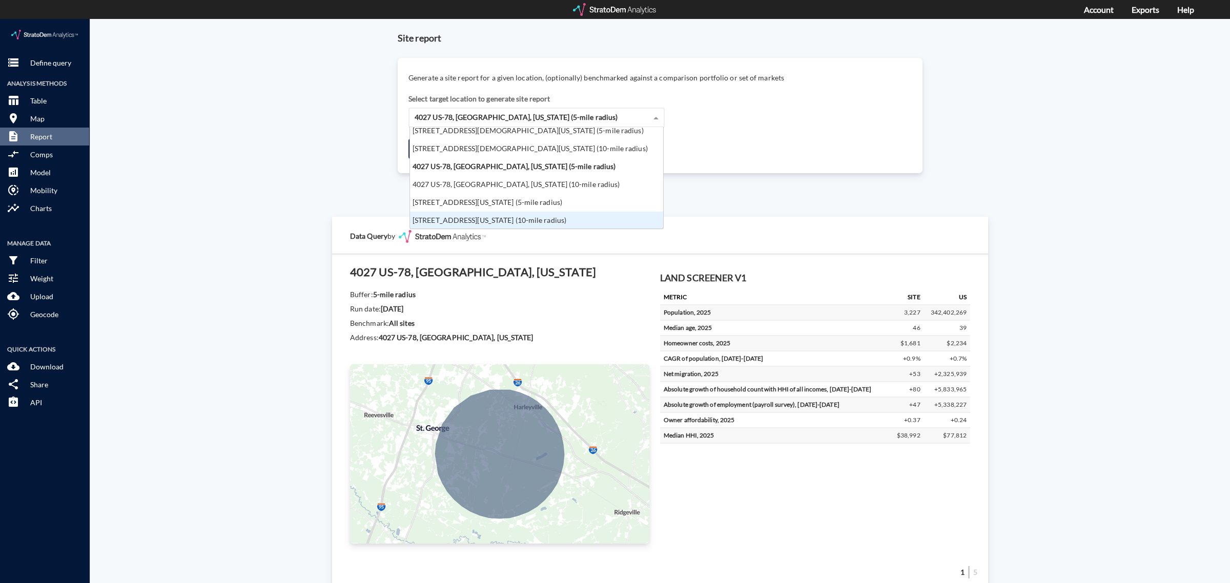
click div "59 Cane Branch Rd, Walterboro, South Carolina (10-mile radius)"
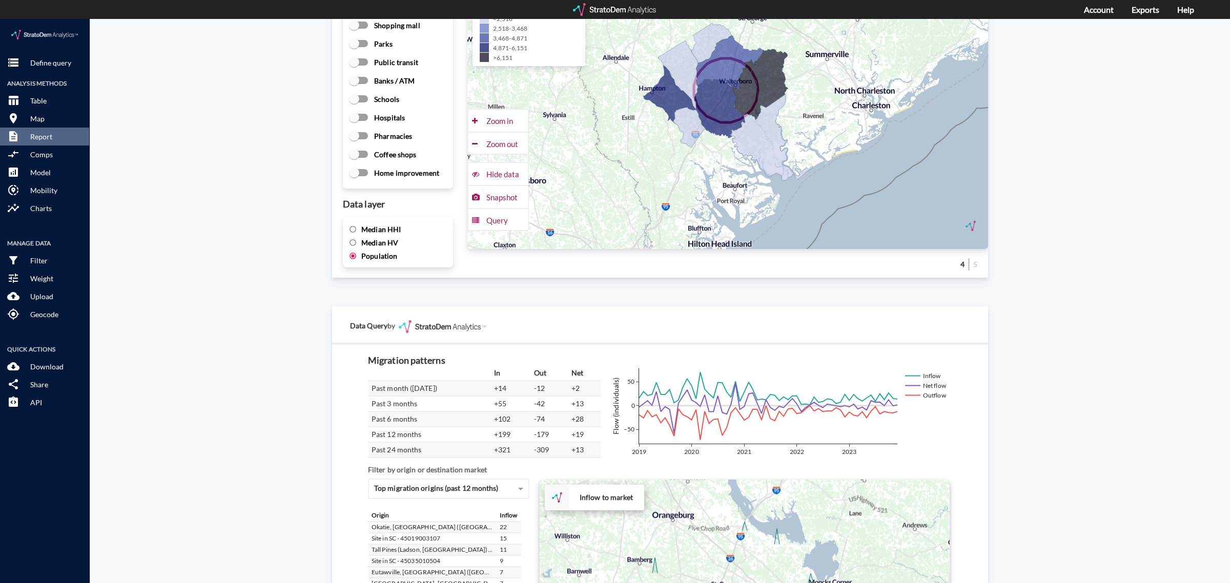
scroll to position [1617, 0]
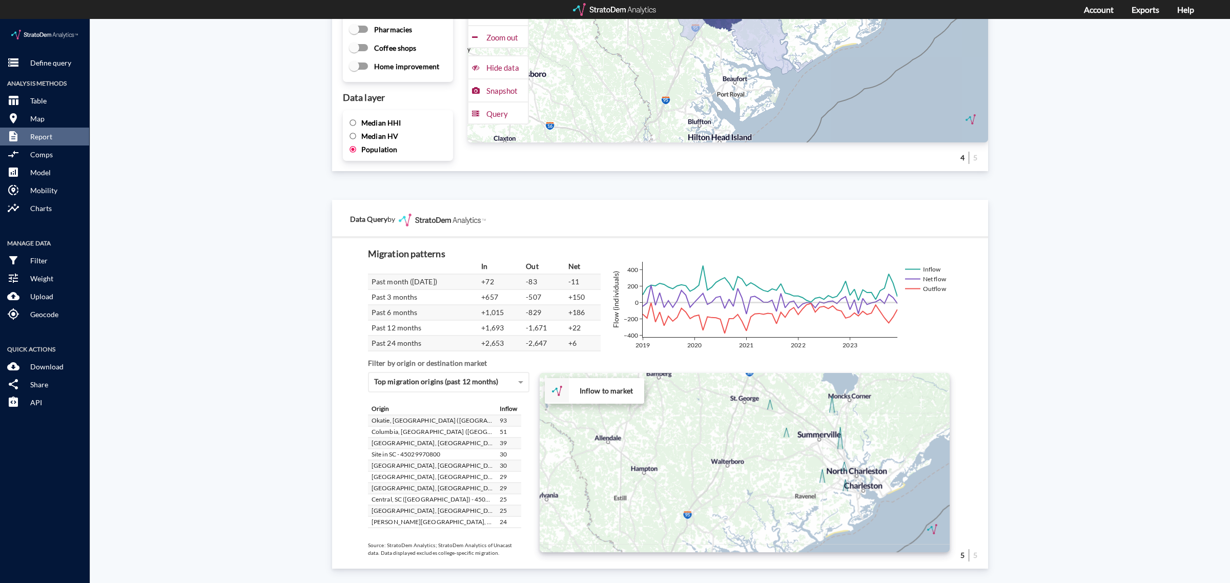
drag, startPoint x: 661, startPoint y: 460, endPoint x: 680, endPoint y: 368, distance: 93.7
click div "+ − Inflow to market CUSTOMIZE DATA Draw a polygon Draw a rectangle Draw a mark…"
drag, startPoint x: 688, startPoint y: 412, endPoint x: 692, endPoint y: 422, distance: 11.2
click div "+ − Inflow to market CUSTOMIZE DATA Draw a polygon Draw a rectangle Draw a mark…"
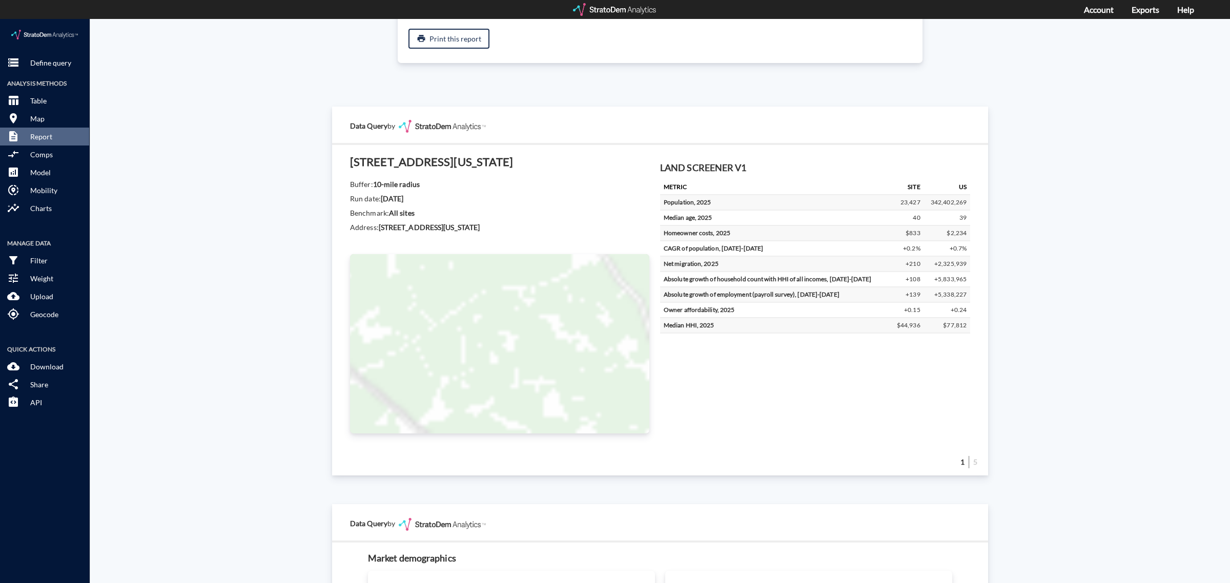
scroll to position [0, 0]
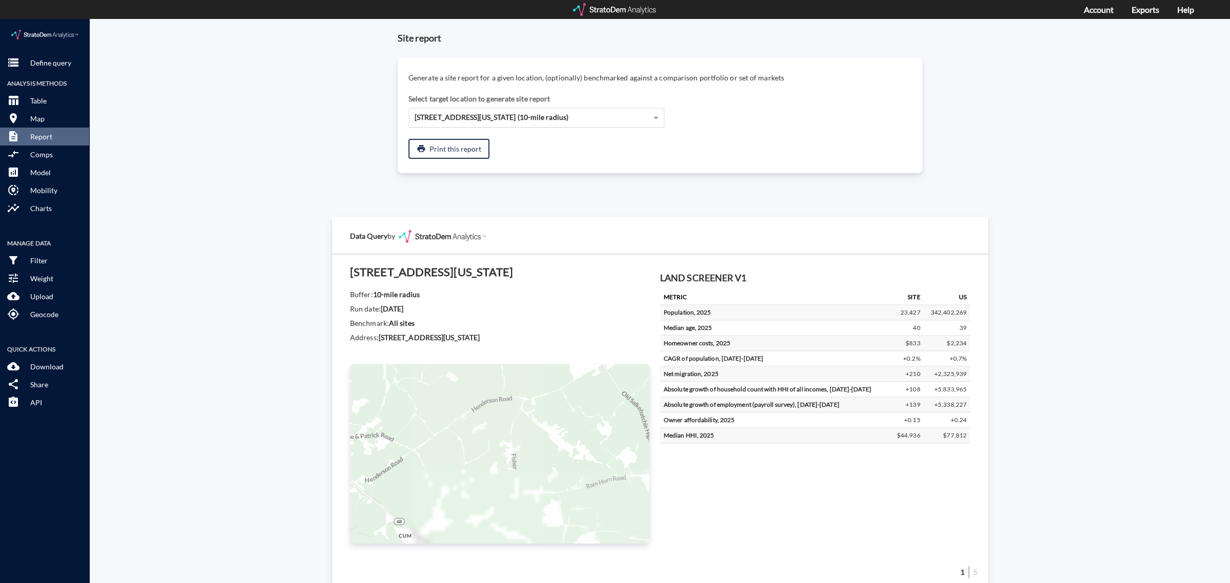
click div "59 Cane Branch Rd, Walterboro, South Carolina (10-mile radius)"
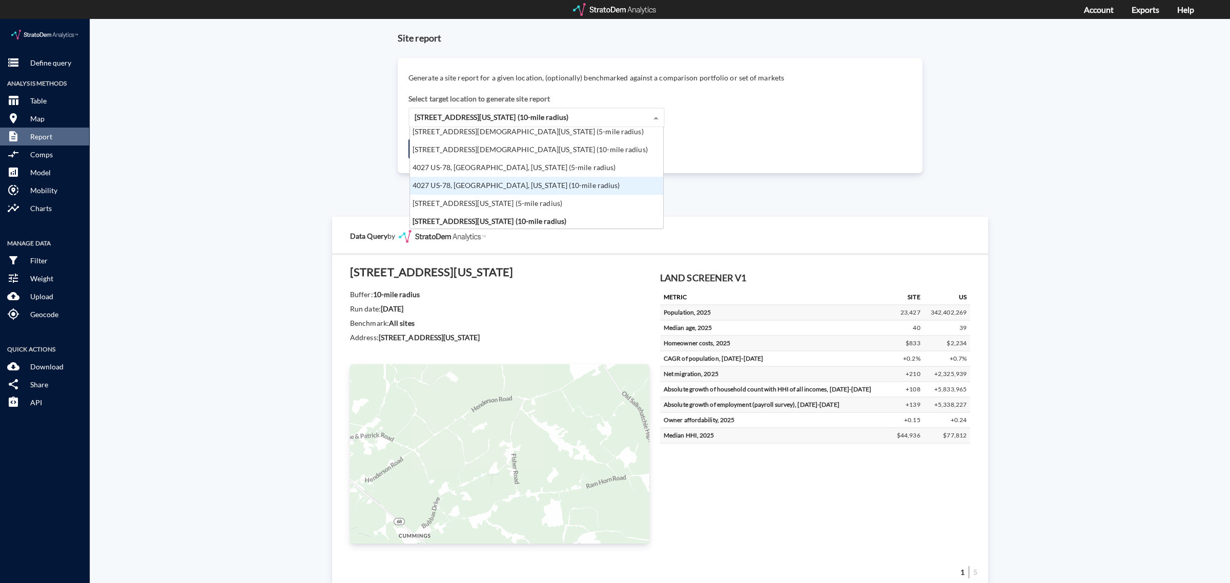
scroll to position [41, 0]
click div "59 Cane Branch Rd, Walterboro, South Carolina (5-mile radius)"
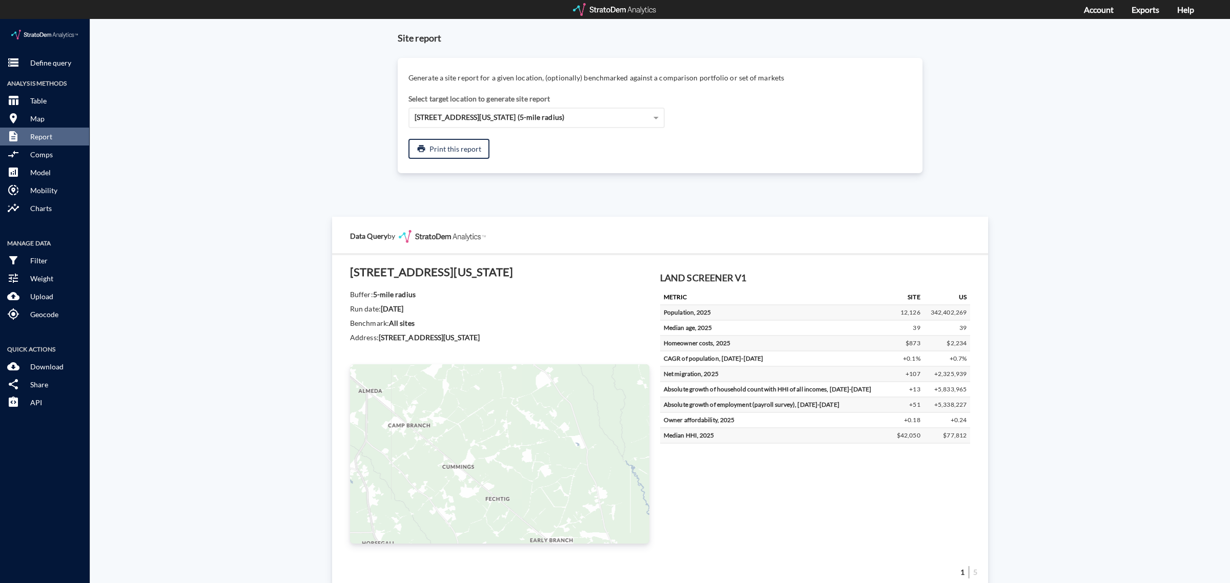
drag, startPoint x: 466, startPoint y: 460, endPoint x: 490, endPoint y: 409, distance: 56.4
click div "+ − CUSTOMIZE DATA Legend < 1 1 - 2 2 - 3 3 - 4 4 - 5 > 5 Draw a polygon Draw a…"
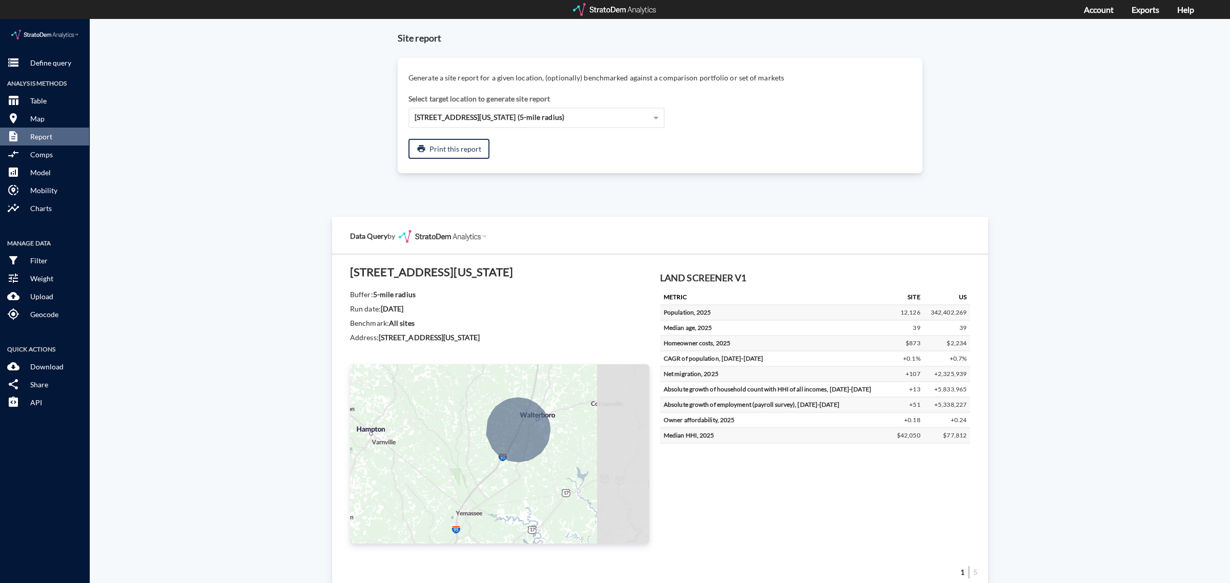
drag, startPoint x: 490, startPoint y: 409, endPoint x: 416, endPoint y: 444, distance: 81.6
click div "+ − CUSTOMIZE DATA Legend < 1 1 - 2 2 - 3 3 - 4 4 - 5 > 5 Draw a polygon Draw a…"
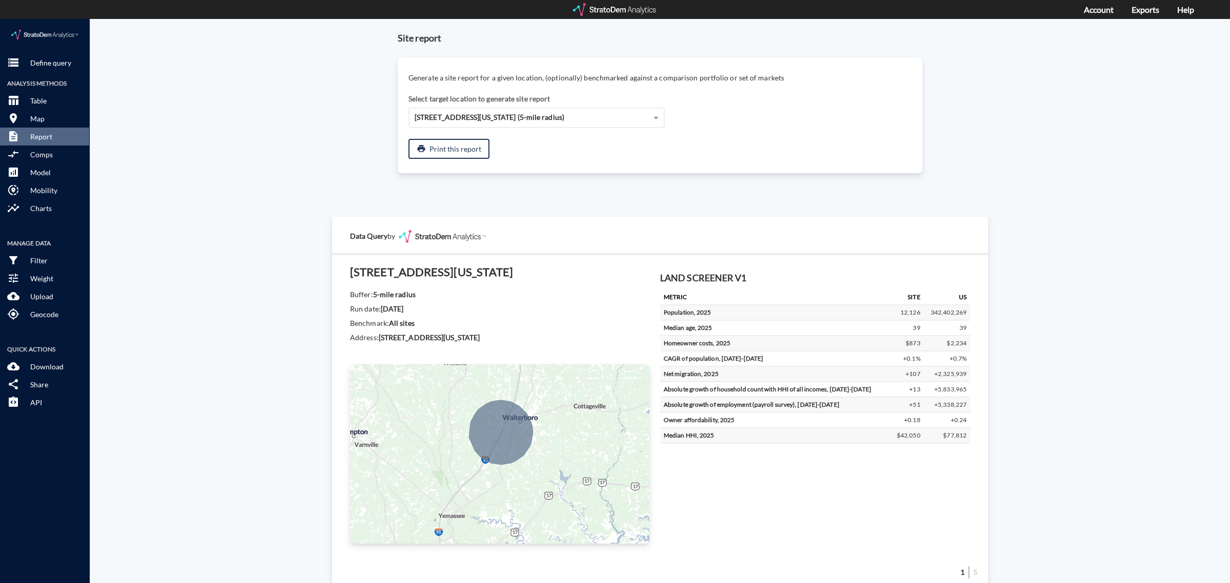
drag, startPoint x: 447, startPoint y: 445, endPoint x: 424, endPoint y: 448, distance: 23.3
click div "+ − CUSTOMIZE DATA Legend < 1 1 - 2 2 - 3 3 - 4 4 - 5 > 5 Draw a polygon Draw a…"
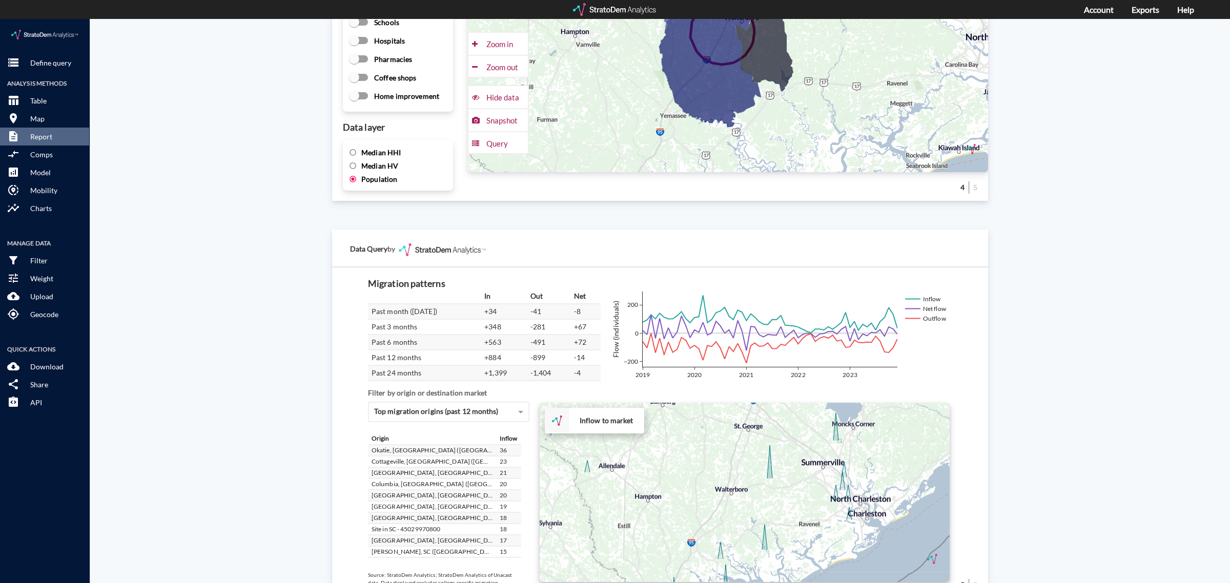
scroll to position [1617, 0]
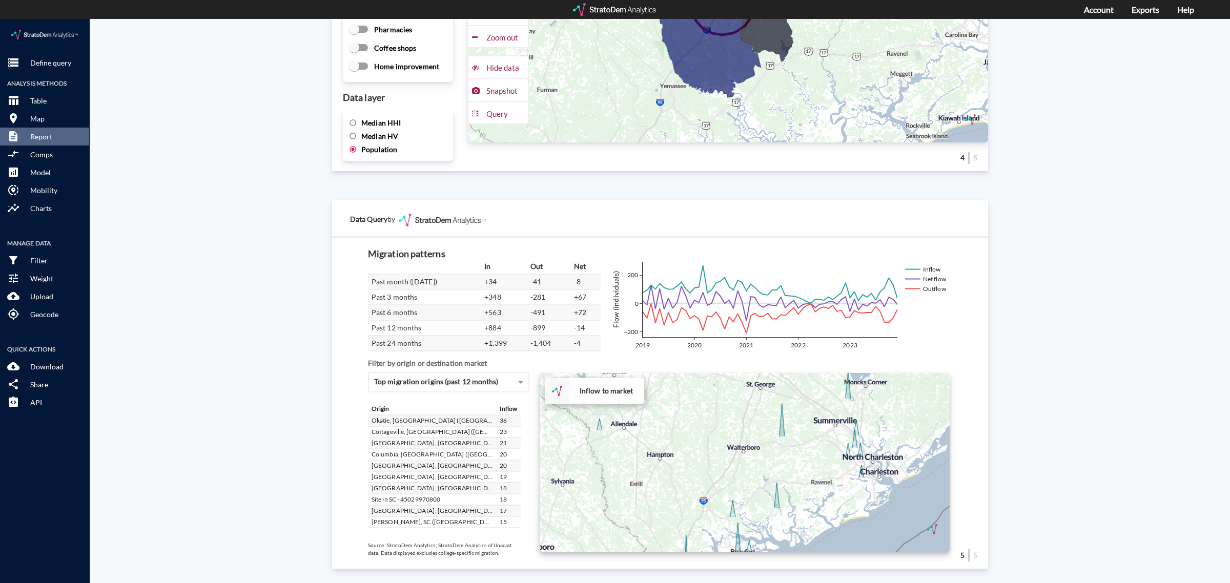
drag, startPoint x: 700, startPoint y: 448, endPoint x: 711, endPoint y: 432, distance: 19.9
click div "+ − Inflow to market CUSTOMIZE DATA Draw a polygon Draw a rectangle Draw a mark…"
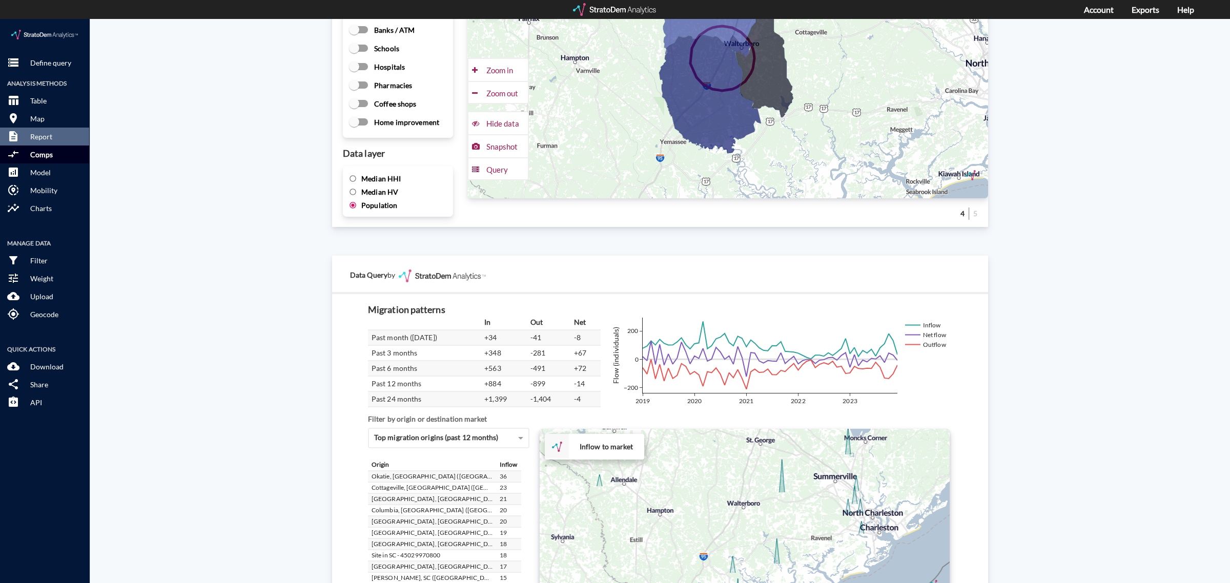
scroll to position [1232, 0]
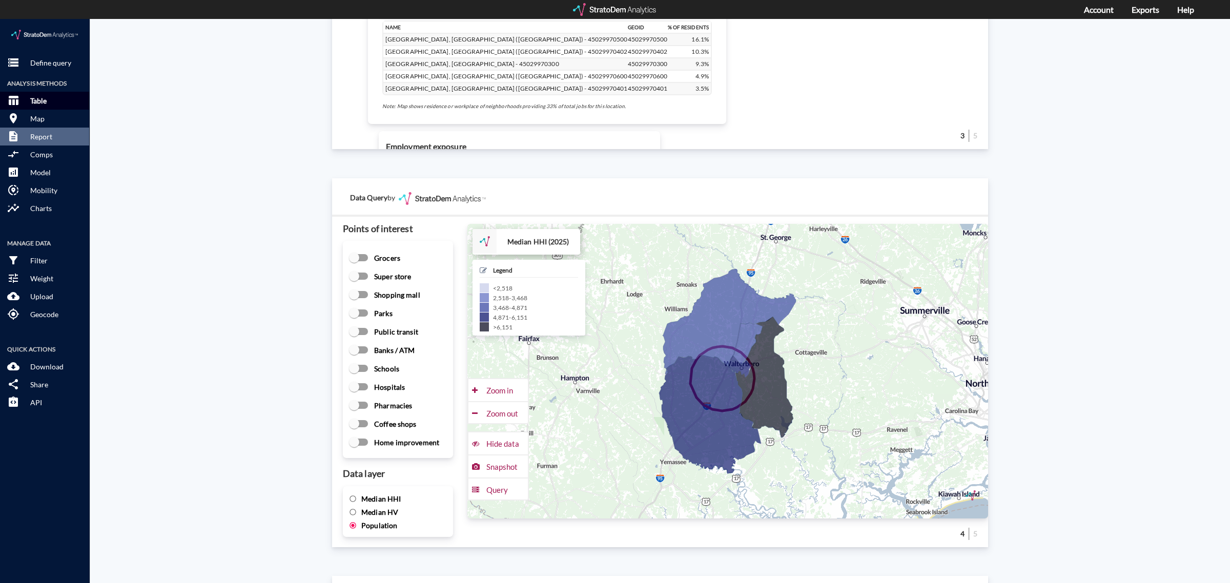
click p "Table"
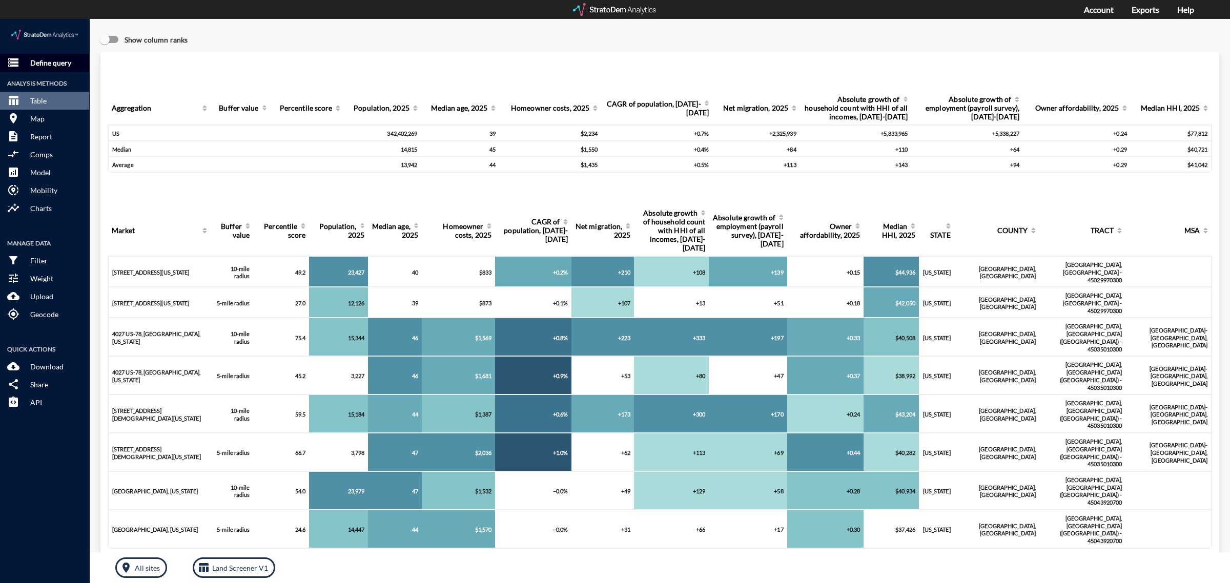
click button "storage Define query"
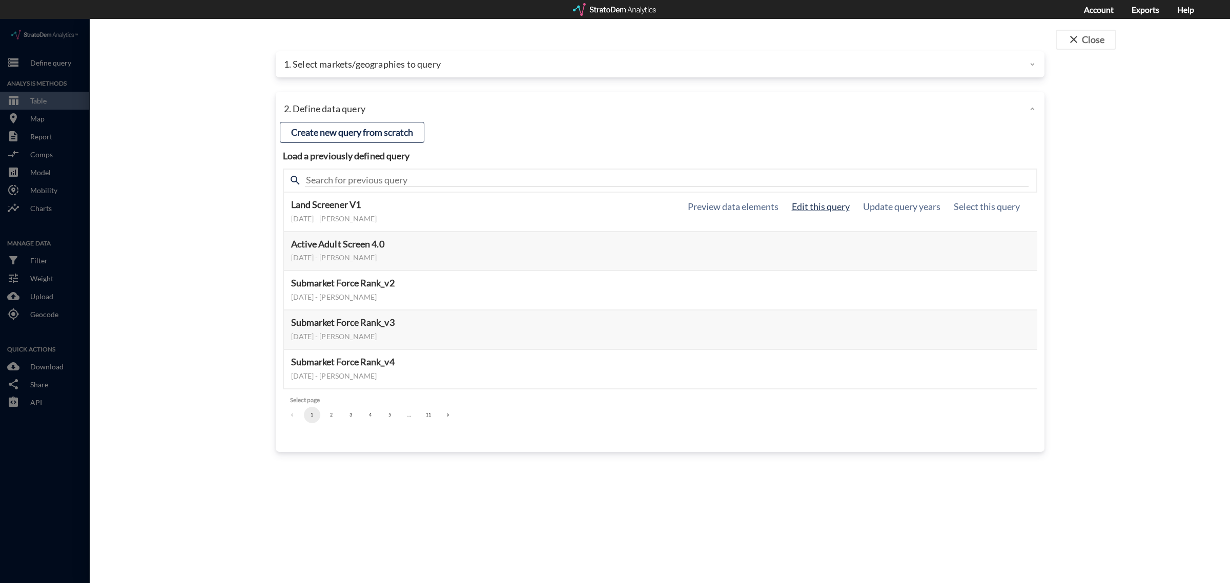
click button "Edit this query"
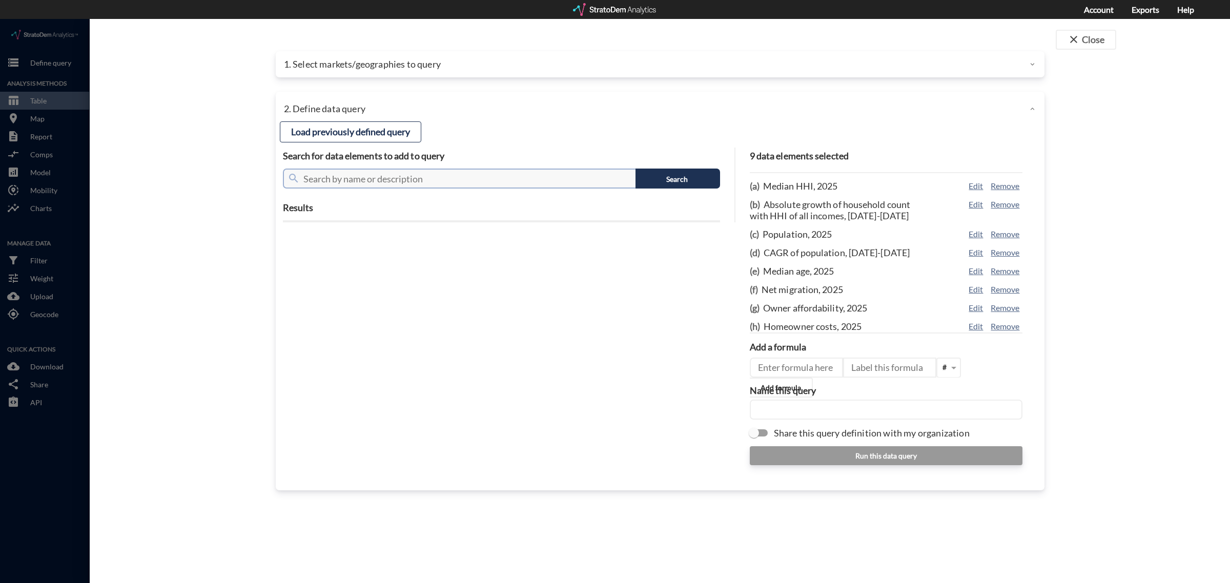
click input "text"
type input "Net Migration"
click button "Search"
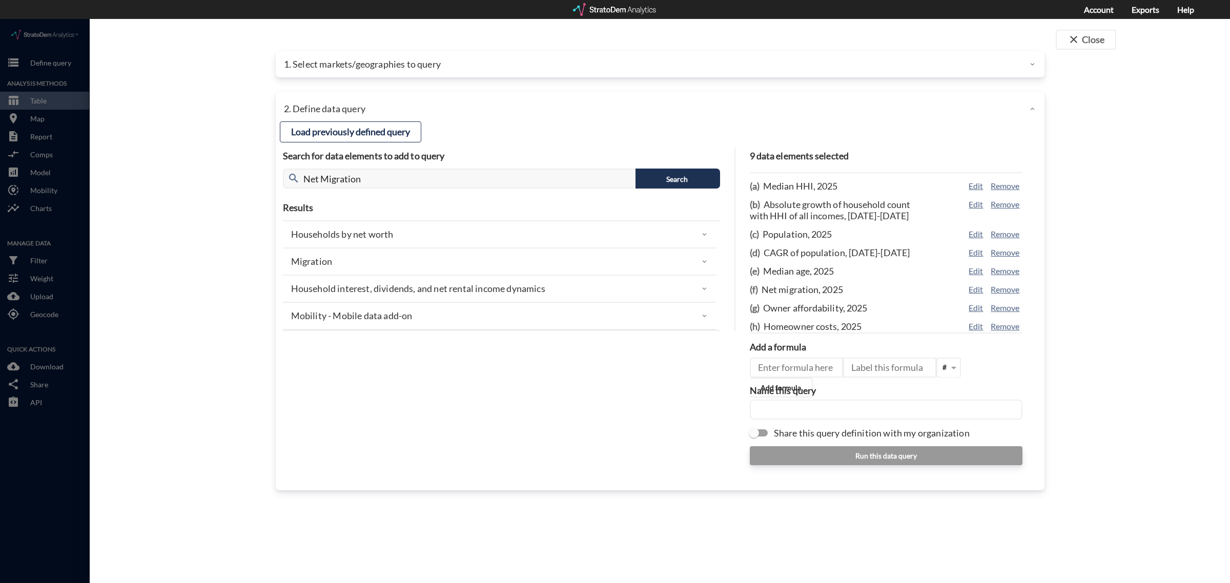
click div "Migration"
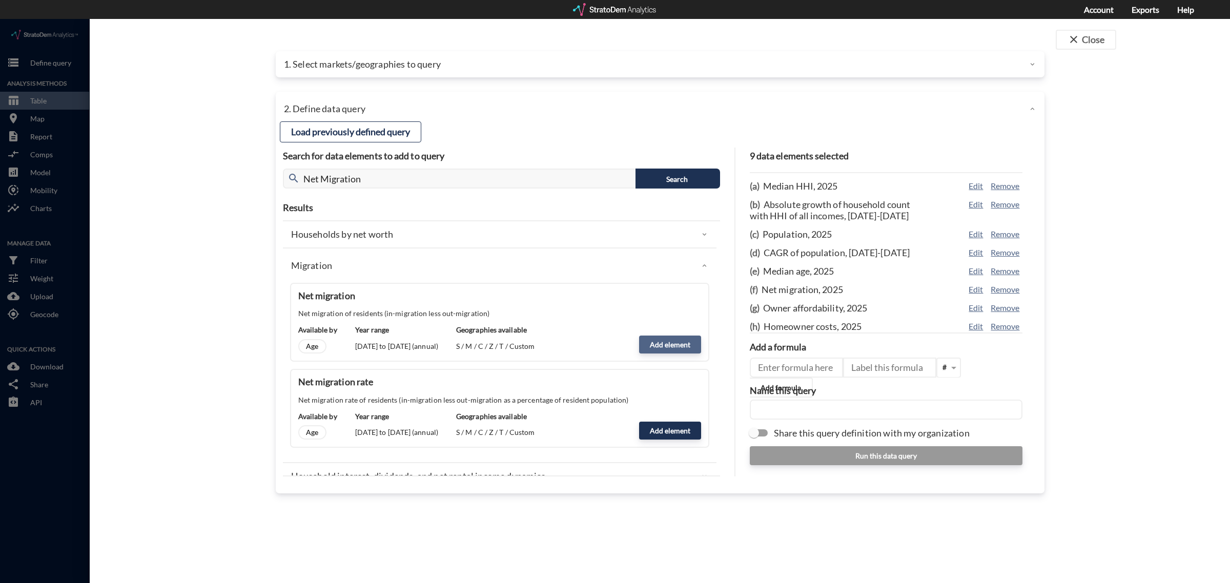
click button "Add element"
type input "MIGRATION"
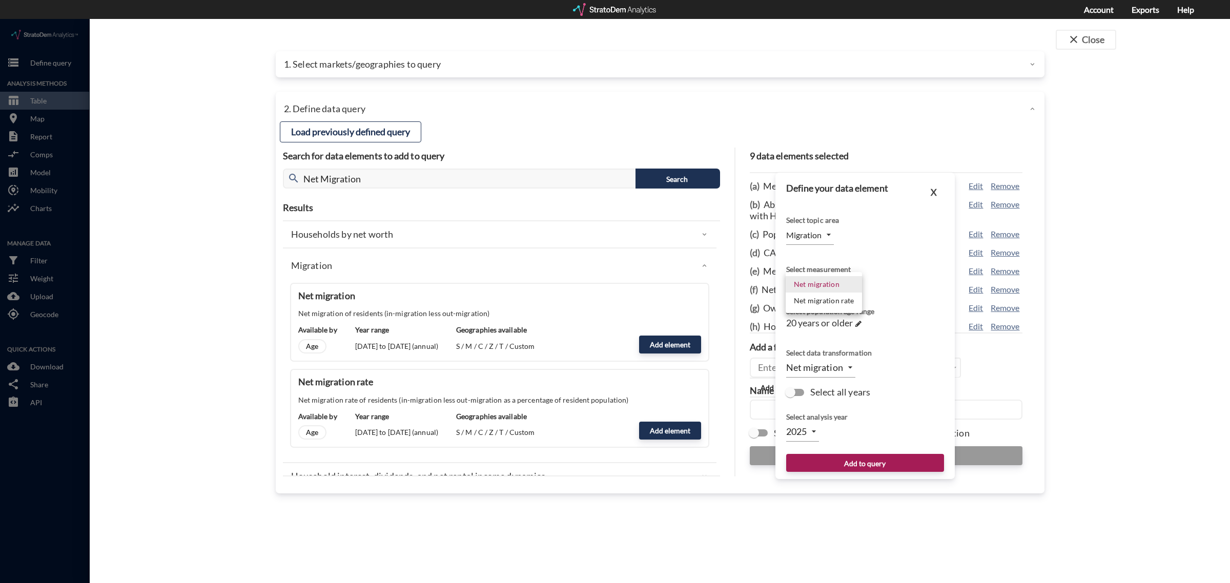
click body "/vantagepoint/us/-1 storage Define query Analysis Methods table_chart Table roo…"
click div
click body "/vantagepoint/us/-1 storage Define query Analysis Methods table_chart Table roo…"
click li "Net migration"
click span
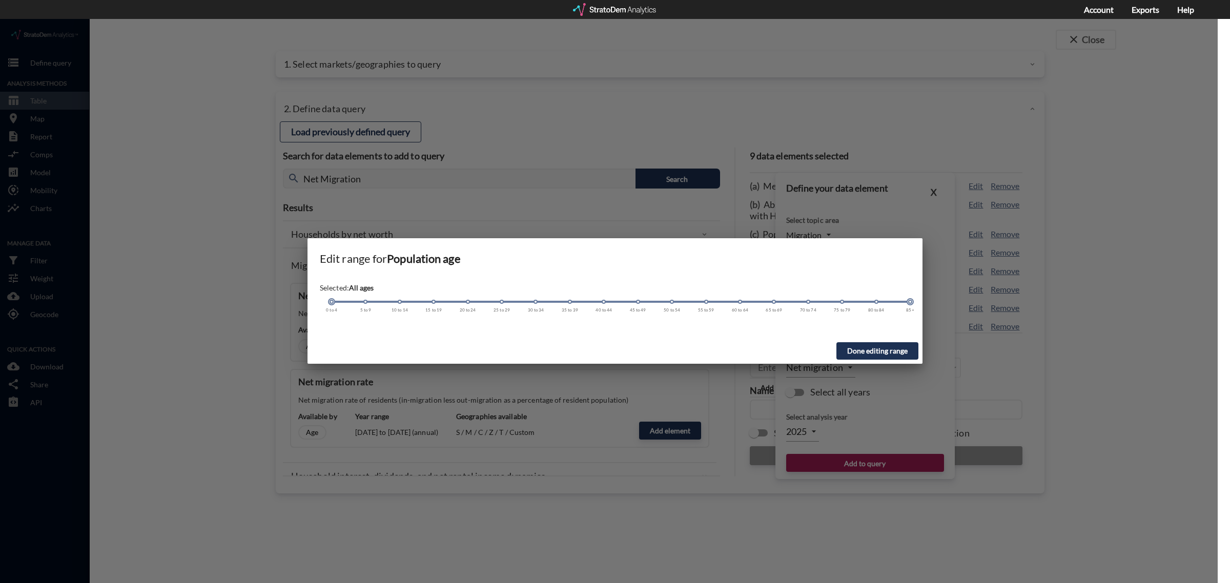
drag, startPoint x: 467, startPoint y: 283, endPoint x: 287, endPoint y: 290, distance: 180.0
click div "Edit range for Population age Selected: All ages 0 to 4 5 to 9 10 to 14 15 to 1…"
click button "Done editing range"
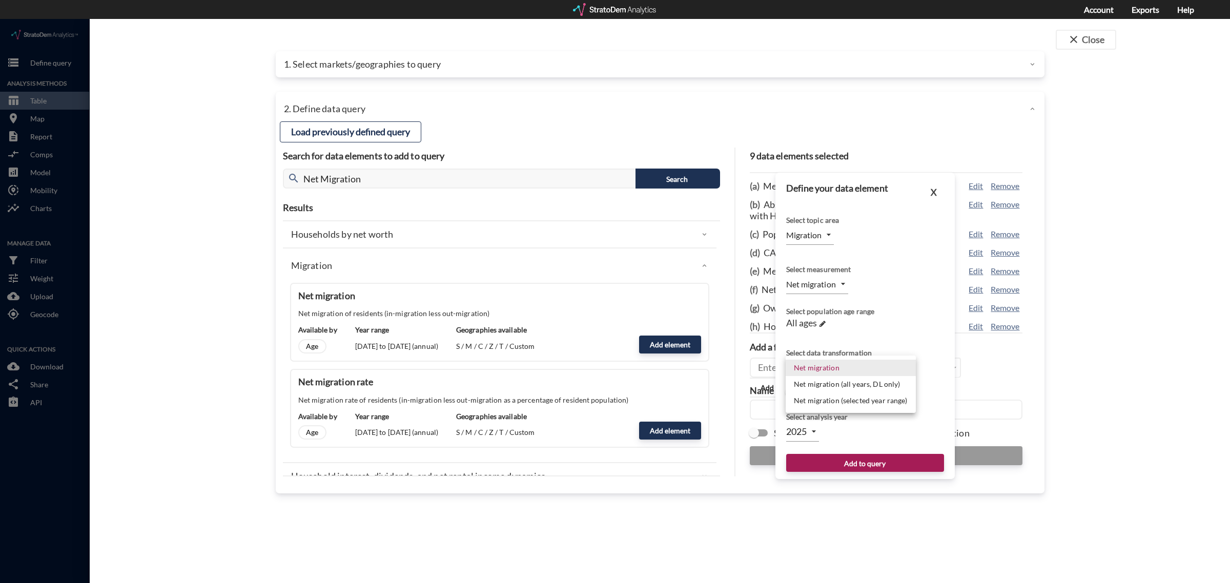
click body "/vantagepoint/us/-1 storage Define query Analysis Methods table_chart Table roo…"
click li "Net migration (all years, DL only)"
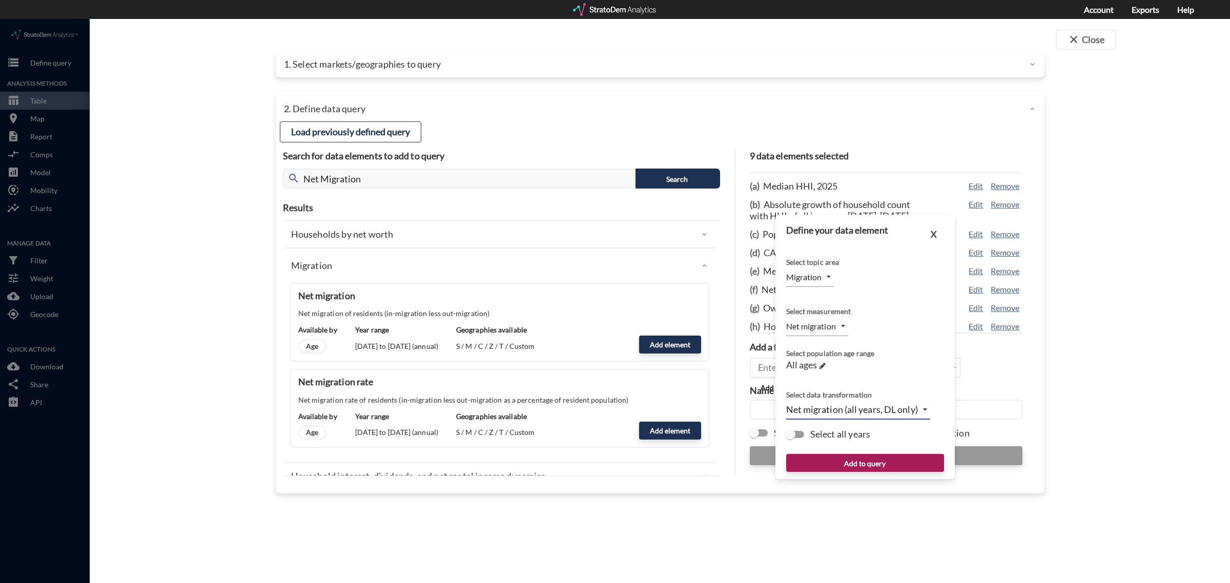
click body "/vantagepoint/us/-1 storage Define query Analysis Methods table_chart Table roo…"
click li "Net migration (selected year range)"
type input "PARTIAL_TIME_SERIES"
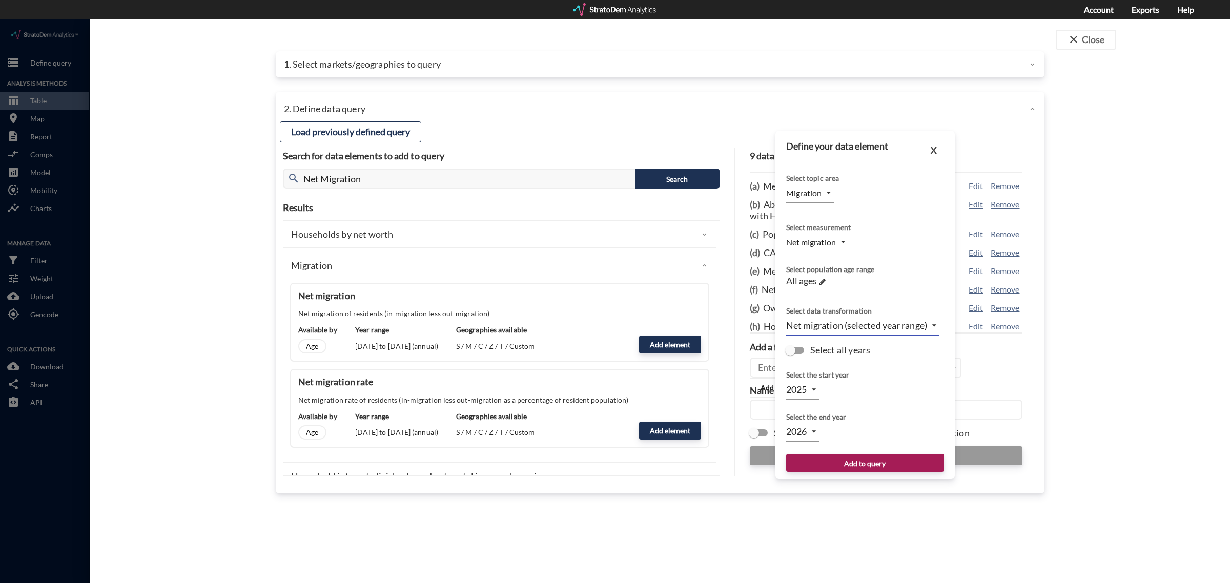
click body "/vantagepoint/us/-1 storage Define query Analysis Methods table_chart Table roo…"
click li "2026"
click div "Select the end year"
click body "/vantagepoint/us/-1 storage Define query Analysis Methods table_chart Table roo…"
click li "Net migration rate"
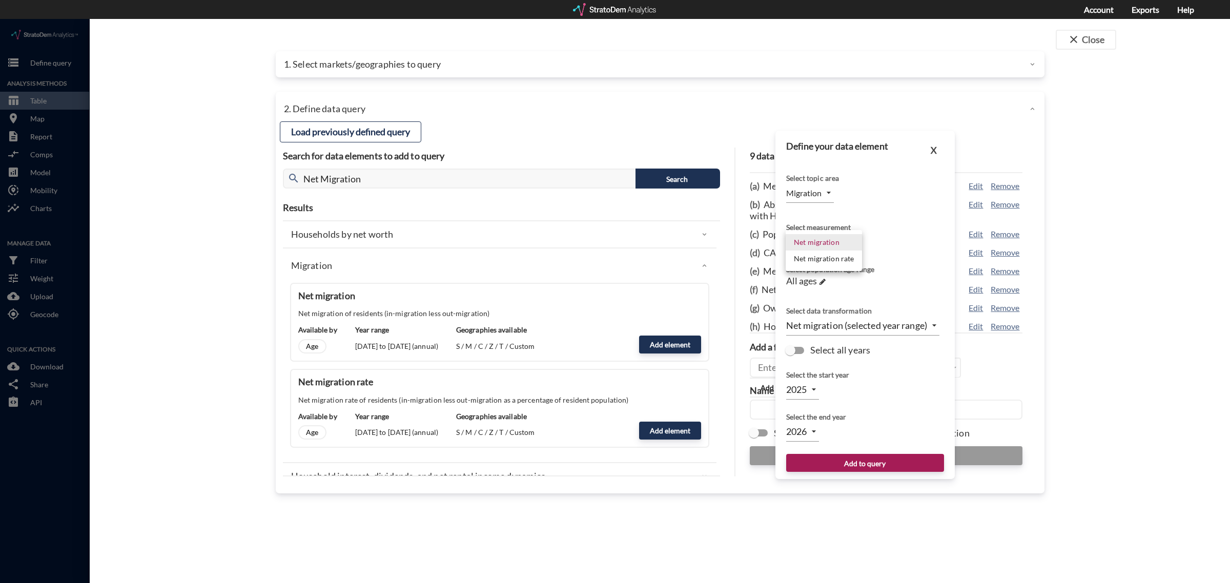
type input "CONCENTRATION"
click body "/vantagepoint/us/-1 storage Define query Analysis Methods table_chart Table roo…"
click div
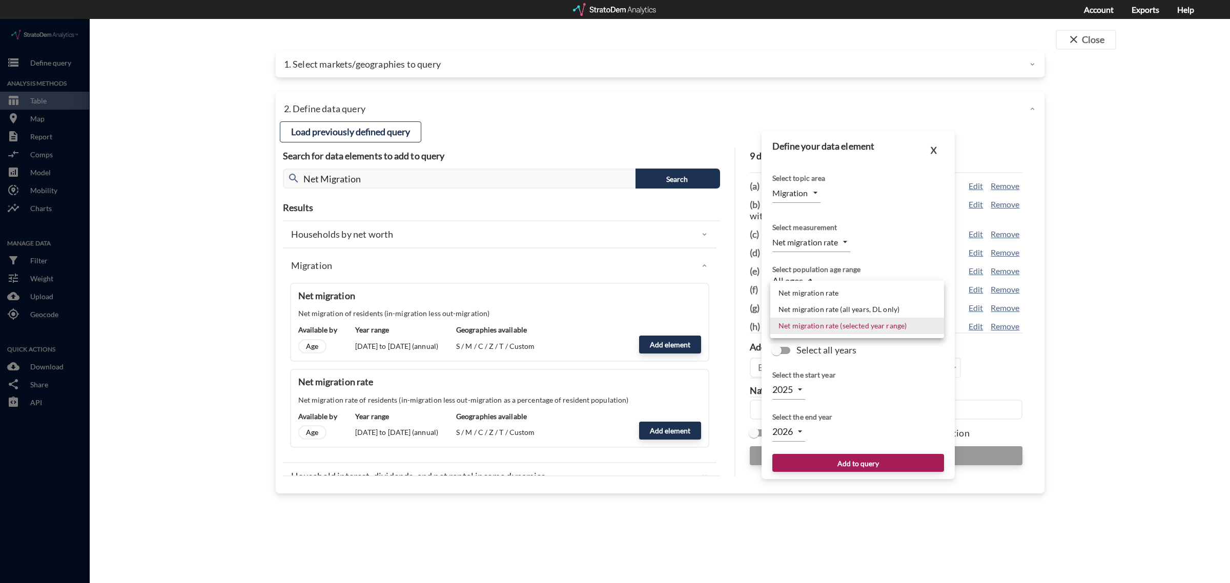
click body "/vantagepoint/us/-1 storage Define query Analysis Methods table_chart Table roo…"
click li "Net migration rate"
type input "LEVEL"
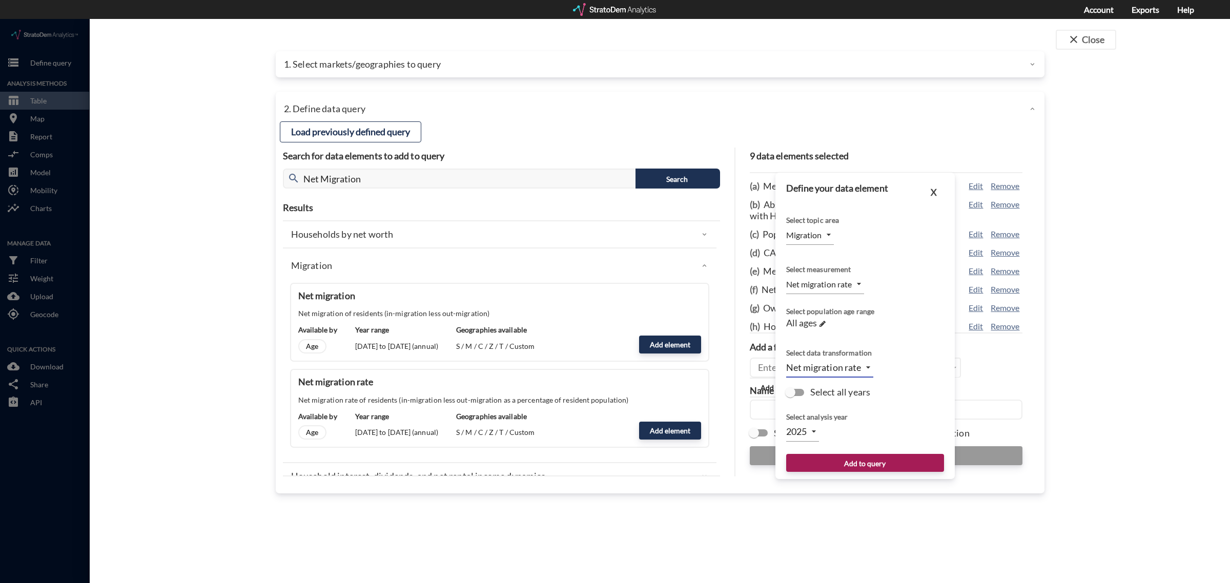
click body "/vantagepoint/us/-1 storage Define query Analysis Methods table_chart Table roo…"
click div
click button "X"
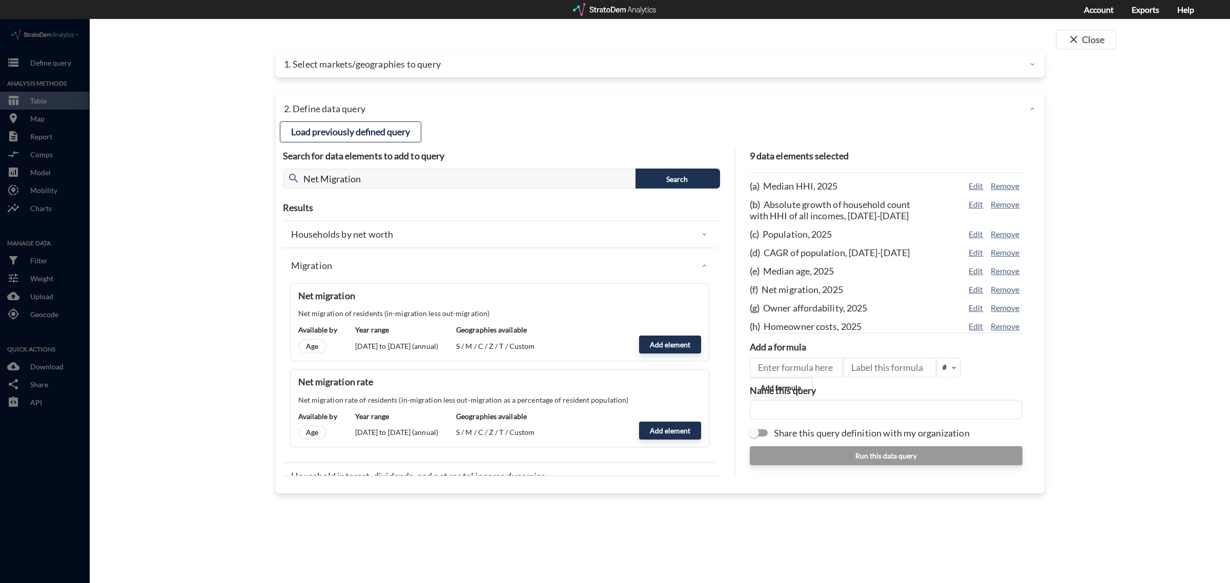
click div "close Close 1. Select markets/geographies to query Select which rows will appea…"
click p "Households by net worth"
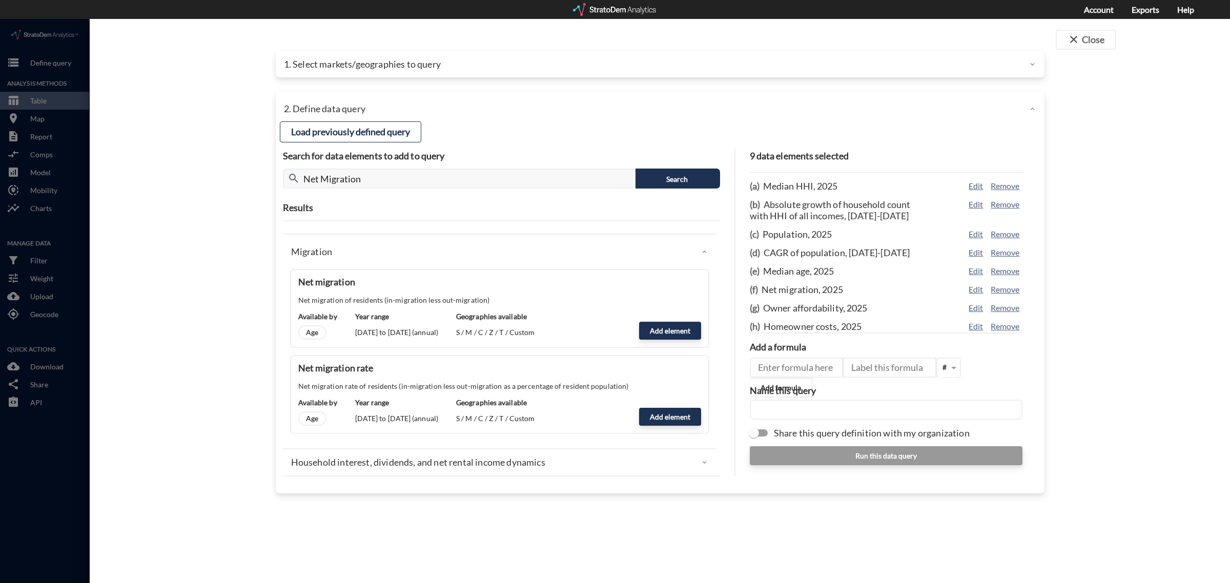
scroll to position [626, 0]
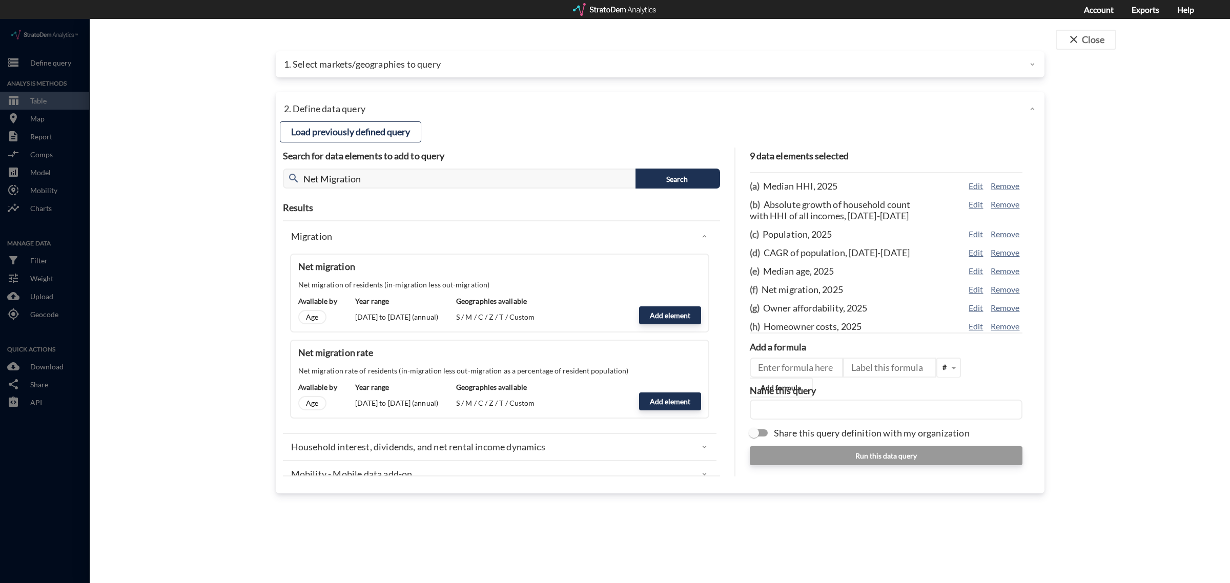
click p "Household interest, dividends, and net rental income dynamics"
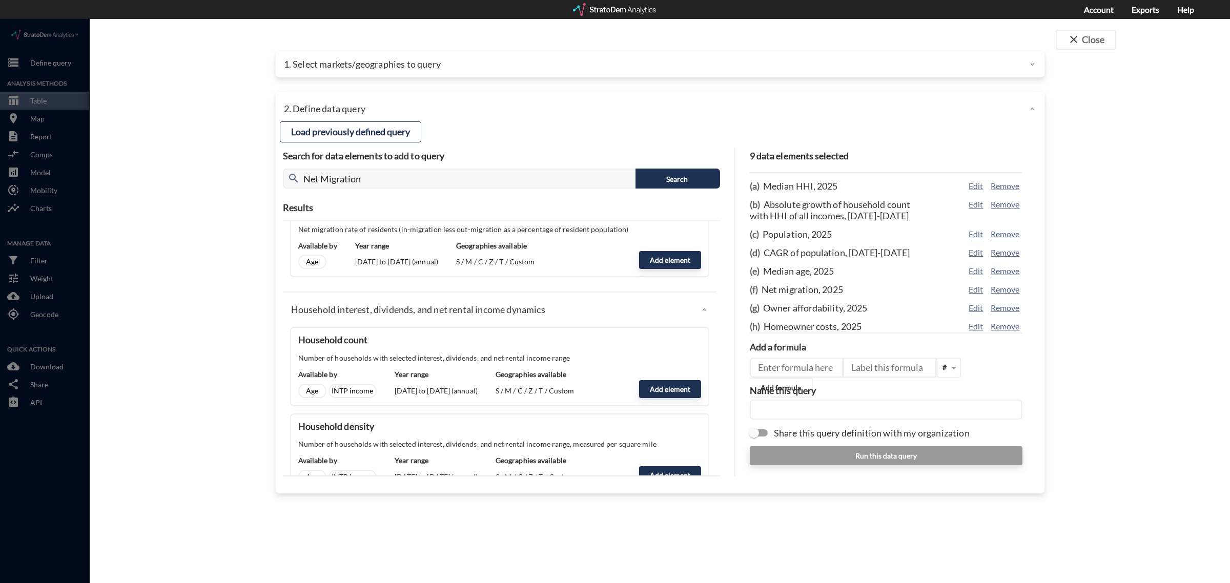
scroll to position [575, 0]
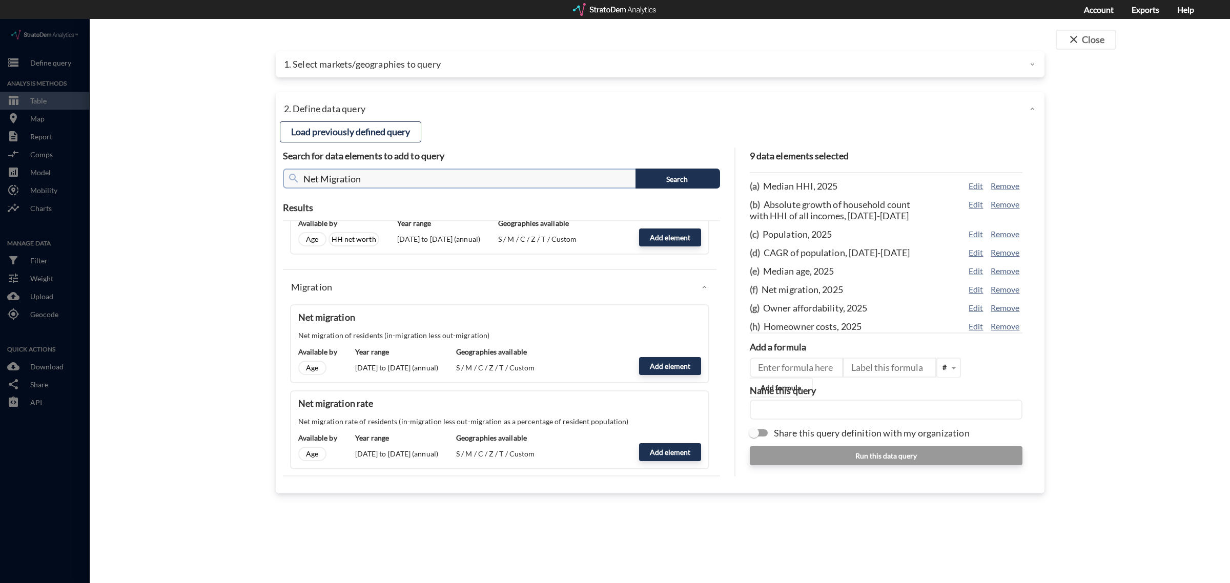
click input "Net Migration"
click input "Median"
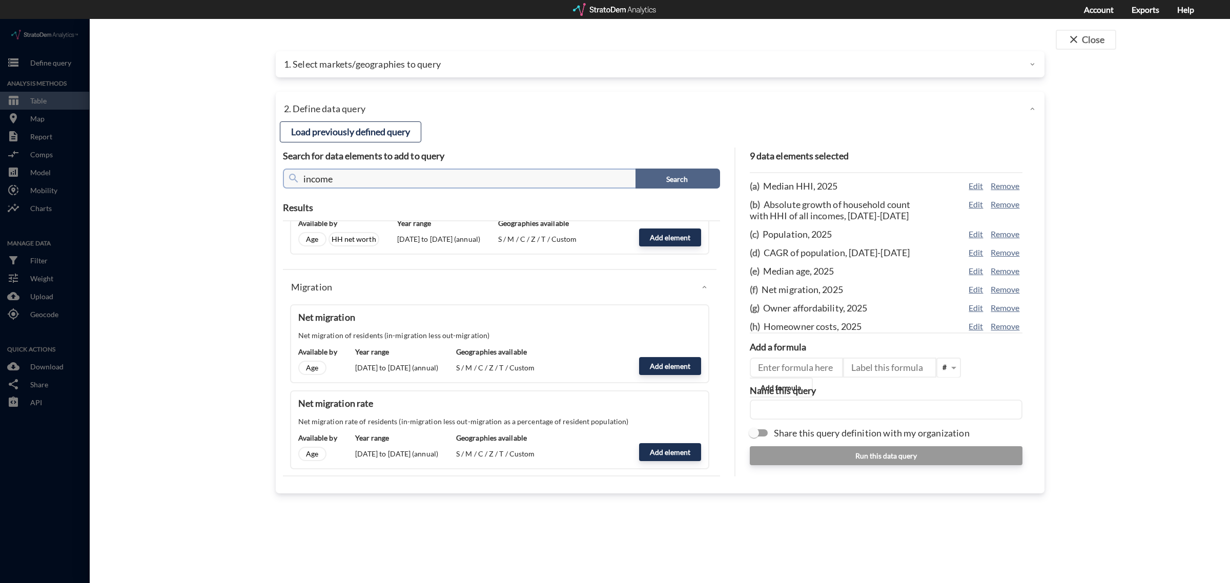
type input "income"
click button "Search"
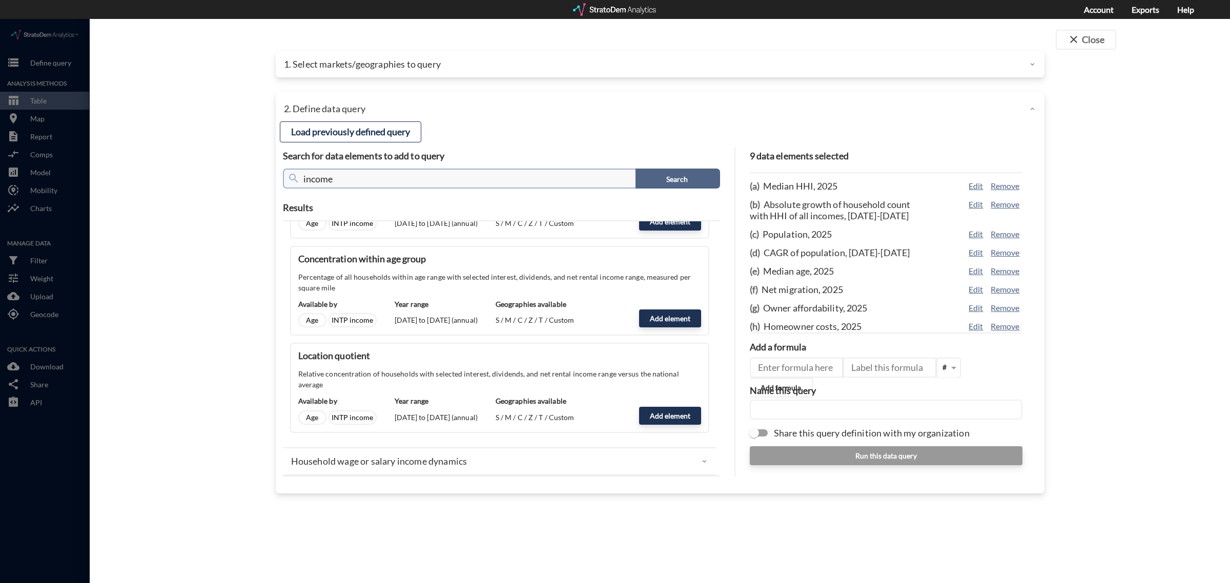
scroll to position [0, 0]
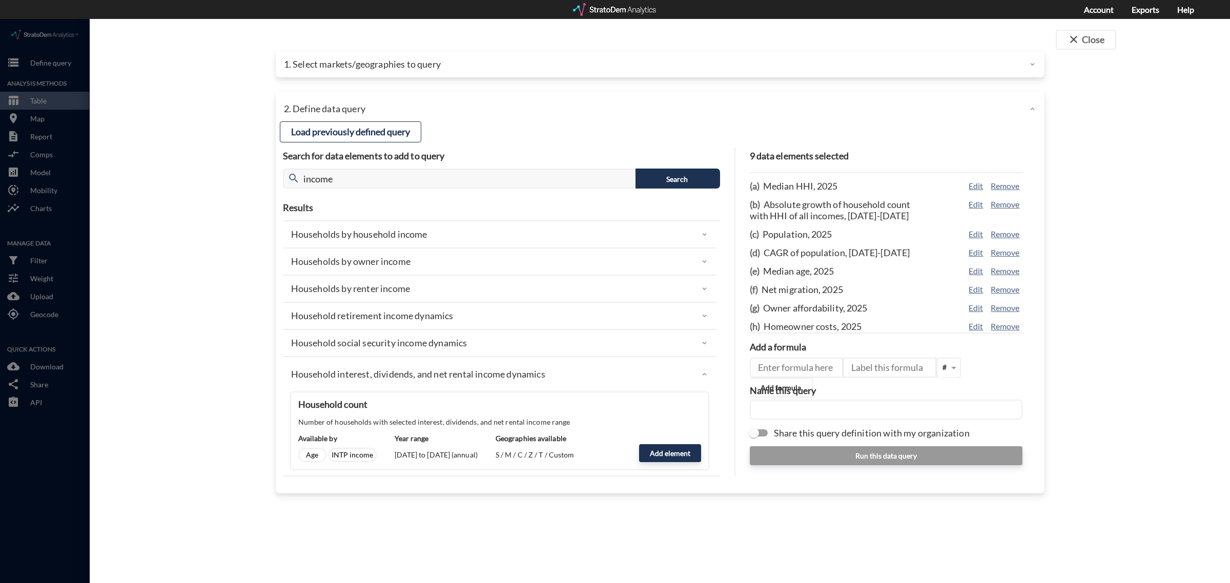
click p "Households by household income"
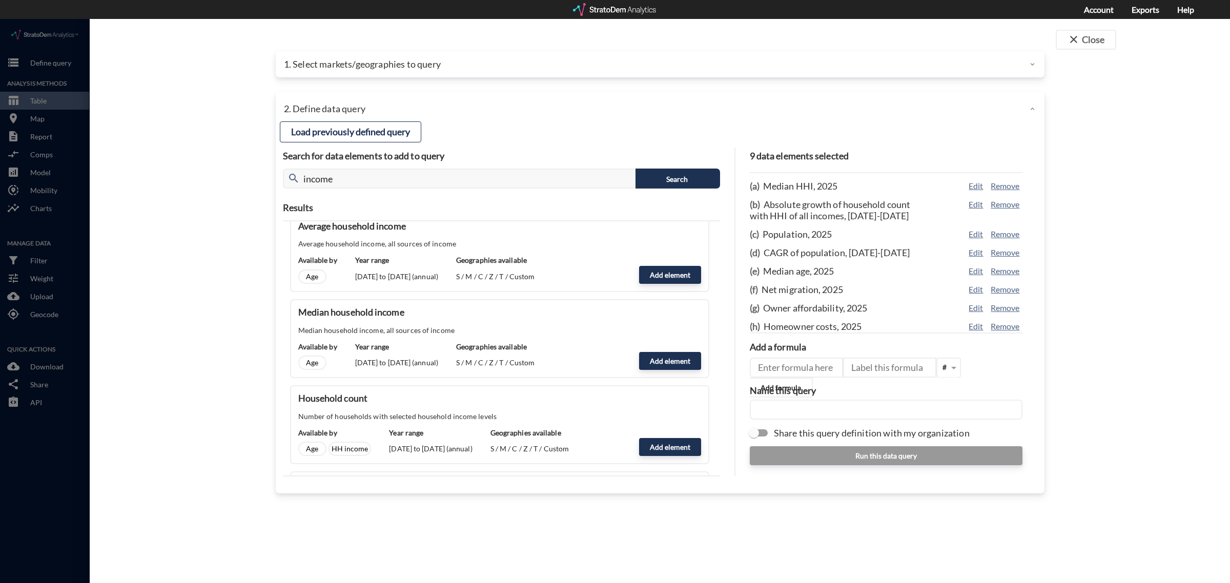
scroll to position [64, 0]
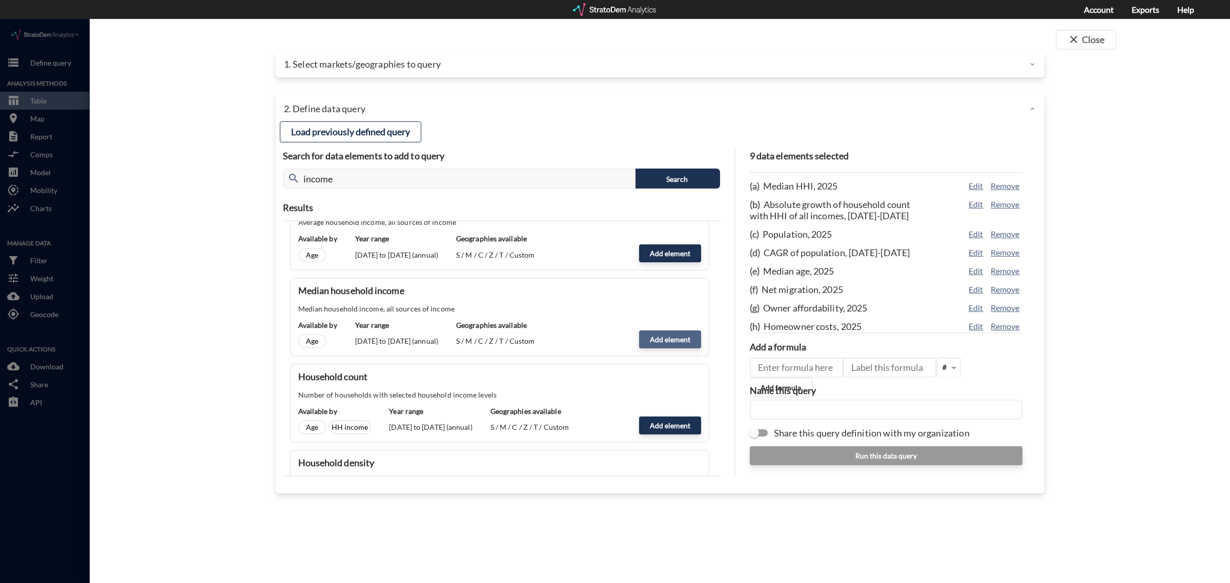
click button "Add element"
type input "HHI_DYNAMICS"
type input "MEDIAN"
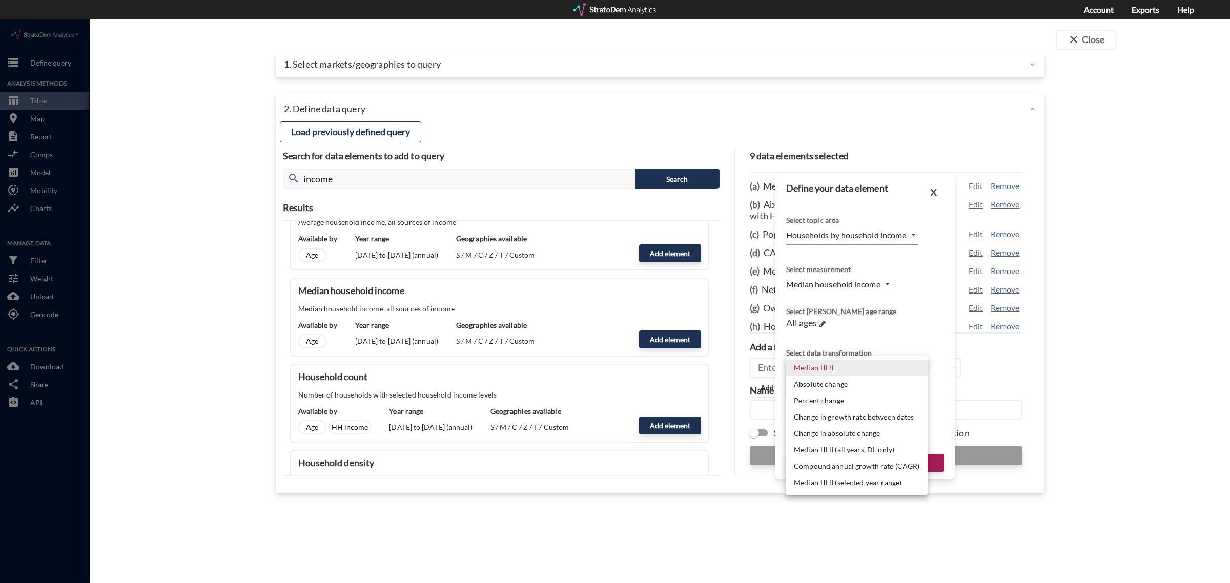
click body "/vantagepoint/us/-1 storage Define query Analysis Methods table_chart Table roo…"
click li "Compound annual growth rate (CAGR)"
type input "CAGR"
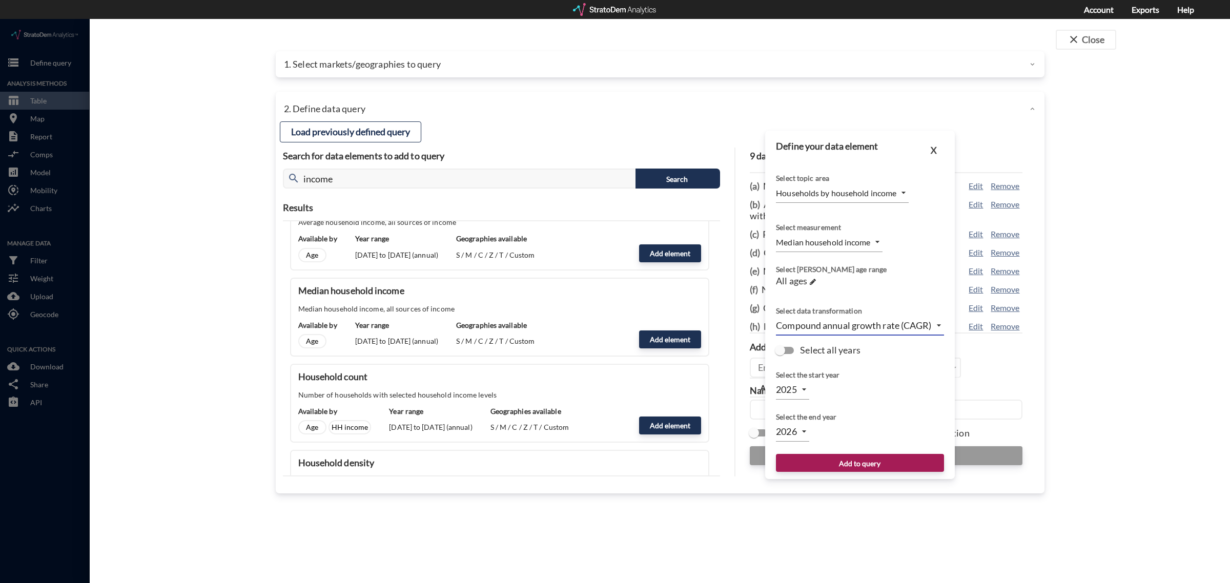
click body "/vantagepoint/us/-1 storage Define query Analysis Methods table_chart Table roo…"
click li "2030"
type input "2030"
click button "Add to query"
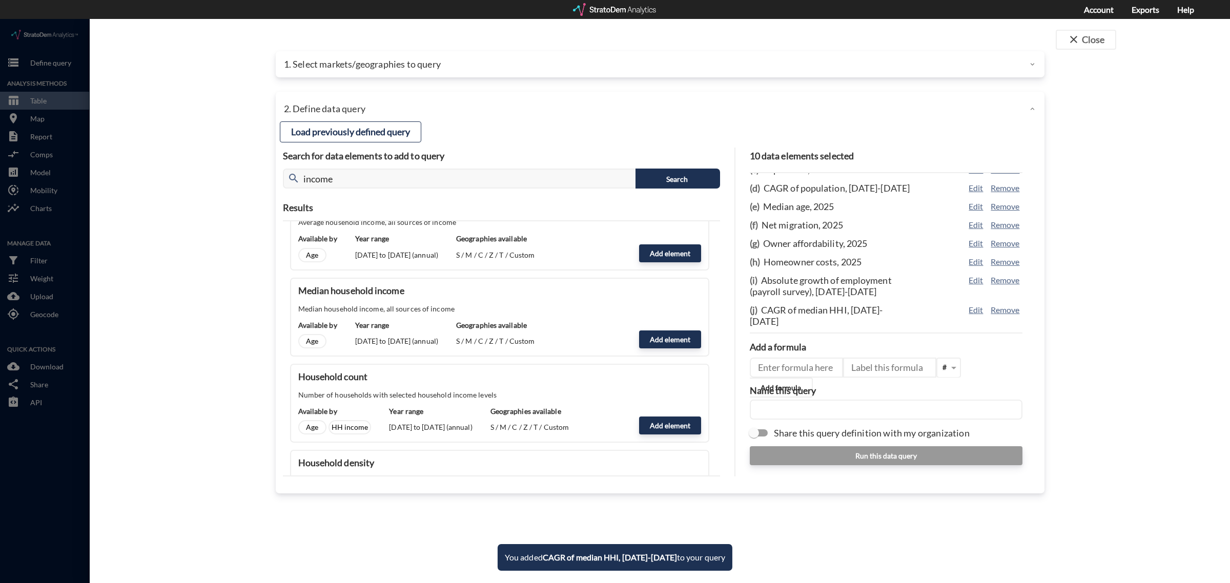
scroll to position [65, 0]
click input "text"
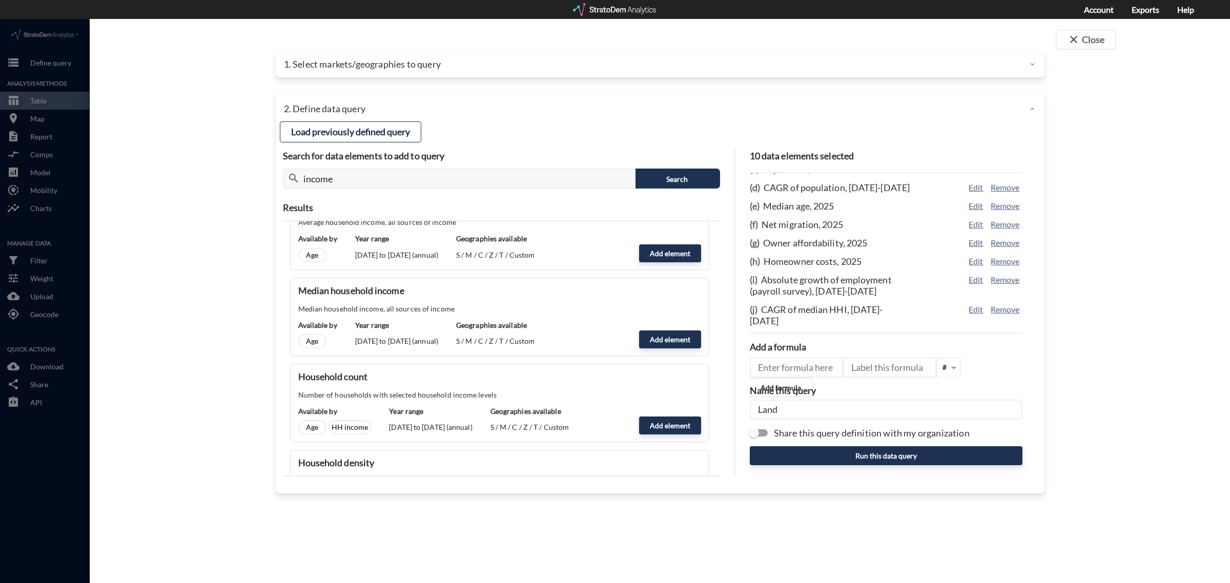
type input "Land Screener V1"
click input "Land Screener V1"
type input "Land Screener V2"
click button "Run this data query"
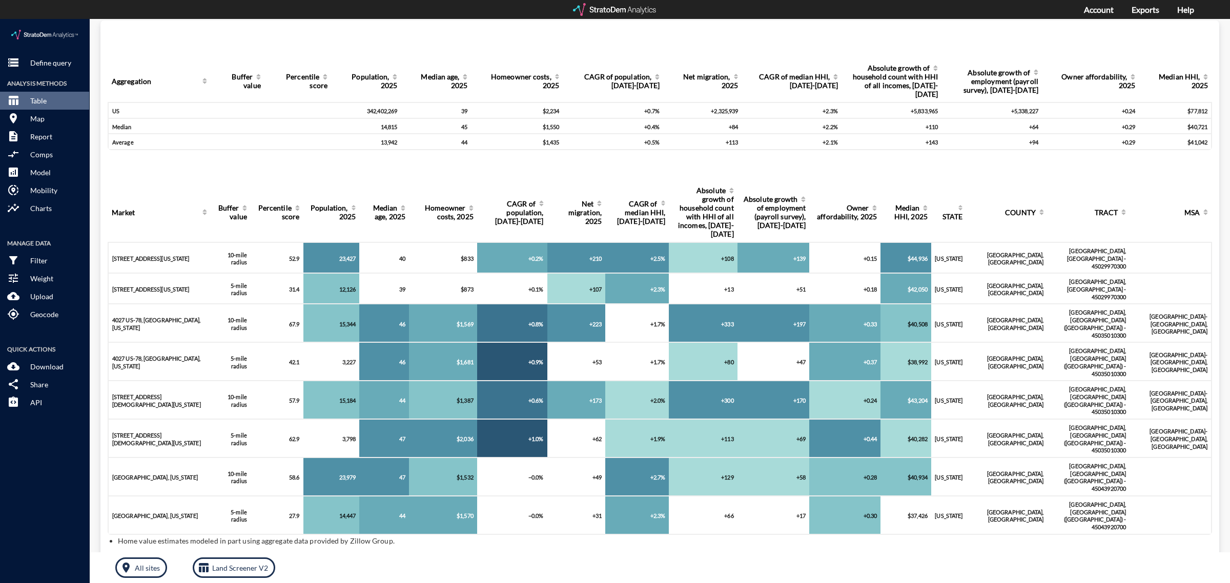
scroll to position [0, 0]
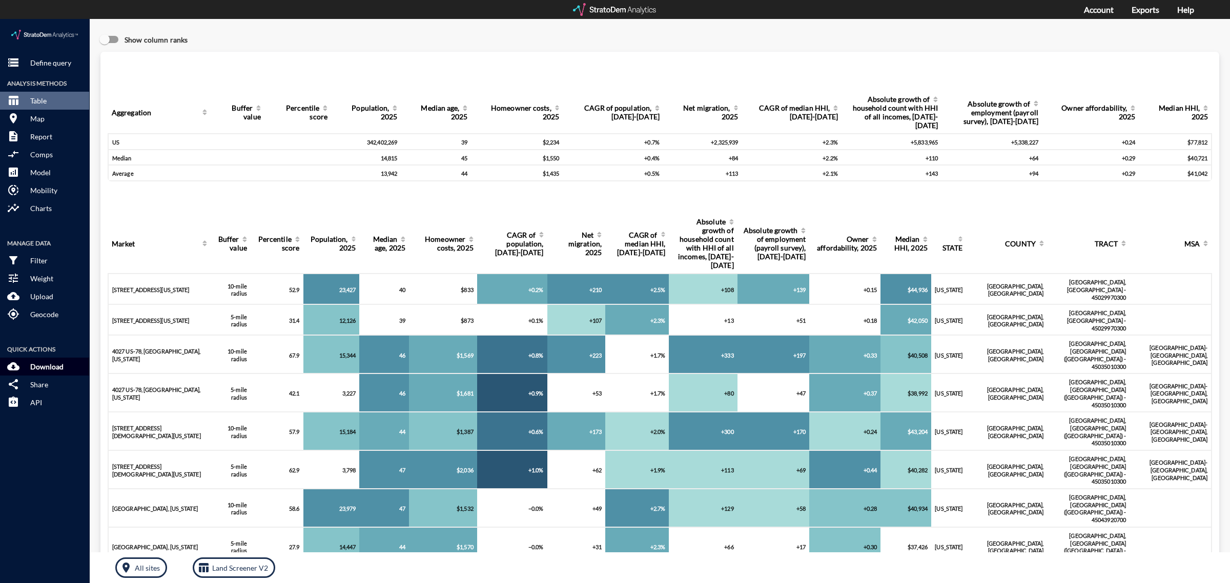
click p "Download"
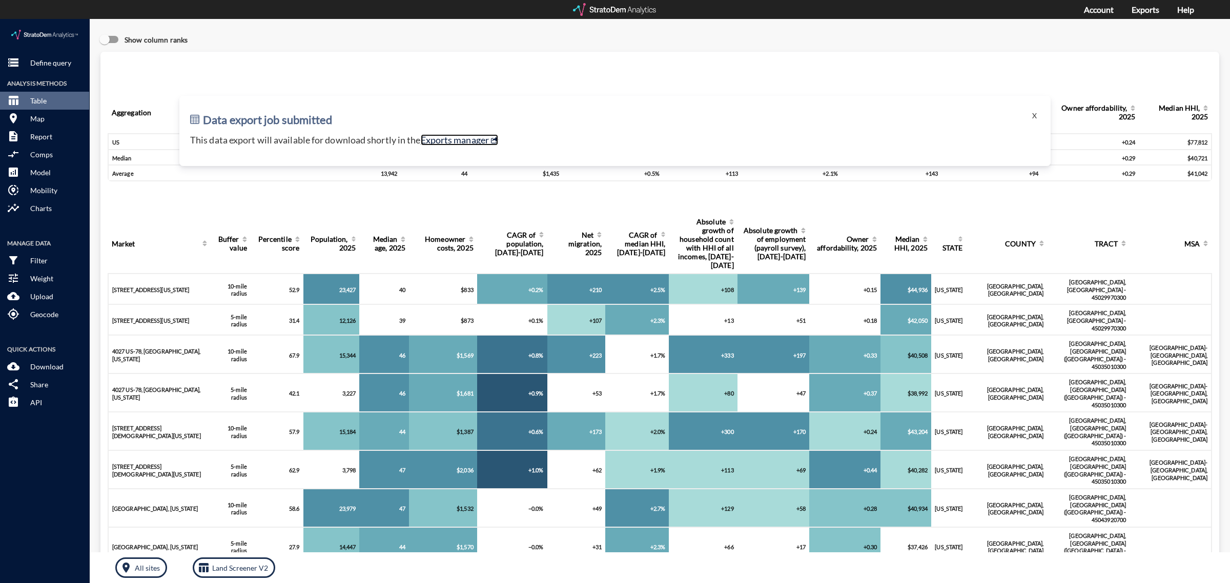
click link "Exports manager"
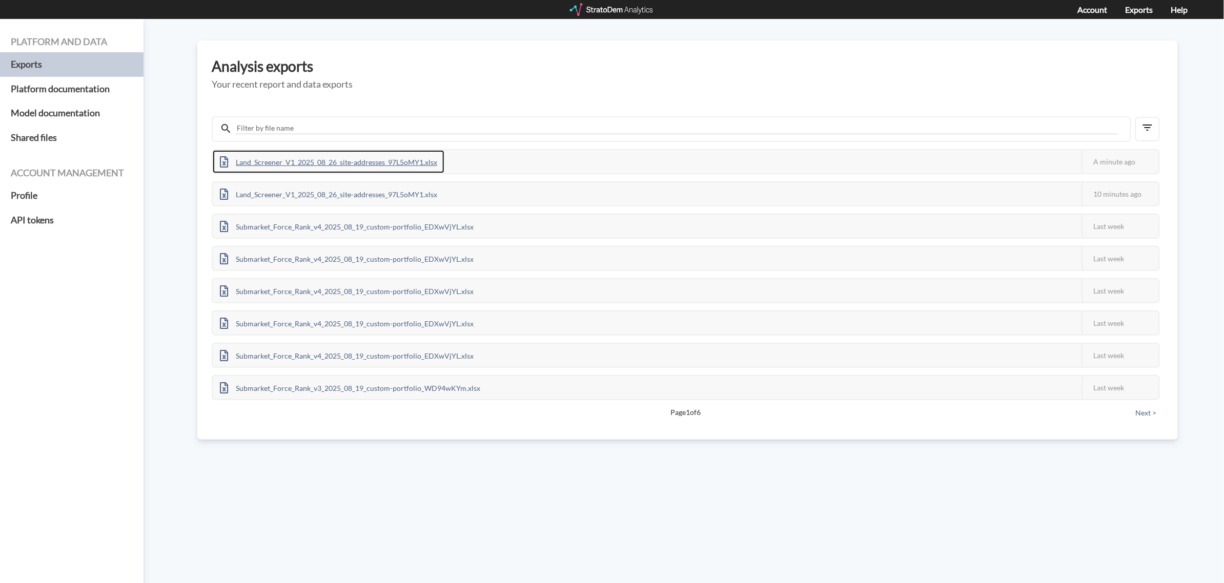
click at [316, 158] on div "Land_Screener_V1_2025_08_26_site-addresses_97L5oMY1.xlsx" at bounding box center [329, 161] width 232 height 23
click at [317, 162] on div "Land_Screener_V2_2025_08_26_site-addresses_NYPjlbqE.xlsx" at bounding box center [327, 161] width 228 height 23
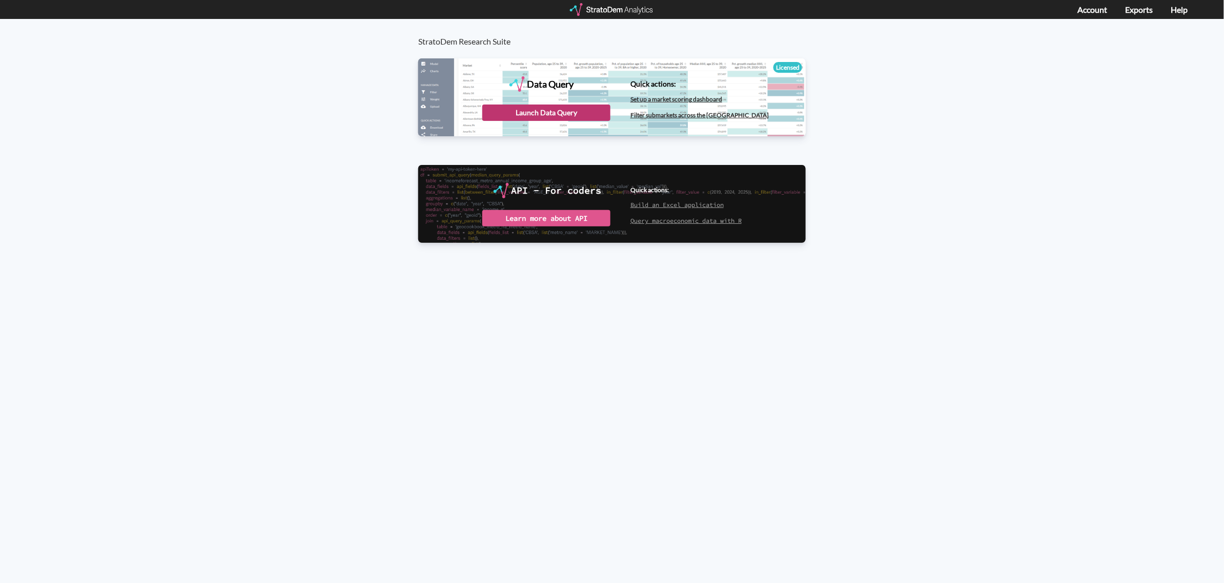
click at [569, 110] on div "Launch Data Query" at bounding box center [546, 113] width 128 height 16
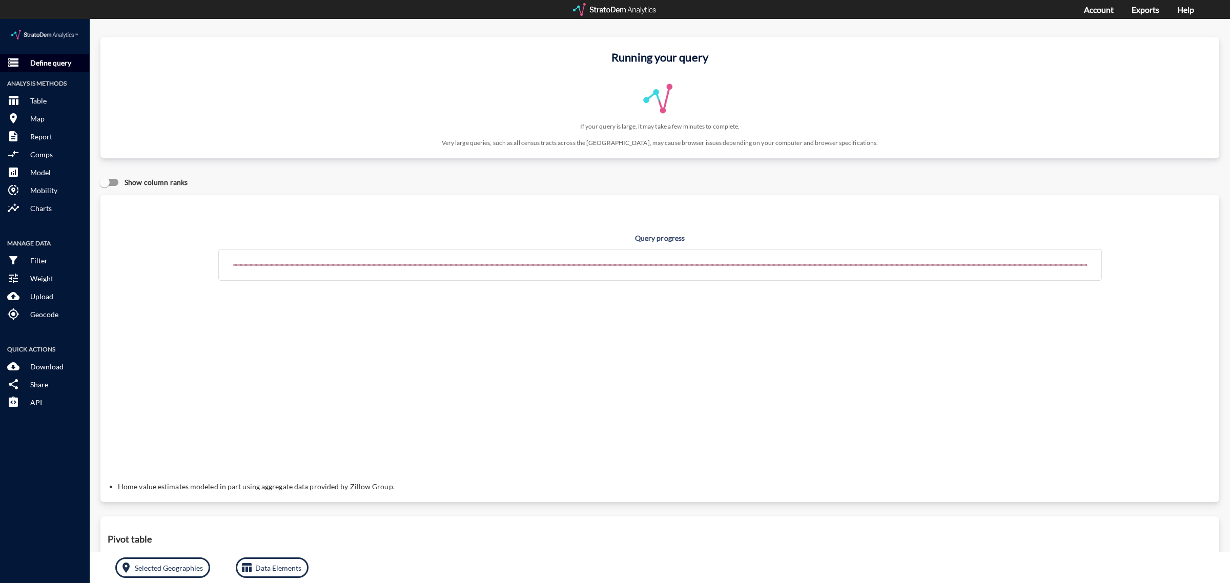
click p "Define query"
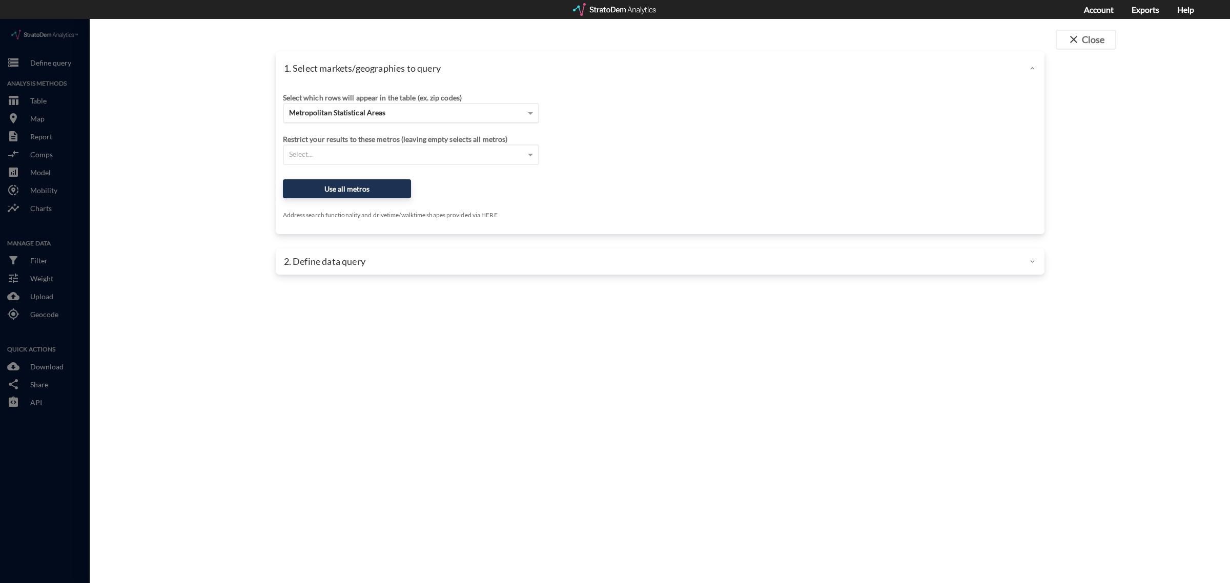
click div "Metropolitan Statistical Areas"
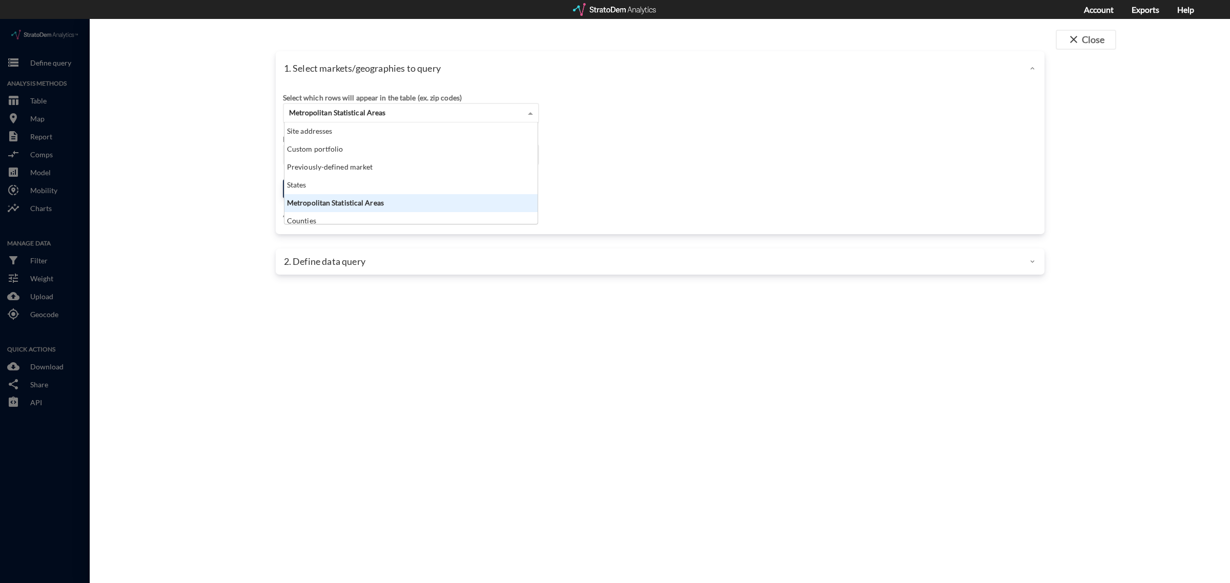
scroll to position [92, 248]
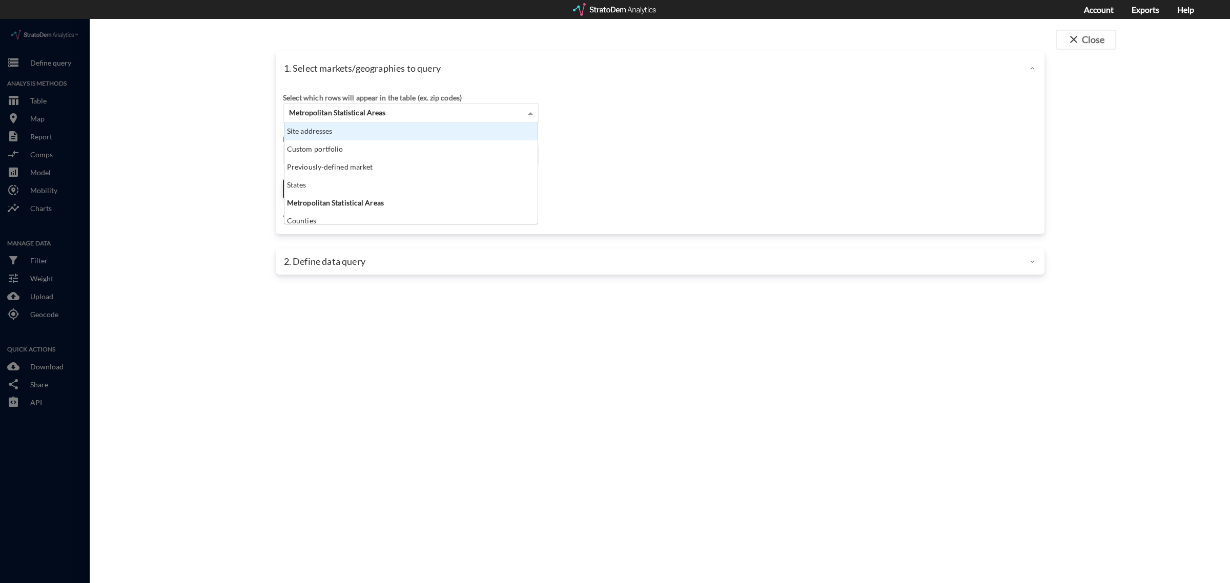
click div "Site addresses"
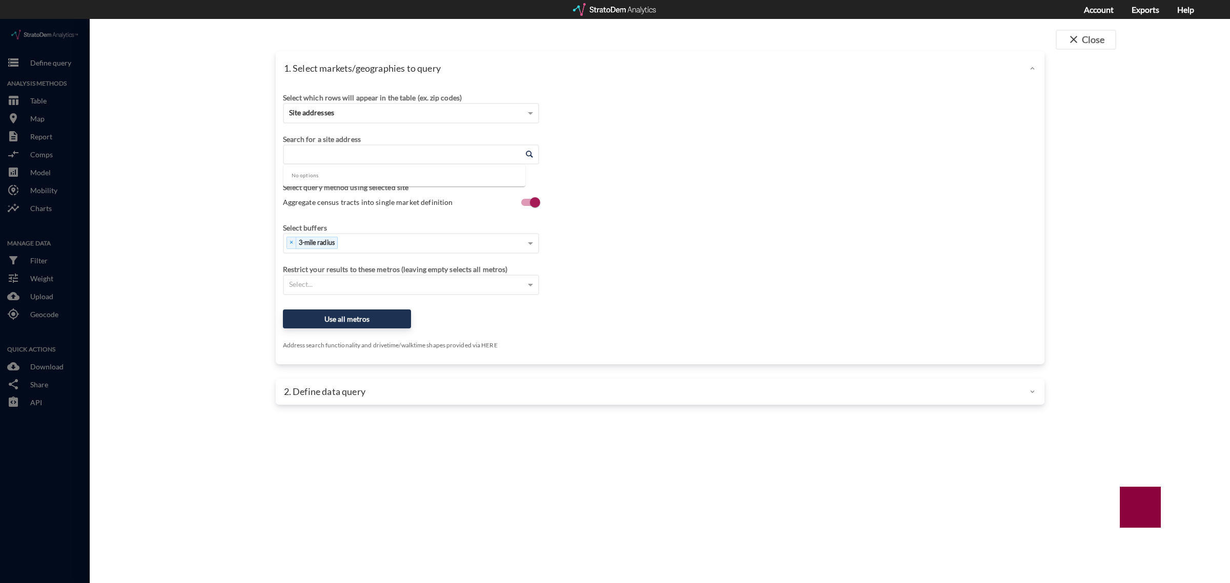
click input "Enter an address"
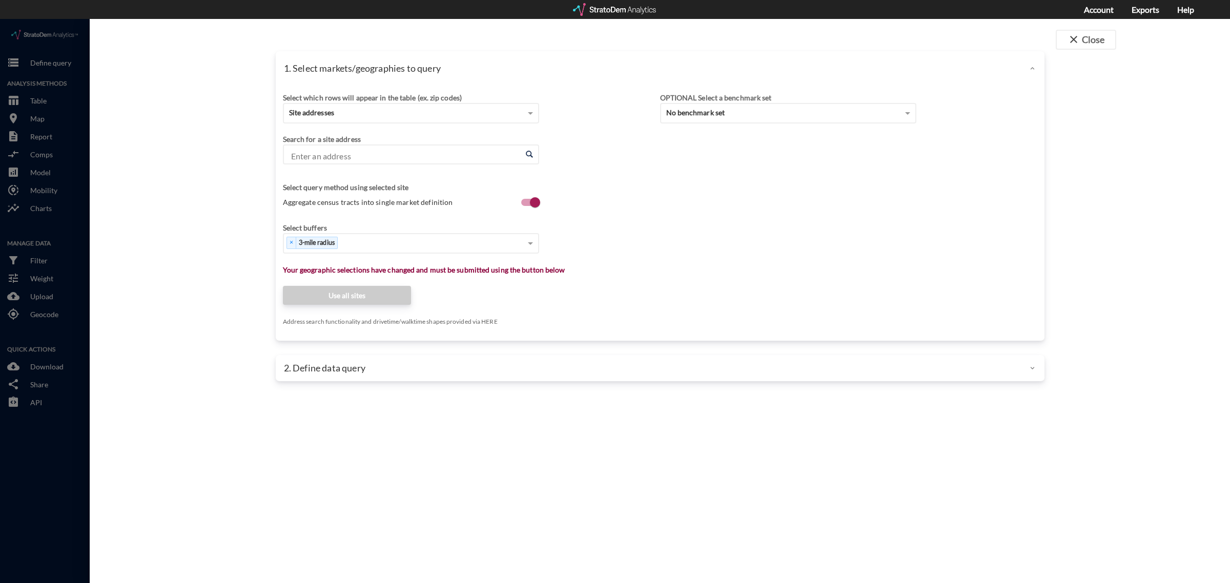
click input "Enter an address"
paste input "[STREET_ADDRESS]"
click li "[STREET_ADDRESS][US_STATE]"
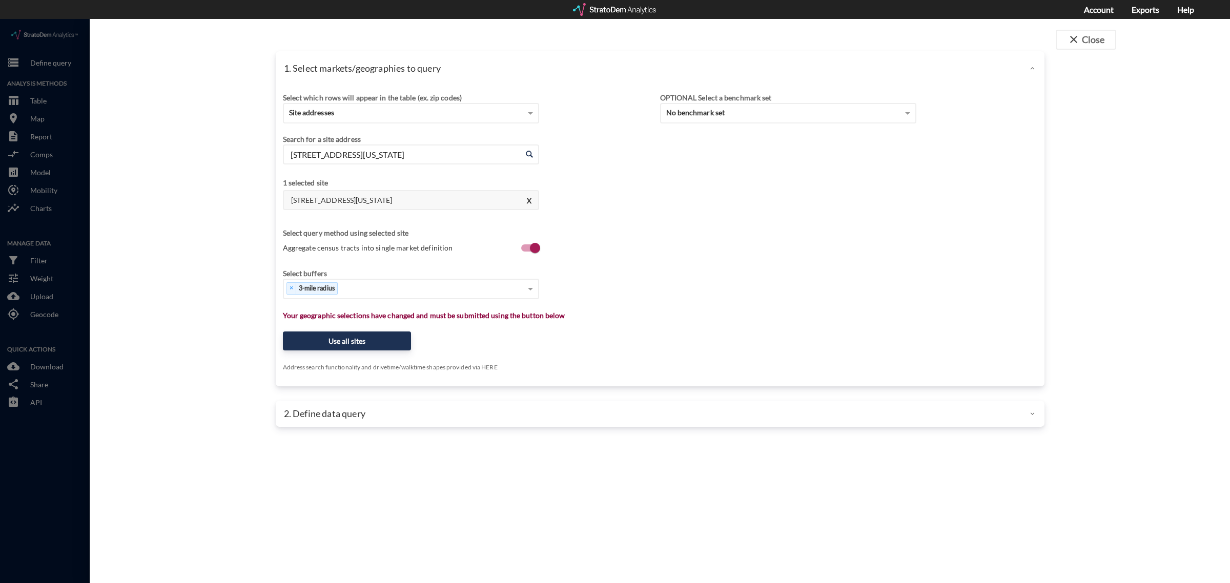
click input "[STREET_ADDRESS][US_STATE]"
paste input "[STREET_ADDRESS]"
click li "[STREET_ADDRESS][US_STATE]"
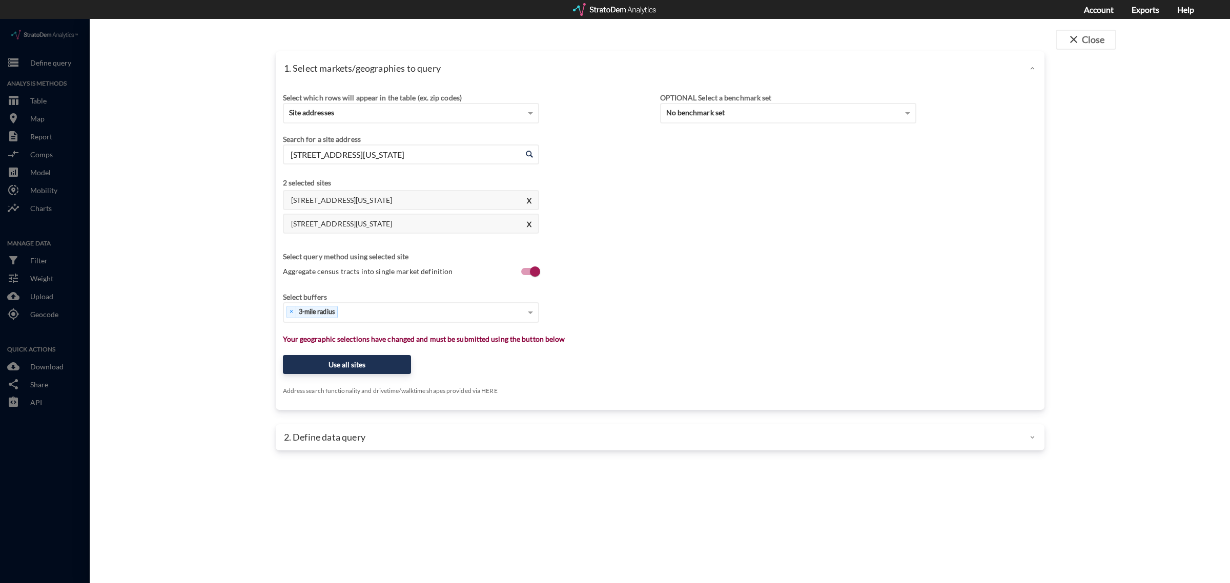
click input "[STREET_ADDRESS][US_STATE]"
paste input "[STREET_ADDRESS]"
click li "10375 US-17, [GEOGRAPHIC_DATA], [US_STATE]"
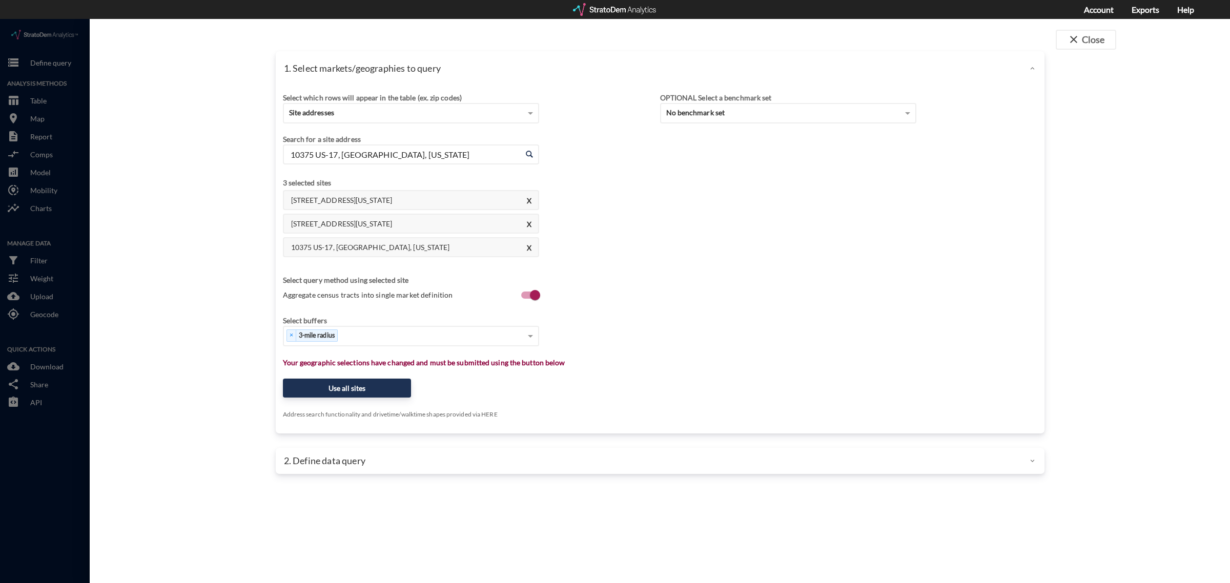
click input "10375 US-17, [GEOGRAPHIC_DATA], [US_STATE]"
paste input "[STREET_ADDRESS][PERSON_NAME]"
click li "[STREET_ADDRESS][PERSON_NAME][US_STATE]"
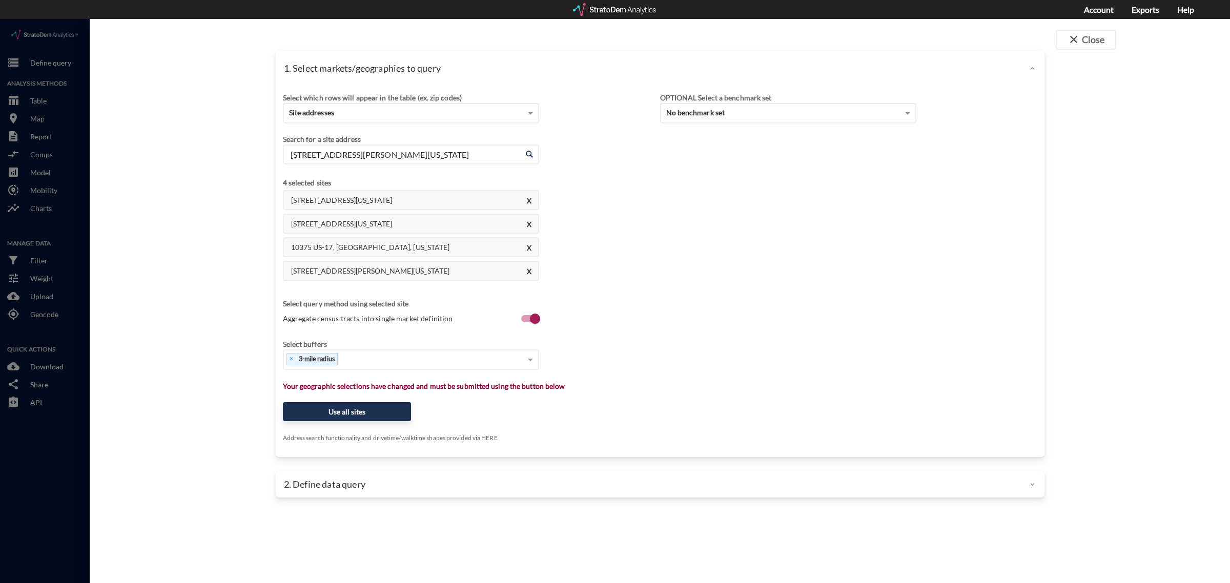
click input "[STREET_ADDRESS][PERSON_NAME][US_STATE]"
paste input "[STREET_ADDRESS]"
click li "[STREET_ADDRESS][US_STATE]"
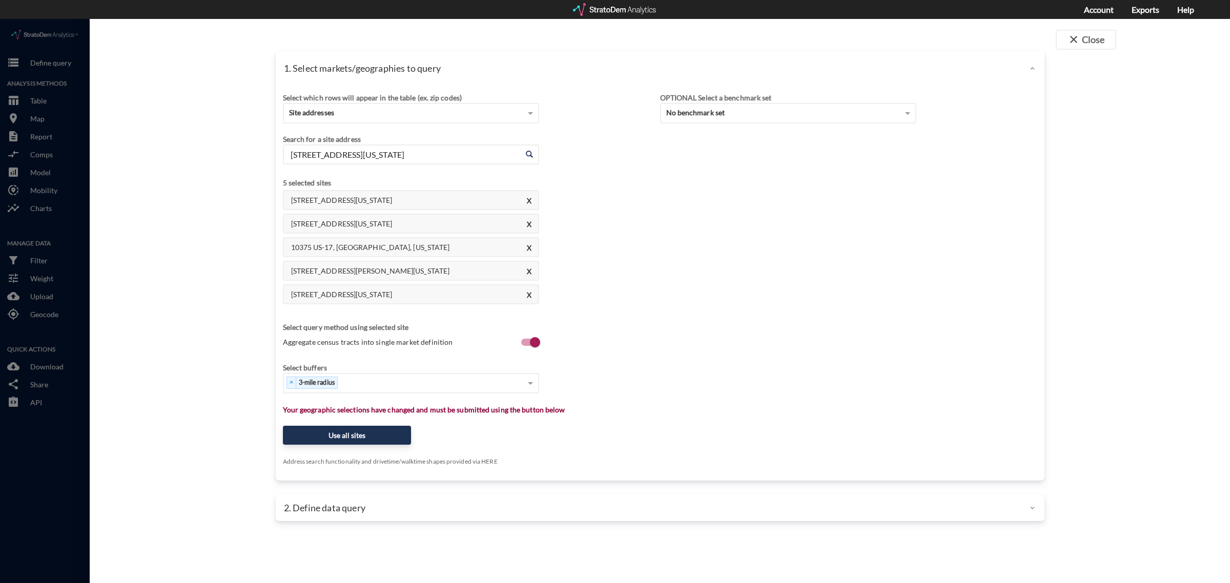
click input "[STREET_ADDRESS][US_STATE]"
paste input "[STREET_ADDRESS]"
click li "[STREET_ADDRESS][US_STATE]"
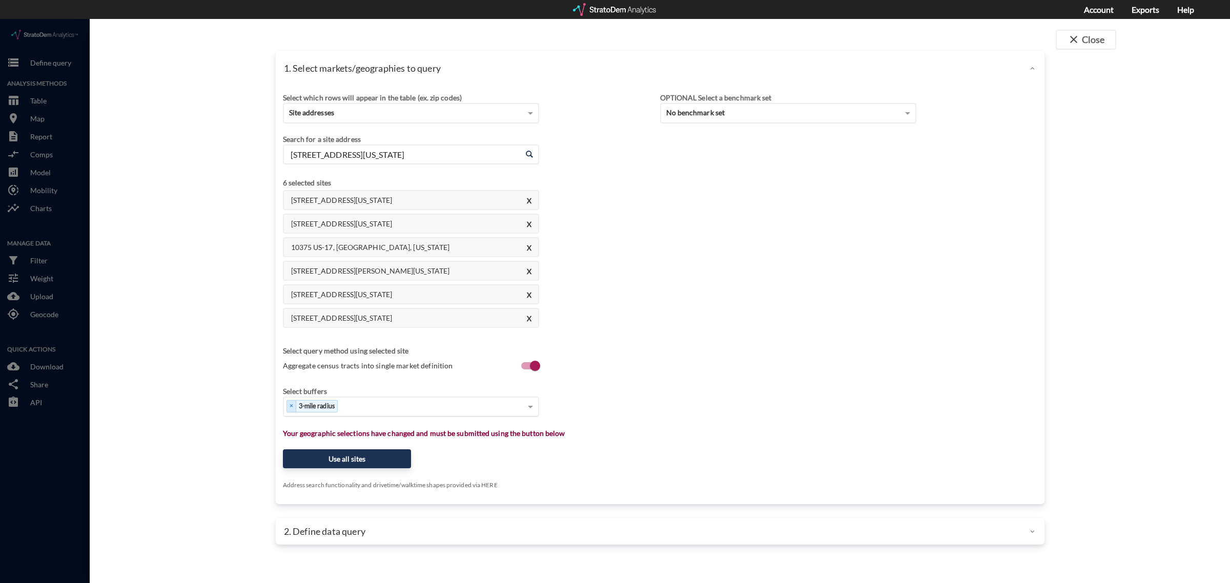
type input "[STREET_ADDRESS][US_STATE]"
click div "Select..."
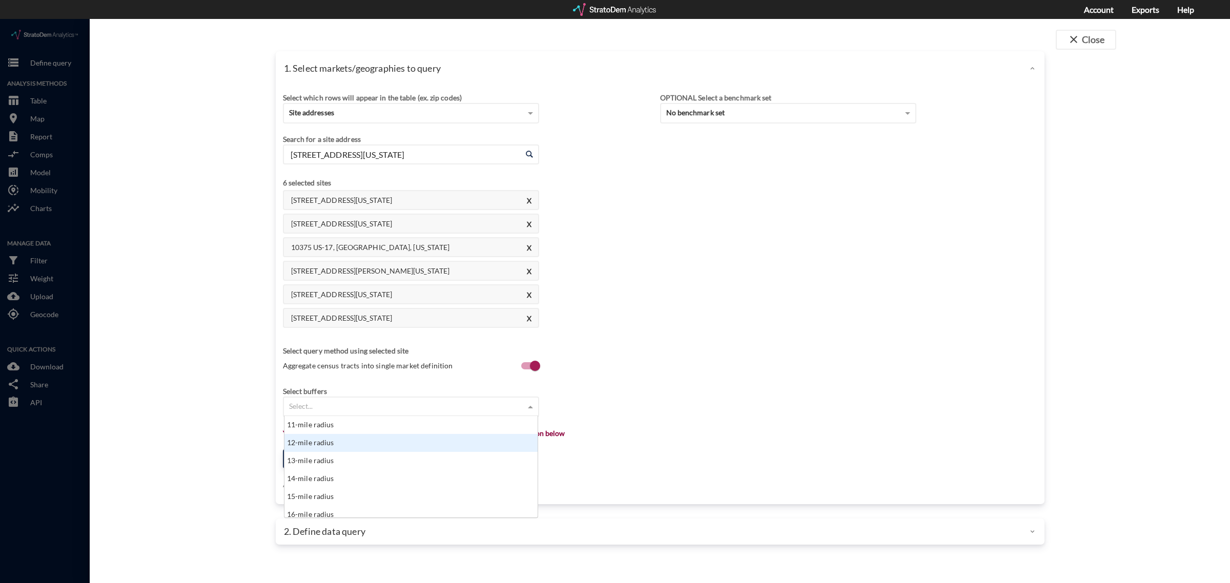
scroll to position [133, 0]
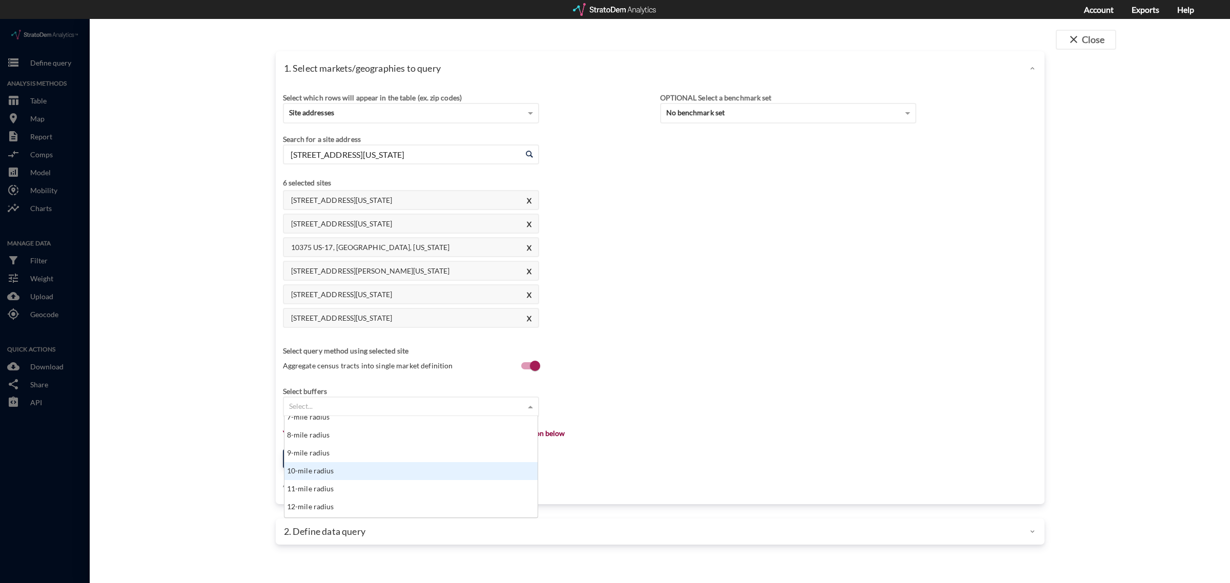
click div "10-mile radius"
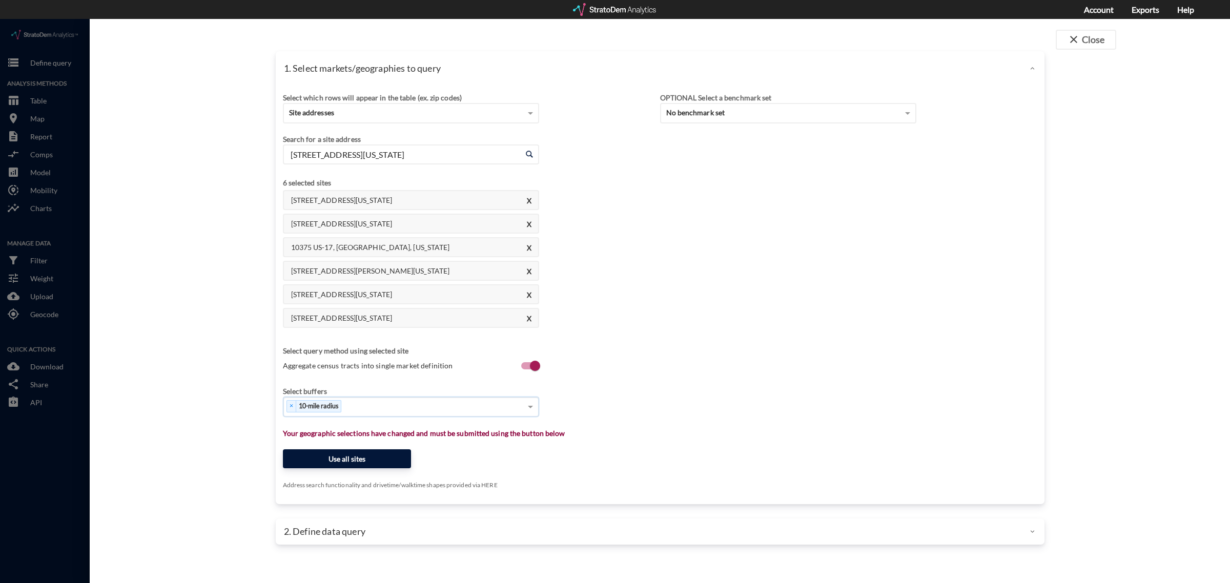
click button "Use all sites"
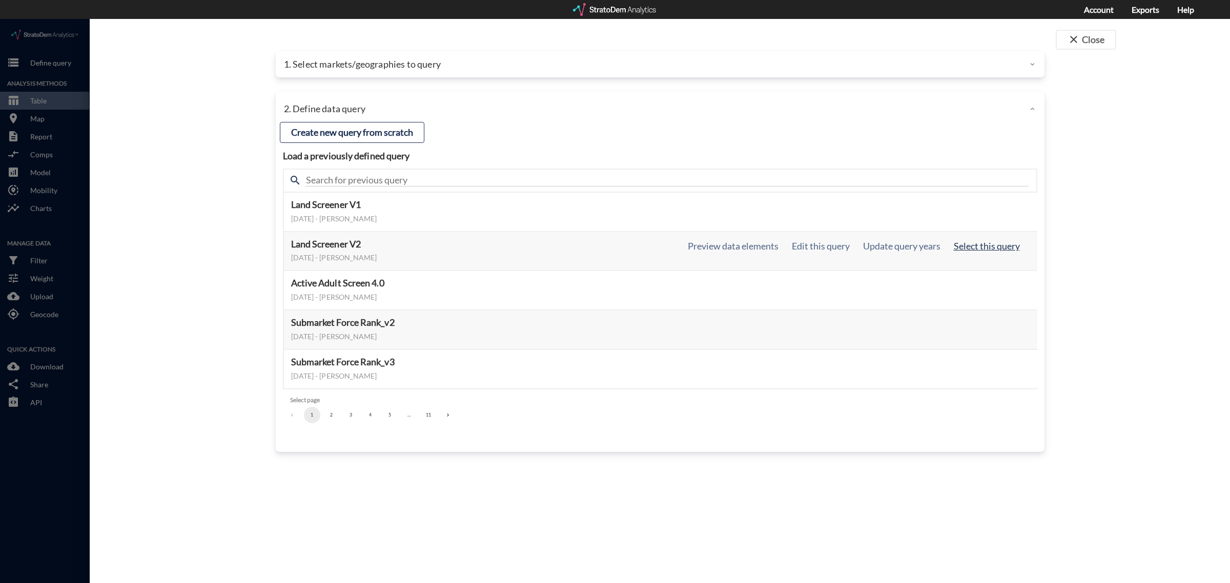
click button "Select this query"
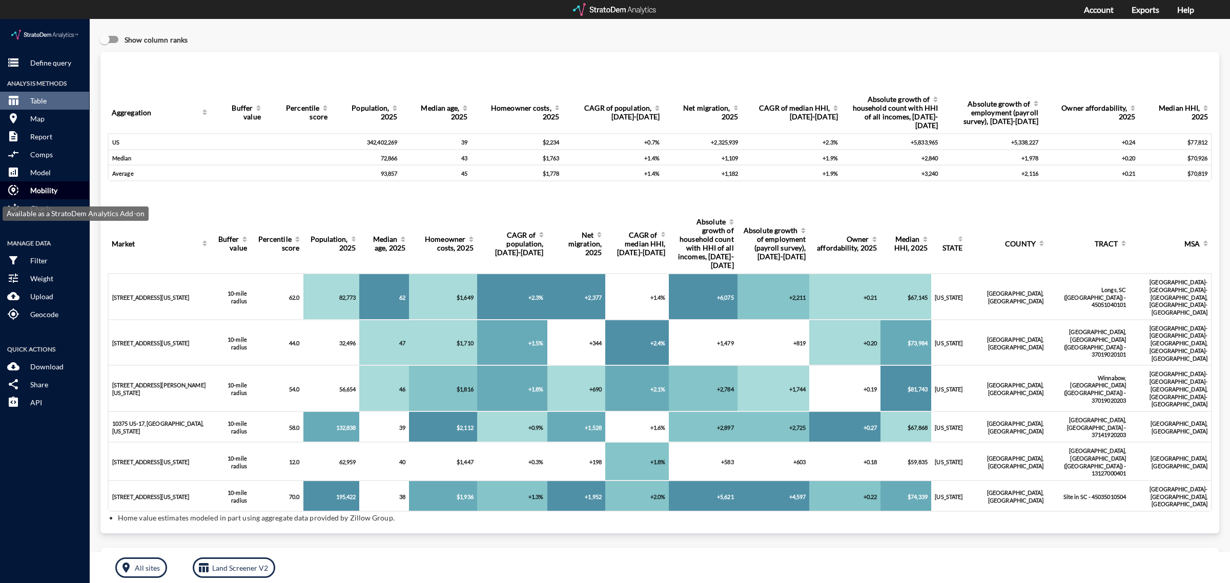
click p "Mobility"
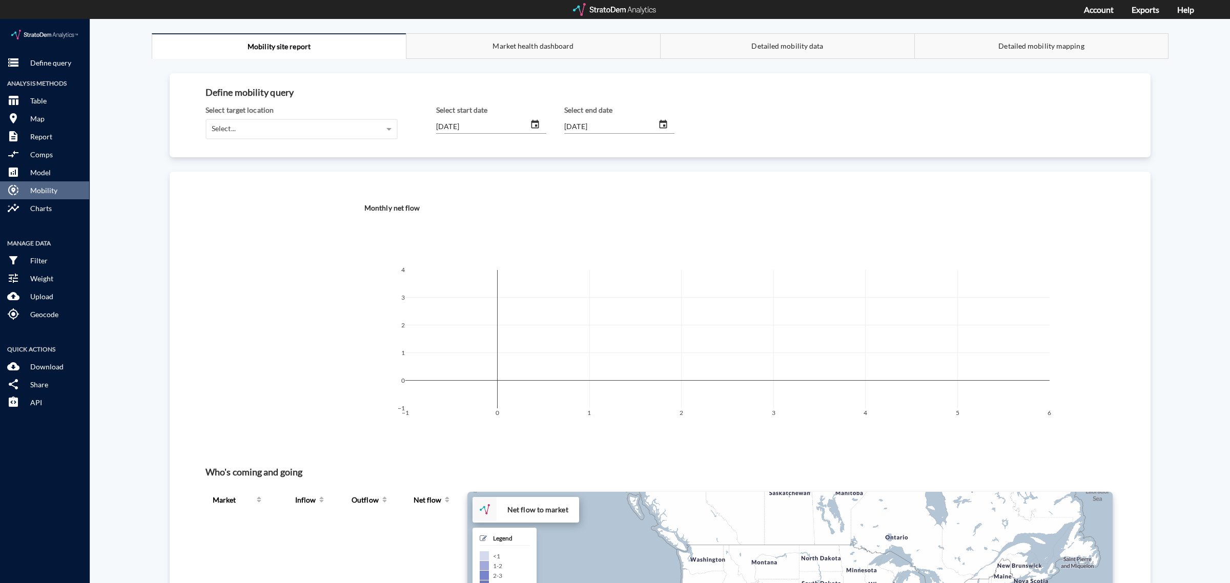
click div "Select target location"
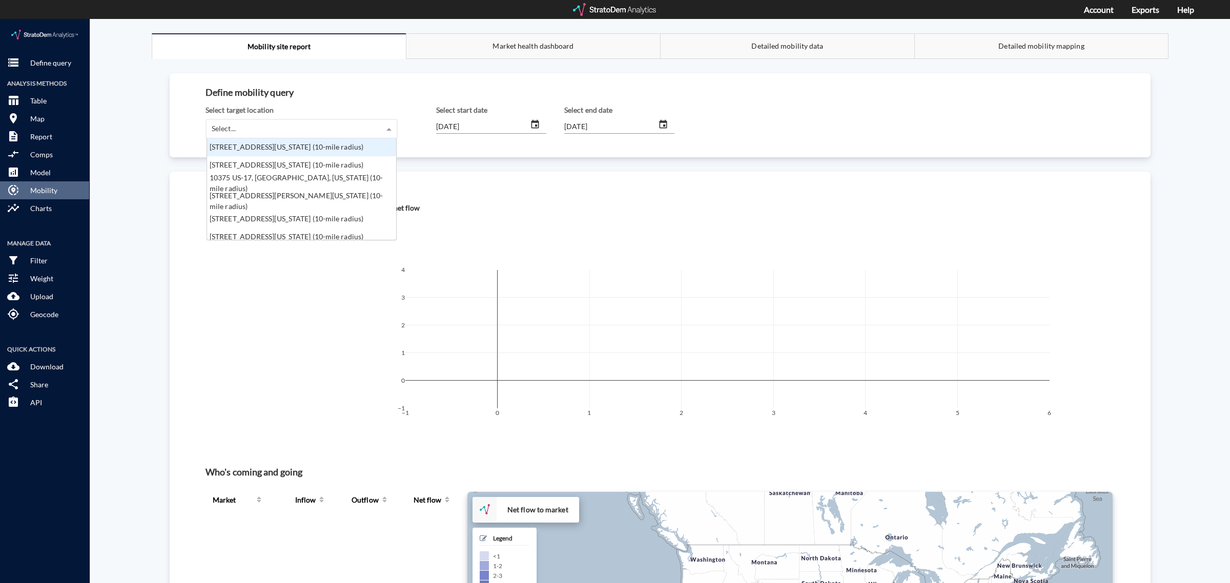
click div "Select..."
click div "[STREET_ADDRESS][US_STATE] (10-mile radius)"
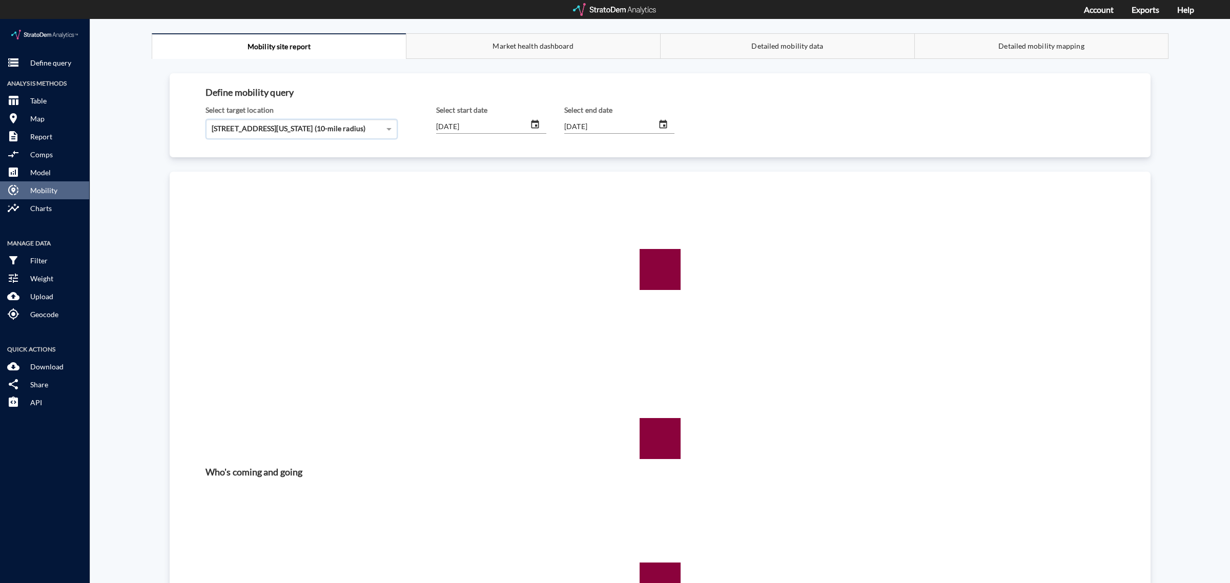
click div "Select end date"
click input "[DATE]"
type input "[DATE]"
click input "[DATE]"
type input "[DATE]"
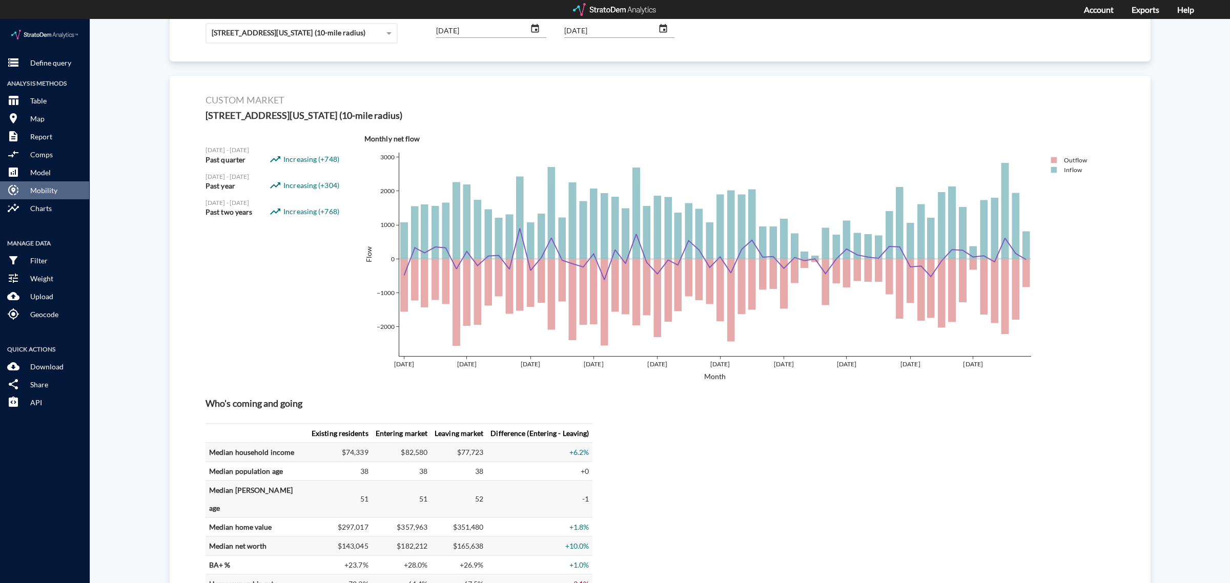
scroll to position [0, 0]
